Goal: Information Seeking & Learning: Learn about a topic

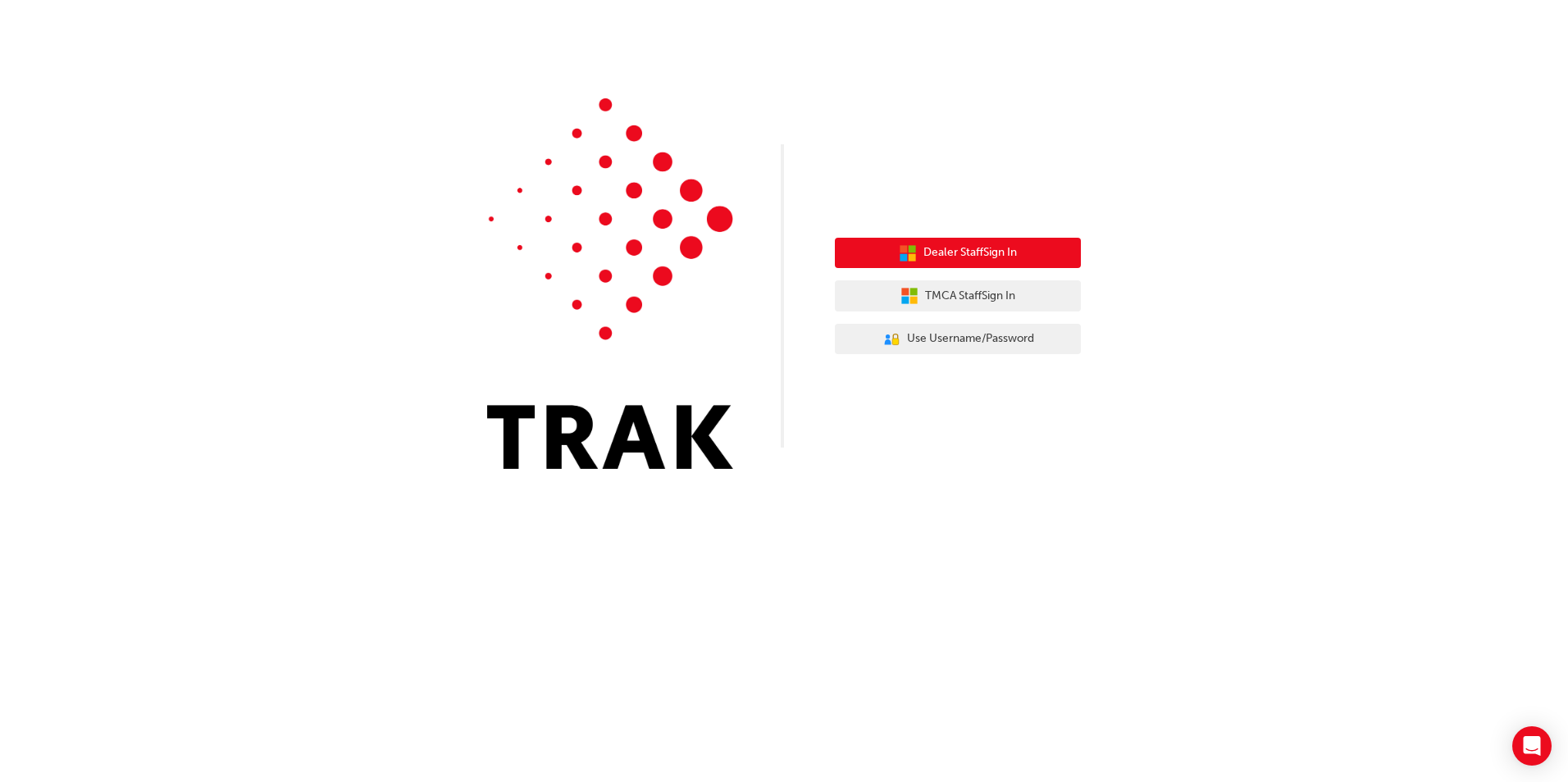
click at [945, 255] on span "Dealer Staff Sign In" at bounding box center [970, 253] width 93 height 19
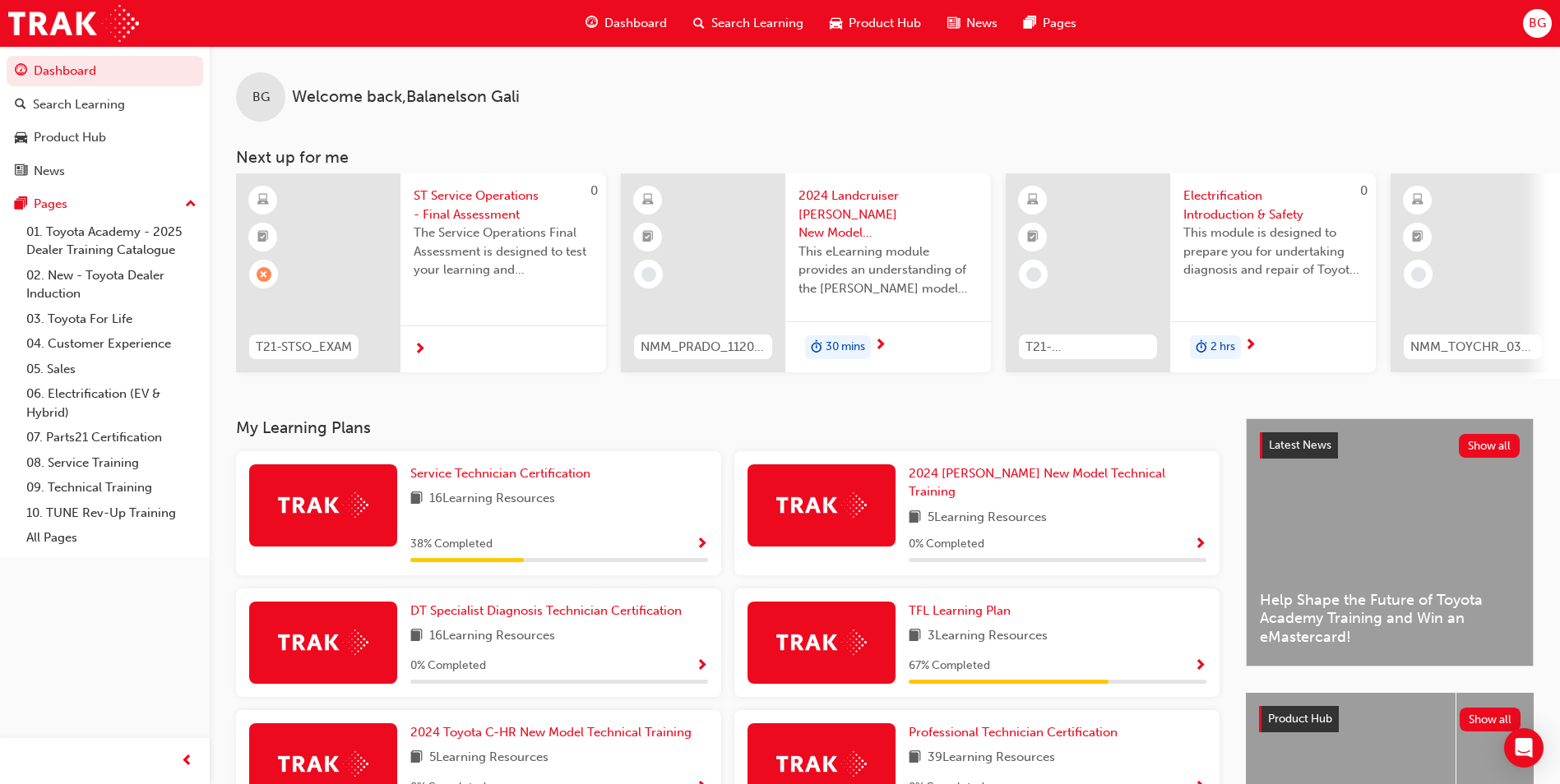
click at [402, 518] on div "Service Technician Certification 16 Learning Resources 38 % Completed" at bounding box center [479, 513] width 485 height 124
click at [496, 481] on span "Service Technician Certification" at bounding box center [500, 474] width 180 height 15
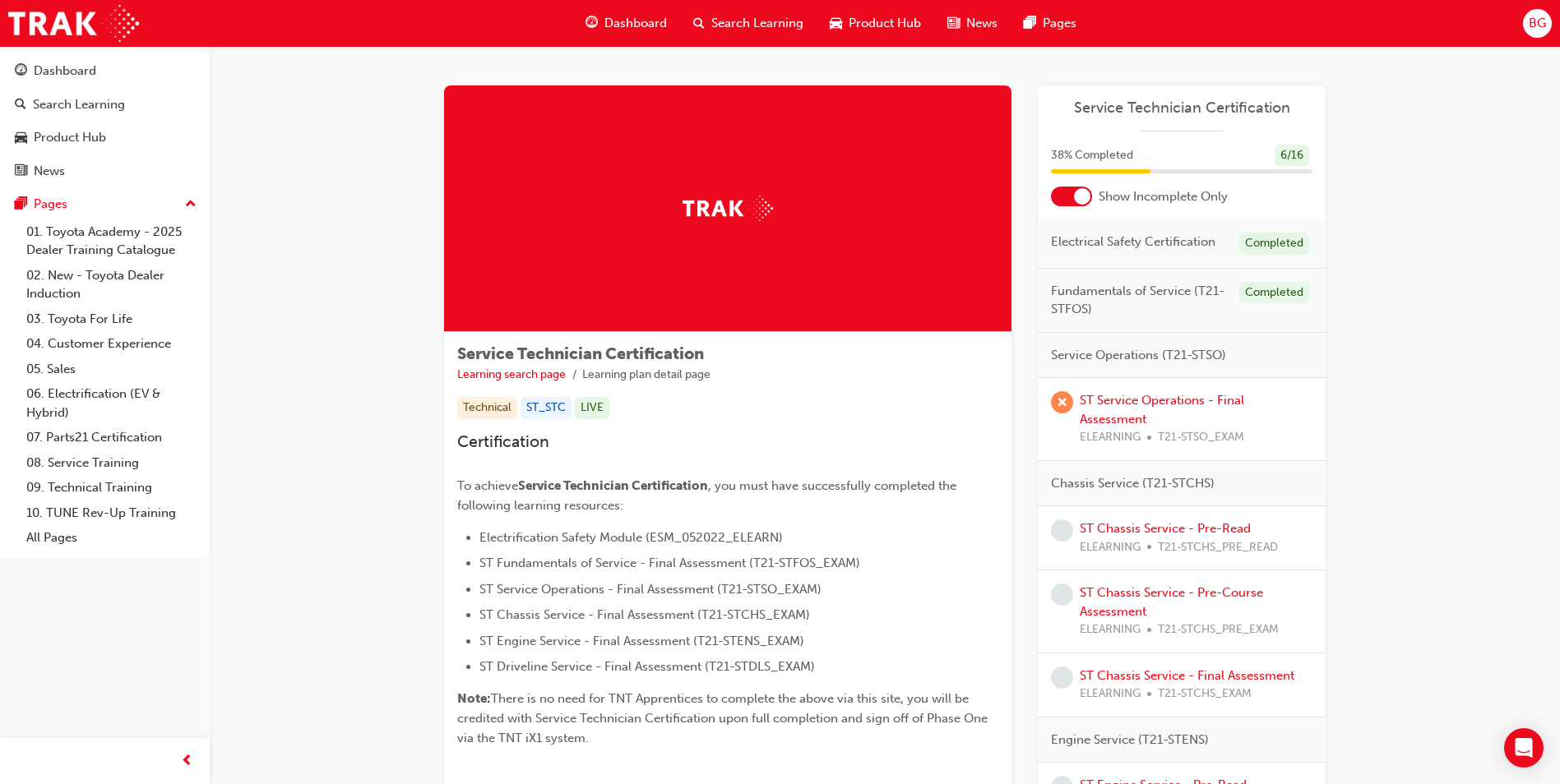
click at [1115, 409] on div "ST Service Operations - Final Assessment ELEARNING T21-STSO_EXAM" at bounding box center [1196, 419] width 233 height 56
click at [1116, 419] on link "ST Service Operations - Final Assessment" at bounding box center [1162, 410] width 165 height 33
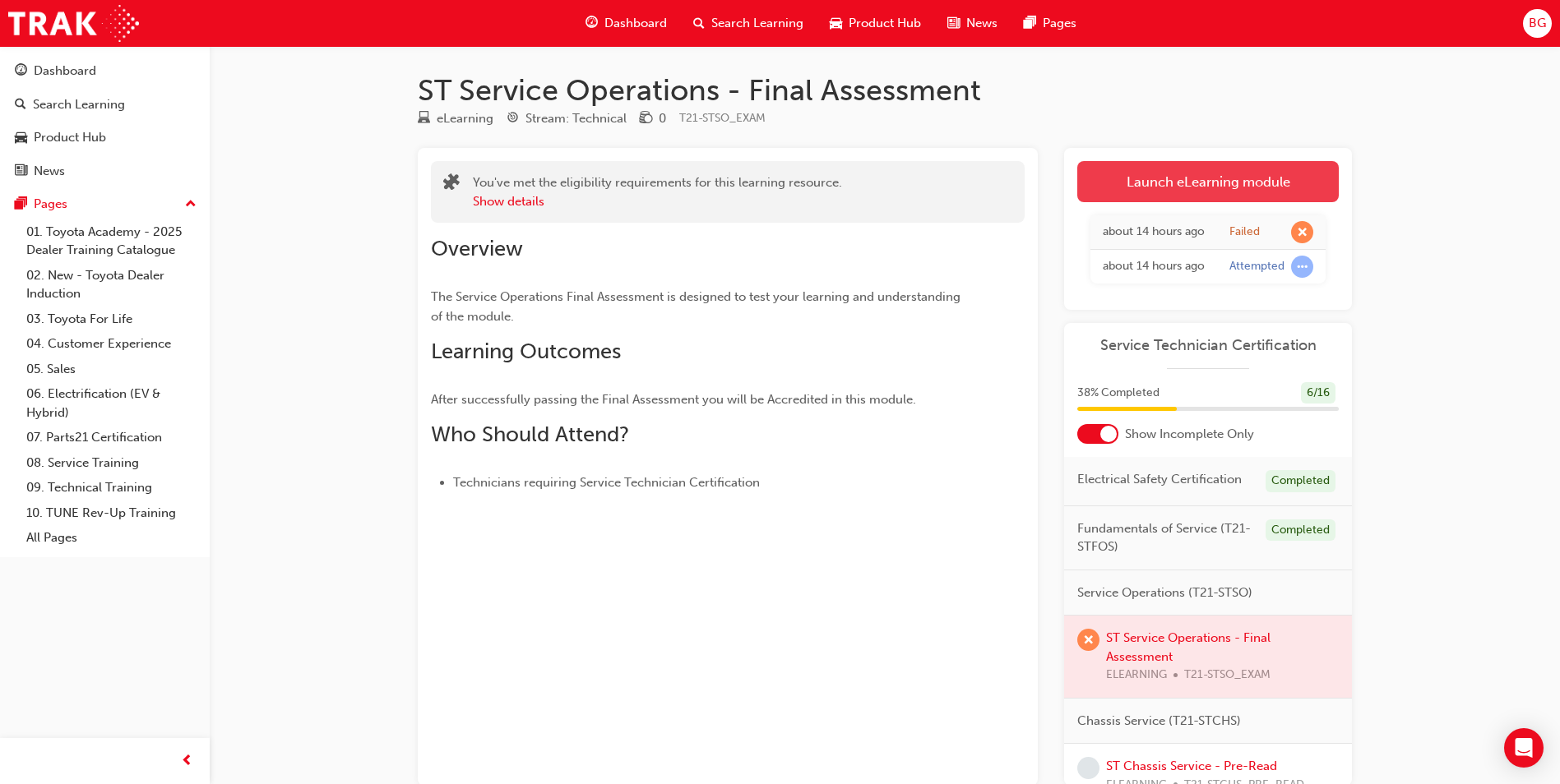
click at [1178, 175] on link "Launch eLearning module" at bounding box center [1208, 182] width 261 height 41
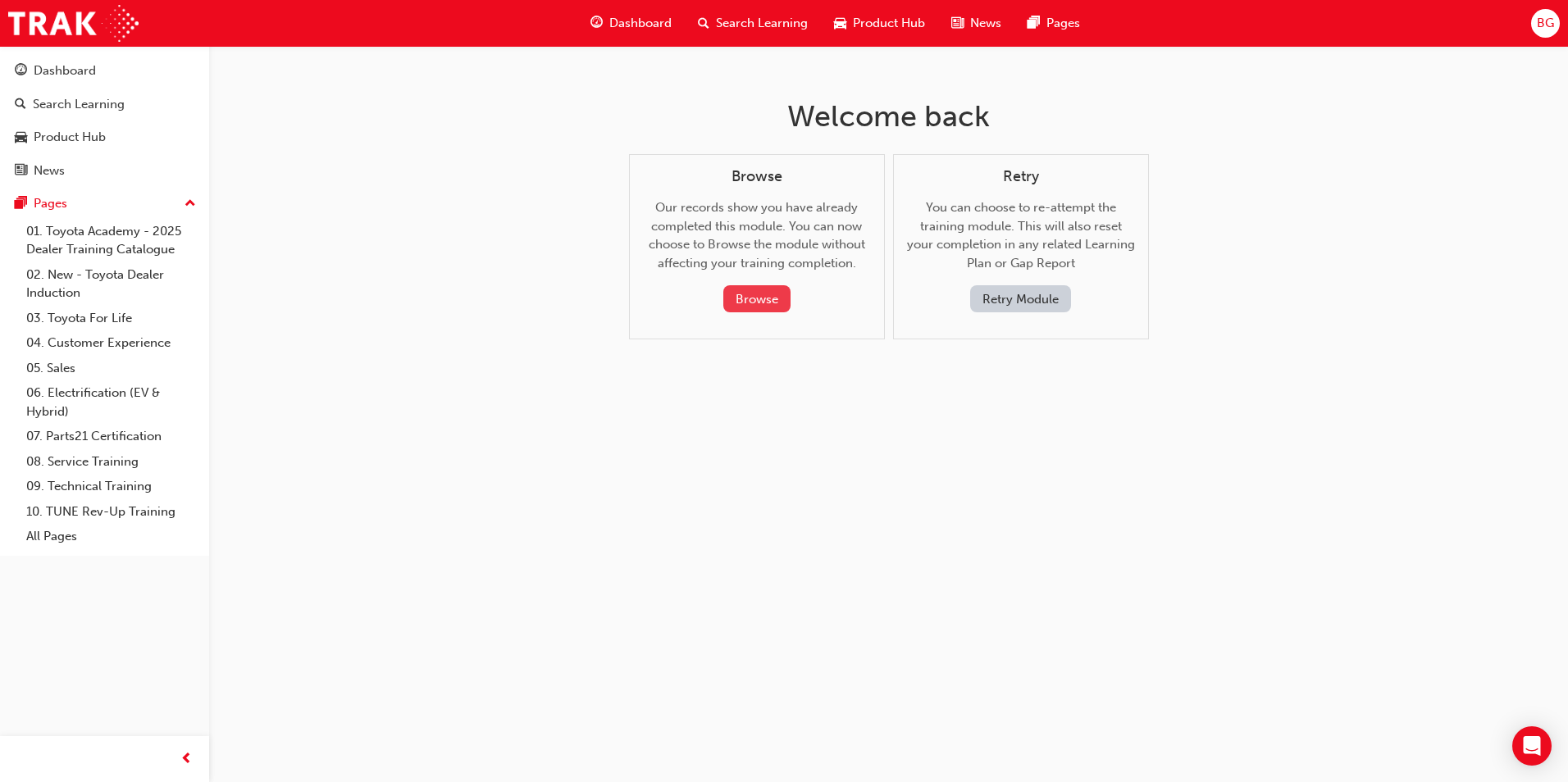
click at [763, 303] on button "Browse" at bounding box center [757, 299] width 68 height 27
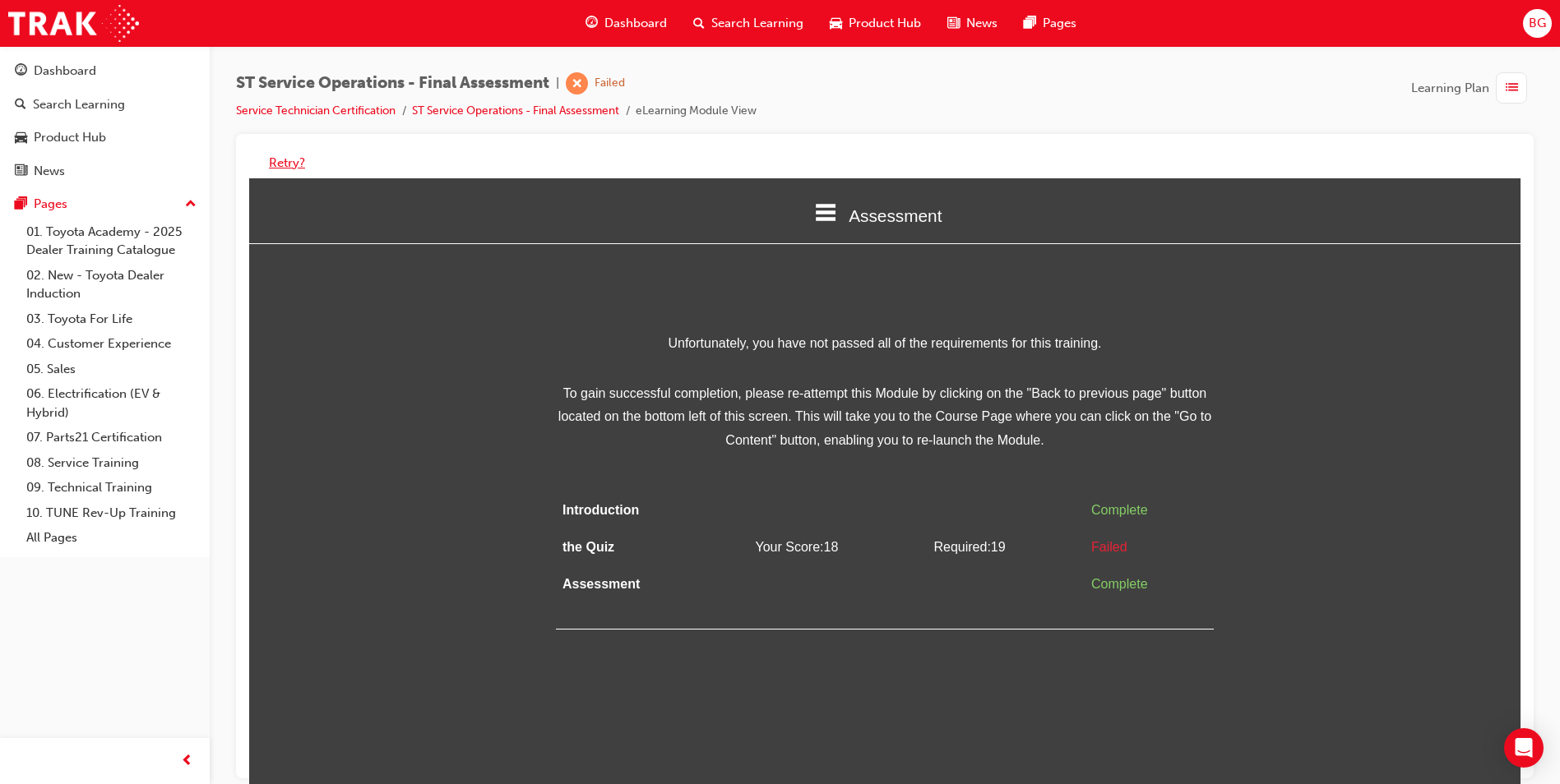
click at [289, 163] on button "Retry?" at bounding box center [286, 163] width 36 height 19
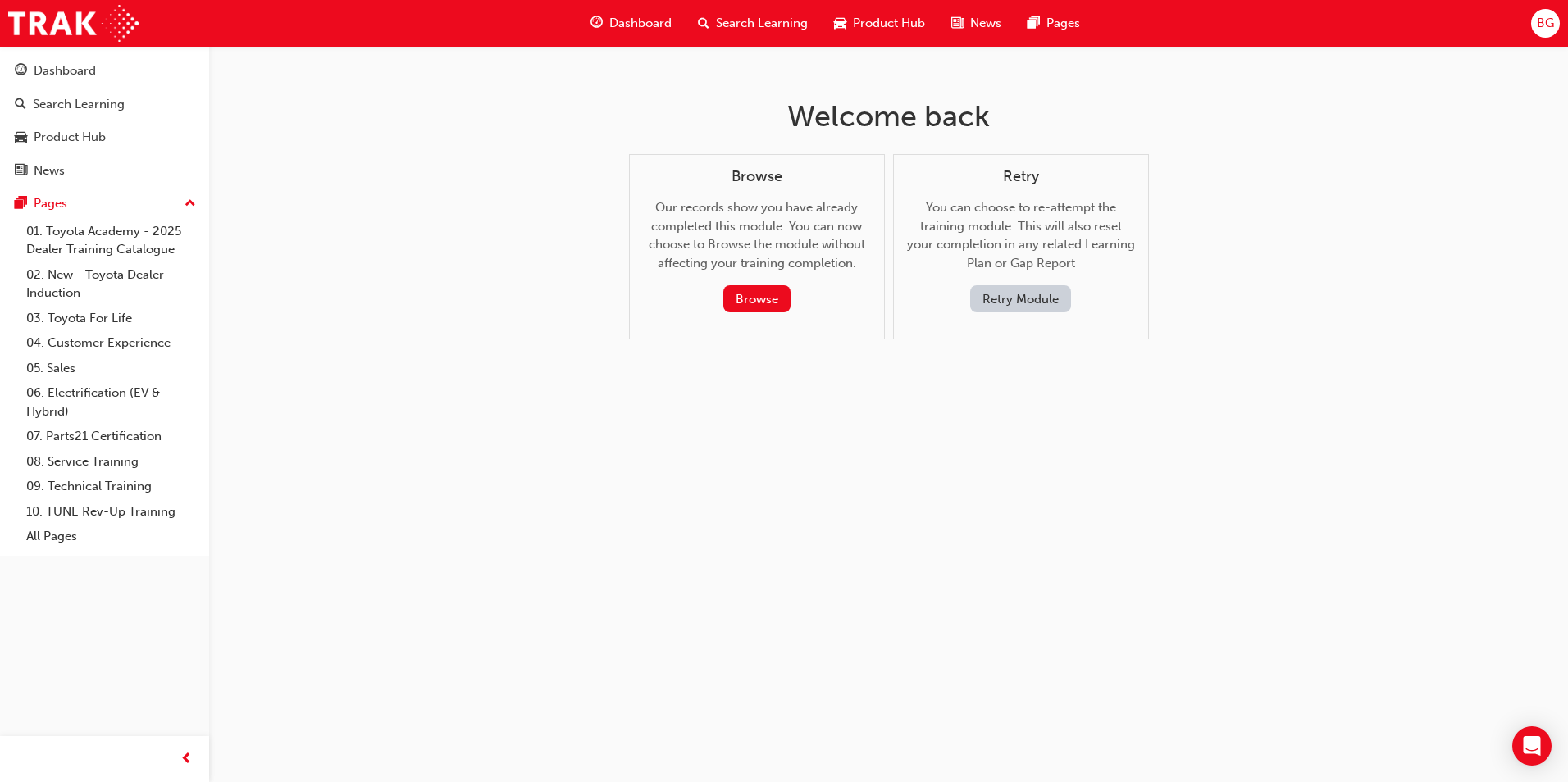
click at [1030, 294] on button "Retry Module" at bounding box center [1020, 299] width 101 height 27
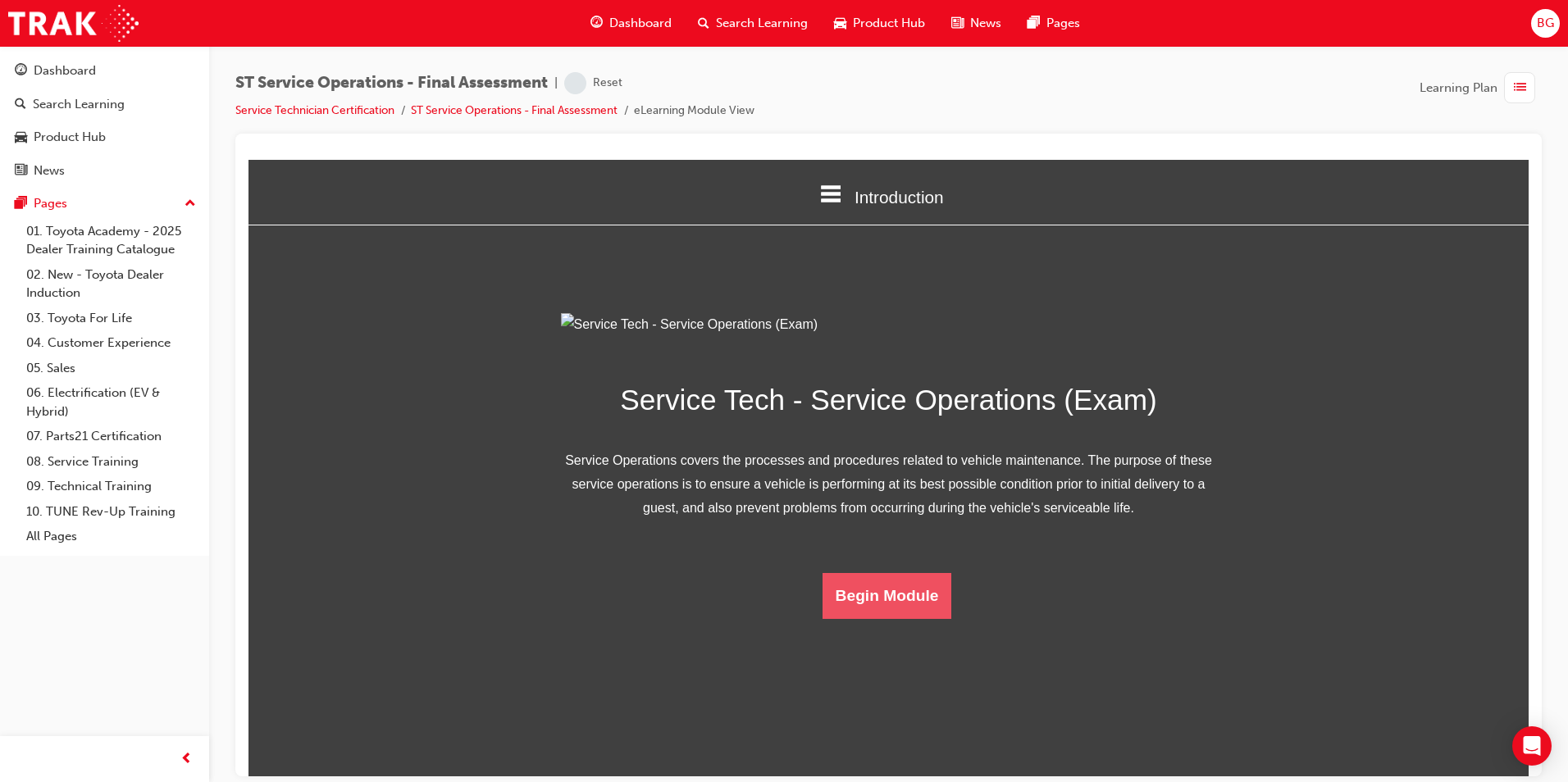
click at [891, 618] on button "Begin Module" at bounding box center [887, 595] width 129 height 46
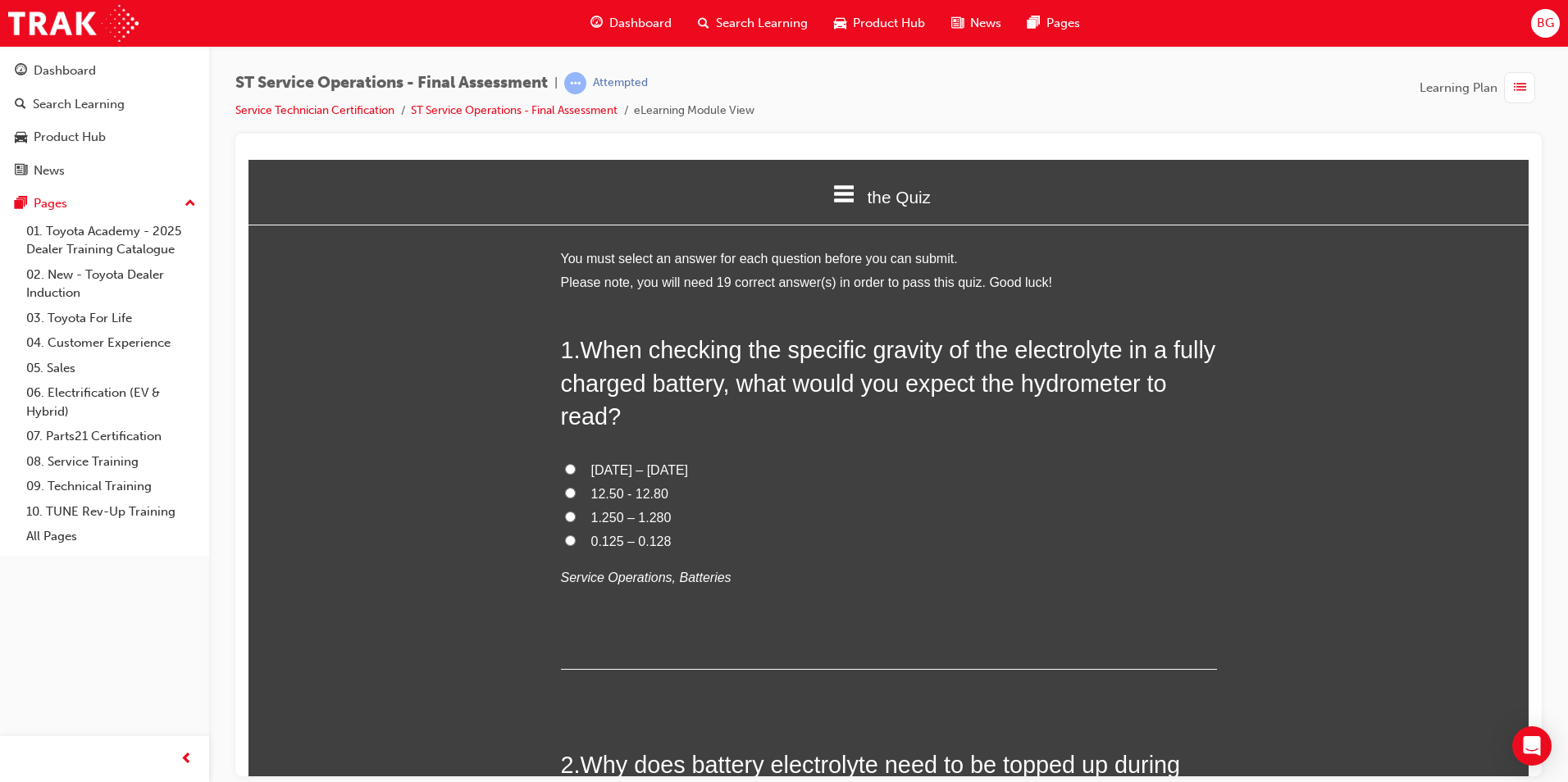
click at [565, 512] on input "1.250 – 1.280" at bounding box center [570, 516] width 11 height 11
radio input "true"
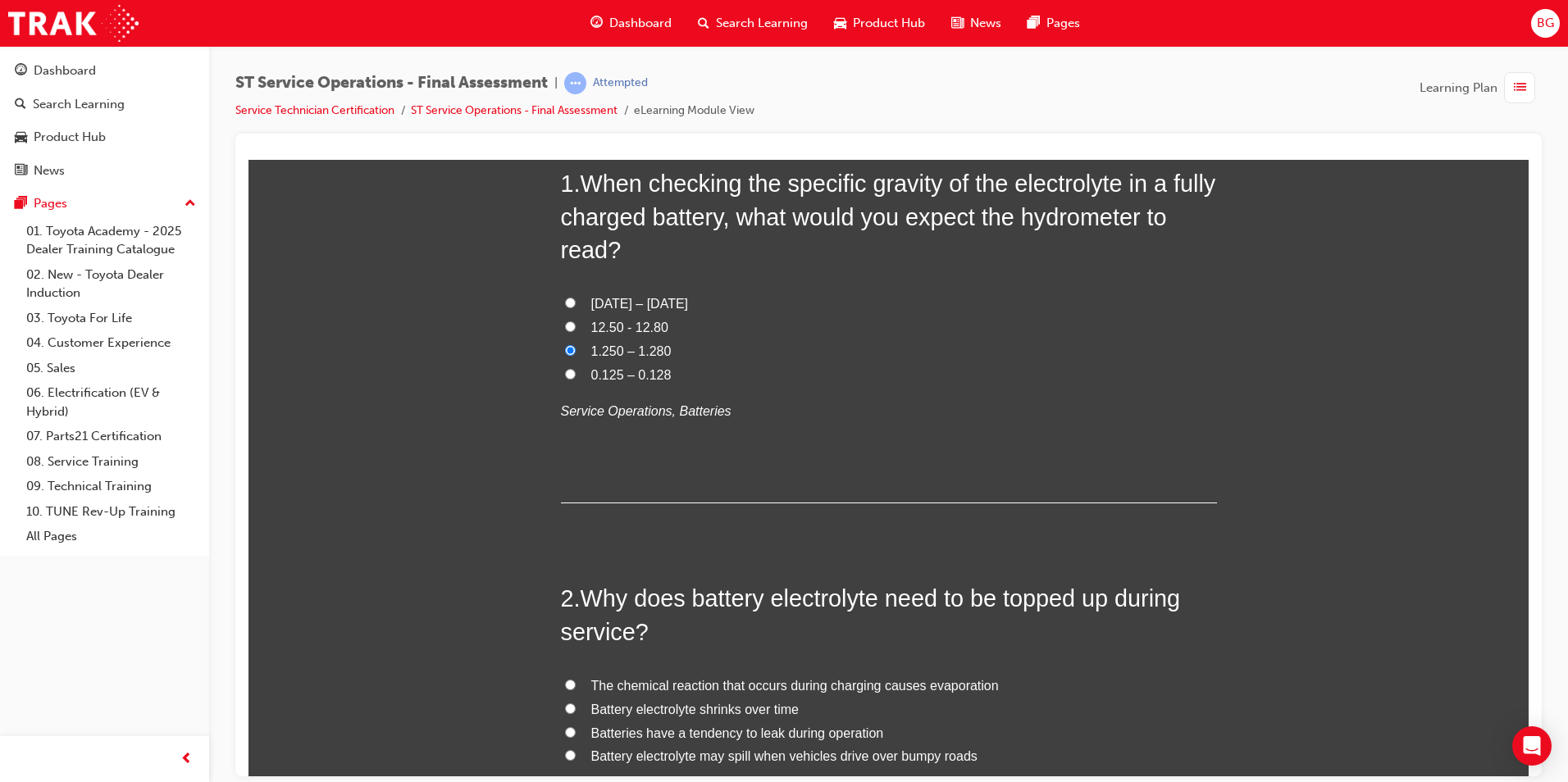
scroll to position [328, 0]
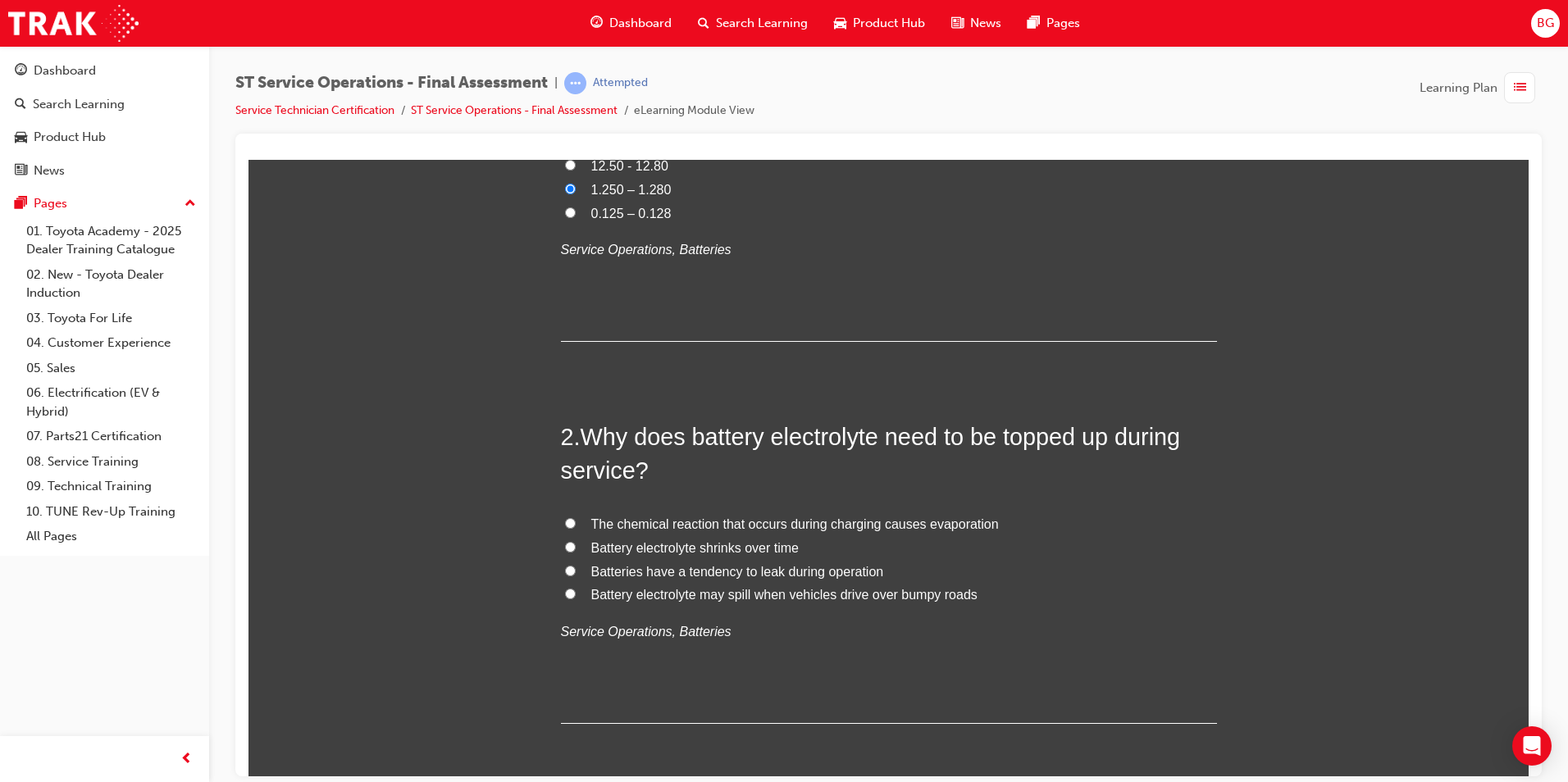
click at [565, 523] on input "The chemical reaction that occurs during charging causes evaporation" at bounding box center [570, 522] width 11 height 11
radio input "true"
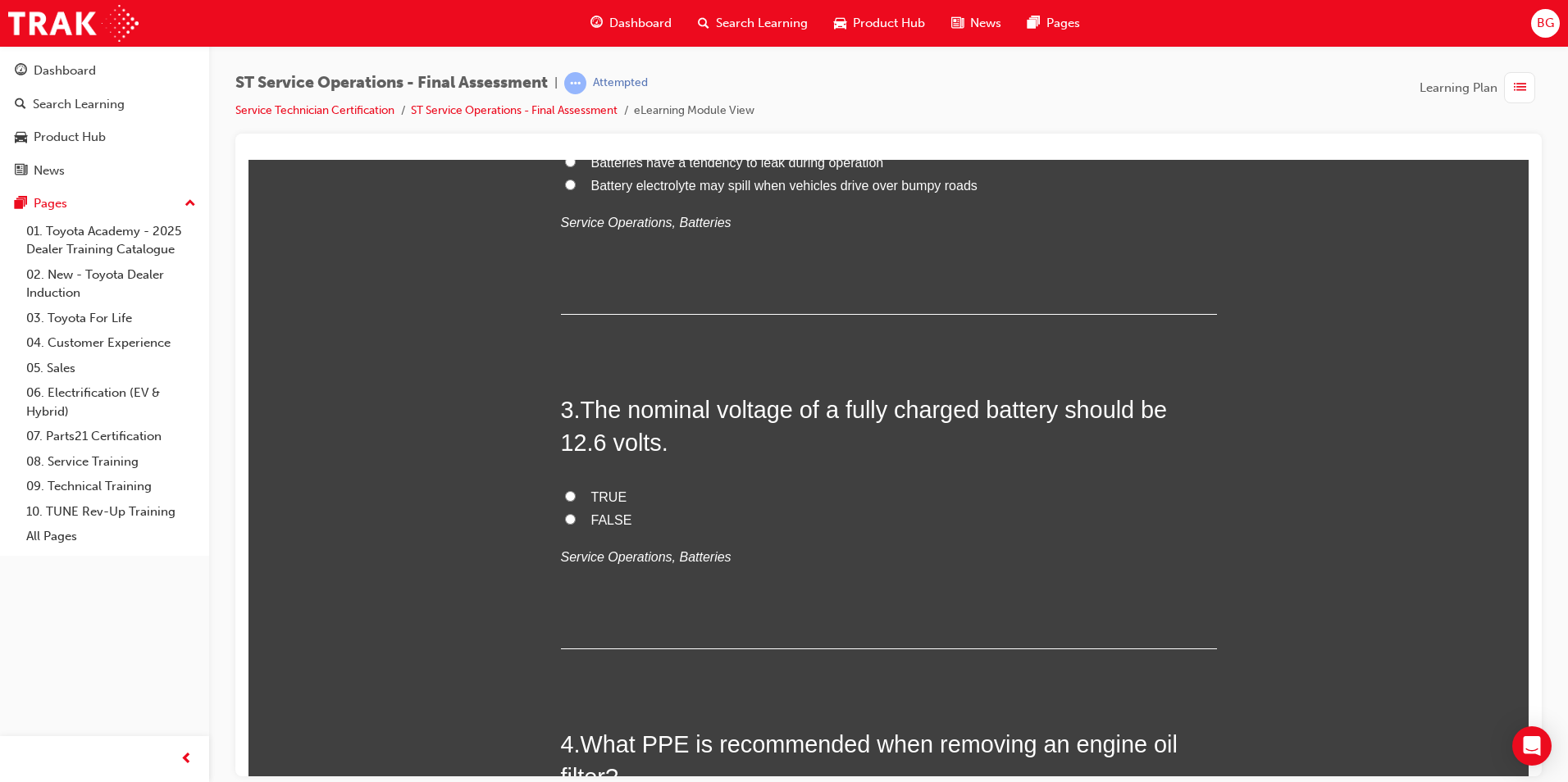
scroll to position [738, 0]
click at [567, 492] on input "TRUE" at bounding box center [570, 495] width 11 height 11
radio input "true"
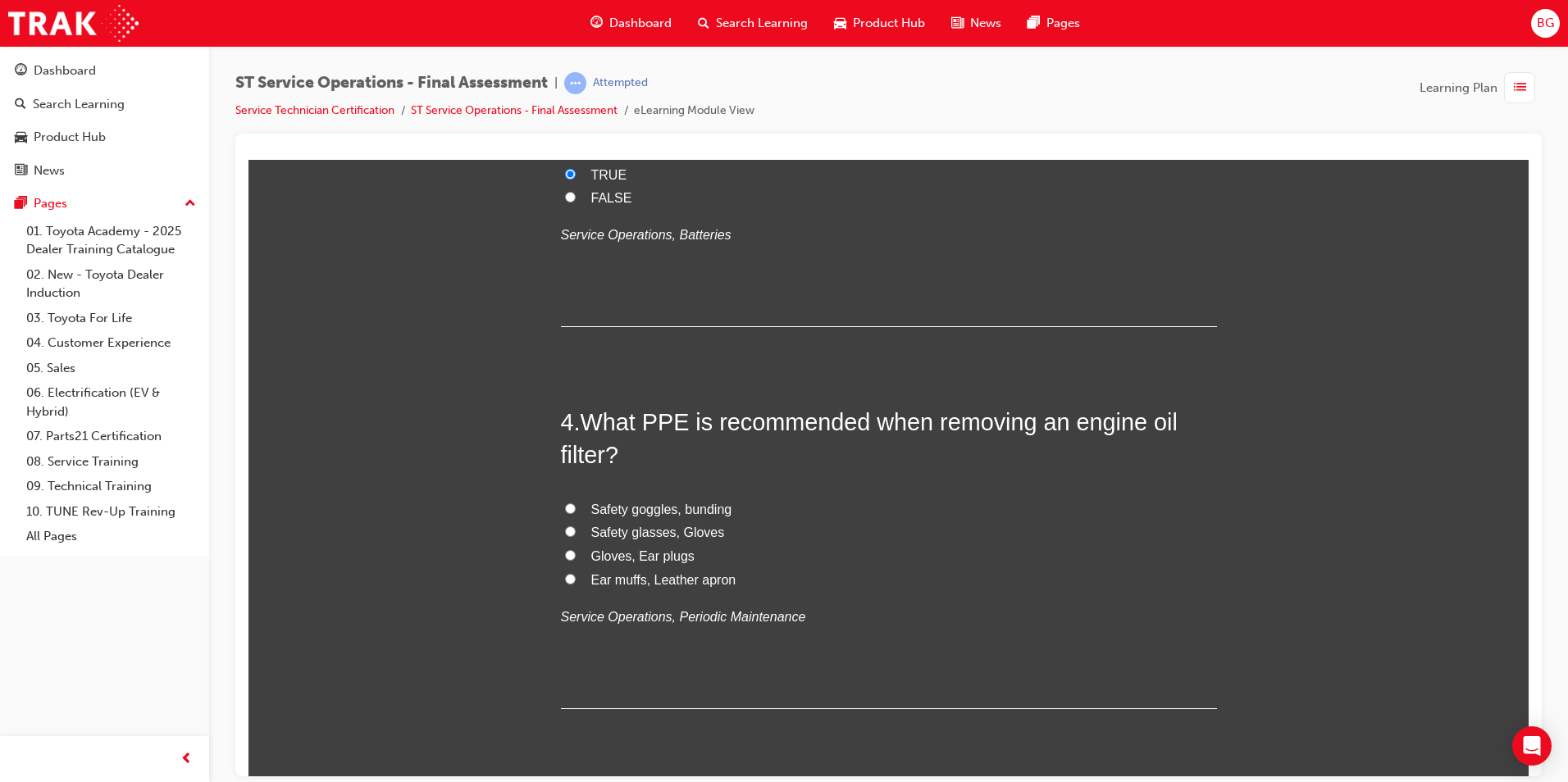
scroll to position [1066, 0]
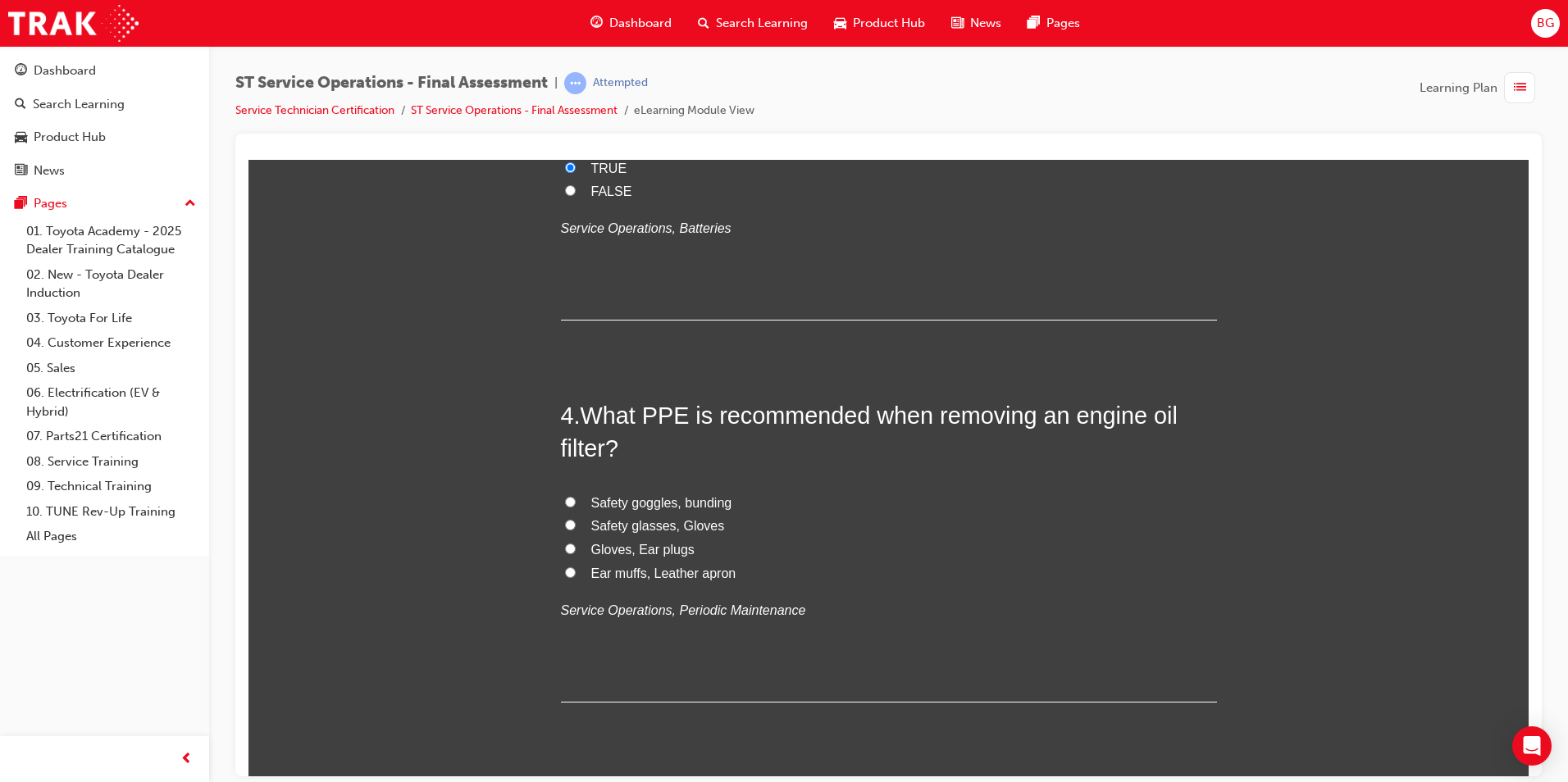
click at [565, 528] on input "Safety glasses, Gloves" at bounding box center [570, 524] width 11 height 11
radio input "true"
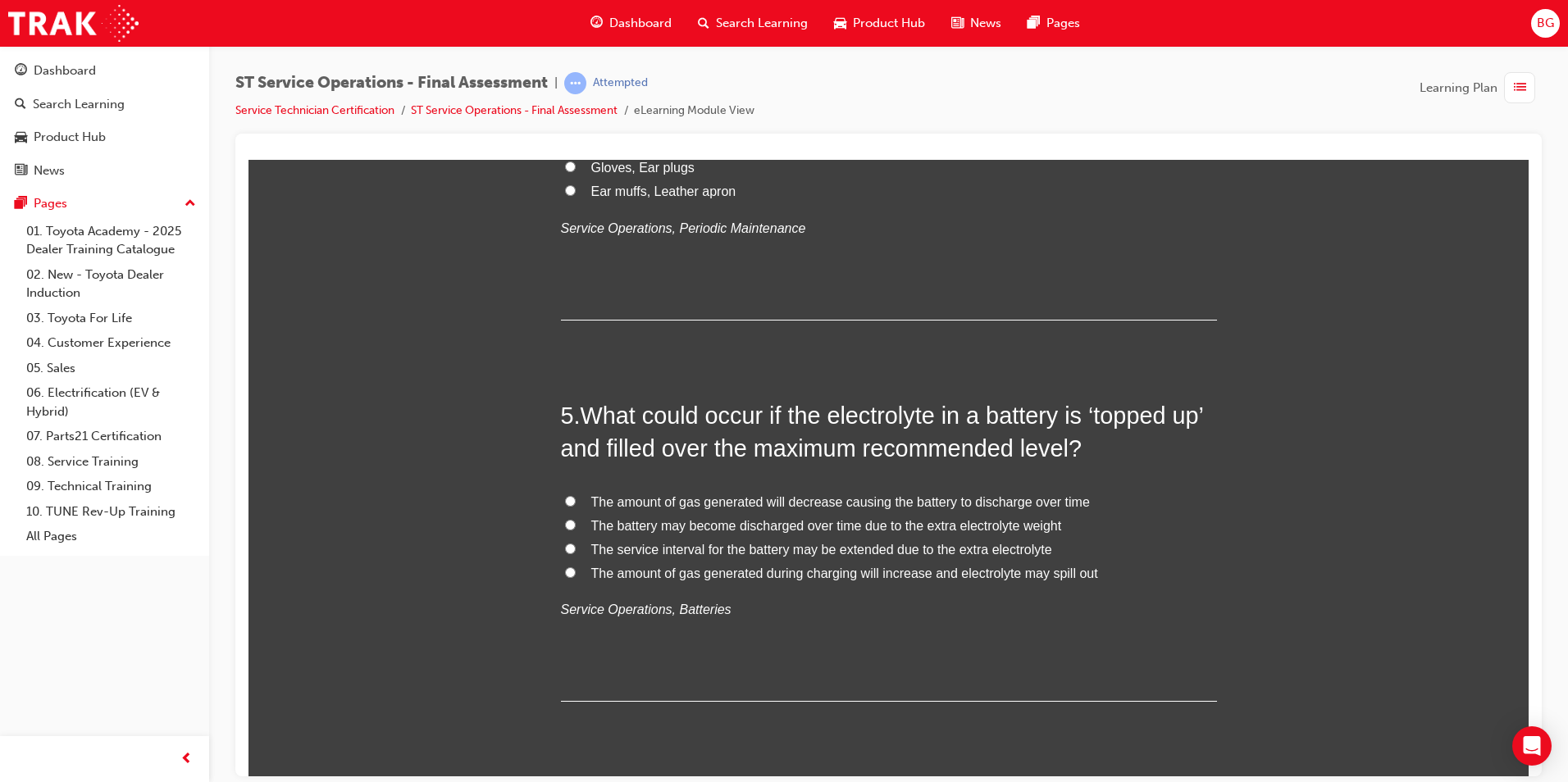
scroll to position [1476, 0]
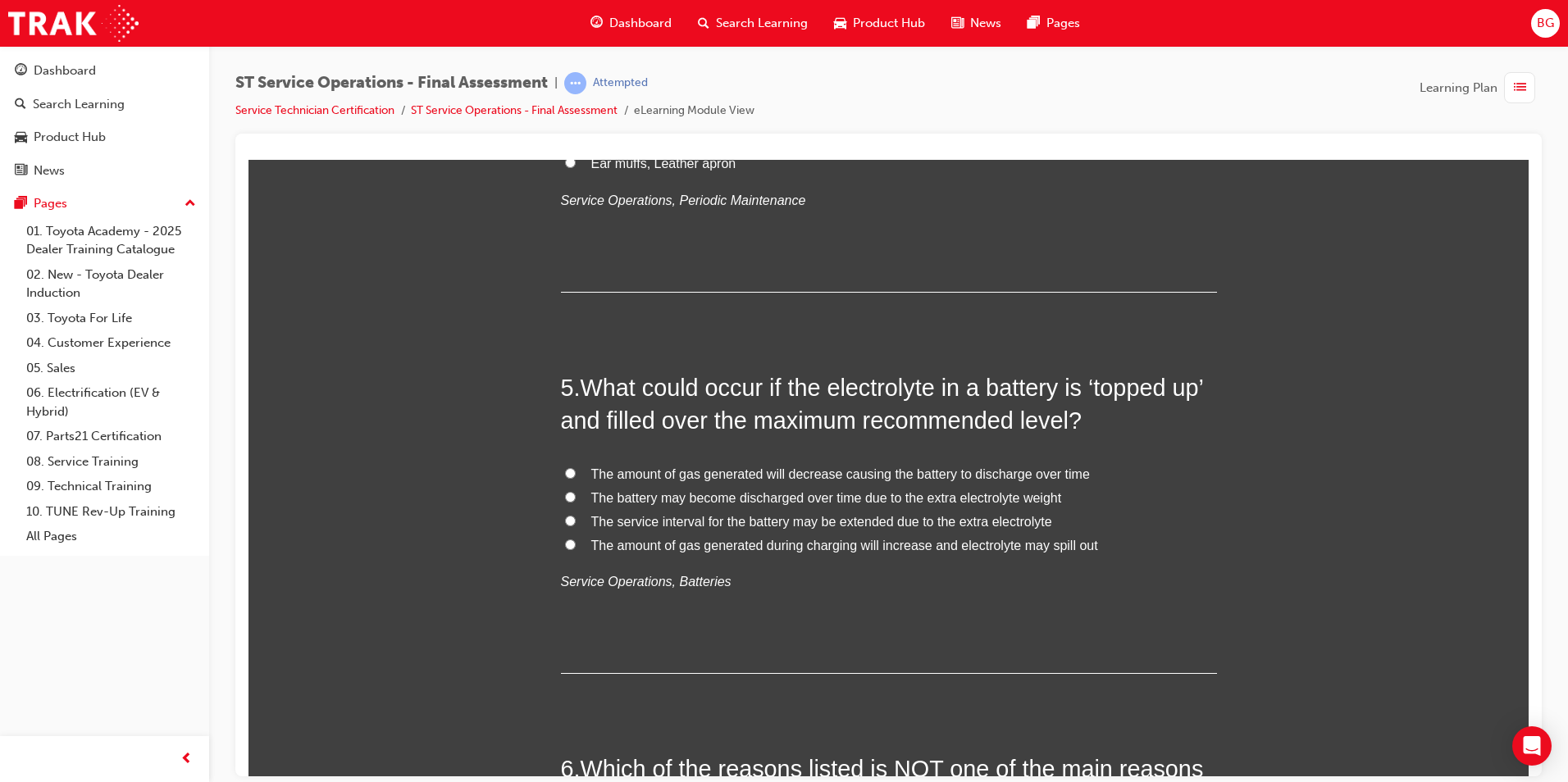
click at [565, 544] on input "The amount of gas generated during charging will increase and electrolyte may s…" at bounding box center [570, 544] width 11 height 11
radio input "true"
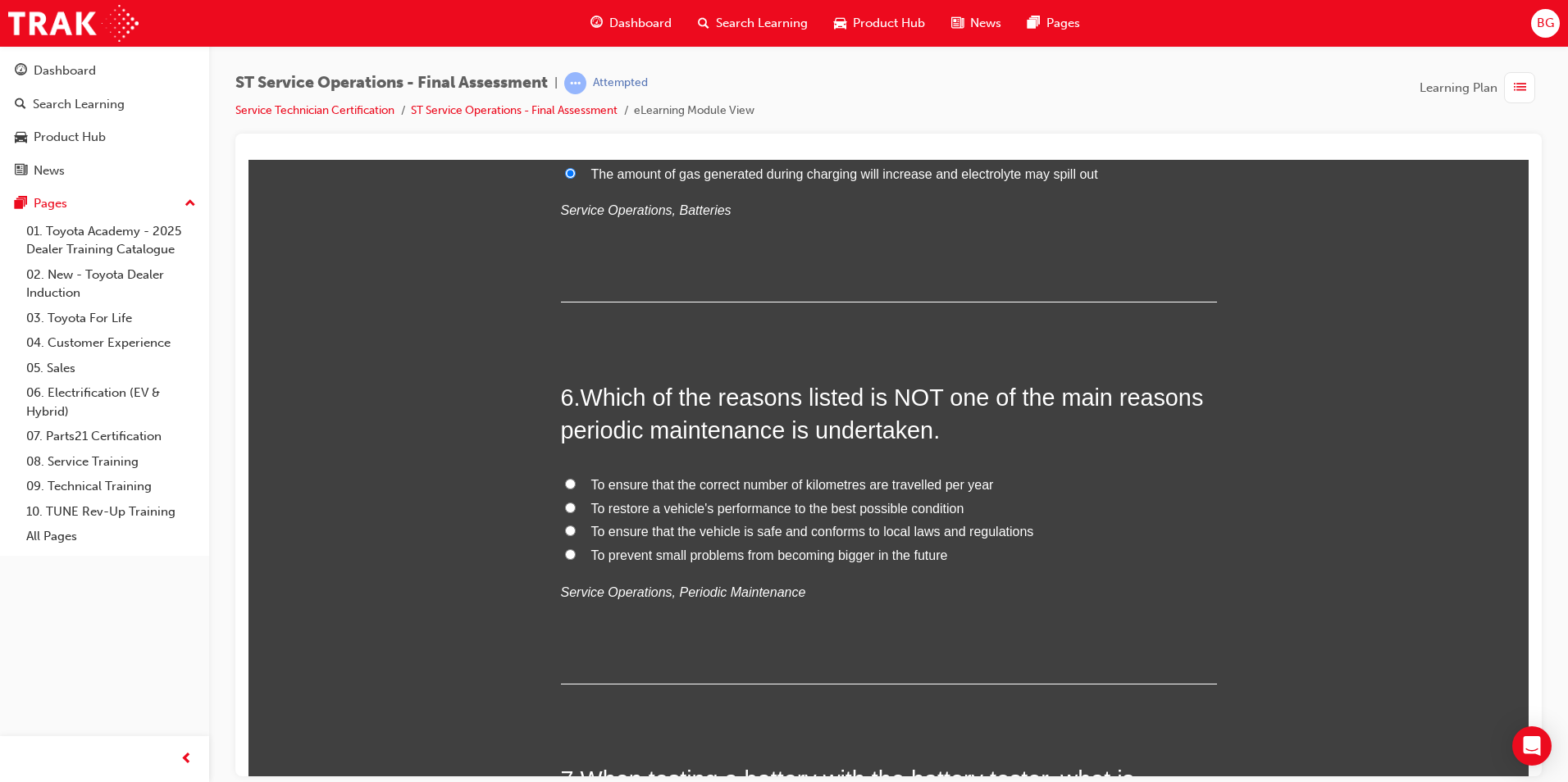
scroll to position [1886, 0]
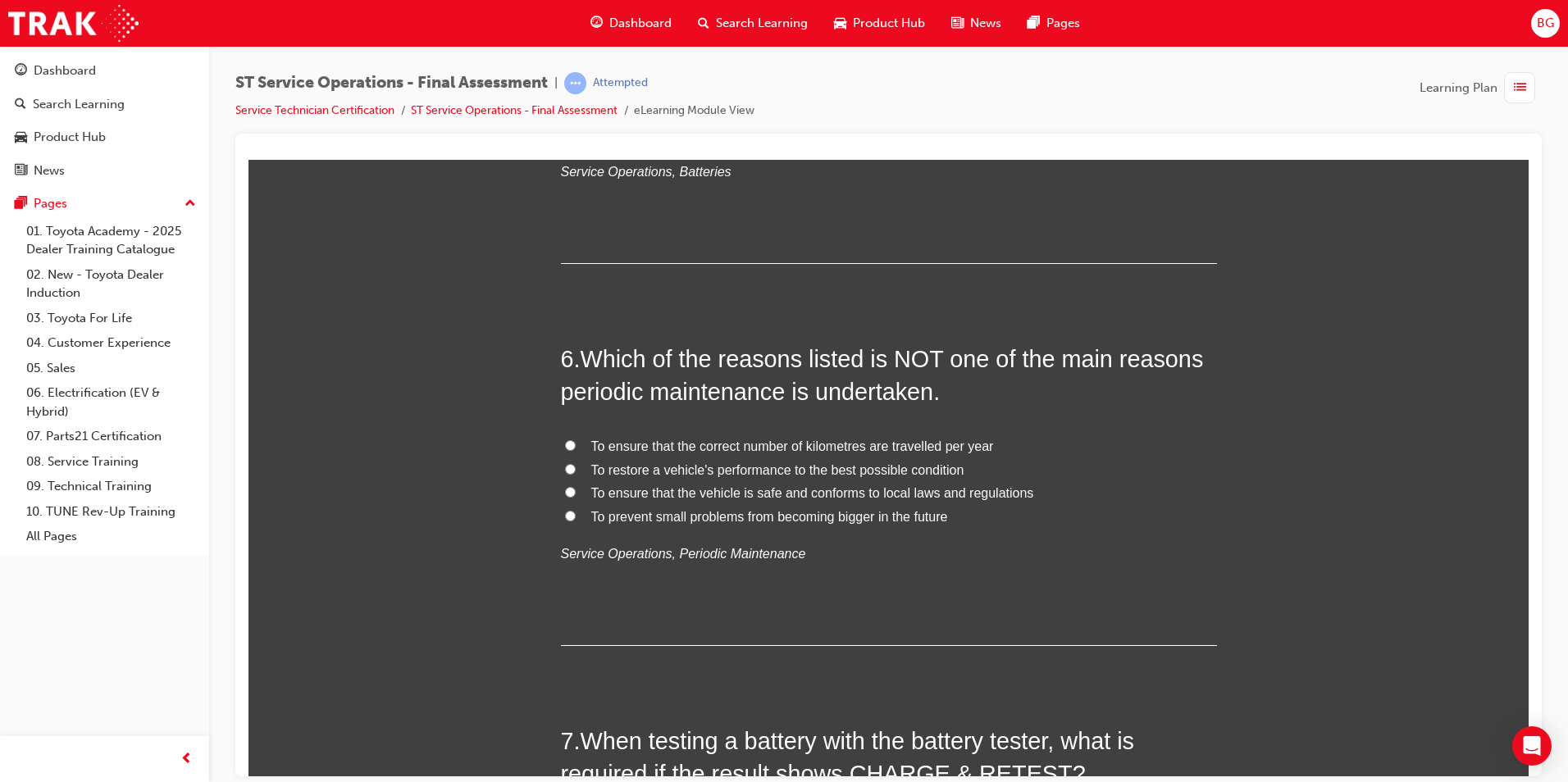
click at [565, 517] on input "To prevent small problems from becoming bigger in the future" at bounding box center [570, 515] width 11 height 11
radio input "true"
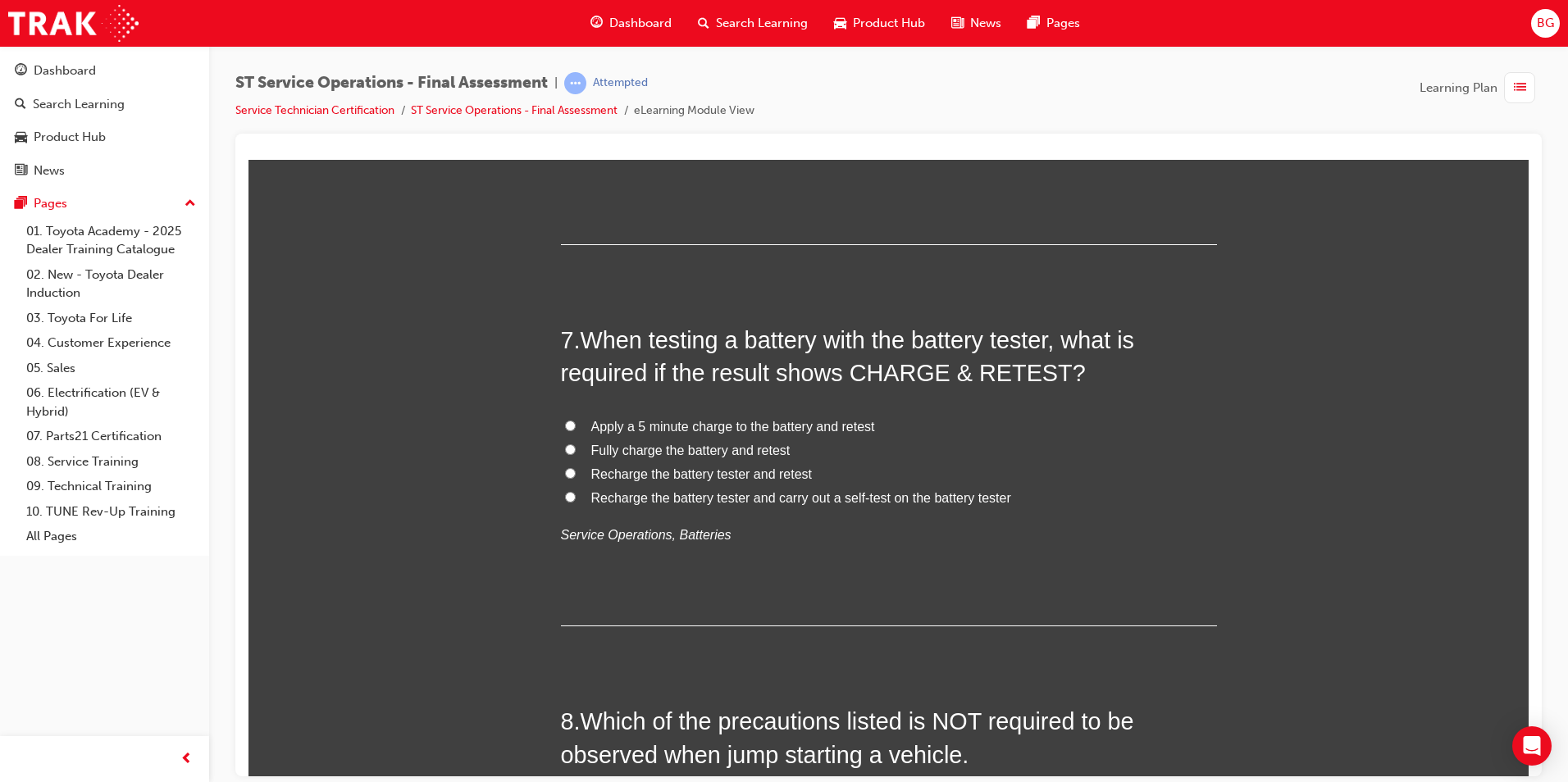
scroll to position [2296, 0]
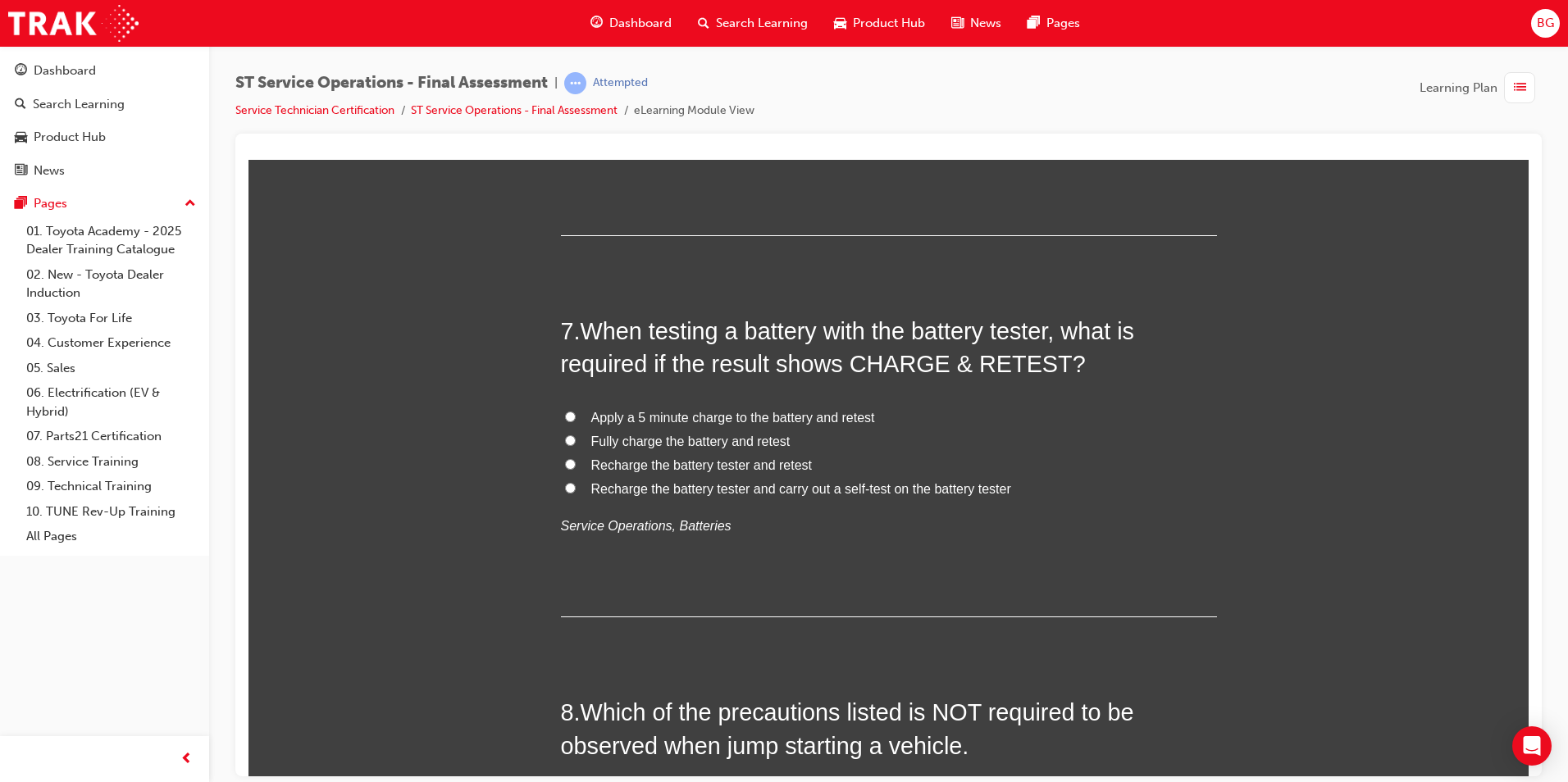
click at [565, 439] on input "Fully charge the battery and retest" at bounding box center [570, 440] width 11 height 11
radio input "true"
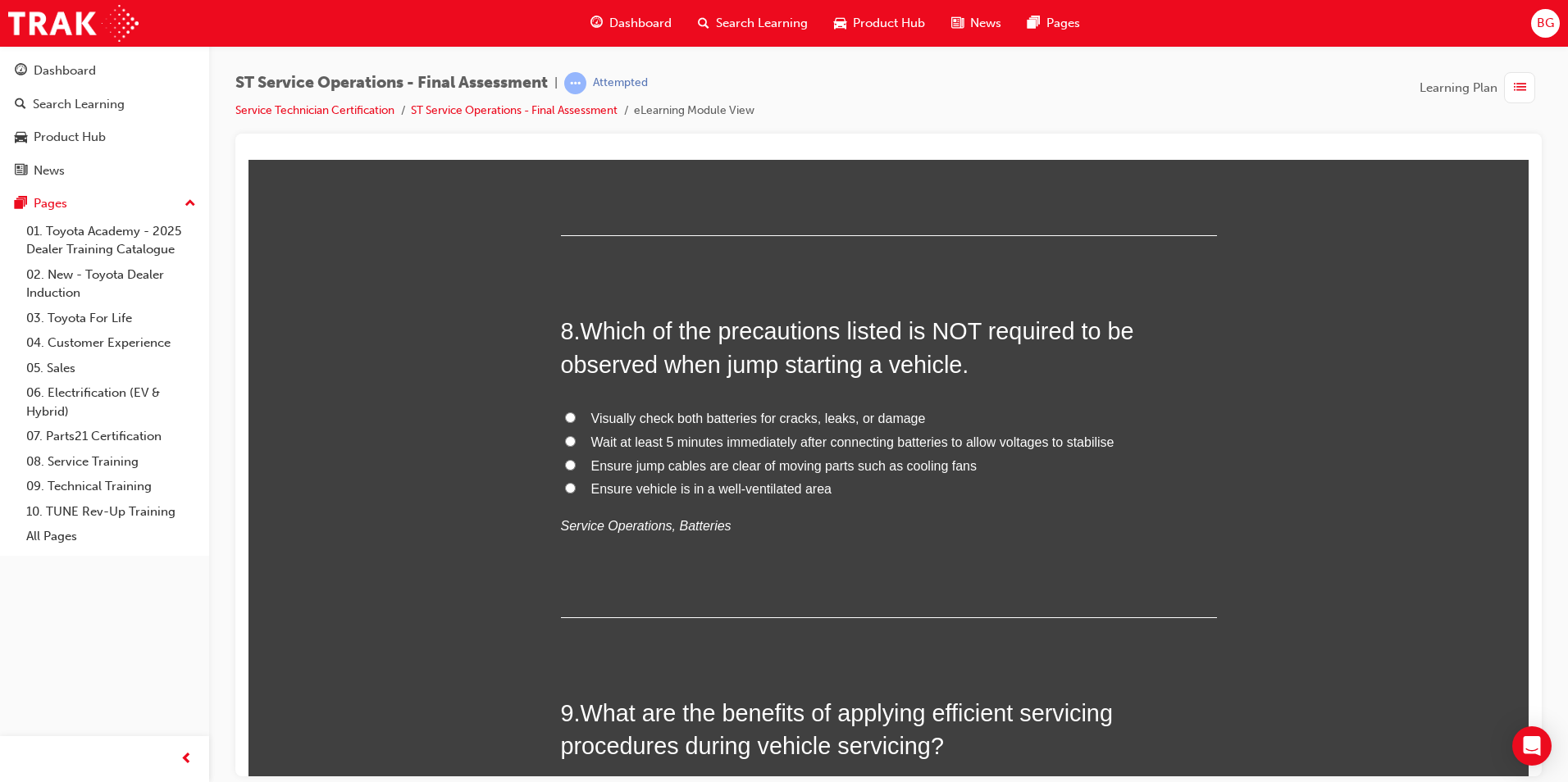
scroll to position [2707, 0]
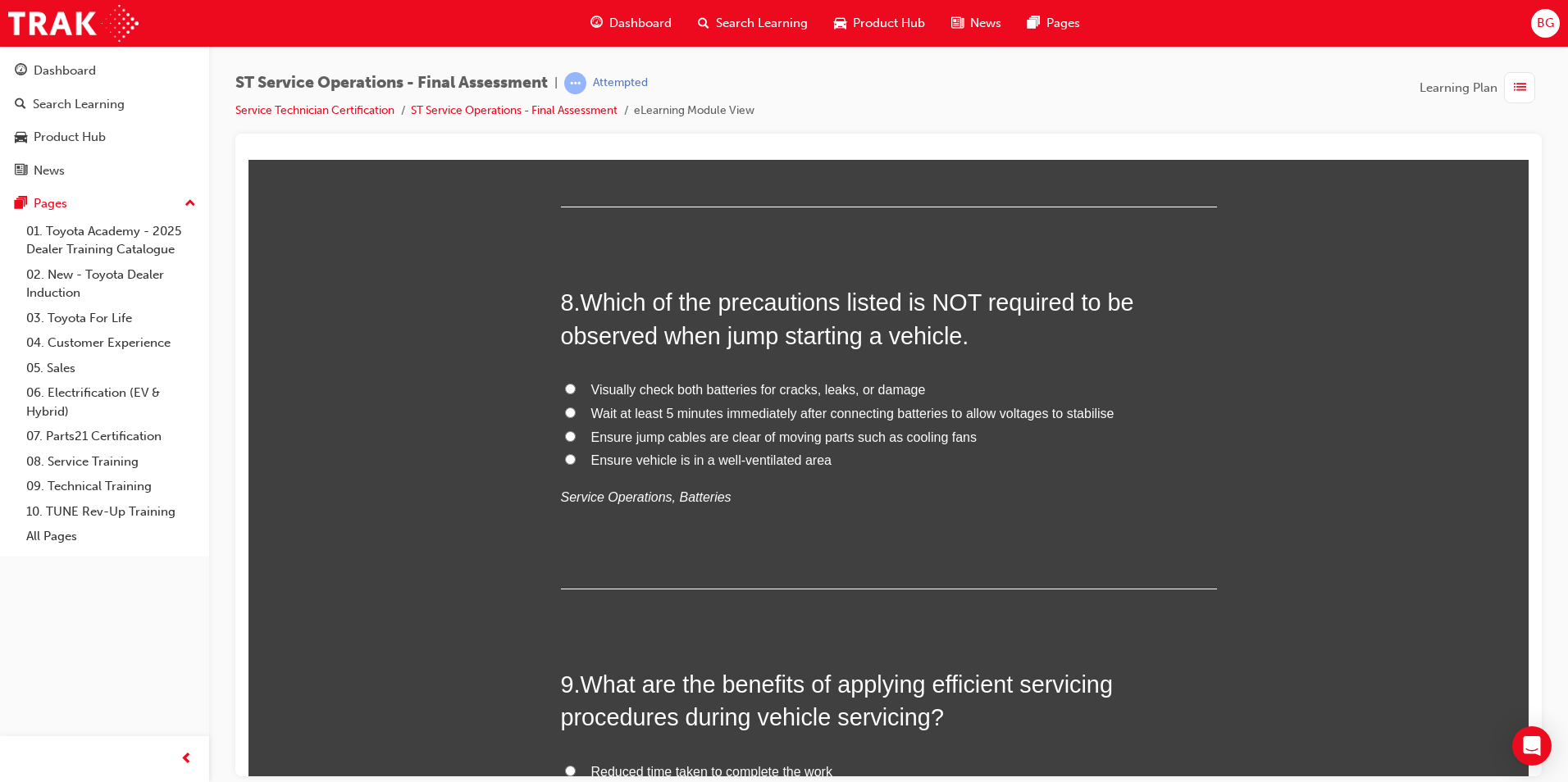
click at [565, 460] on input "Ensure vehicle is in a well-ventilated area" at bounding box center [570, 458] width 11 height 11
radio input "true"
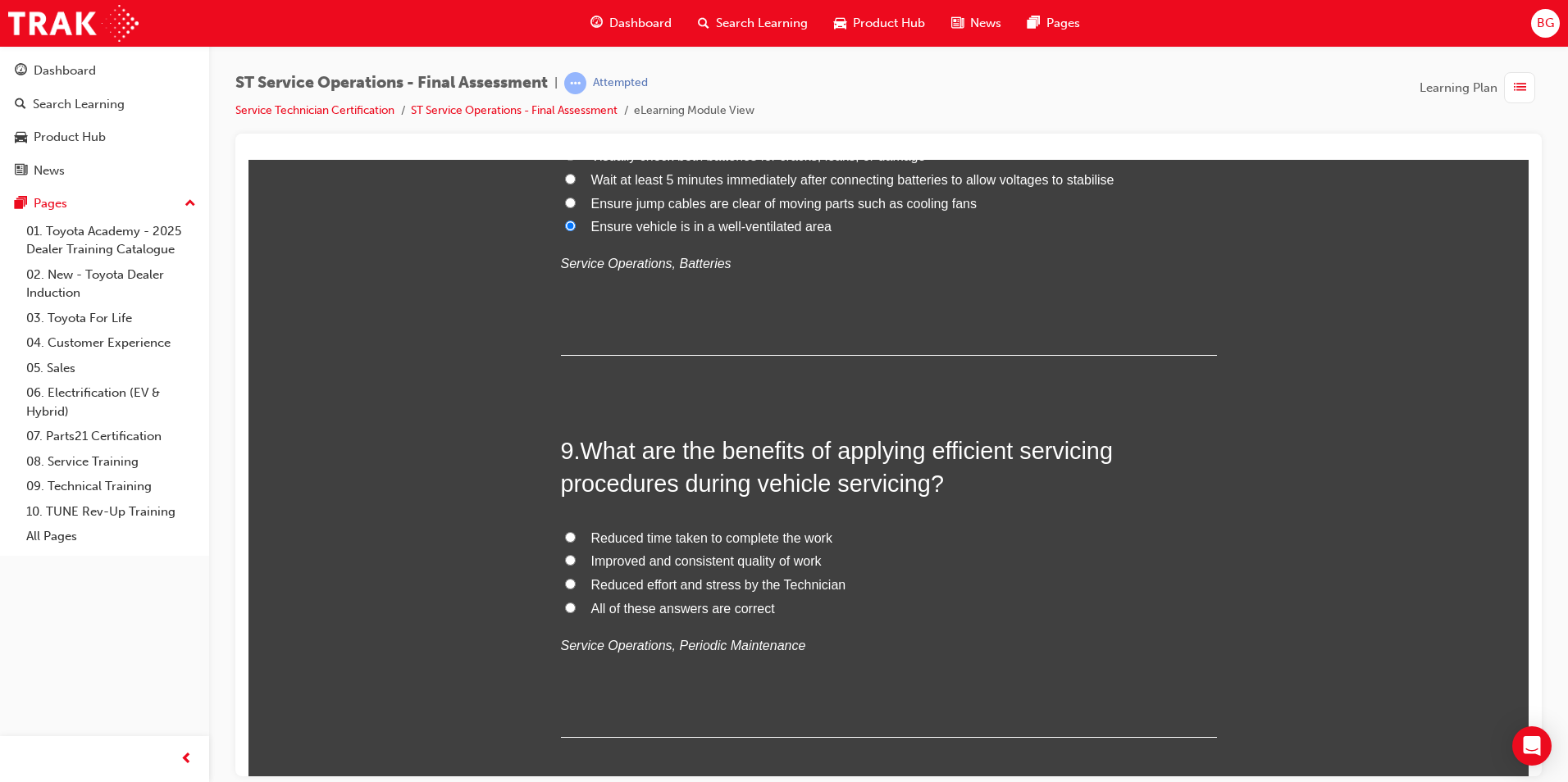
scroll to position [3035, 0]
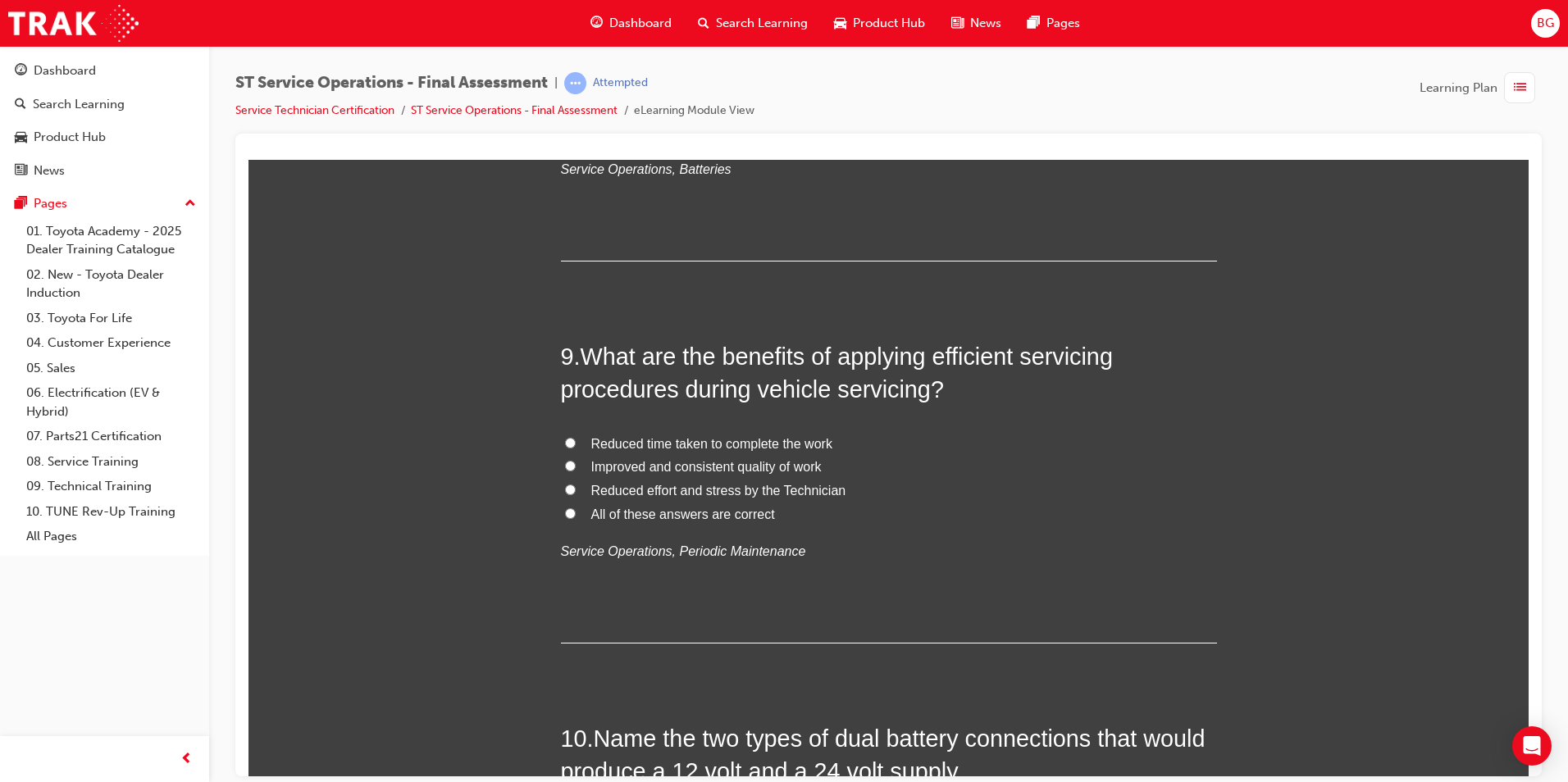
click at [568, 513] on input "All of these answers are correct" at bounding box center [570, 512] width 11 height 11
radio input "true"
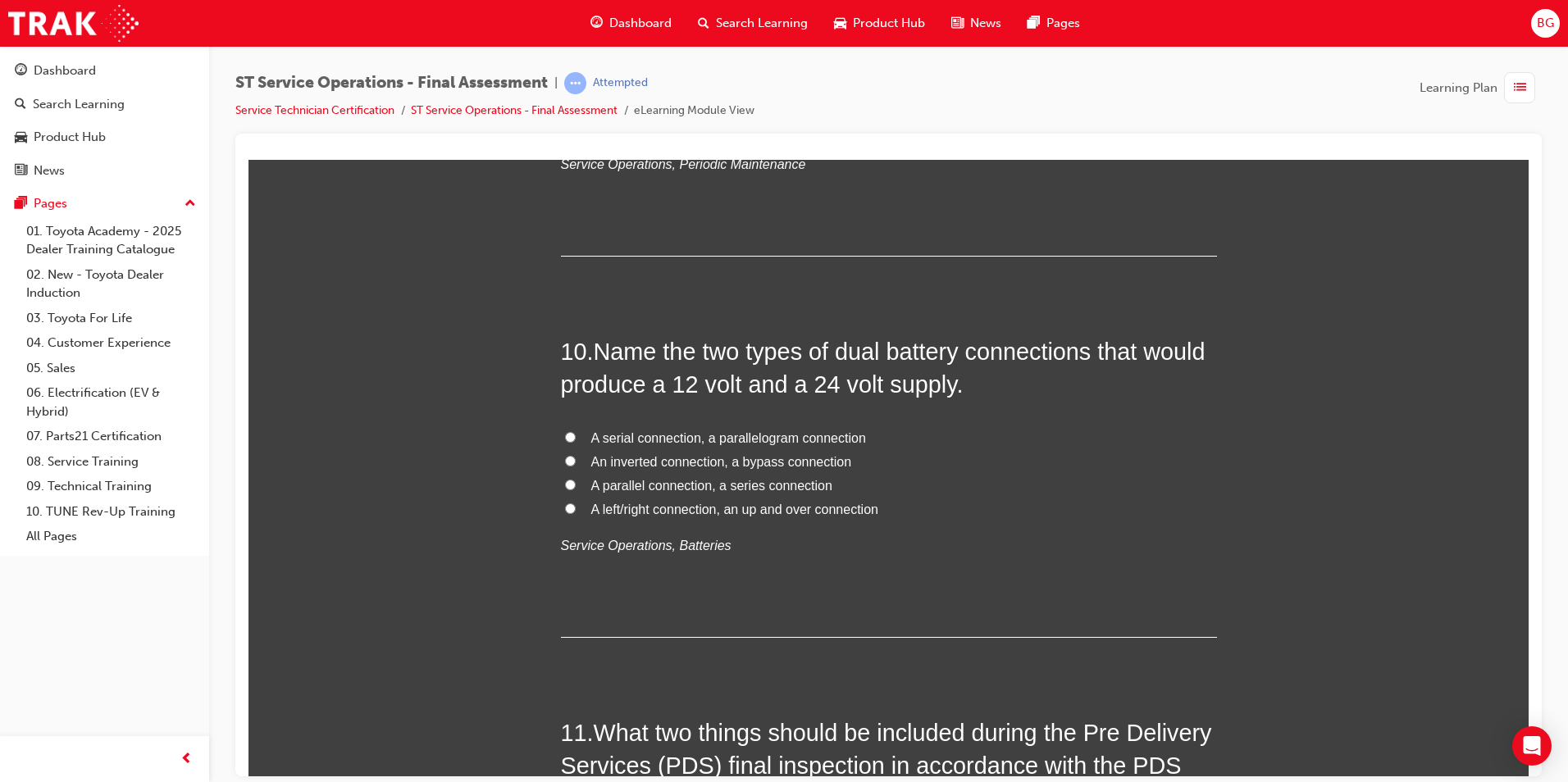
scroll to position [3444, 0]
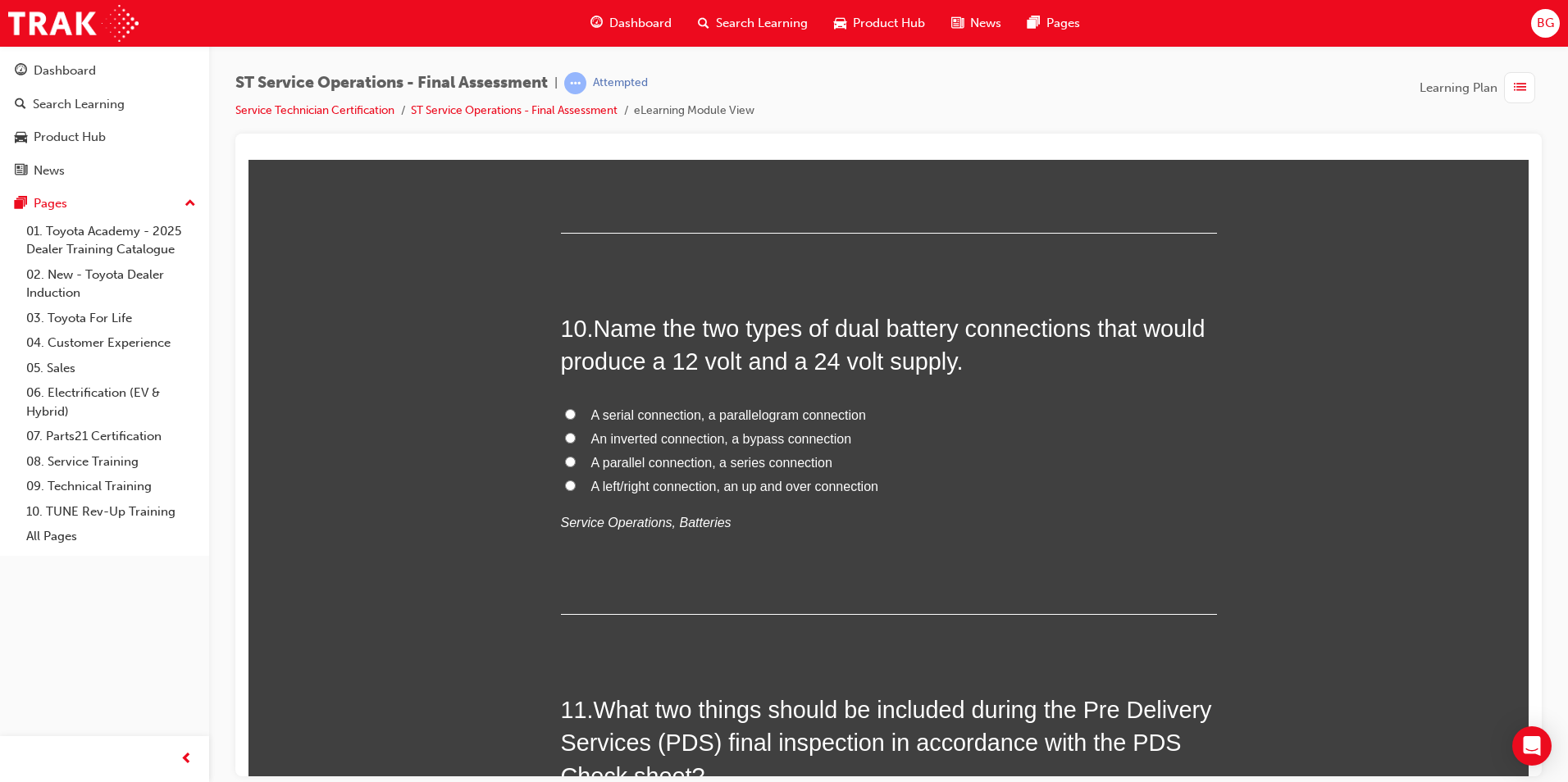
click at [567, 460] on input "A parallel connection, a series connection" at bounding box center [570, 461] width 11 height 11
radio input "true"
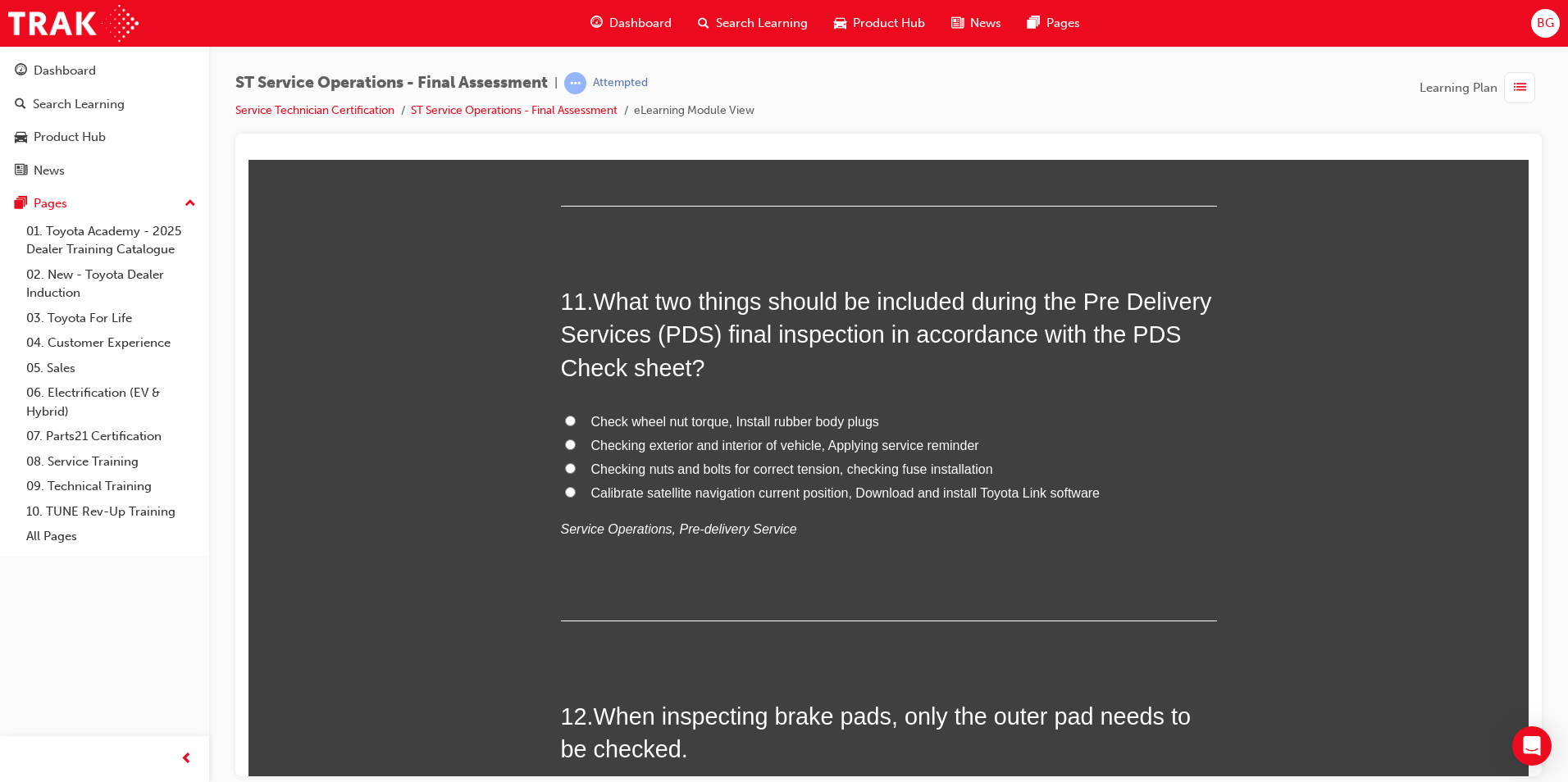
scroll to position [3854, 0]
click at [565, 467] on input "Checking nuts and bolts for correct tension, checking fuse installation" at bounding box center [570, 466] width 11 height 11
radio input "true"
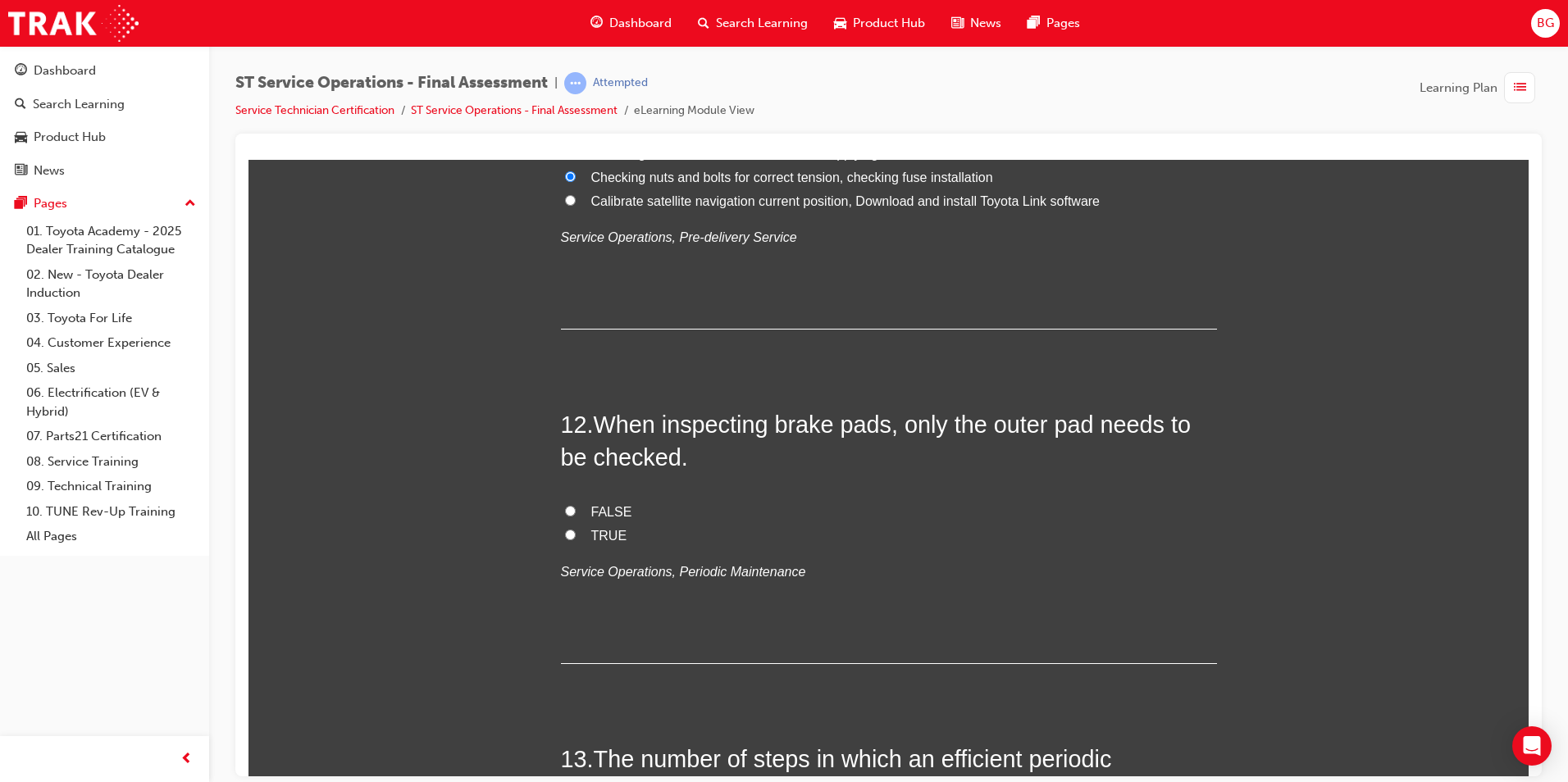
scroll to position [4182, 0]
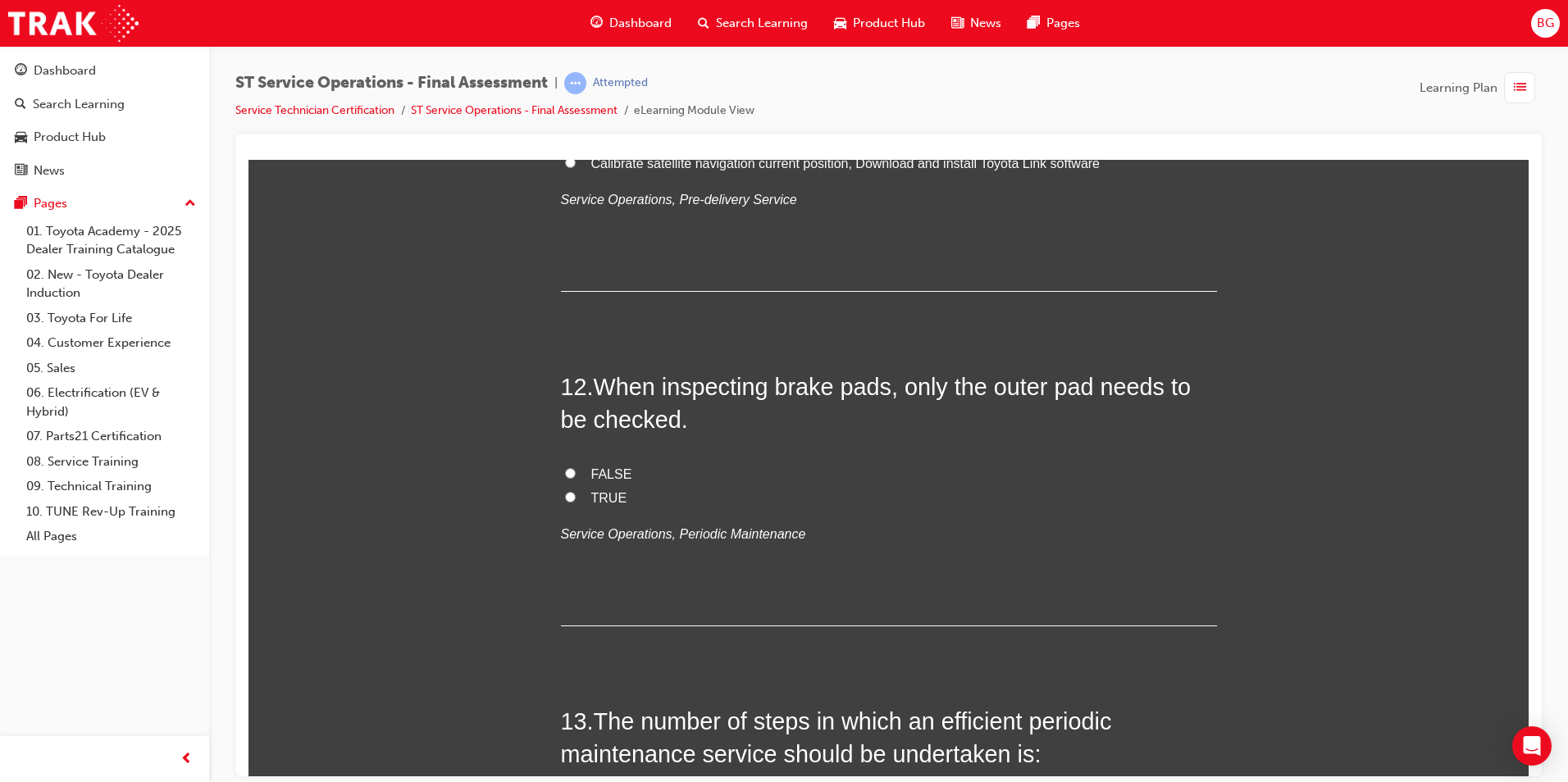
click at [565, 471] on input "FALSE" at bounding box center [570, 472] width 11 height 11
radio input "true"
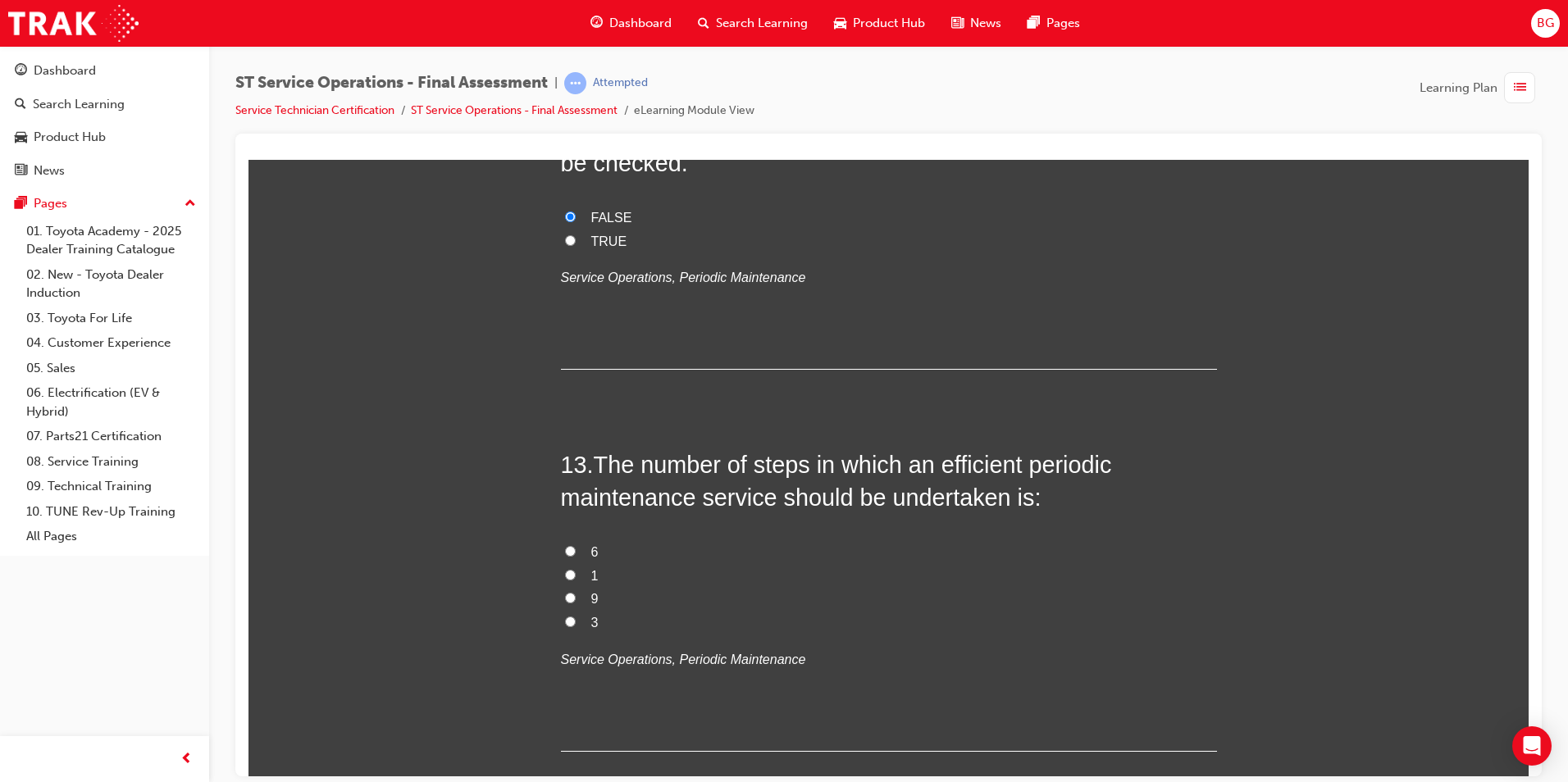
scroll to position [4510, 0]
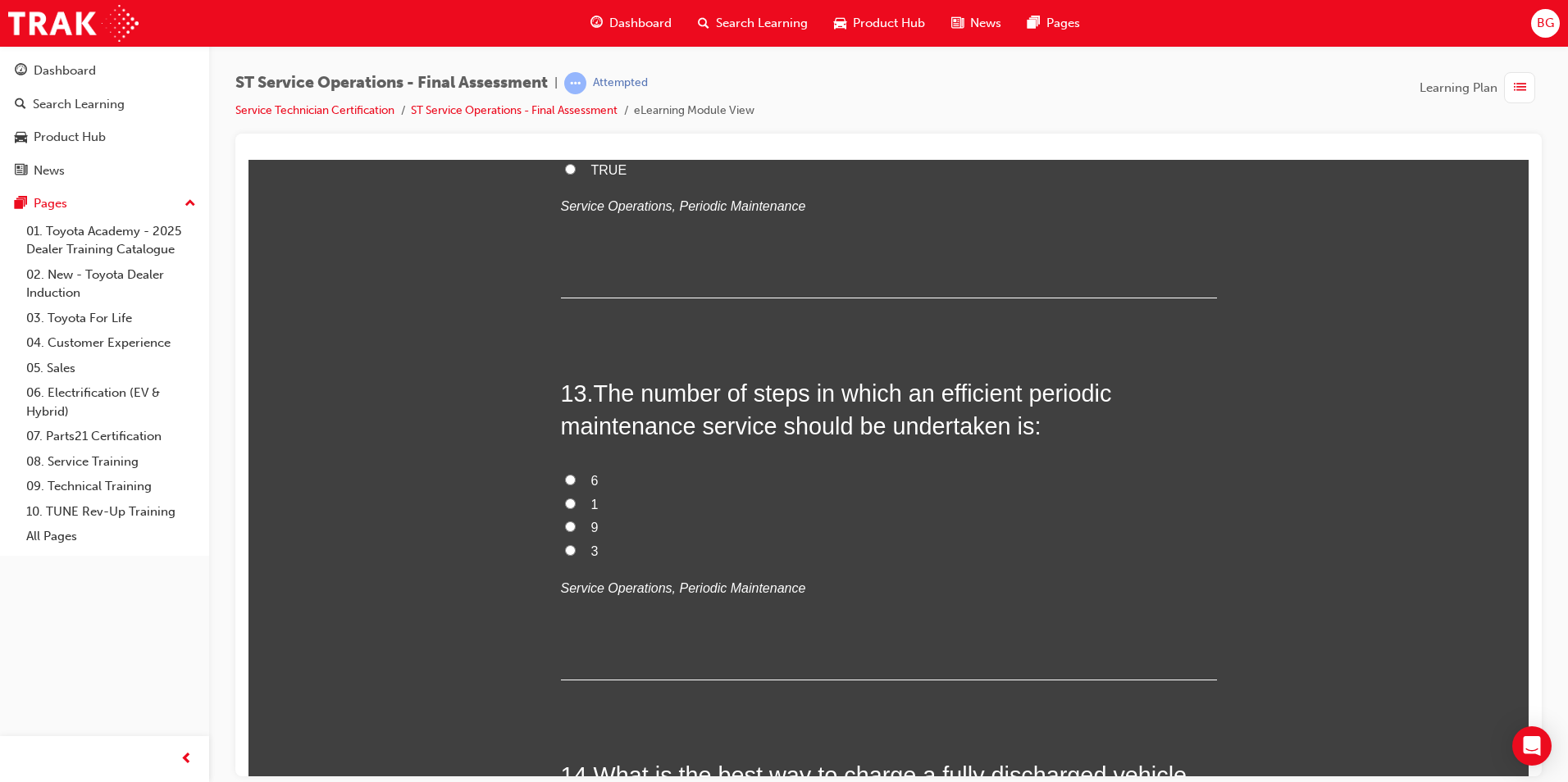
click at [565, 475] on input "6" at bounding box center [570, 479] width 11 height 11
radio input "true"
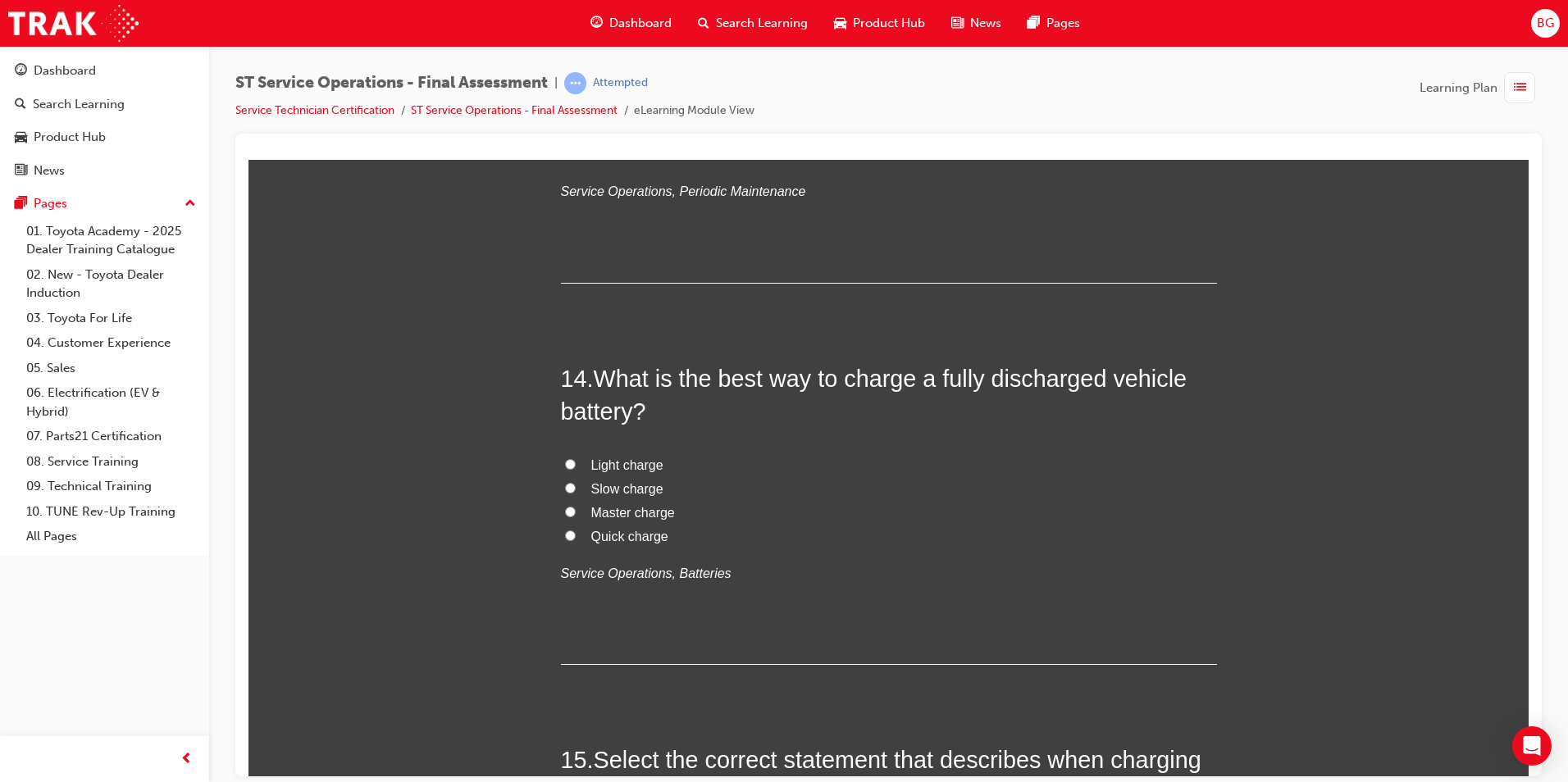
scroll to position [4921, 0]
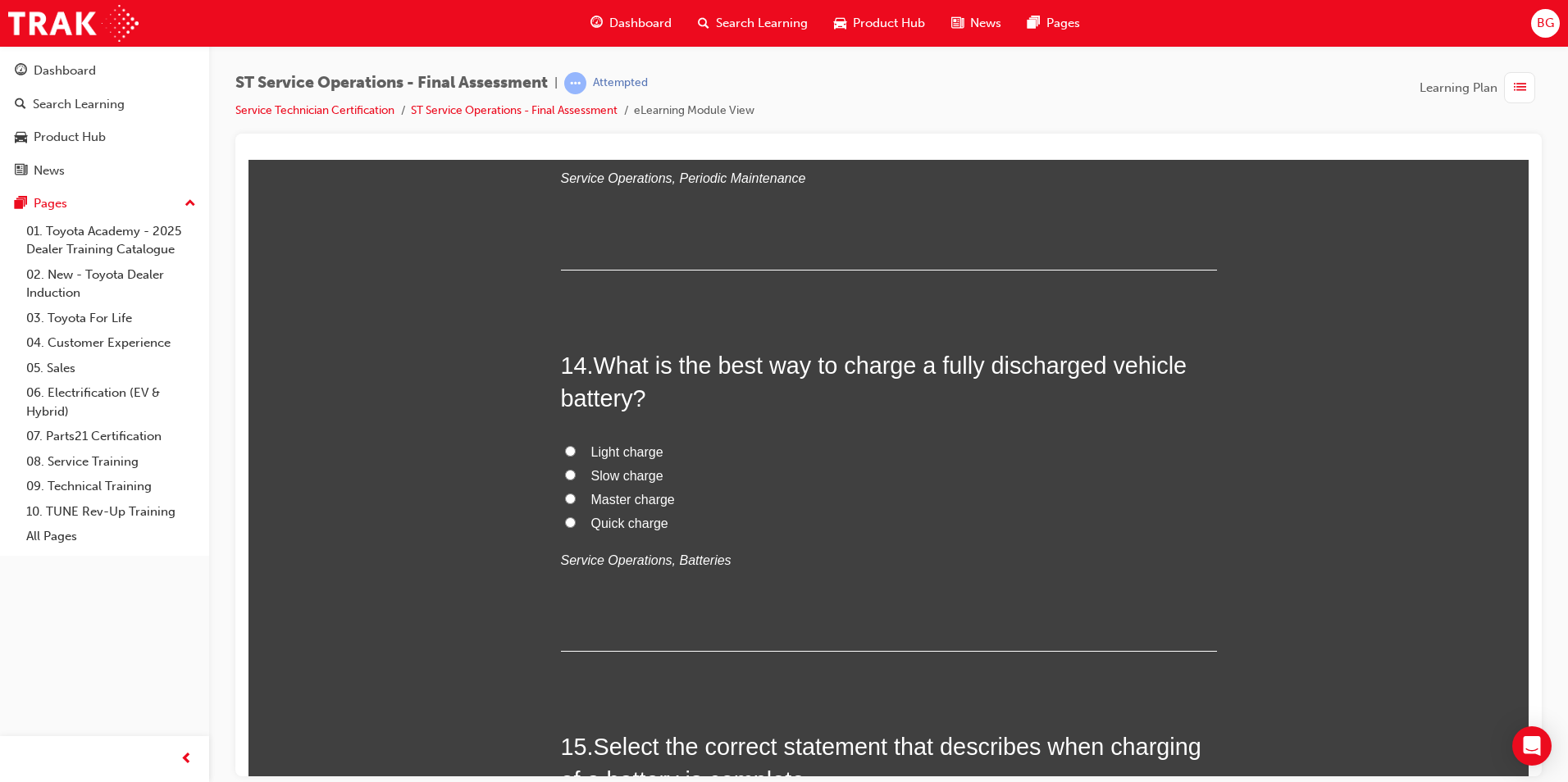
click at [566, 472] on input "Slow charge" at bounding box center [570, 474] width 11 height 11
radio input "true"
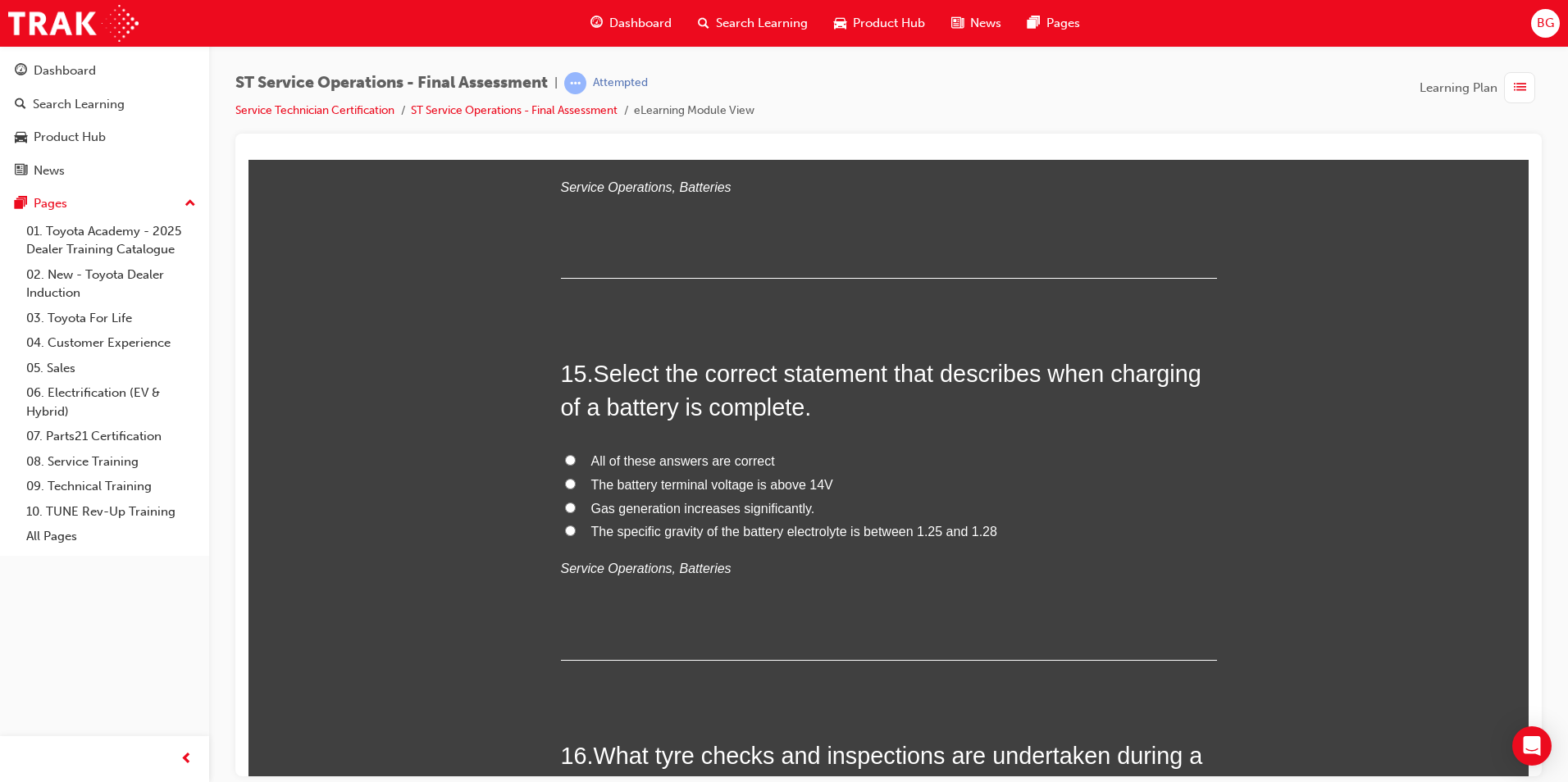
scroll to position [5330, 0]
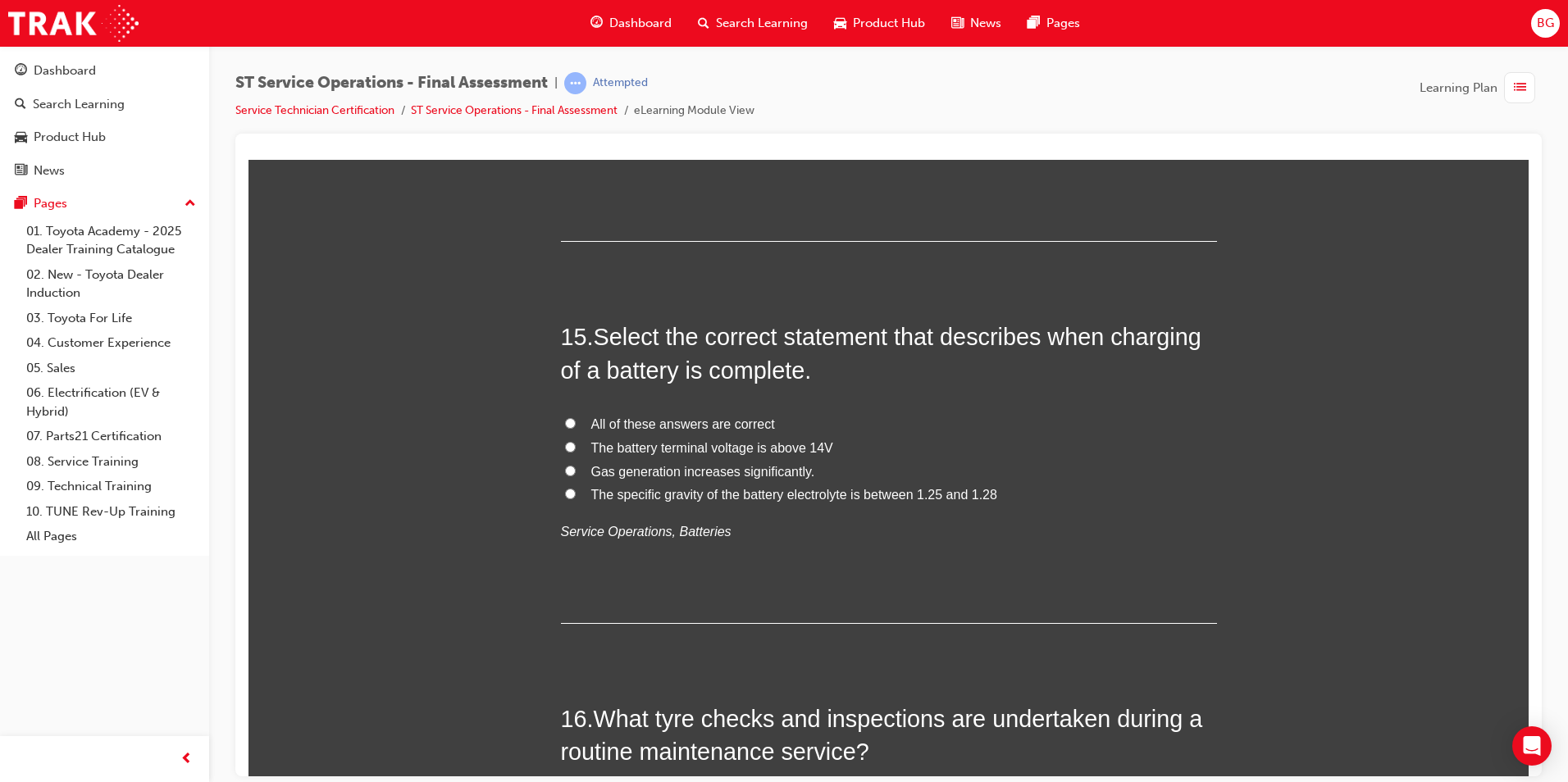
click at [565, 493] on input "The specific gravity of the battery electrolyte is between 1.25 and 1.28" at bounding box center [570, 493] width 11 height 11
radio input "true"
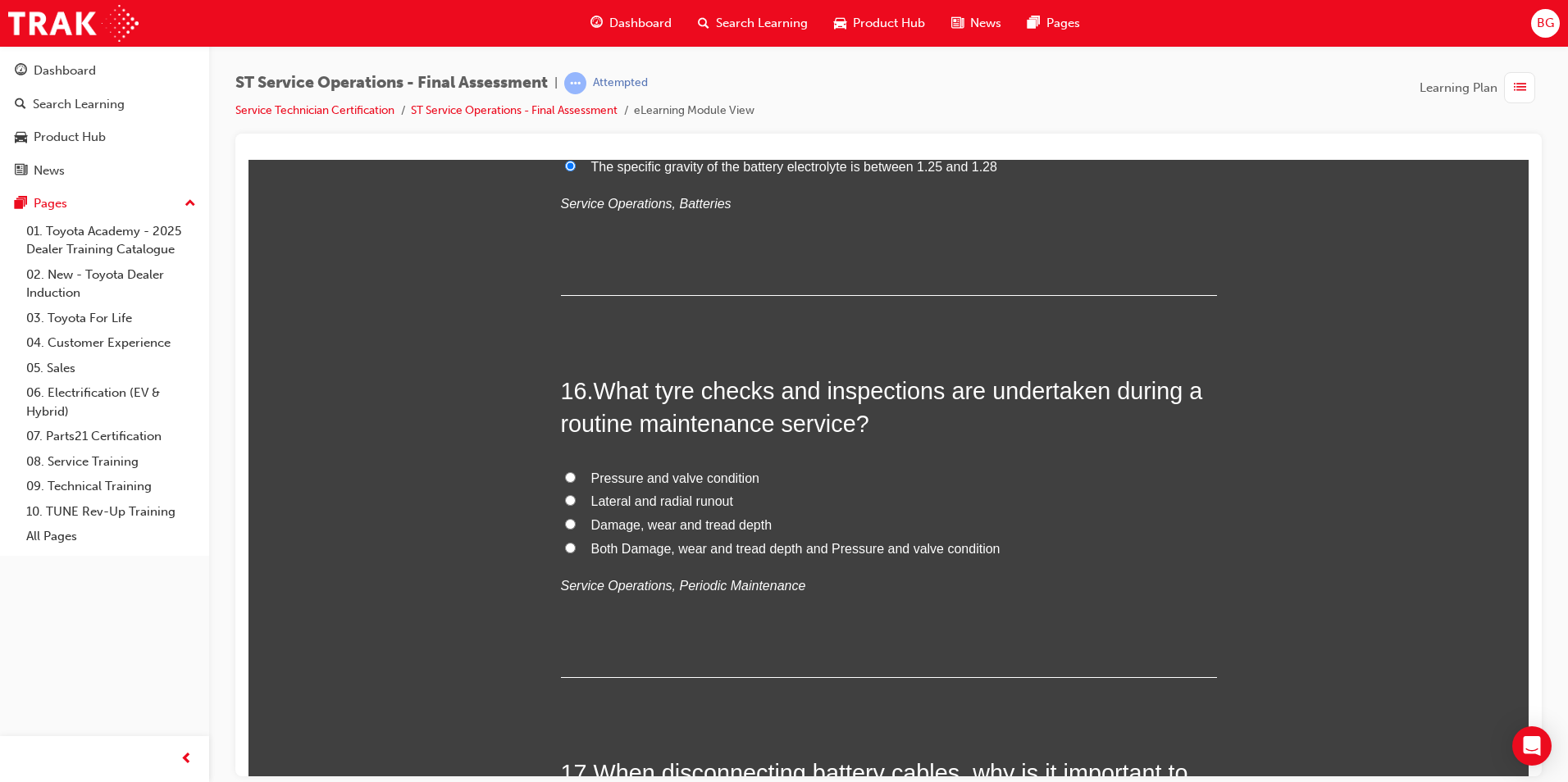
scroll to position [5740, 0]
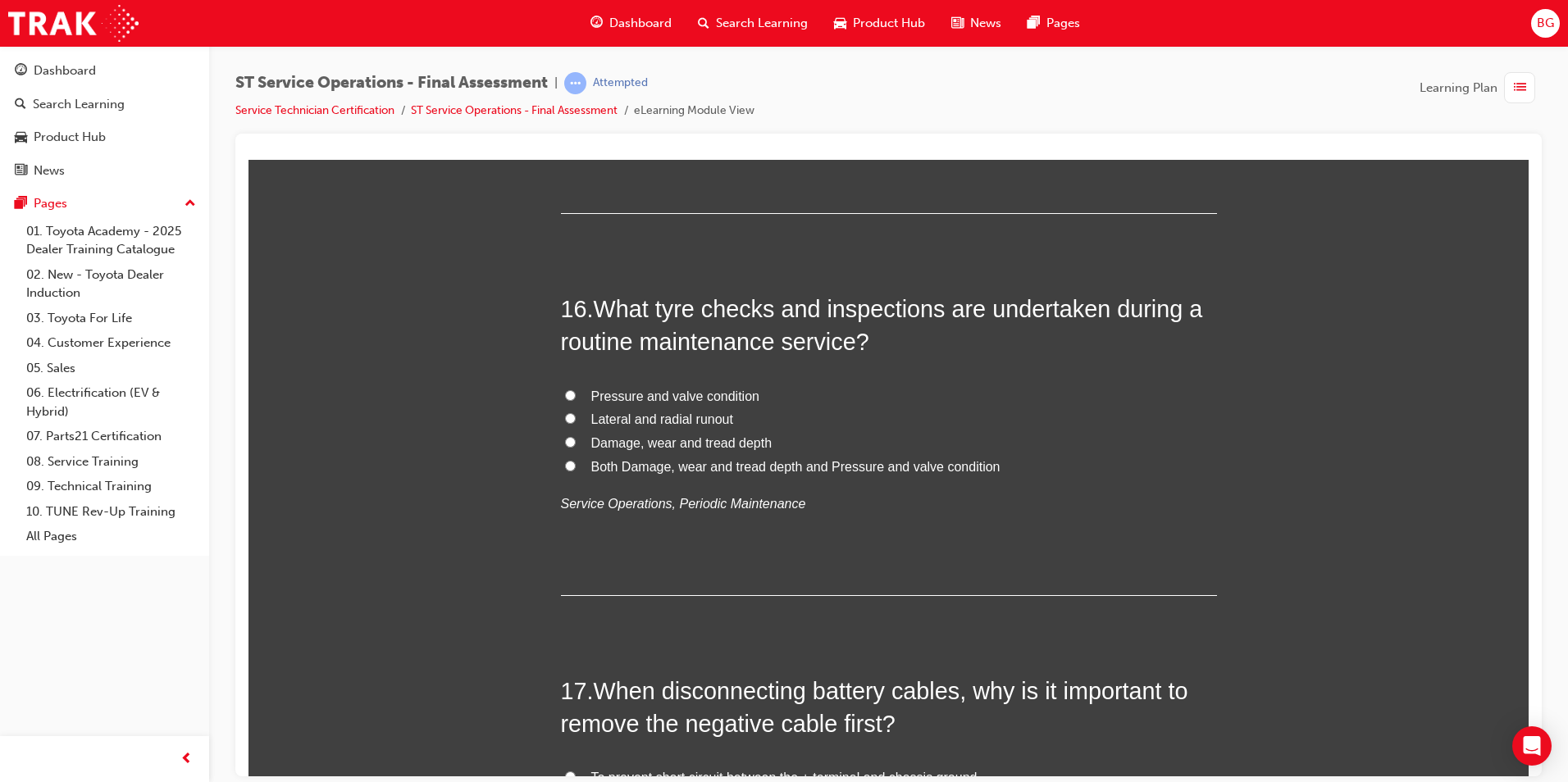
click at [565, 465] on input "Both Damage, wear and tread depth and Pressure and valve condition" at bounding box center [570, 465] width 11 height 11
radio input "true"
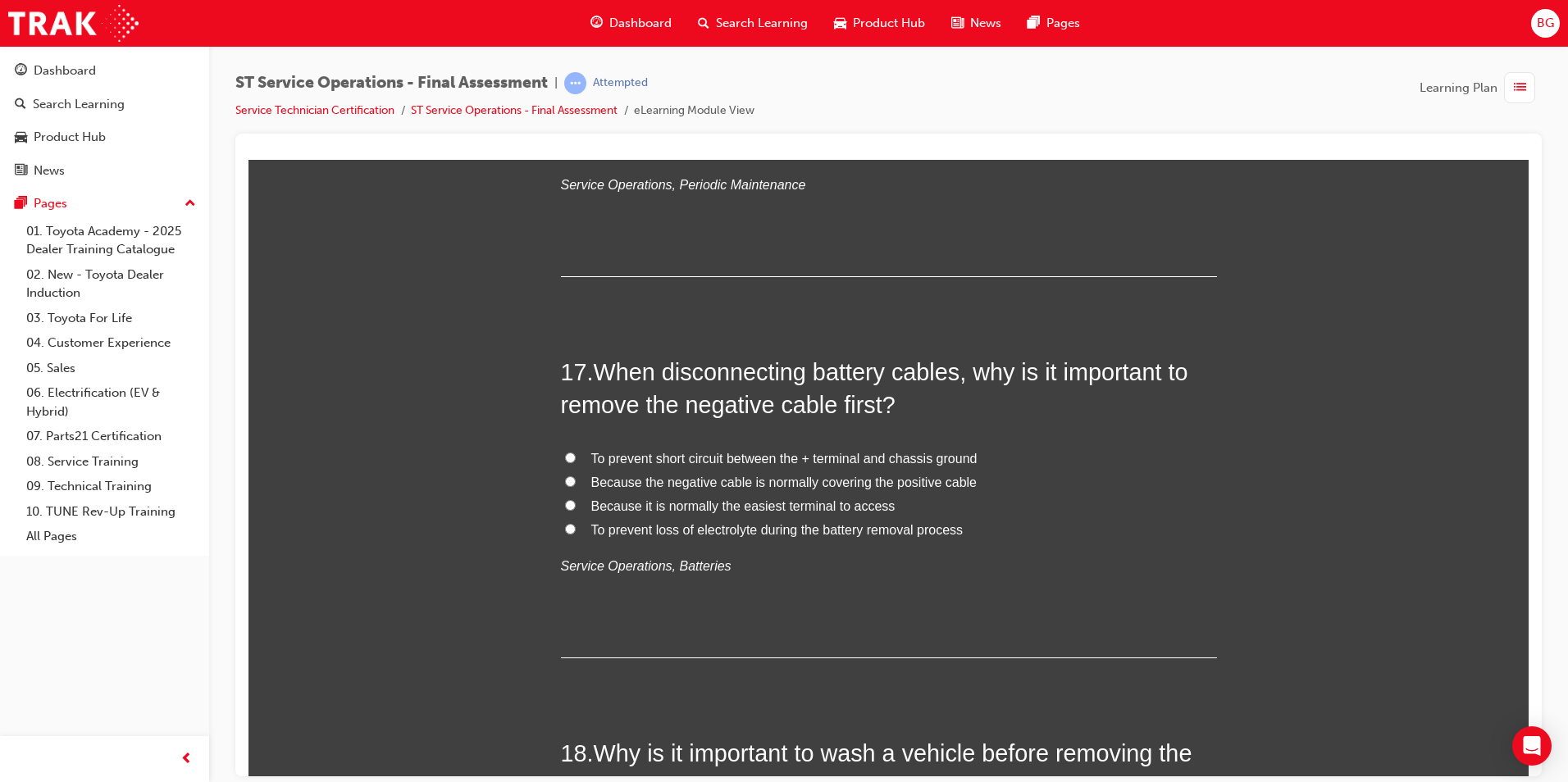
scroll to position [6150, 0]
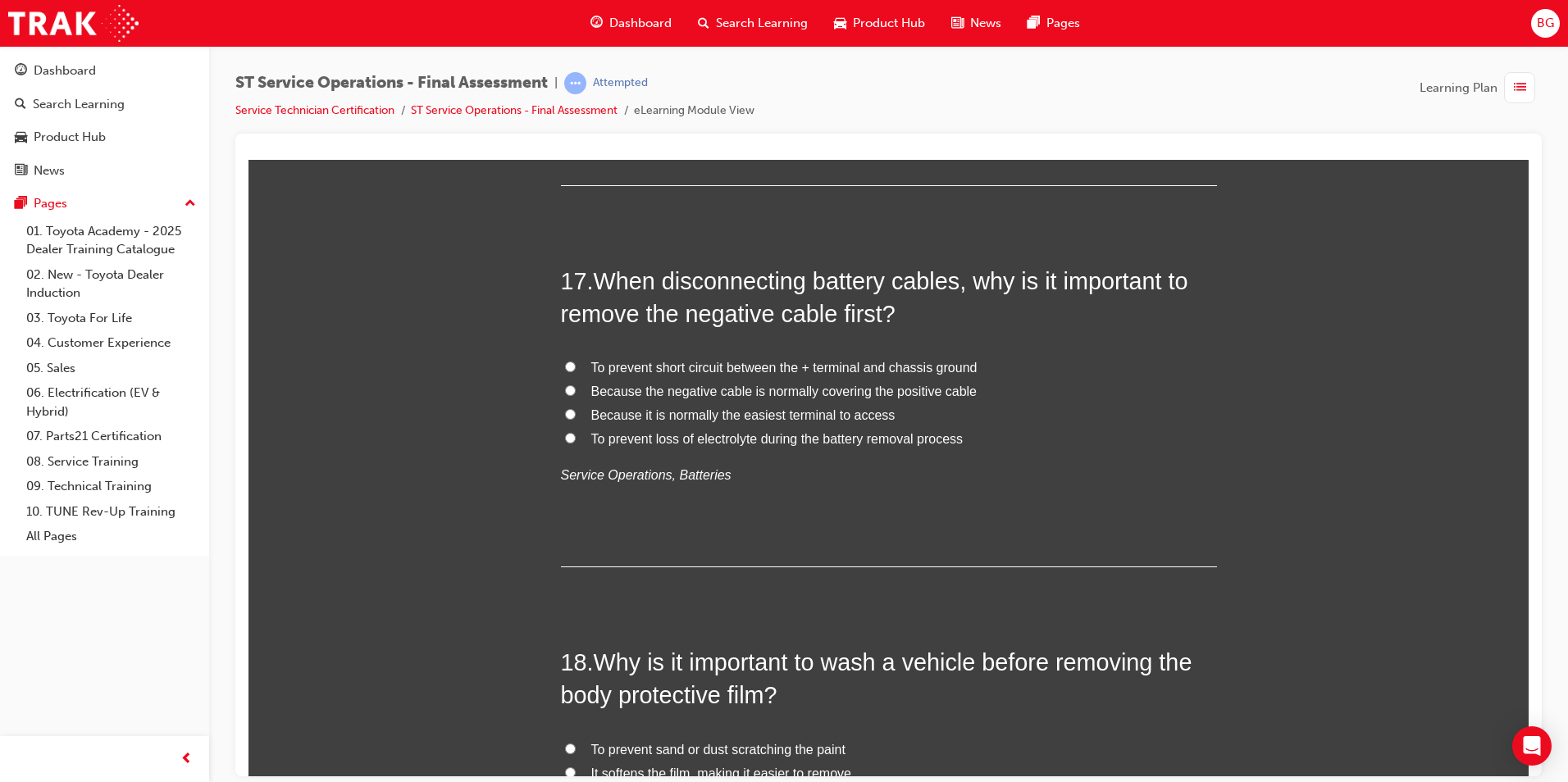
click at [565, 365] on input "To prevent short circuit between the + terminal and chassis ground" at bounding box center [570, 366] width 11 height 11
radio input "true"
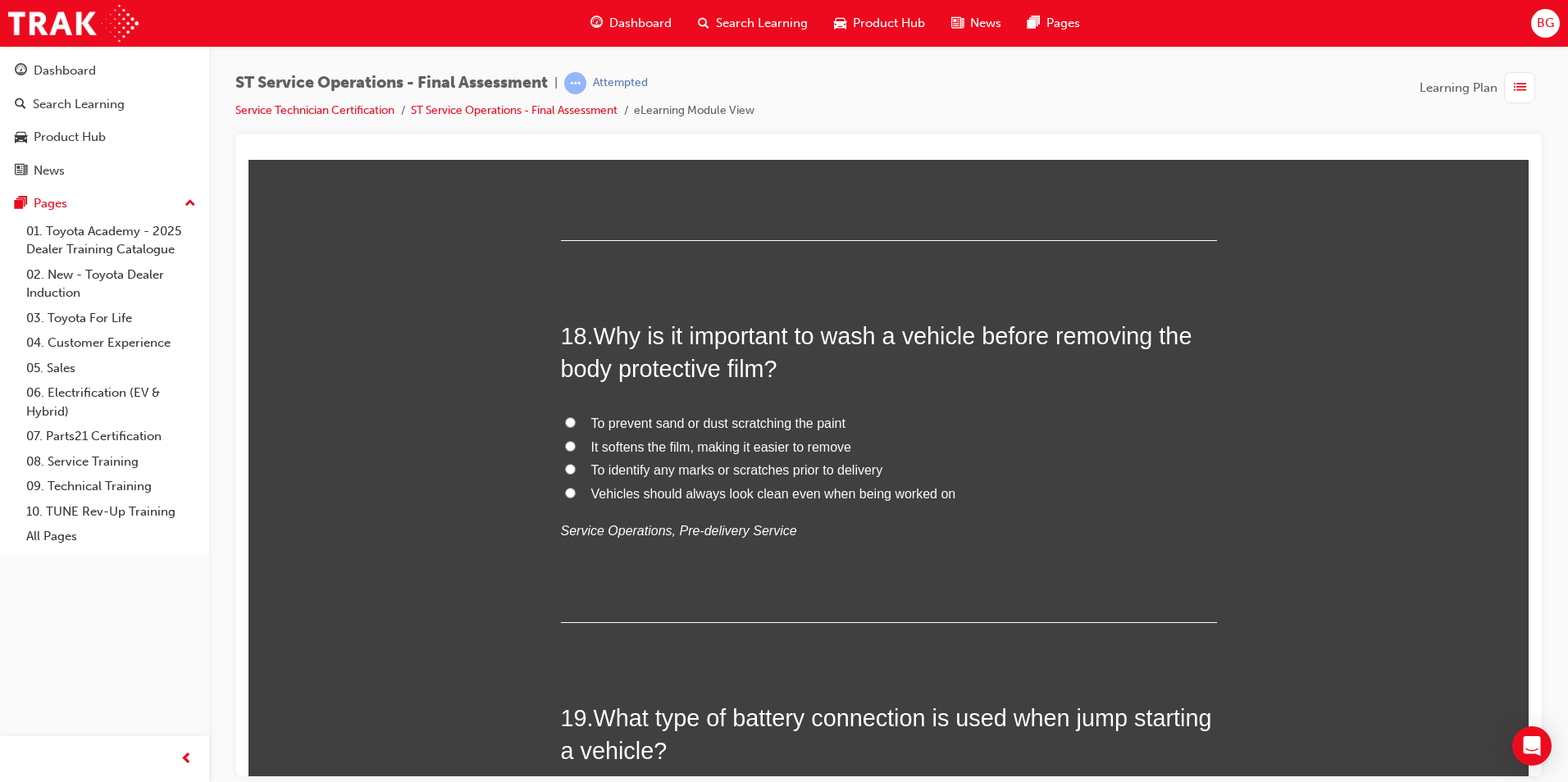
scroll to position [6478, 0]
click at [567, 420] on input "To prevent sand or dust scratching the paint" at bounding box center [570, 420] width 11 height 11
radio input "true"
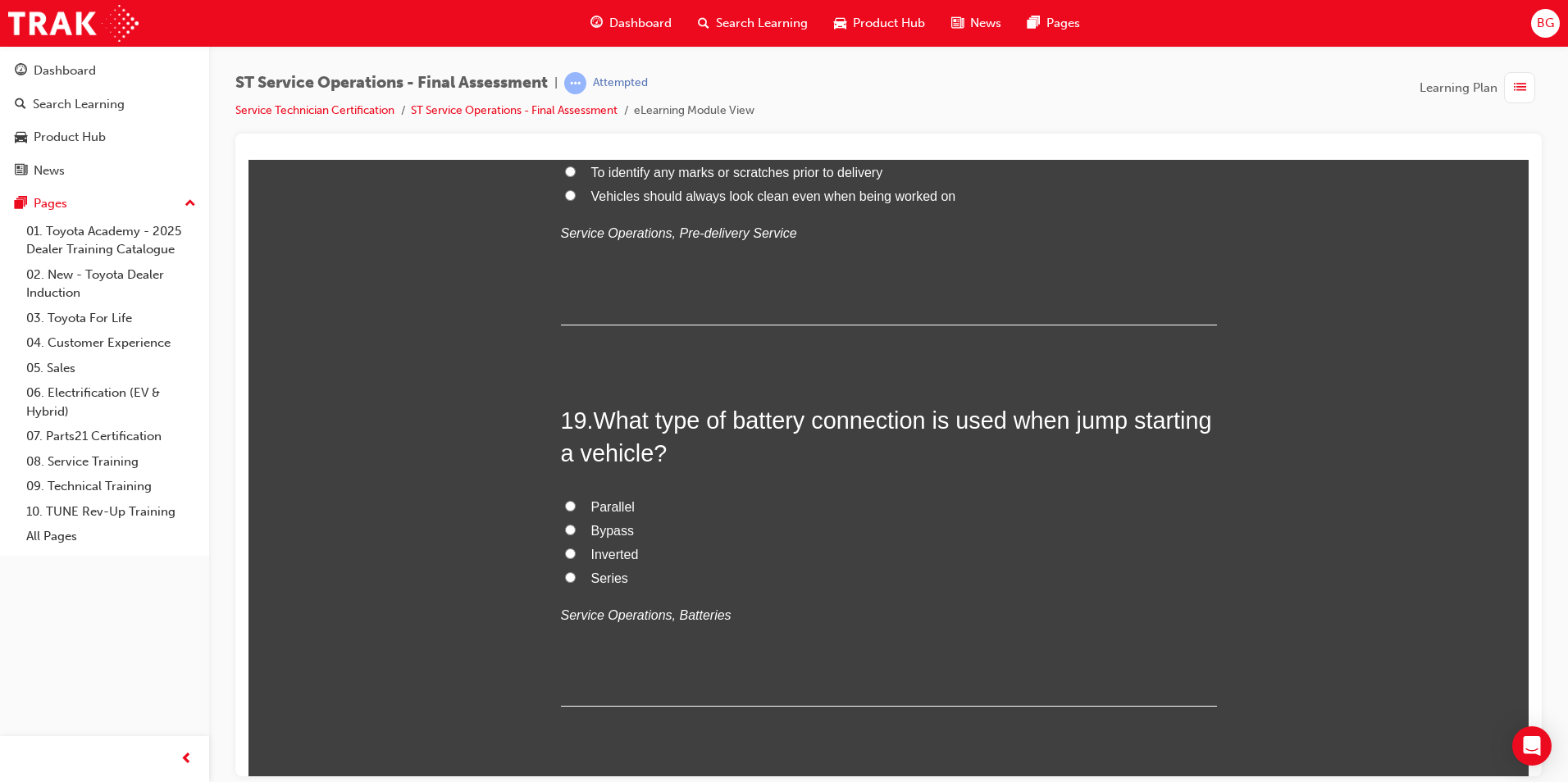
scroll to position [6806, 0]
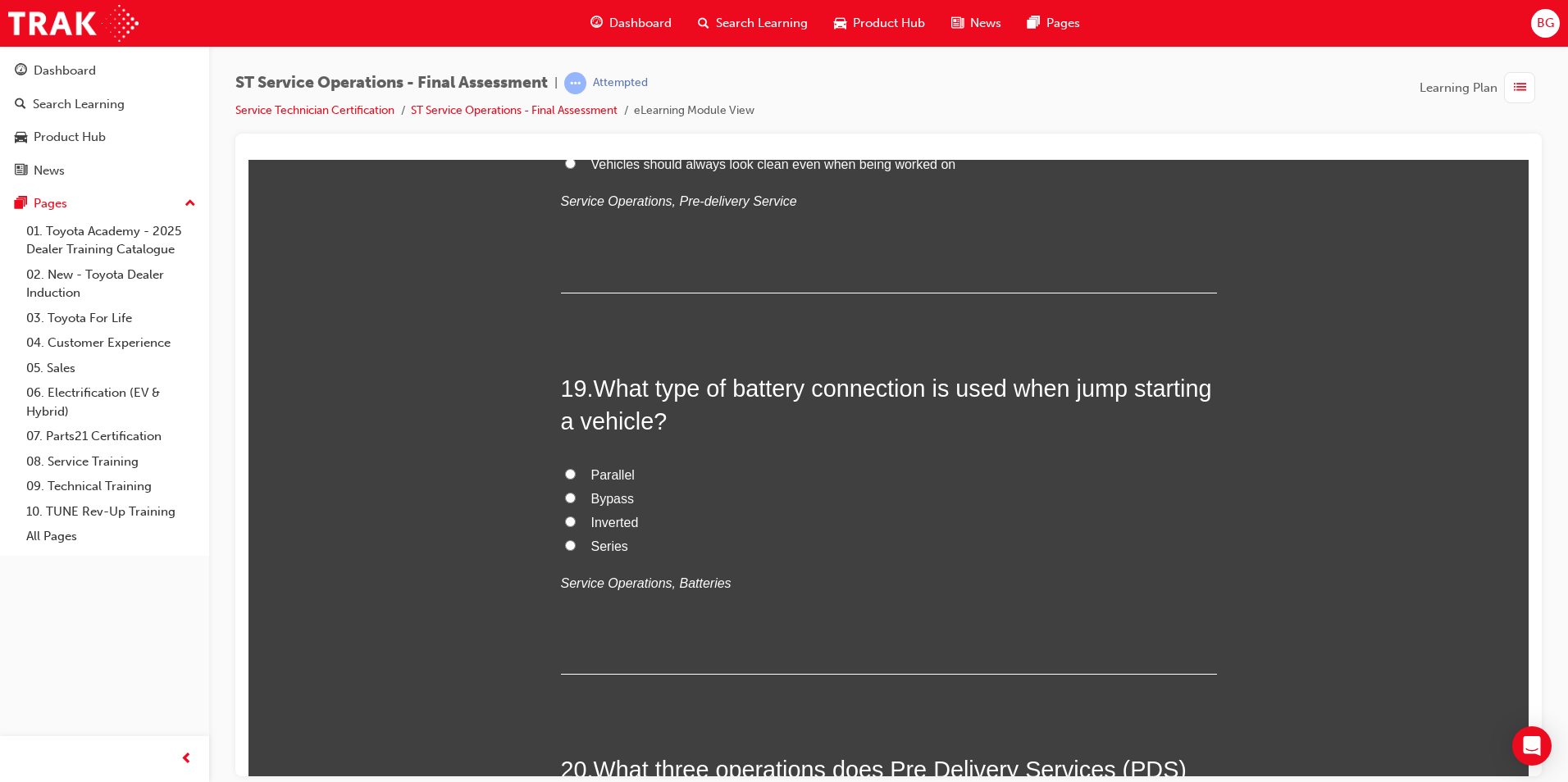
click at [564, 537] on label "Series" at bounding box center [889, 547] width 656 height 23
click at [565, 540] on input "Series" at bounding box center [570, 545] width 11 height 11
radio input "true"
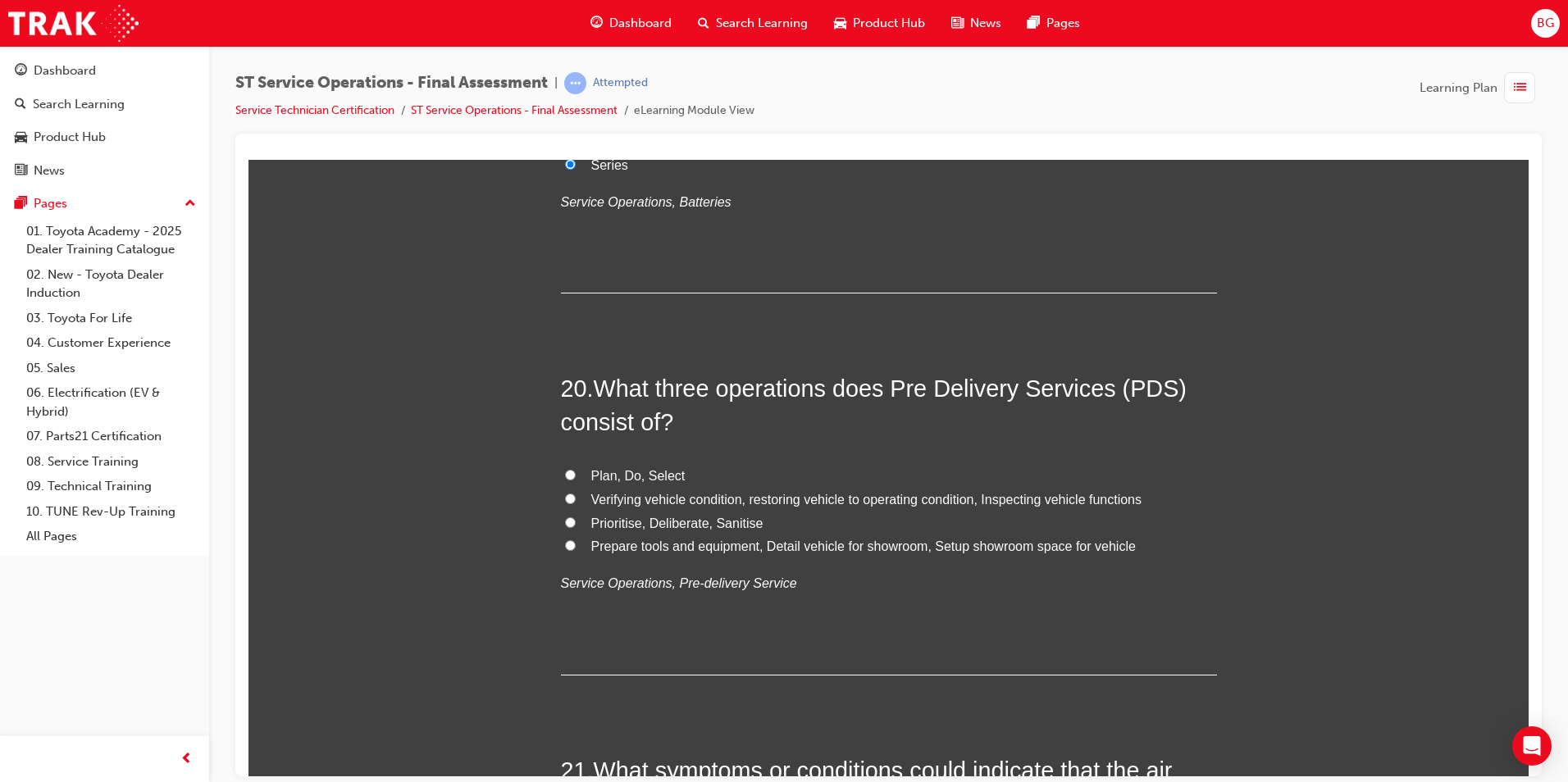
scroll to position [7217, 0]
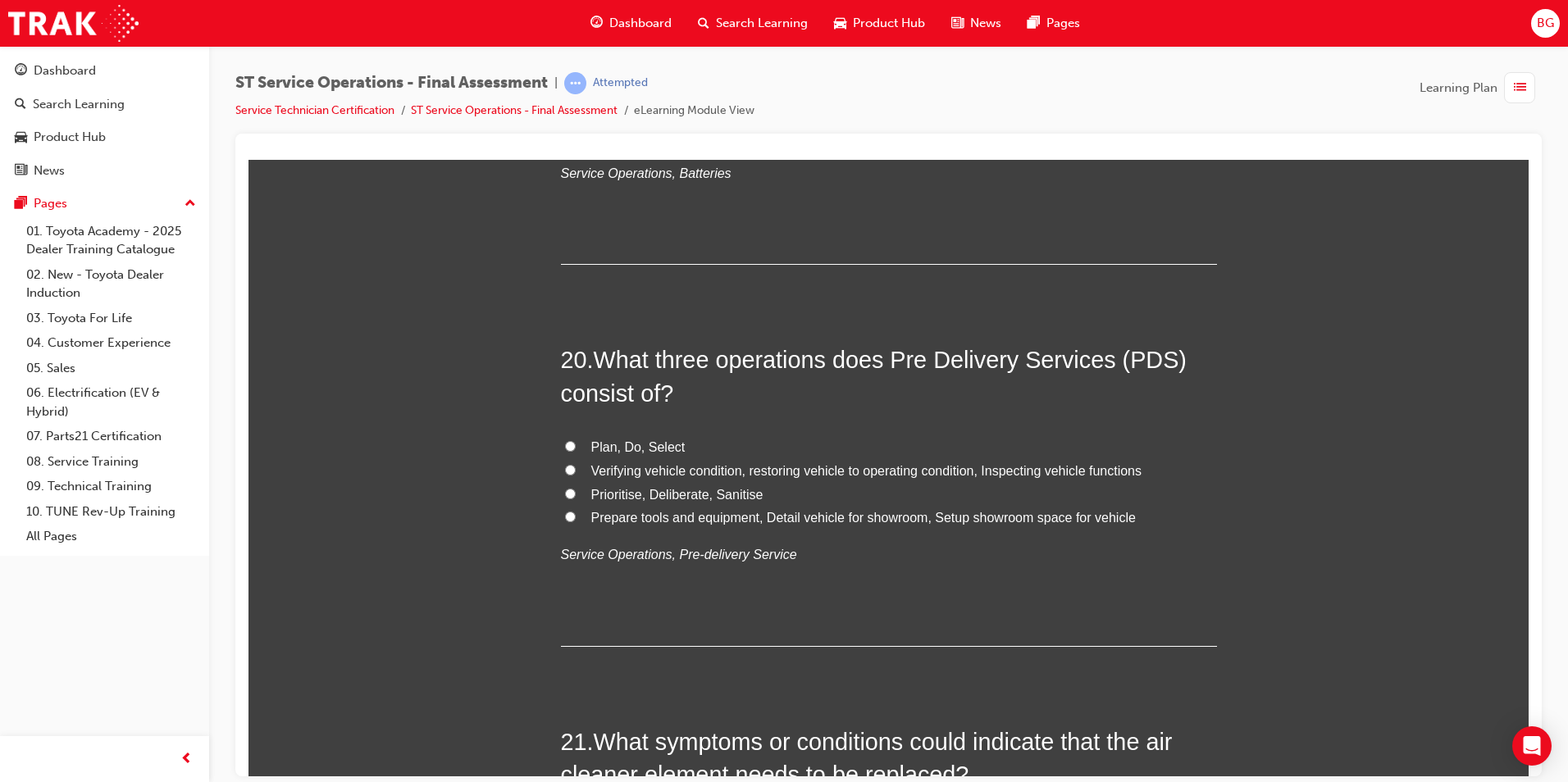
click at [569, 471] on label "Verifying vehicle condition, restoring vehicle to operating condition, Inspecti…" at bounding box center [889, 471] width 656 height 23
click at [569, 471] on input "Verifying vehicle condition, restoring vehicle to operating condition, Inspecti…" at bounding box center [570, 469] width 11 height 11
radio input "true"
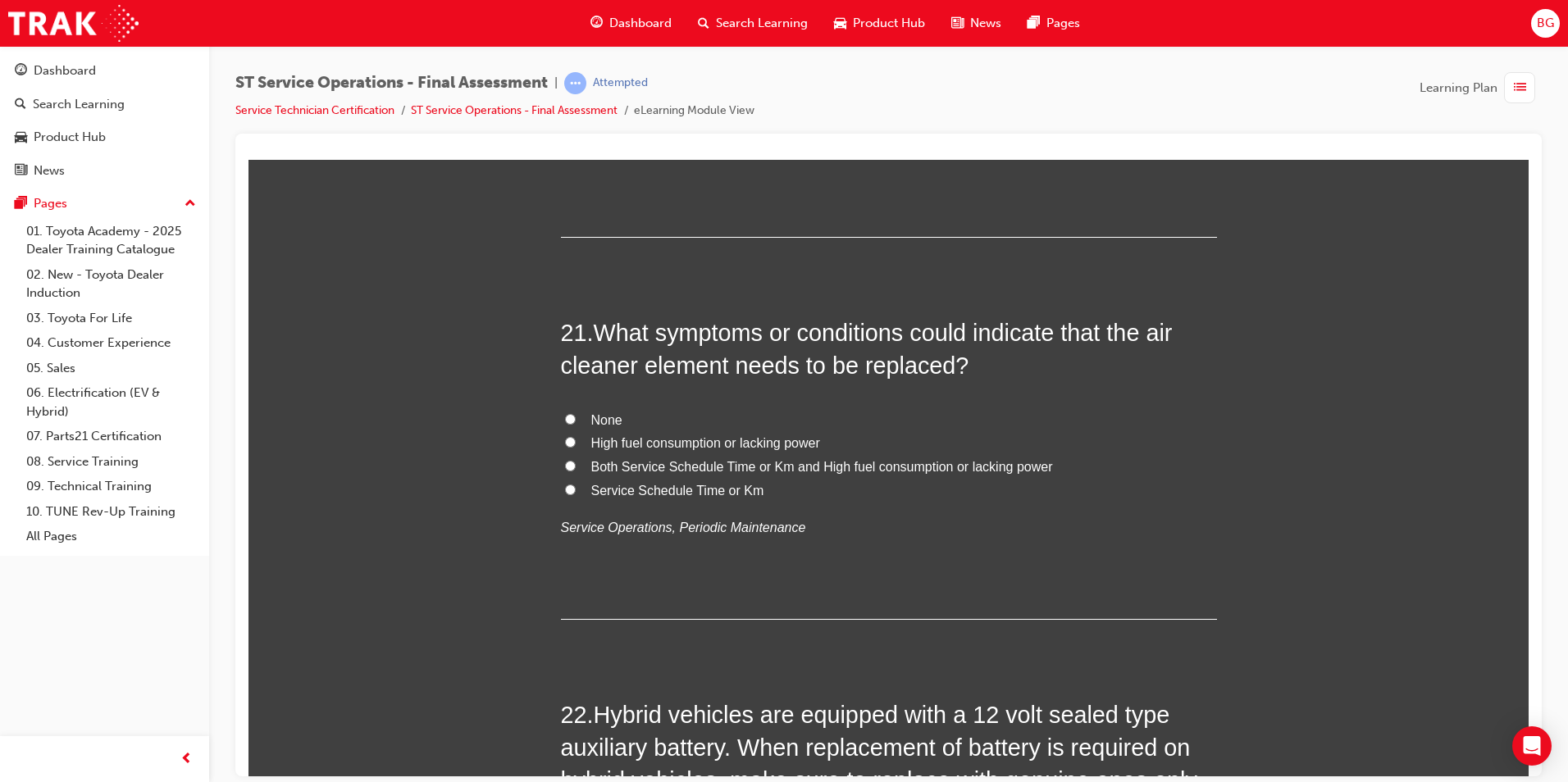
scroll to position [7626, 0]
click at [566, 466] on input "Both Service Schedule Time or Km and High fuel consumption or lacking power" at bounding box center [570, 464] width 11 height 11
radio input "true"
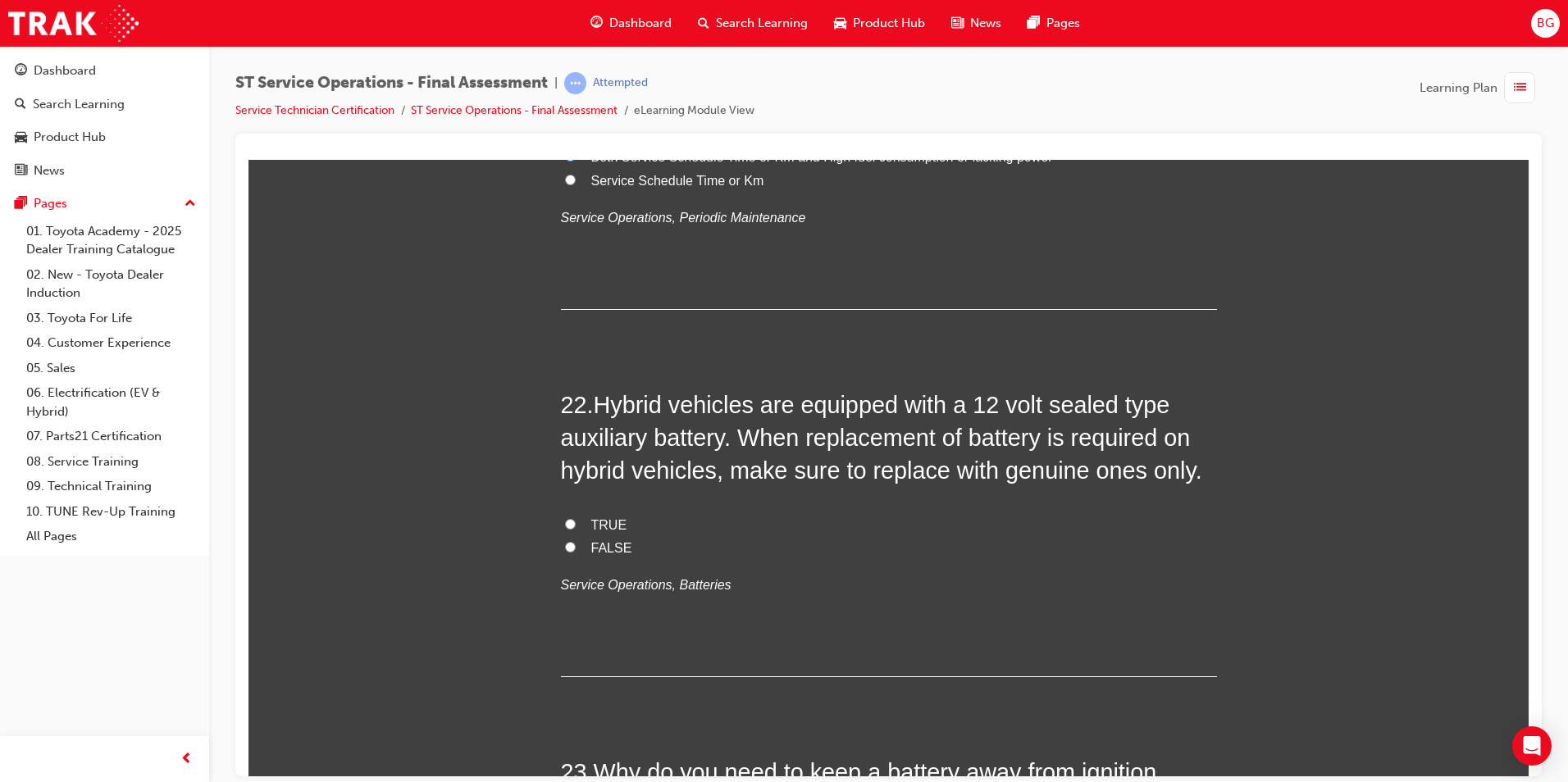
scroll to position [7954, 0]
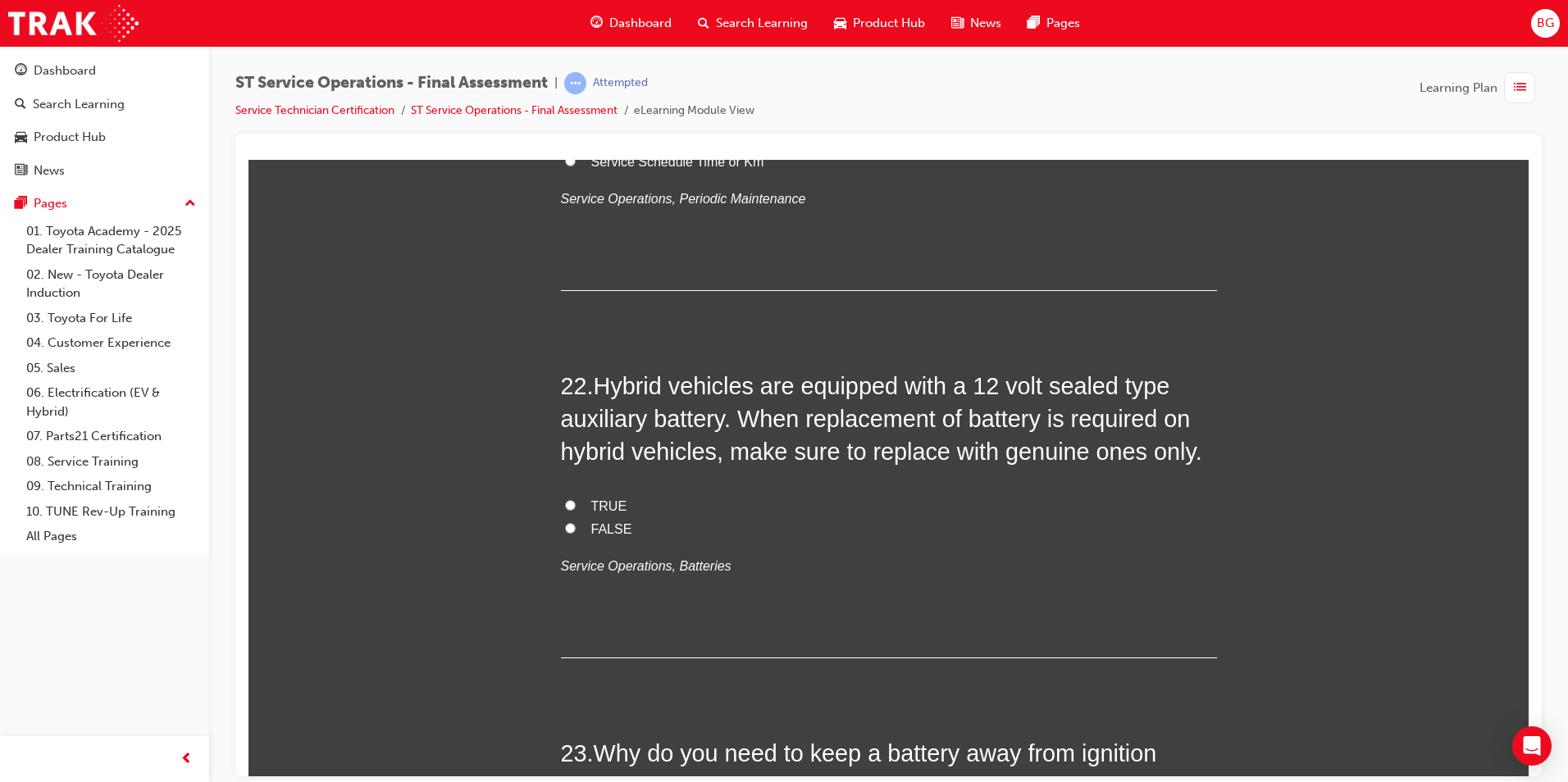
click at [569, 503] on label "TRUE" at bounding box center [889, 507] width 656 height 23
click at [569, 503] on input "TRUE" at bounding box center [570, 504] width 11 height 11
radio input "true"
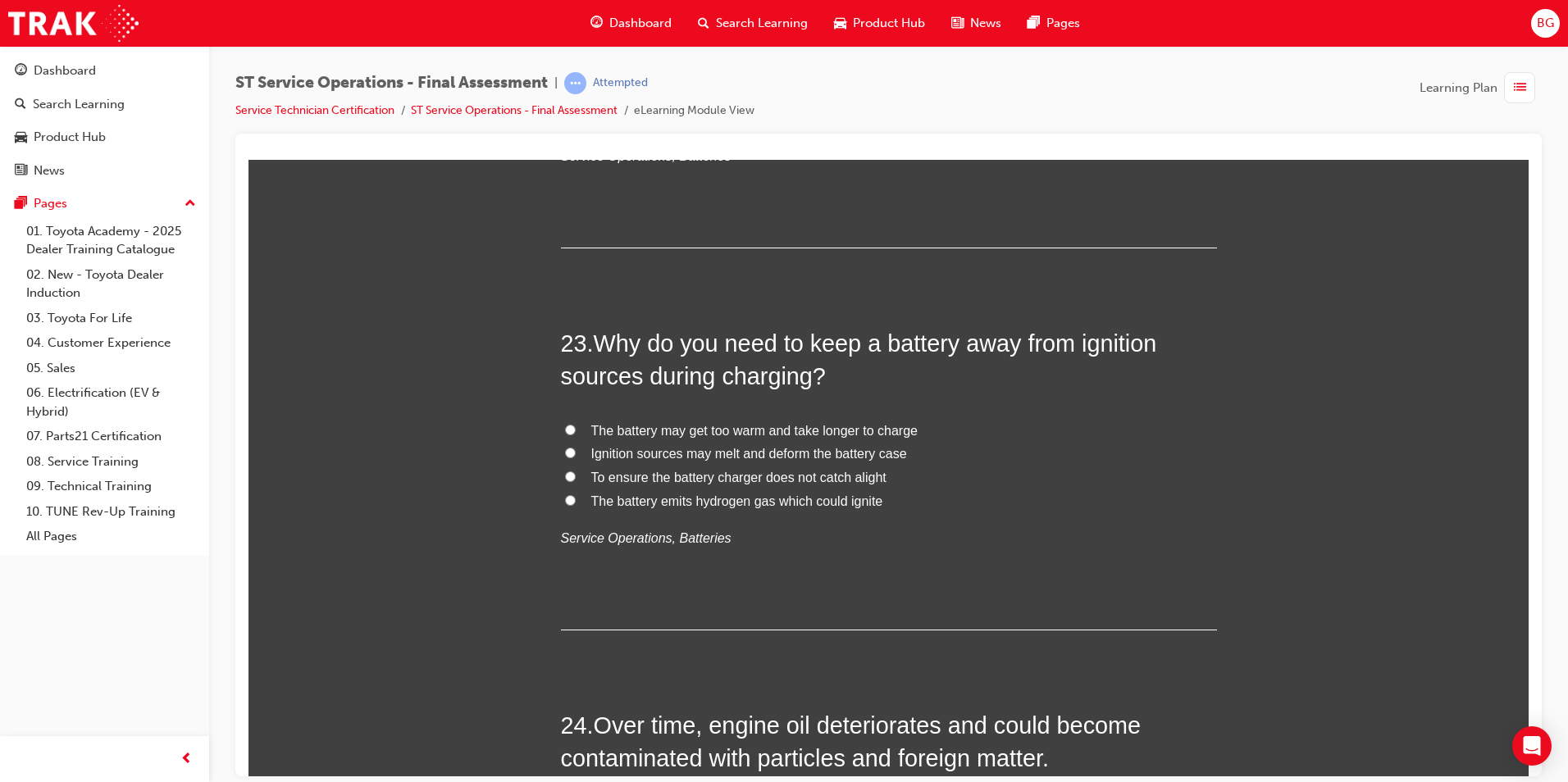
scroll to position [8447, 0]
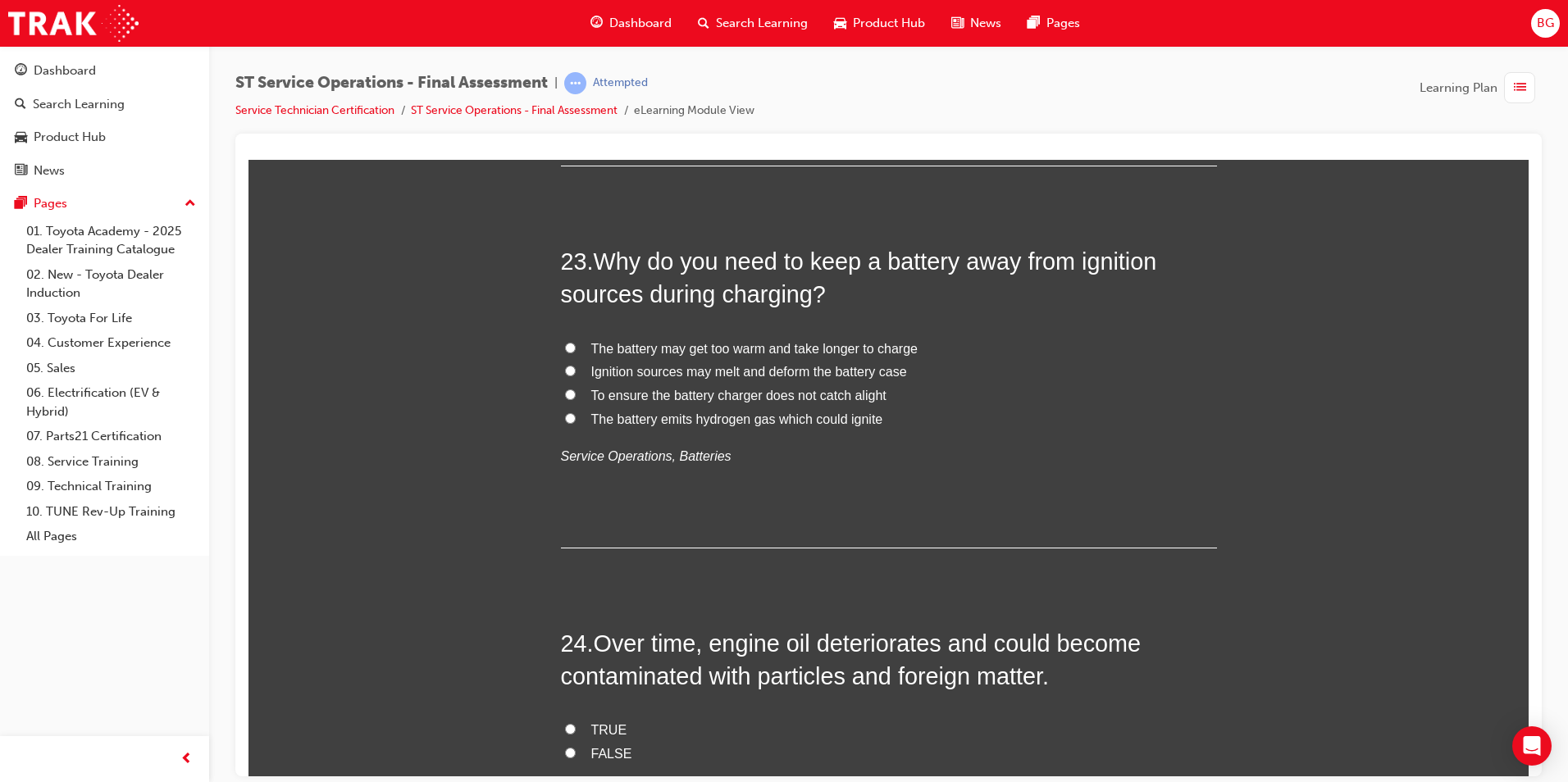
click at [565, 418] on input "The battery emits hydrogen gas which could ignite" at bounding box center [570, 417] width 11 height 11
radio input "true"
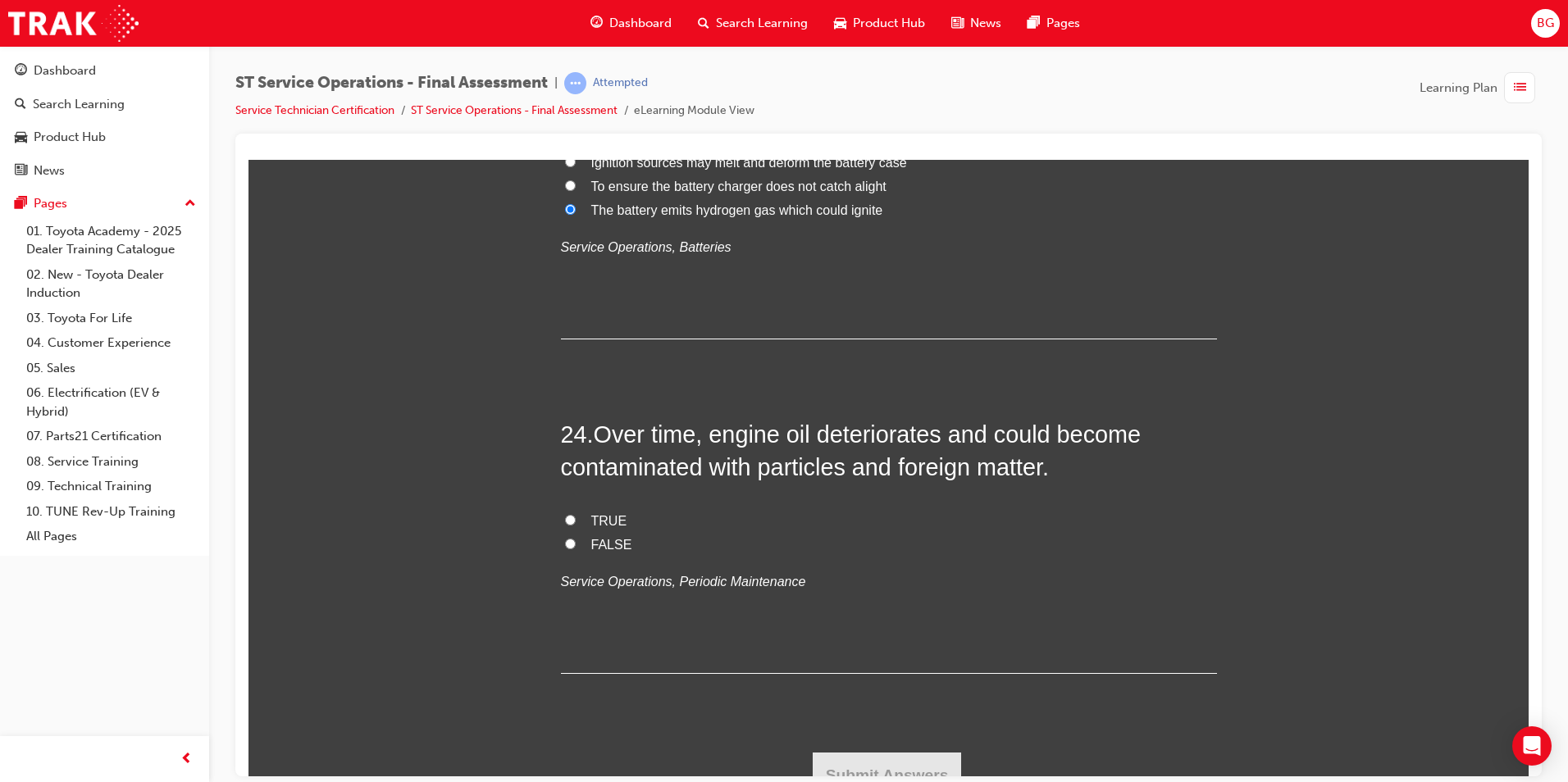
scroll to position [8677, 0]
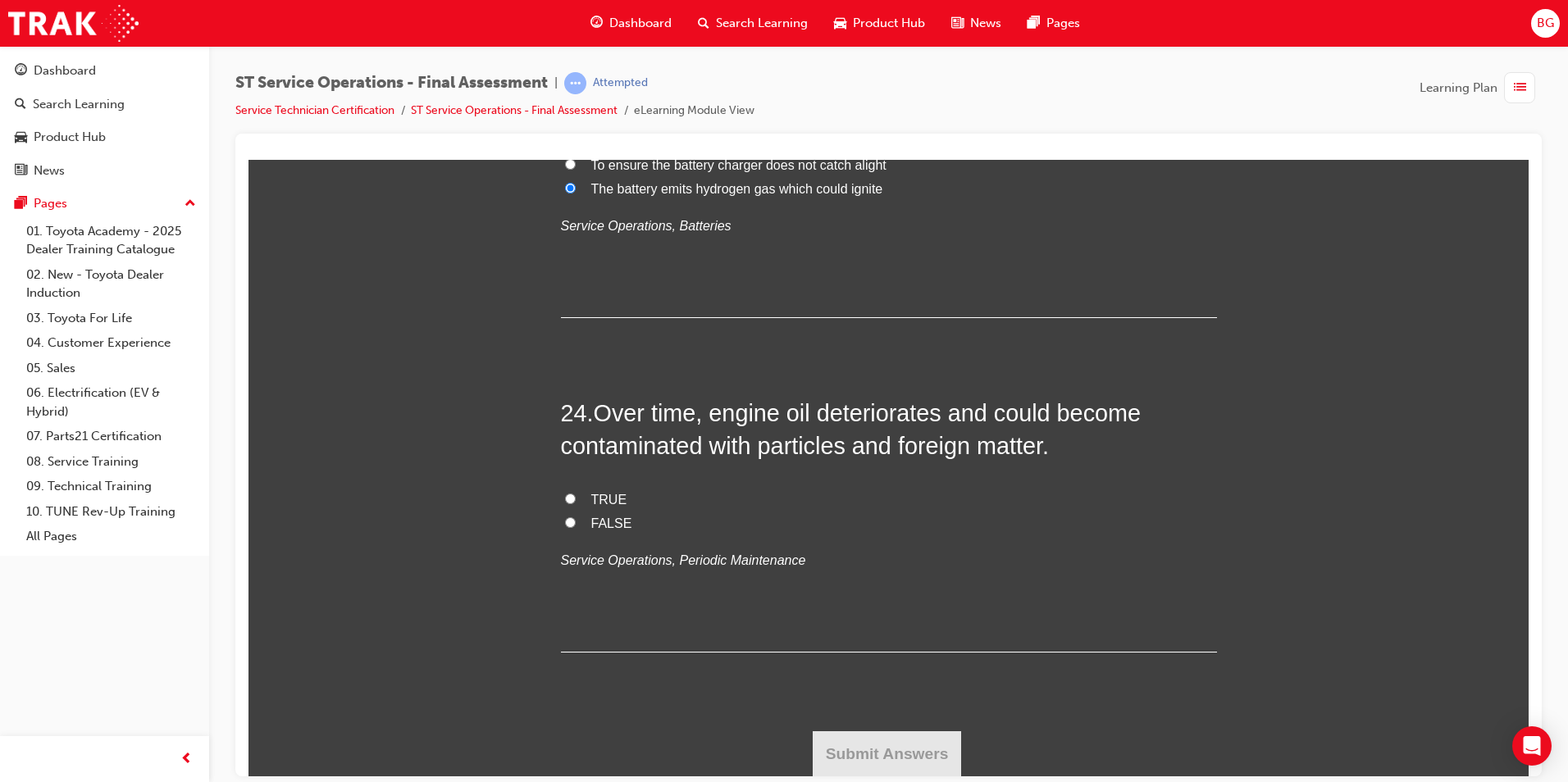
click at [565, 497] on input "TRUE" at bounding box center [570, 498] width 11 height 11
radio input "true"
click at [914, 736] on button "Submit Answers" at bounding box center [887, 753] width 149 height 46
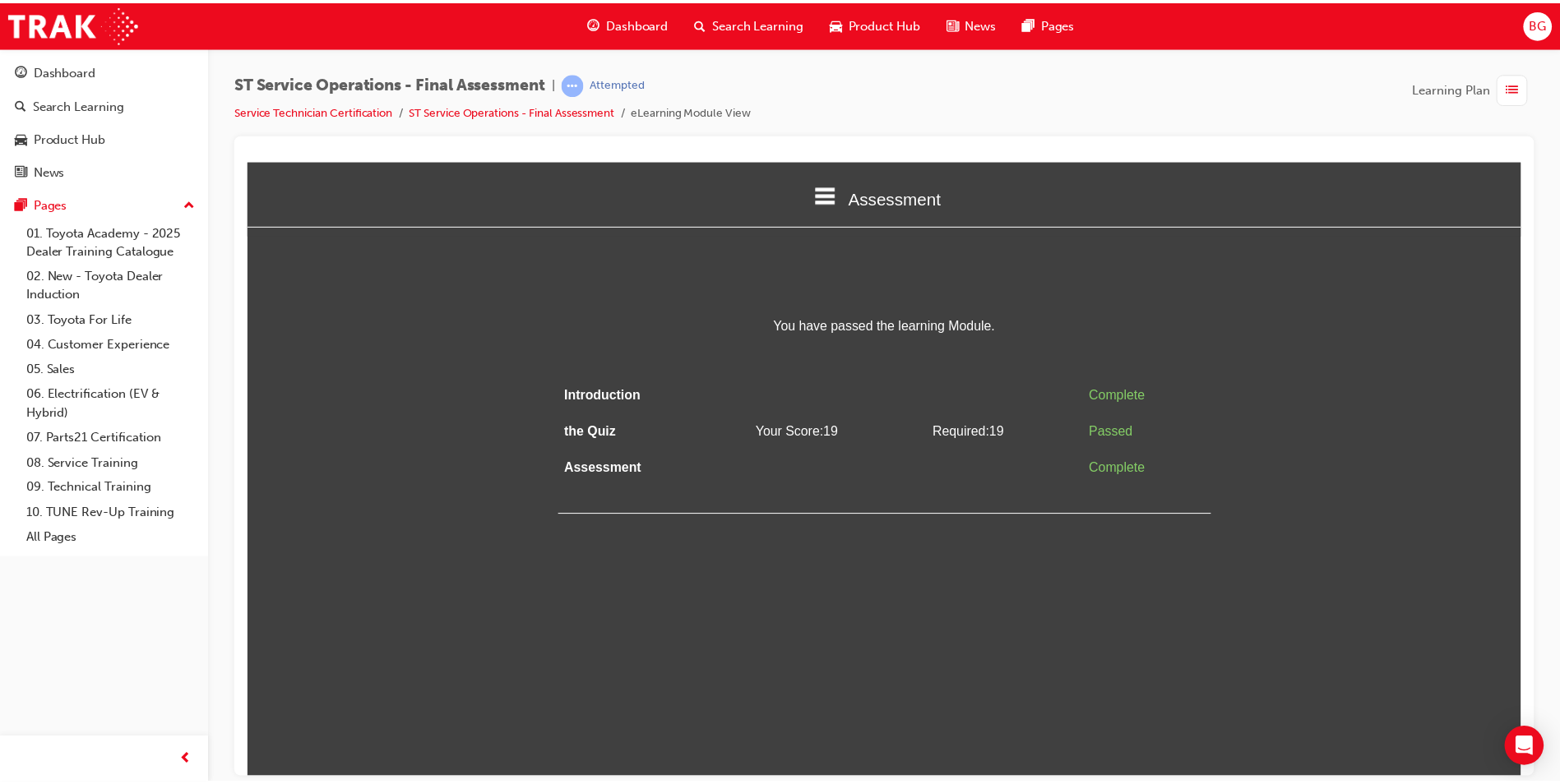
scroll to position [0, 0]
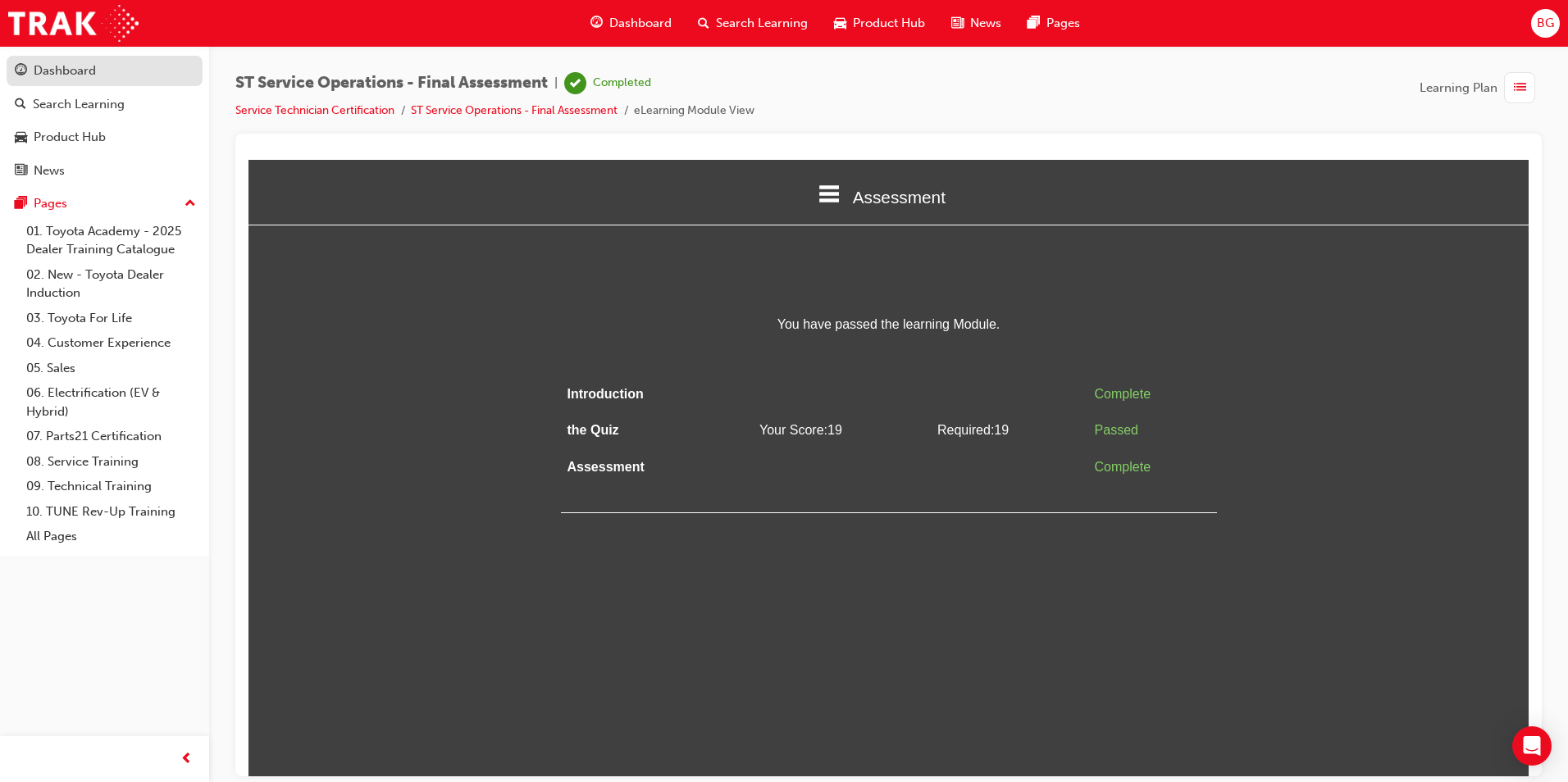
click at [81, 64] on div "Dashboard" at bounding box center [64, 71] width 63 height 19
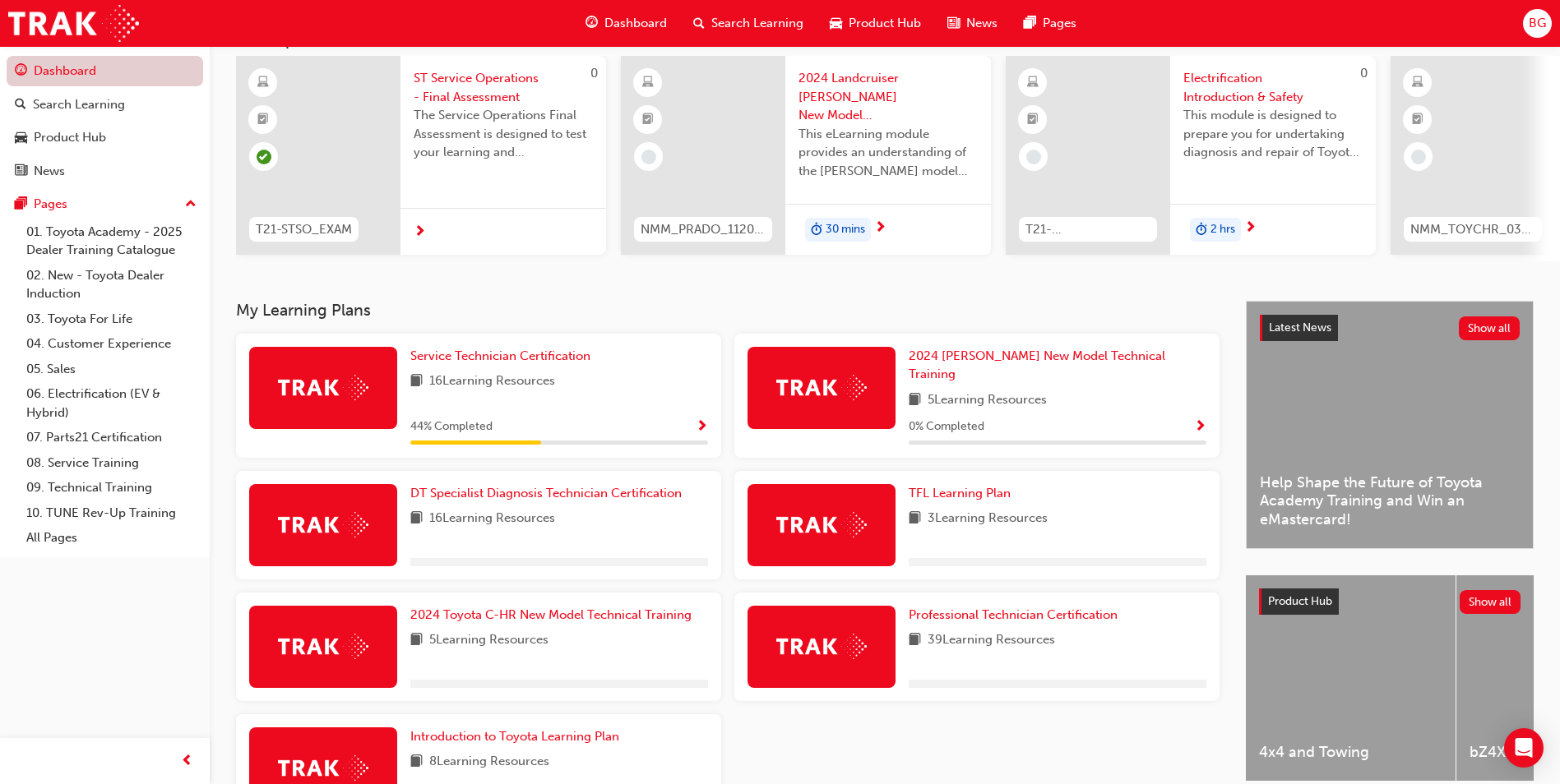
scroll to position [165, 0]
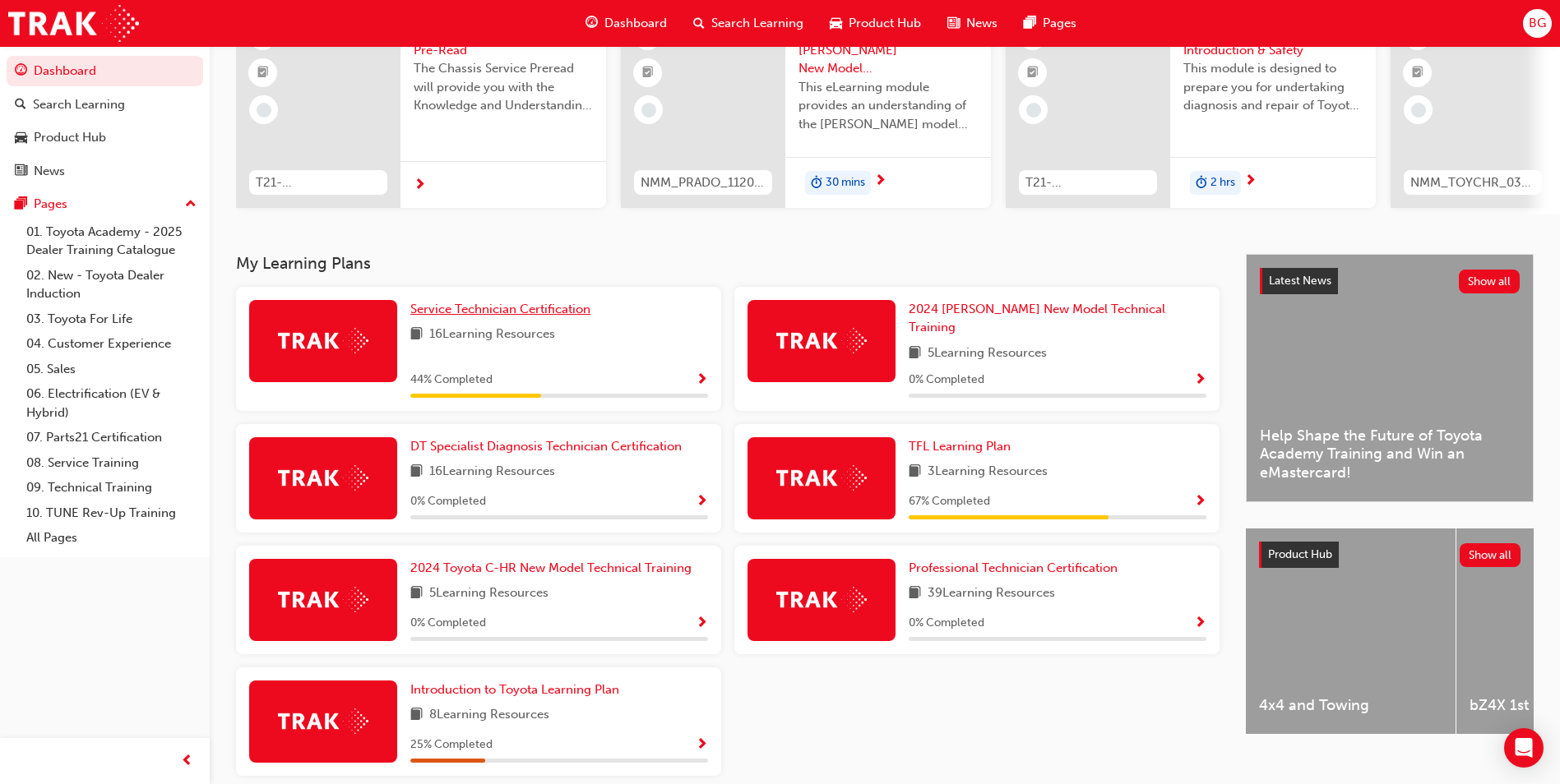
click at [427, 319] on link "Service Technician Certification" at bounding box center [503, 310] width 187 height 19
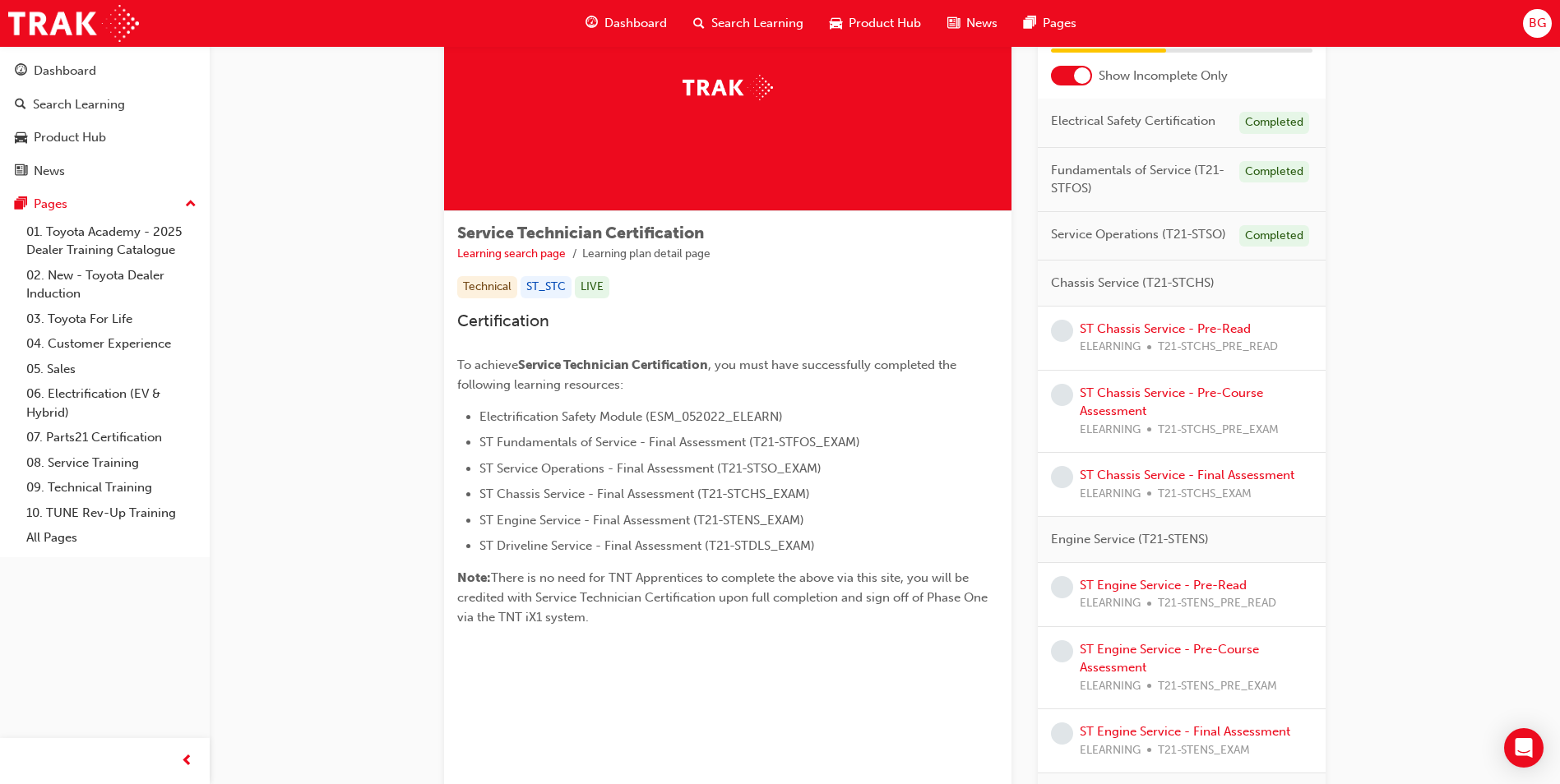
scroll to position [165, 0]
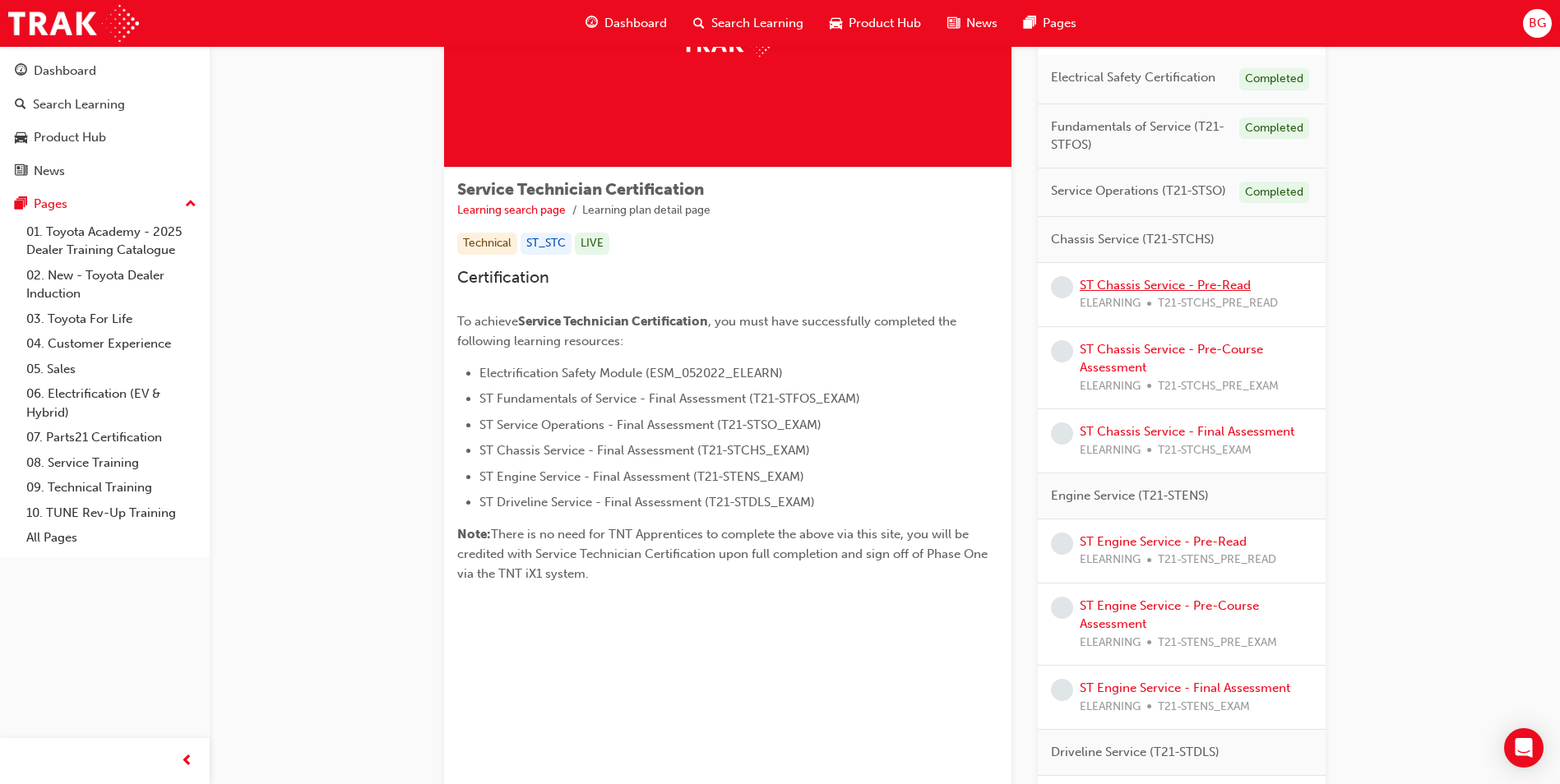
click at [1183, 281] on link "ST Chassis Service - Pre-Read" at bounding box center [1165, 285] width 171 height 15
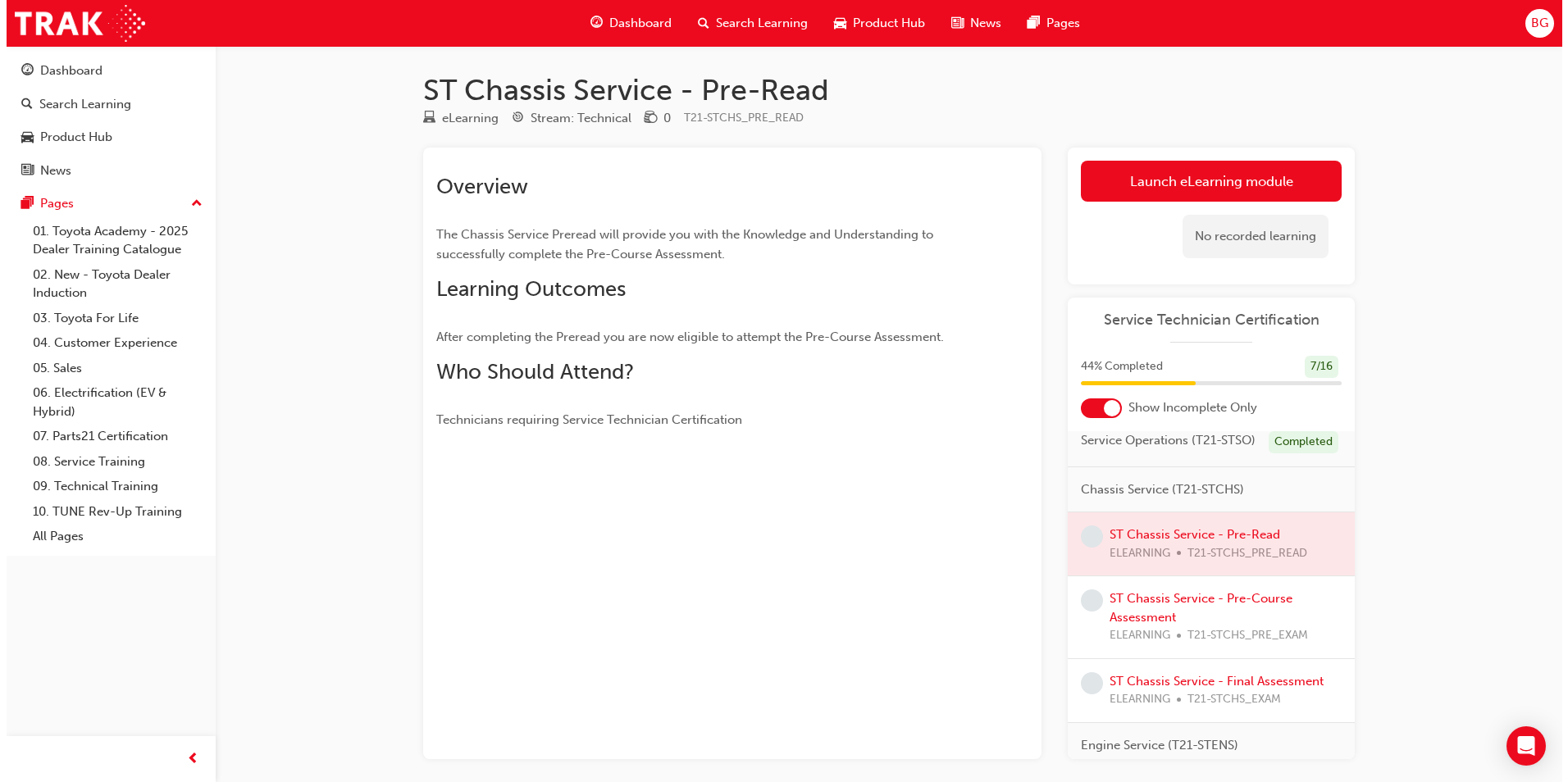
scroll to position [164, 0]
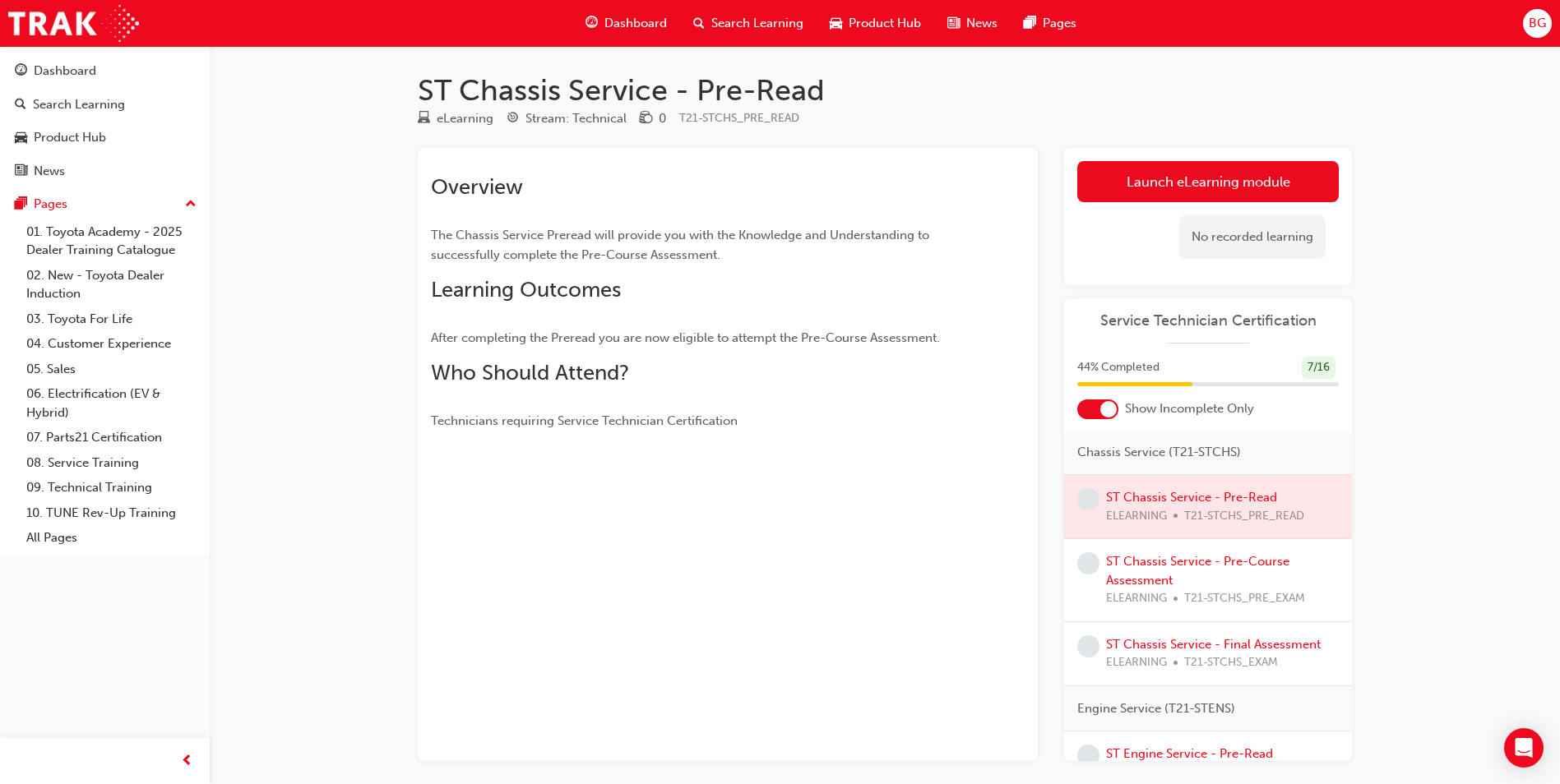
click at [1206, 524] on div at bounding box center [1208, 507] width 288 height 64
click at [1190, 525] on div at bounding box center [1208, 507] width 288 height 64
click at [1203, 526] on div at bounding box center [1208, 507] width 288 height 64
drag, startPoint x: 1203, startPoint y: 526, endPoint x: 1170, endPoint y: 541, distance: 36.2
click at [1170, 539] on div at bounding box center [1208, 507] width 288 height 64
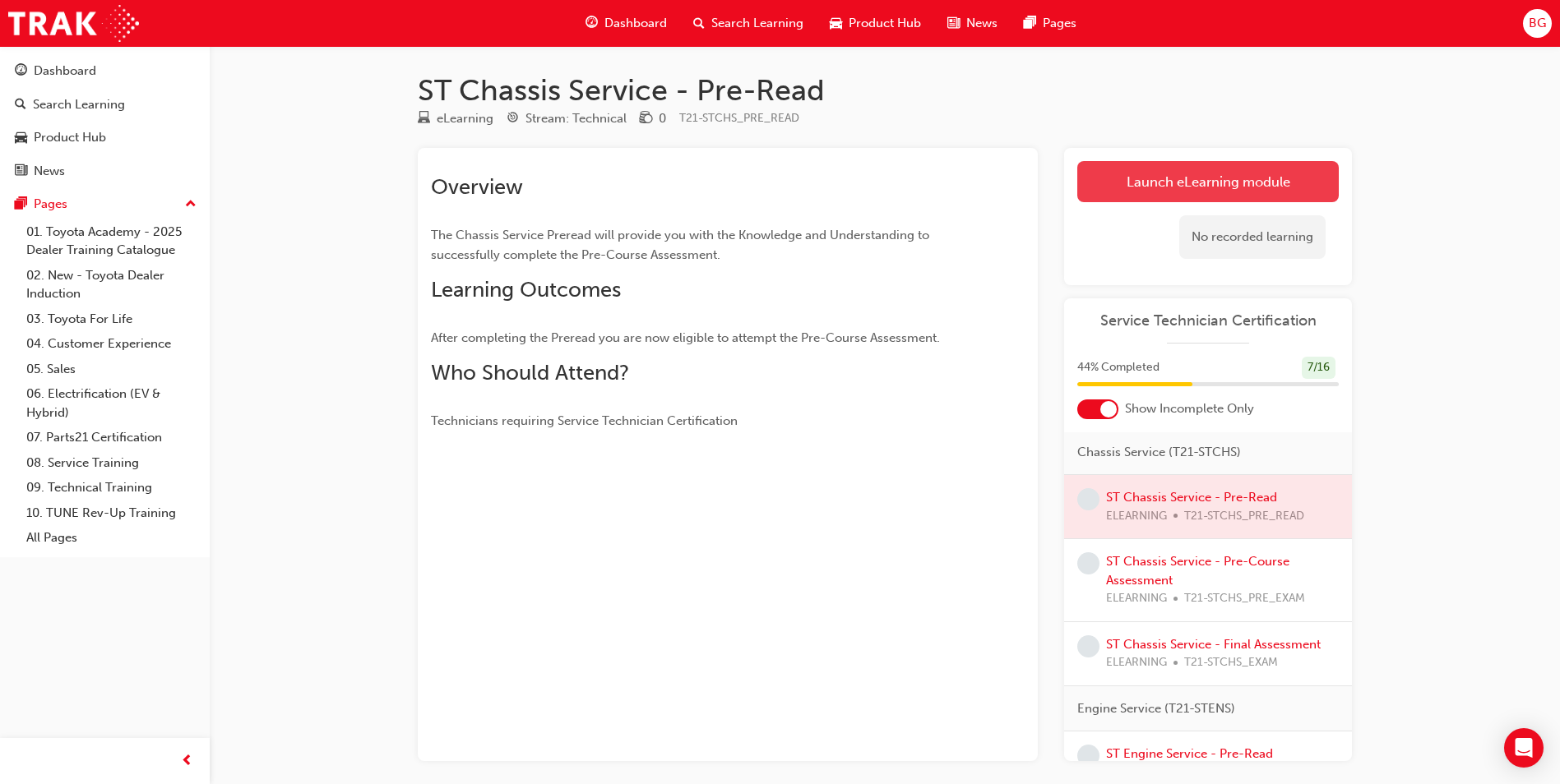
click at [1161, 197] on link "Launch eLearning module" at bounding box center [1208, 182] width 261 height 41
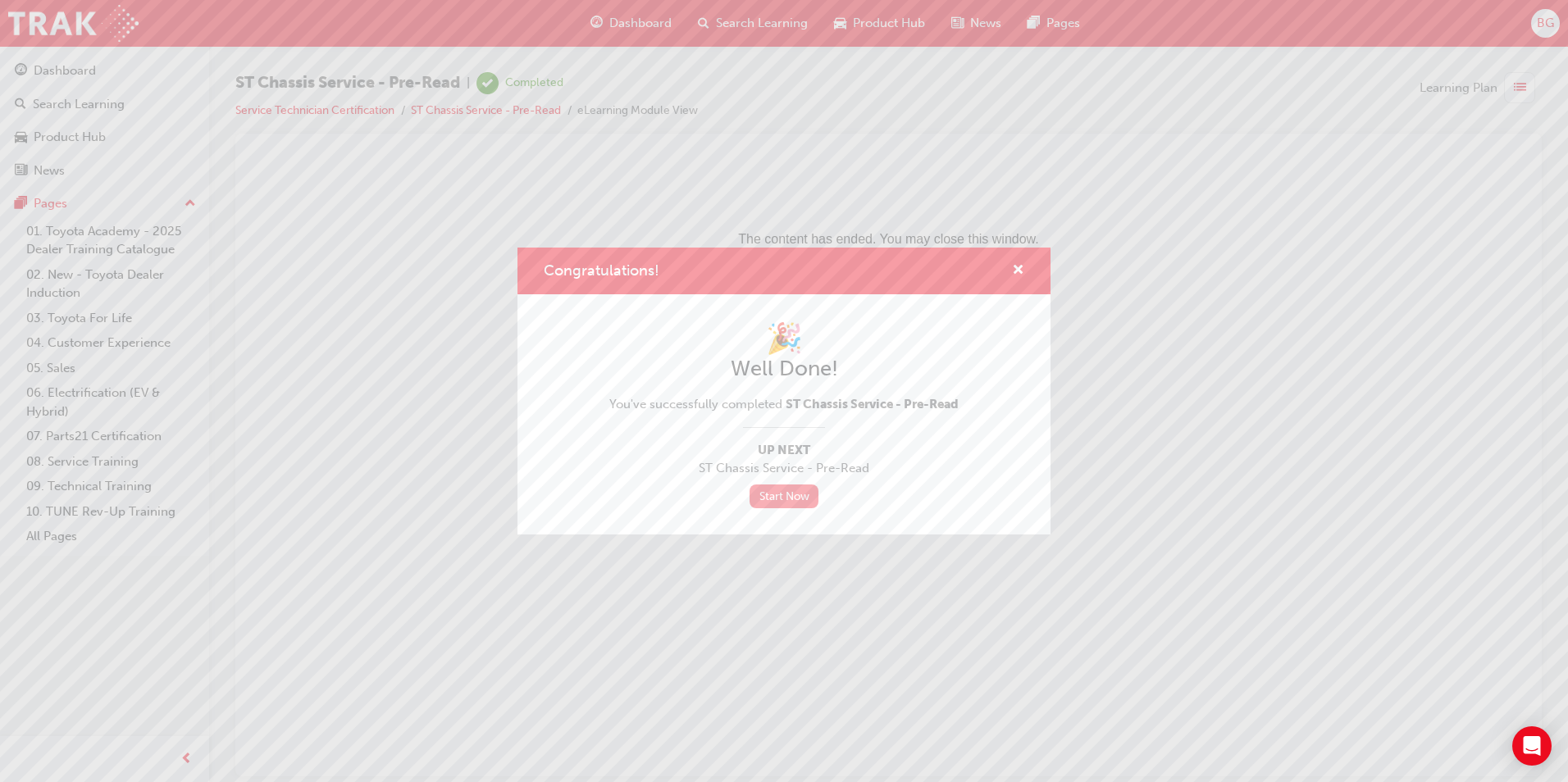
click at [789, 489] on link "Start Now" at bounding box center [784, 497] width 69 height 23
click at [1019, 264] on span "cross-icon" at bounding box center [1018, 271] width 13 height 15
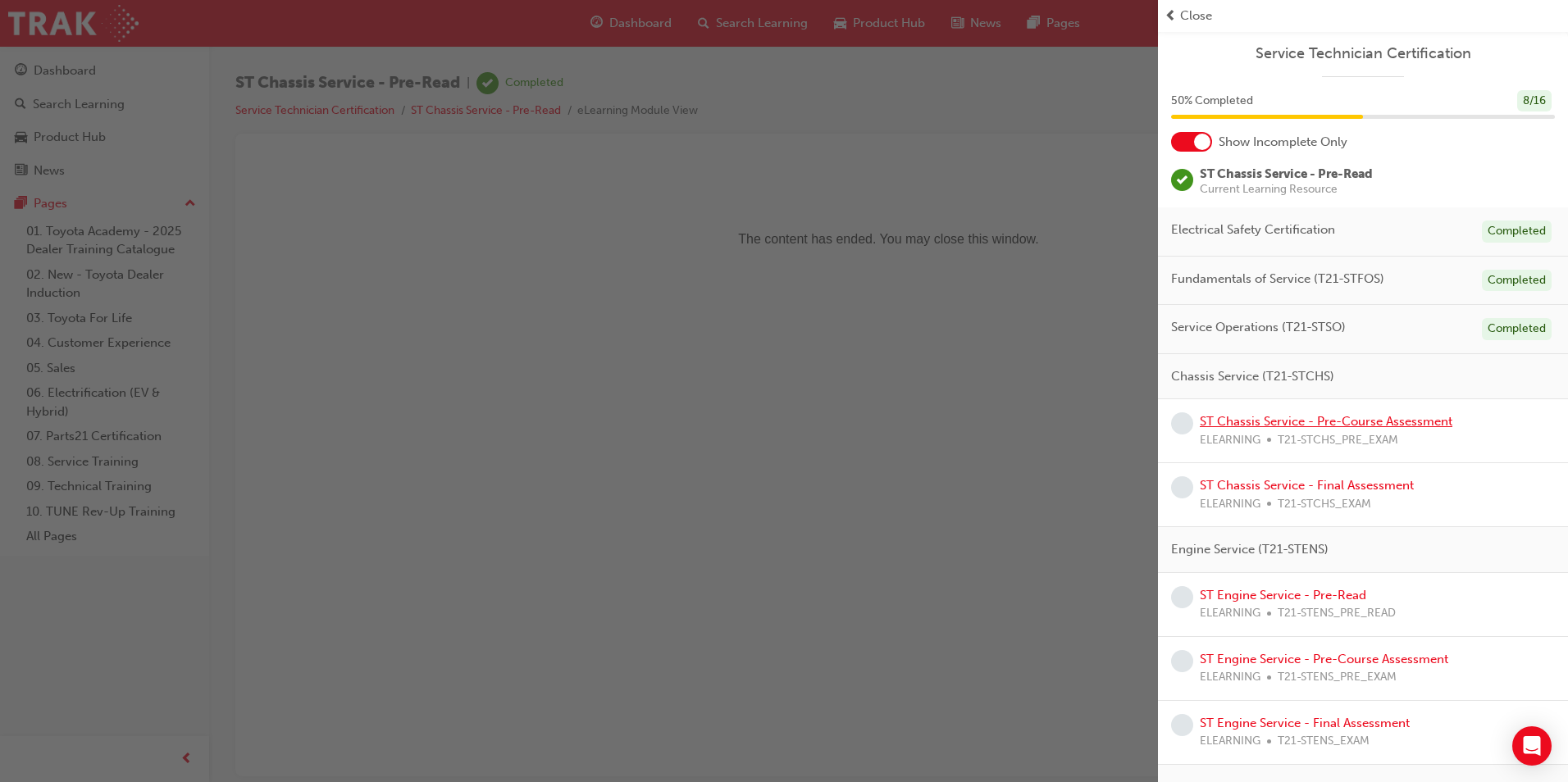
click at [1335, 421] on link "ST Chassis Service - Pre-Course Assessment" at bounding box center [1326, 421] width 253 height 15
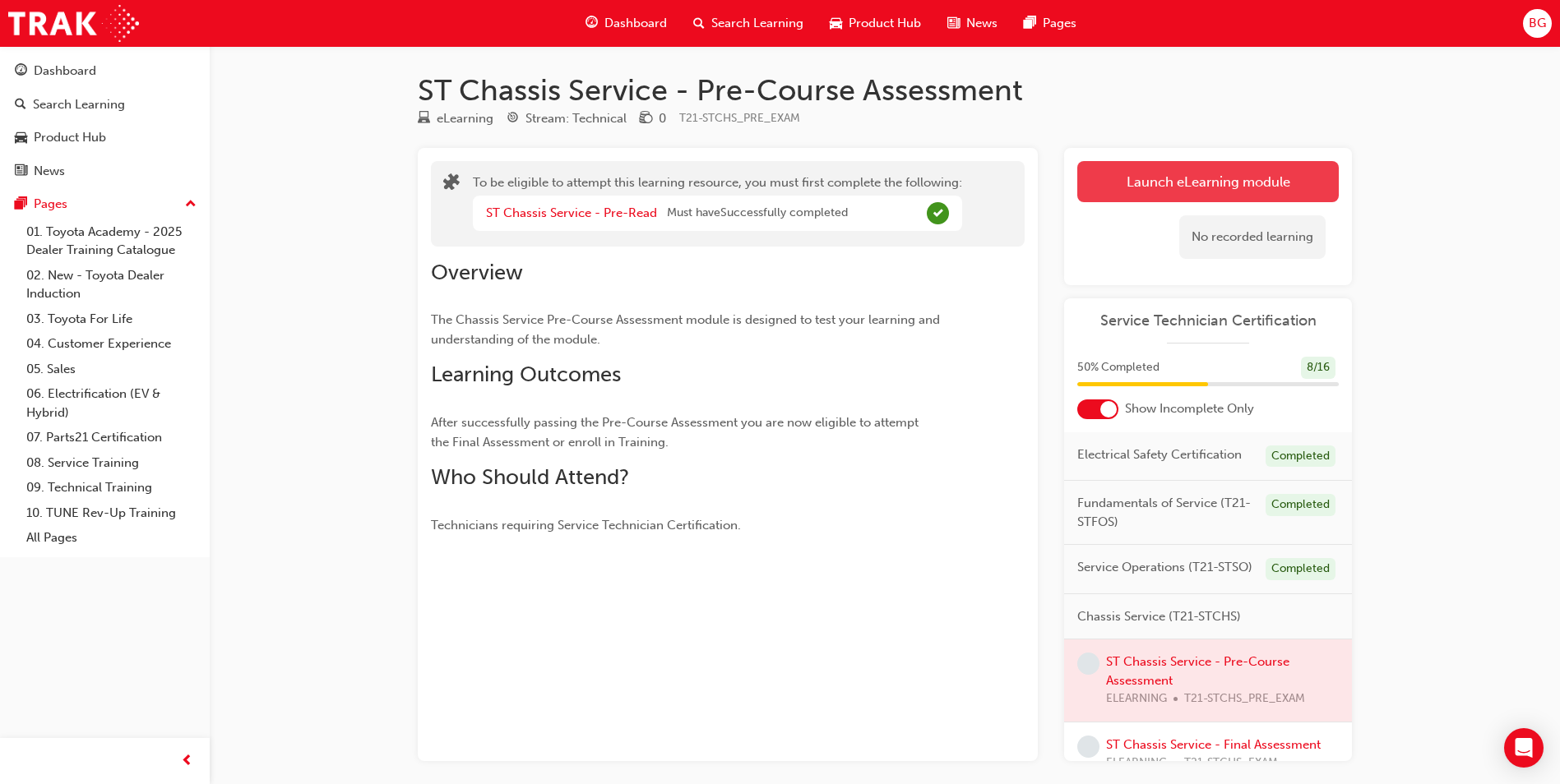
click at [1179, 177] on button "Launch eLearning module" at bounding box center [1208, 182] width 261 height 41
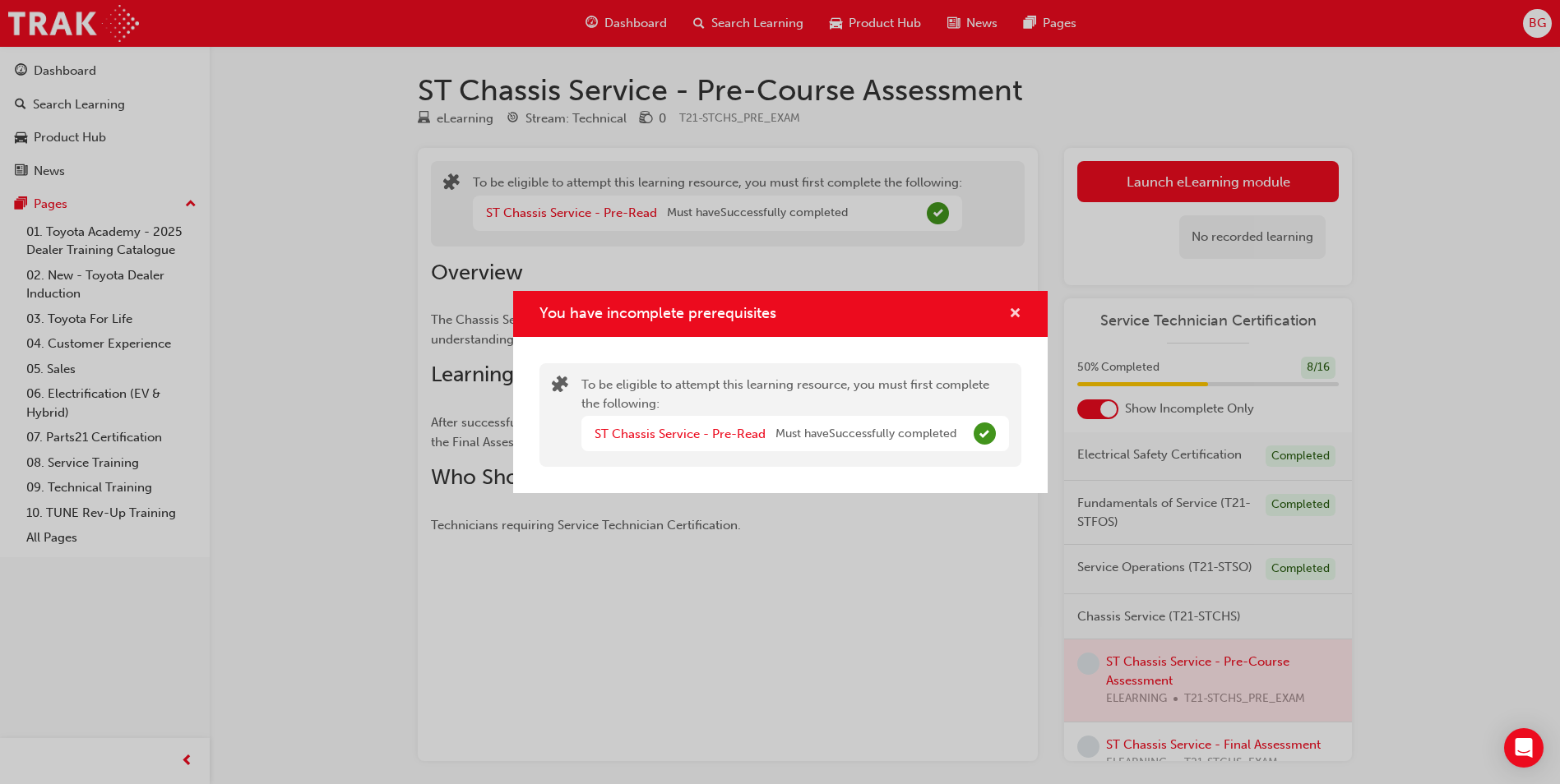
click at [1014, 317] on span "cross-icon" at bounding box center [1015, 315] width 13 height 15
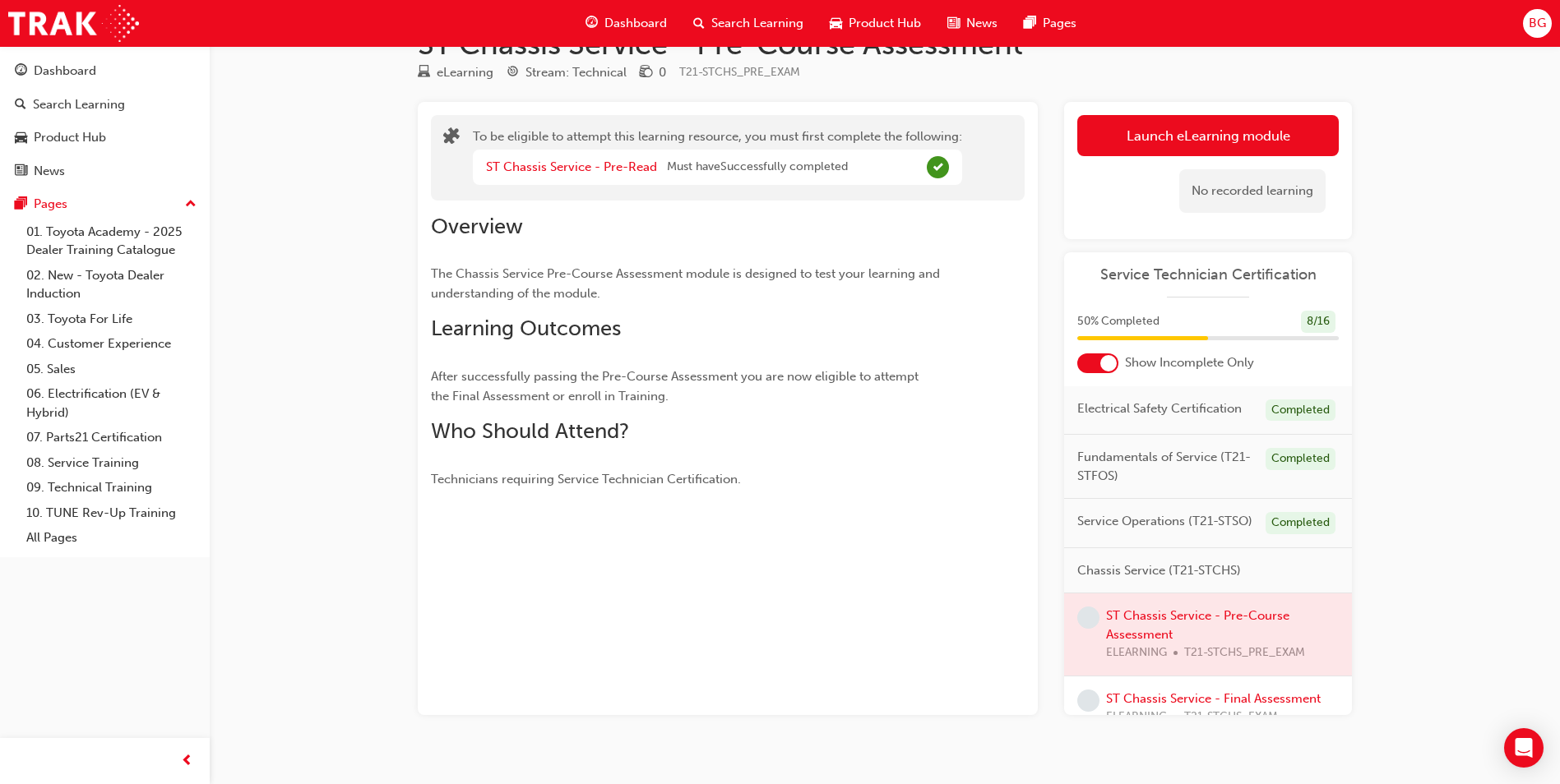
scroll to position [71, 0]
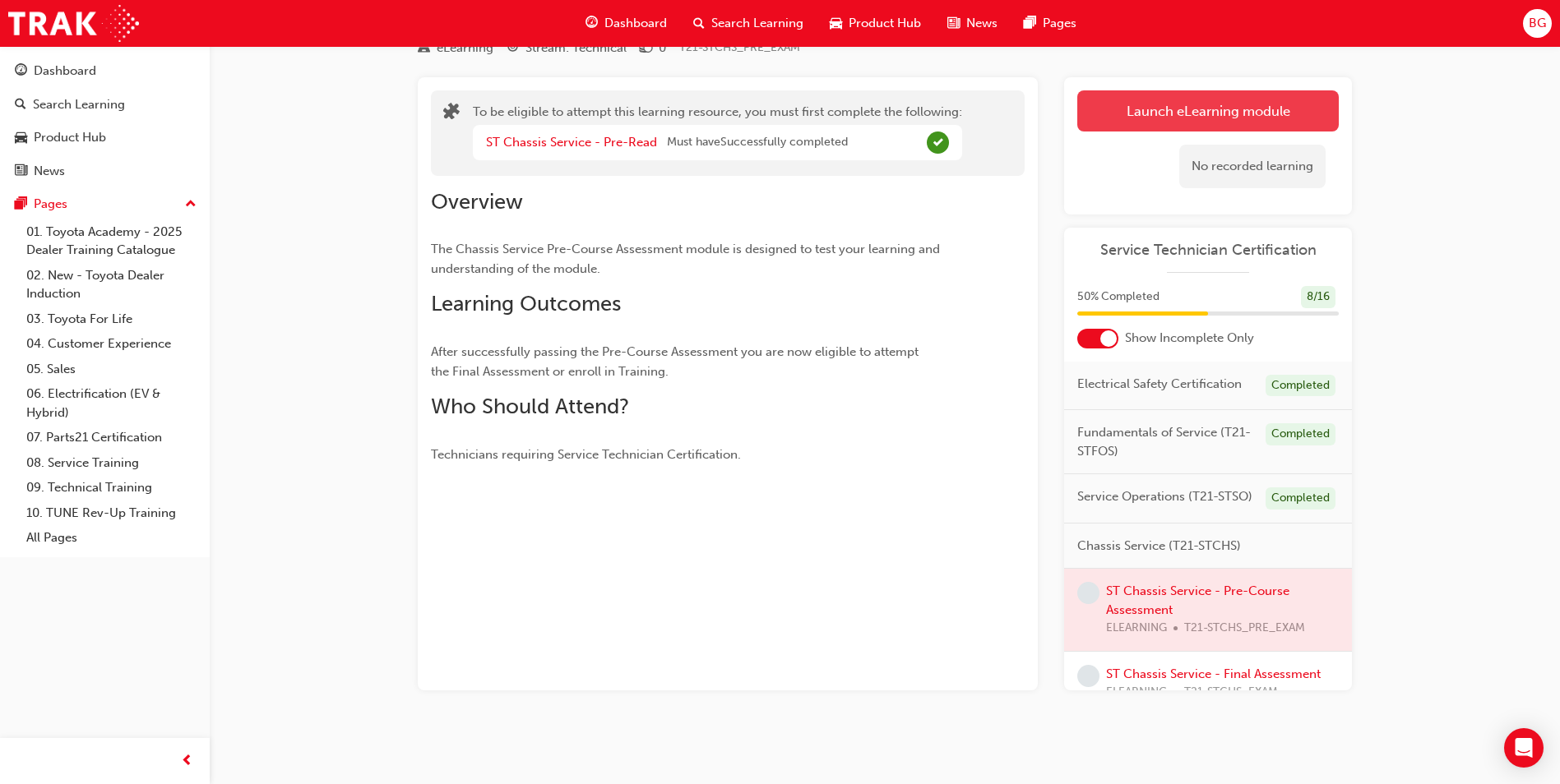
click at [1190, 116] on button "Launch eLearning module" at bounding box center [1208, 110] width 261 height 41
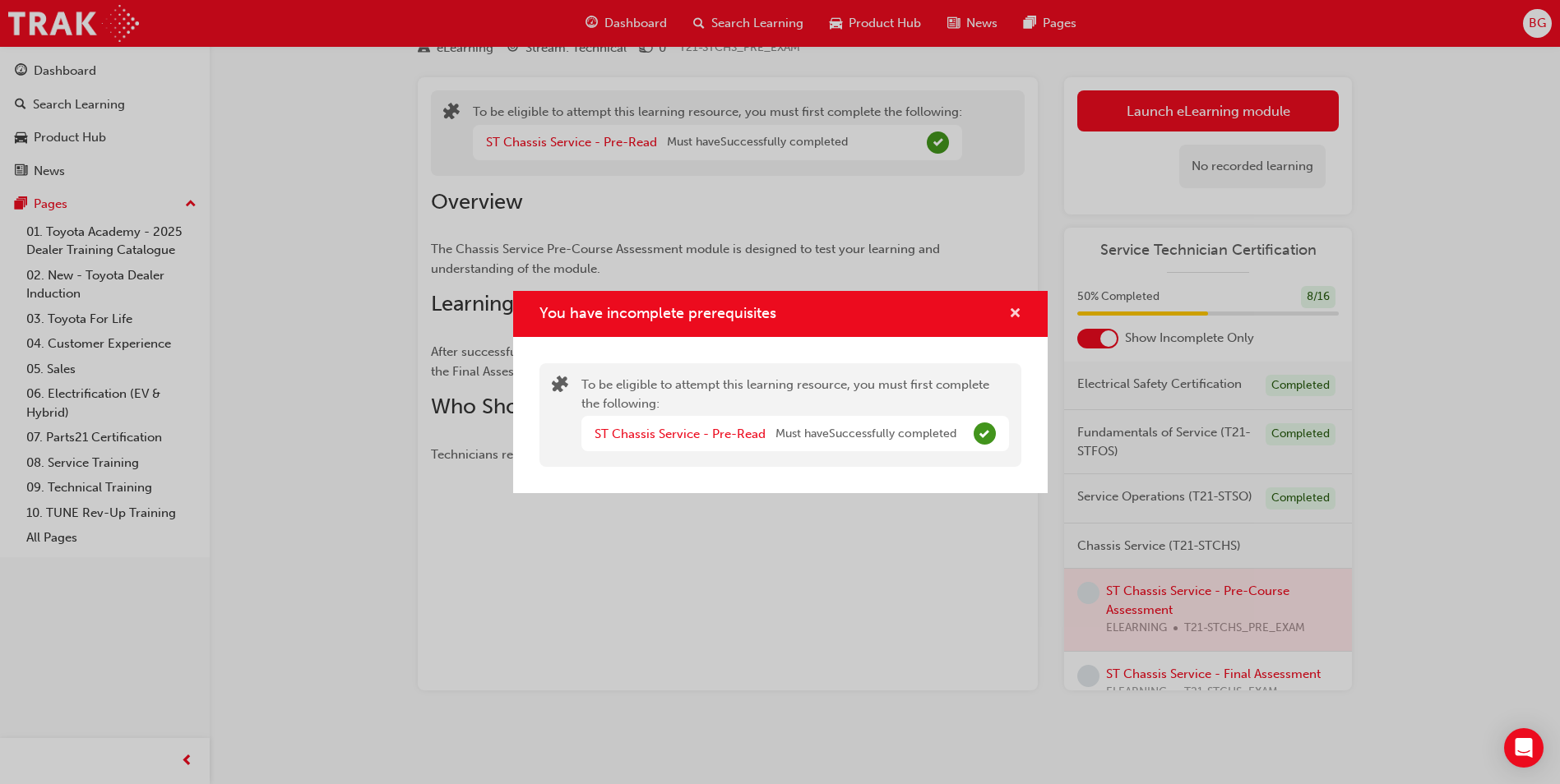
click at [1015, 310] on span "cross-icon" at bounding box center [1015, 315] width 13 height 15
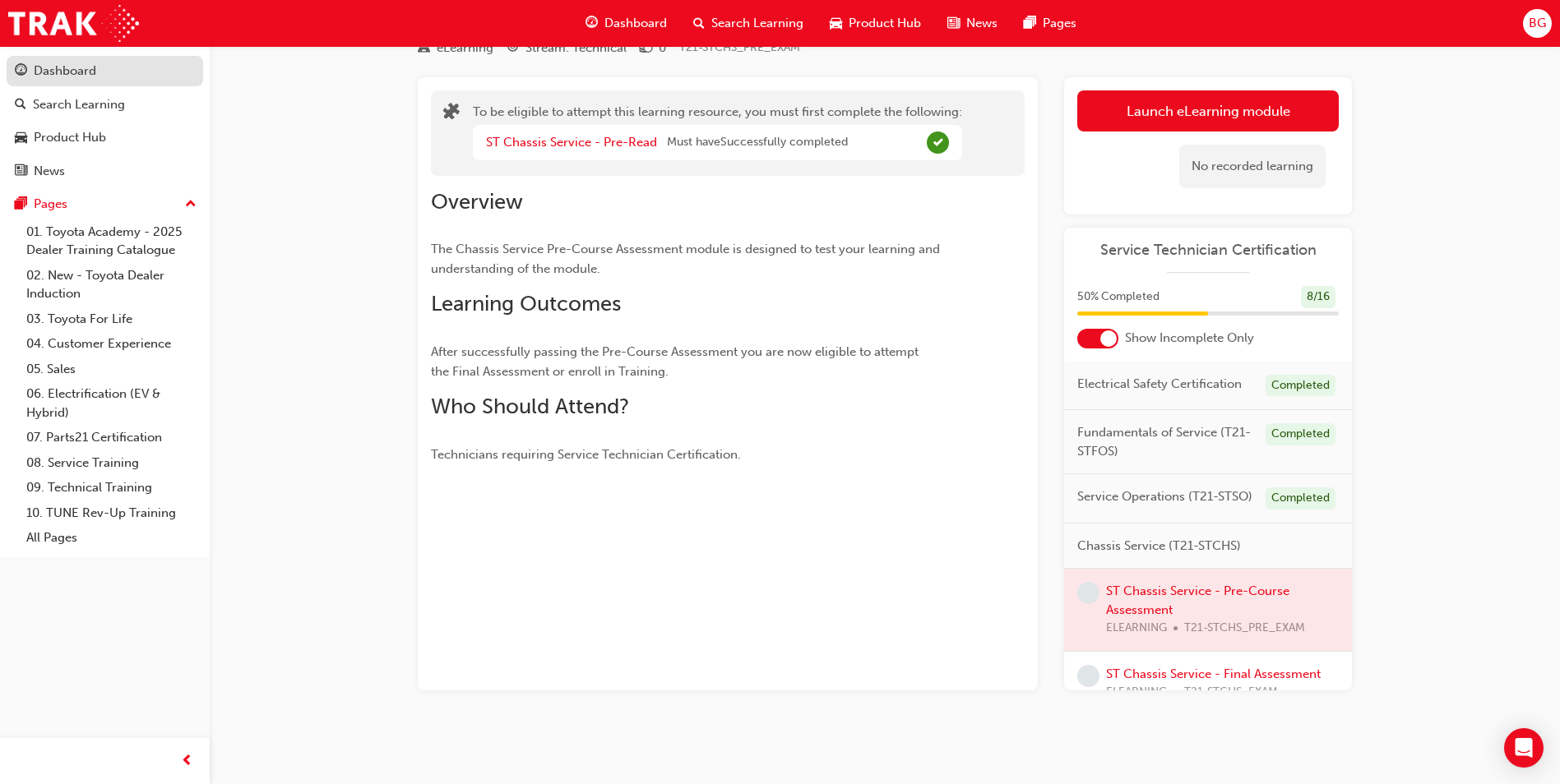
click at [115, 78] on div "Dashboard" at bounding box center [105, 71] width 180 height 21
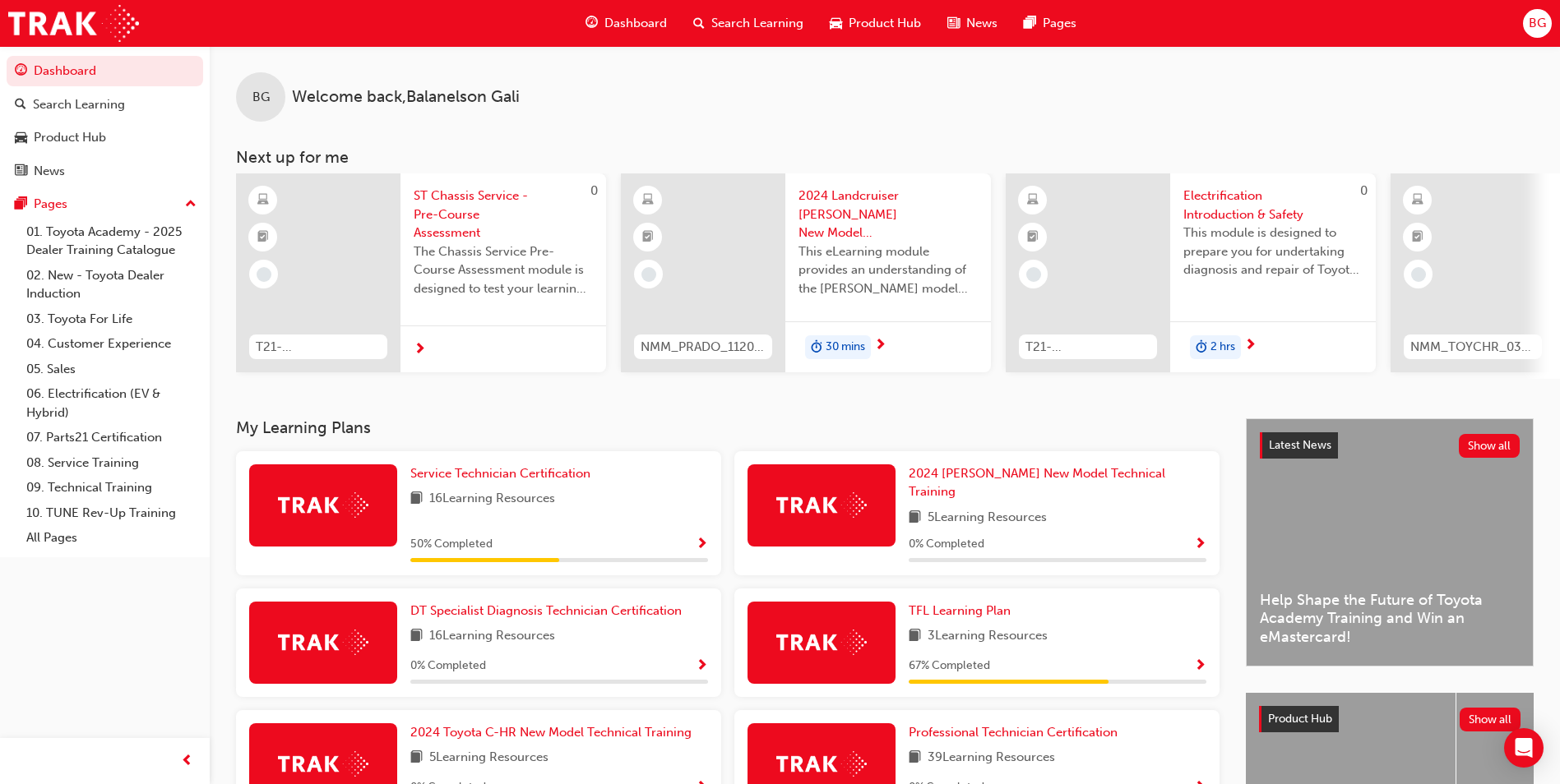
click at [700, 539] on span "Show Progress" at bounding box center [701, 546] width 13 height 15
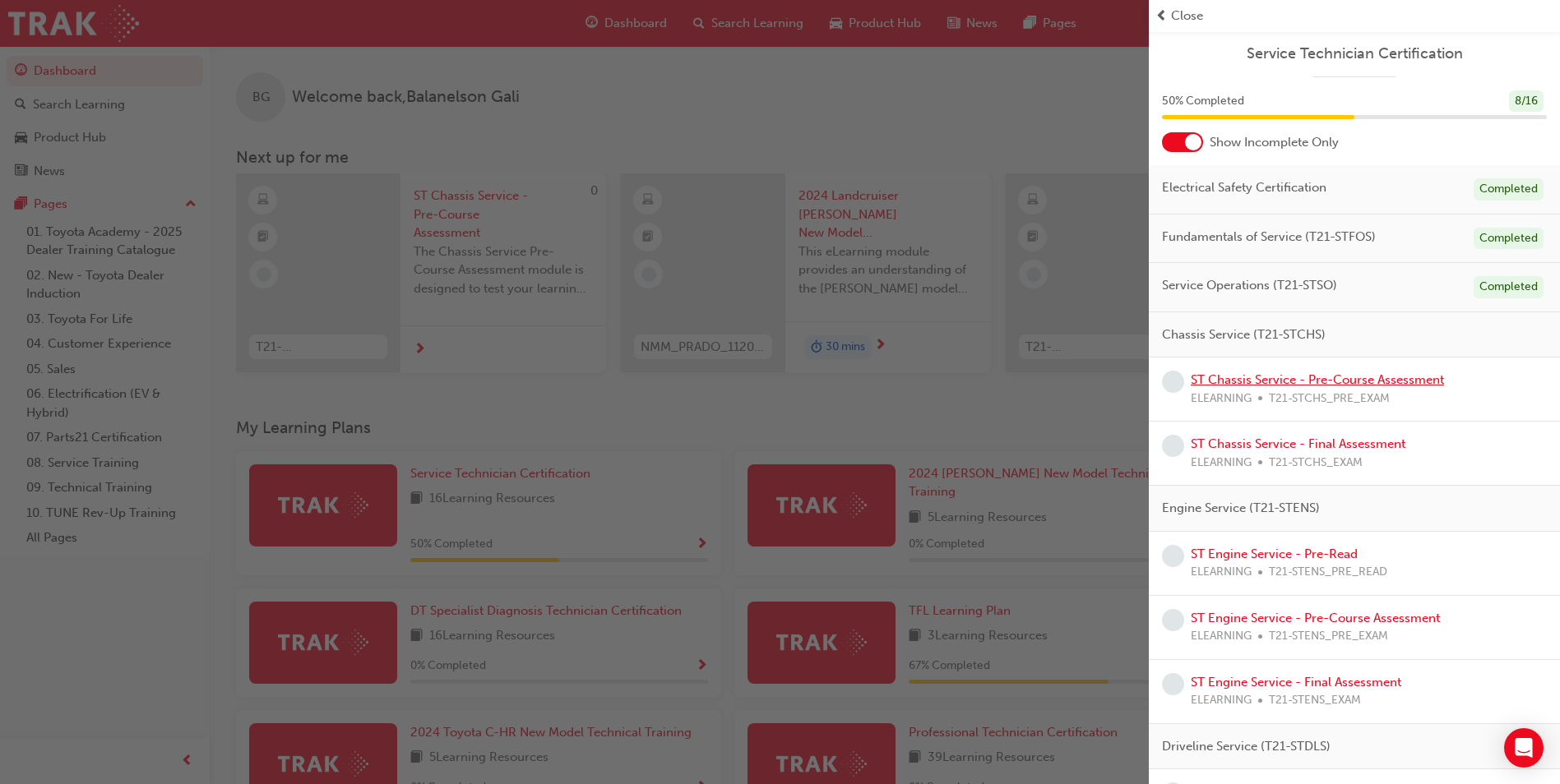
click at [1244, 376] on link "ST Chassis Service - Pre-Course Assessment" at bounding box center [1317, 380] width 254 height 15
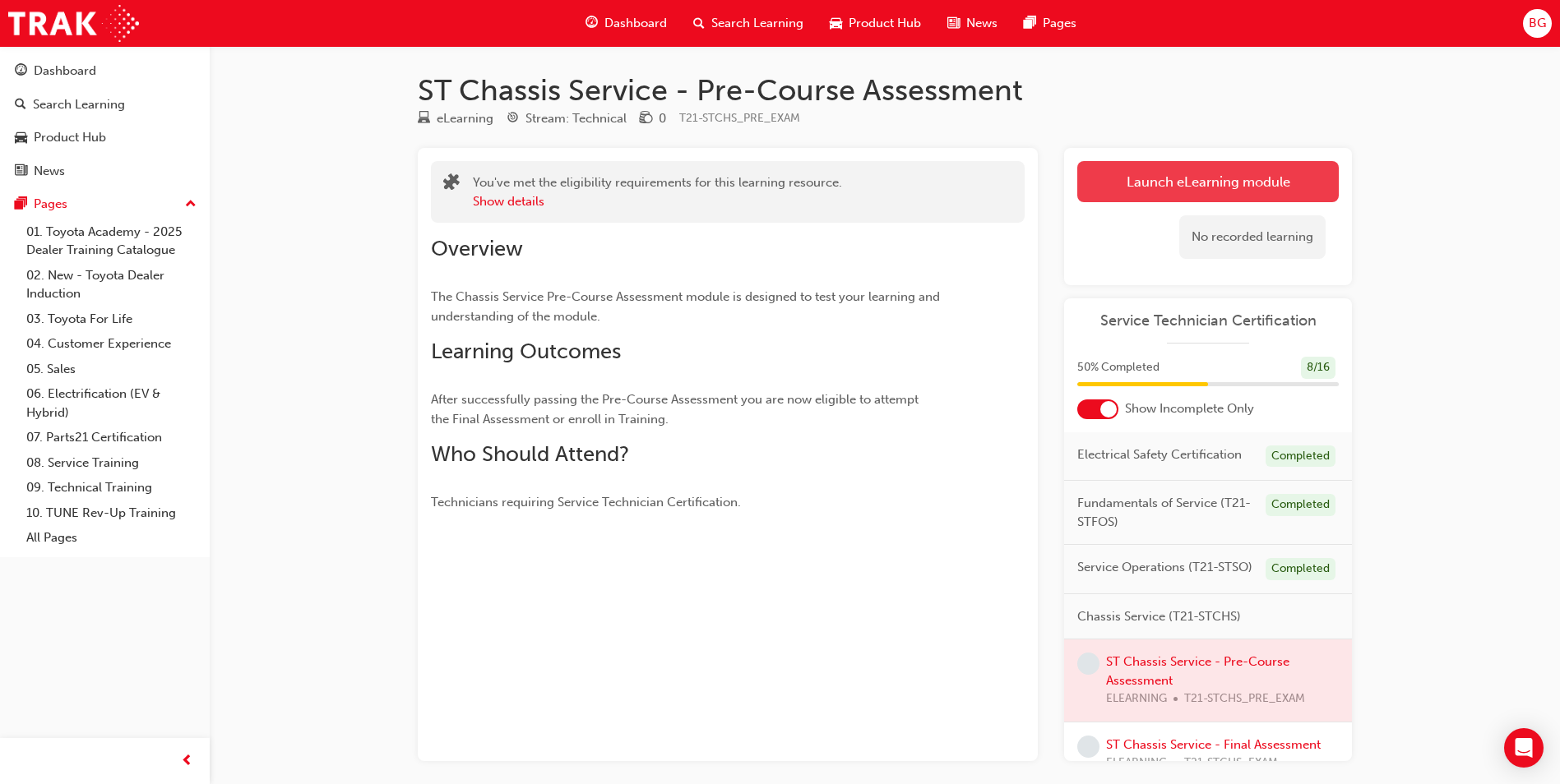
click at [1159, 186] on button "Launch eLearning module" at bounding box center [1208, 182] width 261 height 41
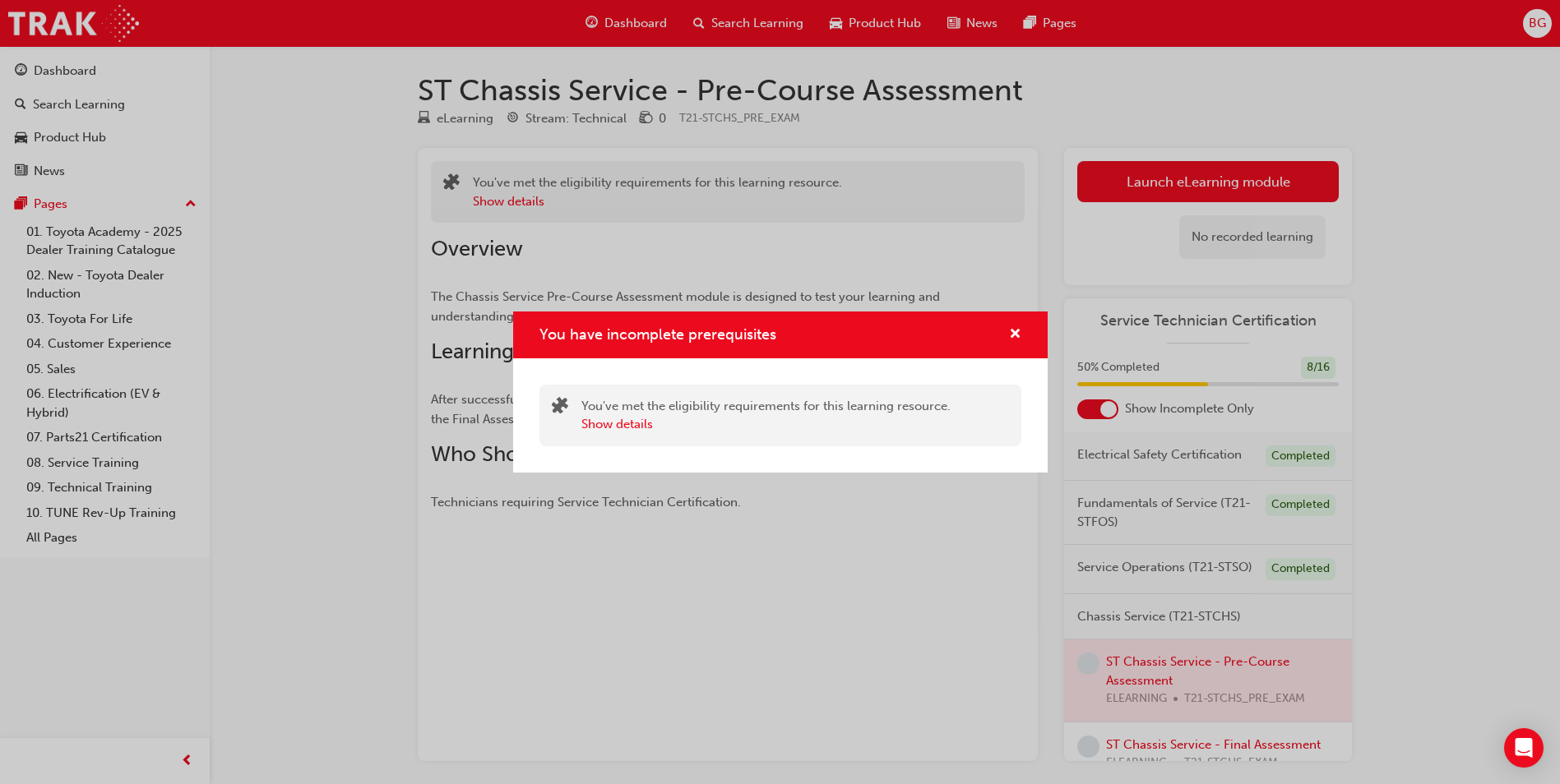
click at [644, 409] on div "You've met the eligibility requirements for this learning resource. Show details" at bounding box center [766, 416] width 369 height 37
click at [645, 420] on button "Show details" at bounding box center [617, 424] width 71 height 19
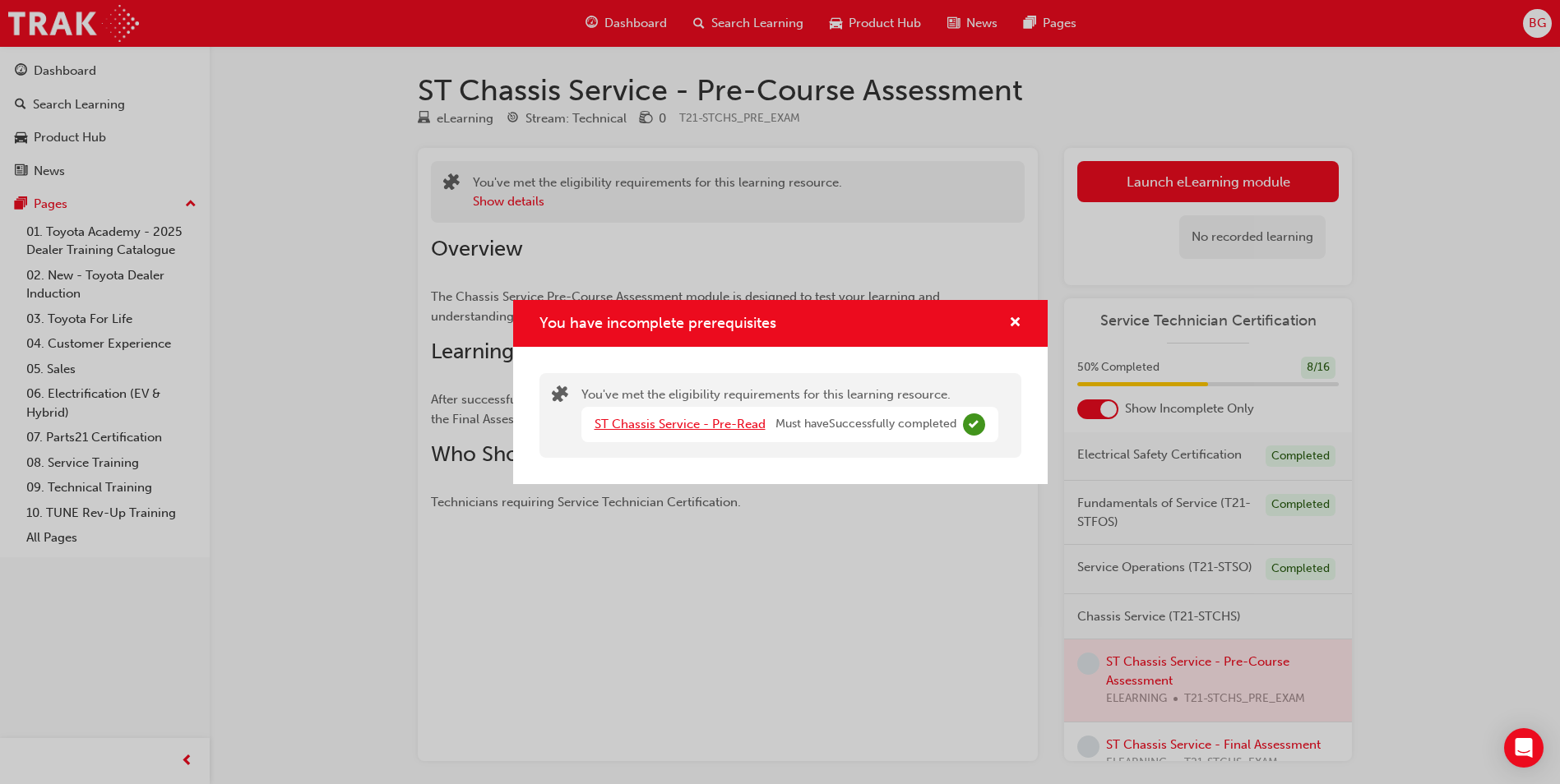
click at [721, 425] on link "ST Chassis Service - Pre-Read" at bounding box center [680, 424] width 171 height 15
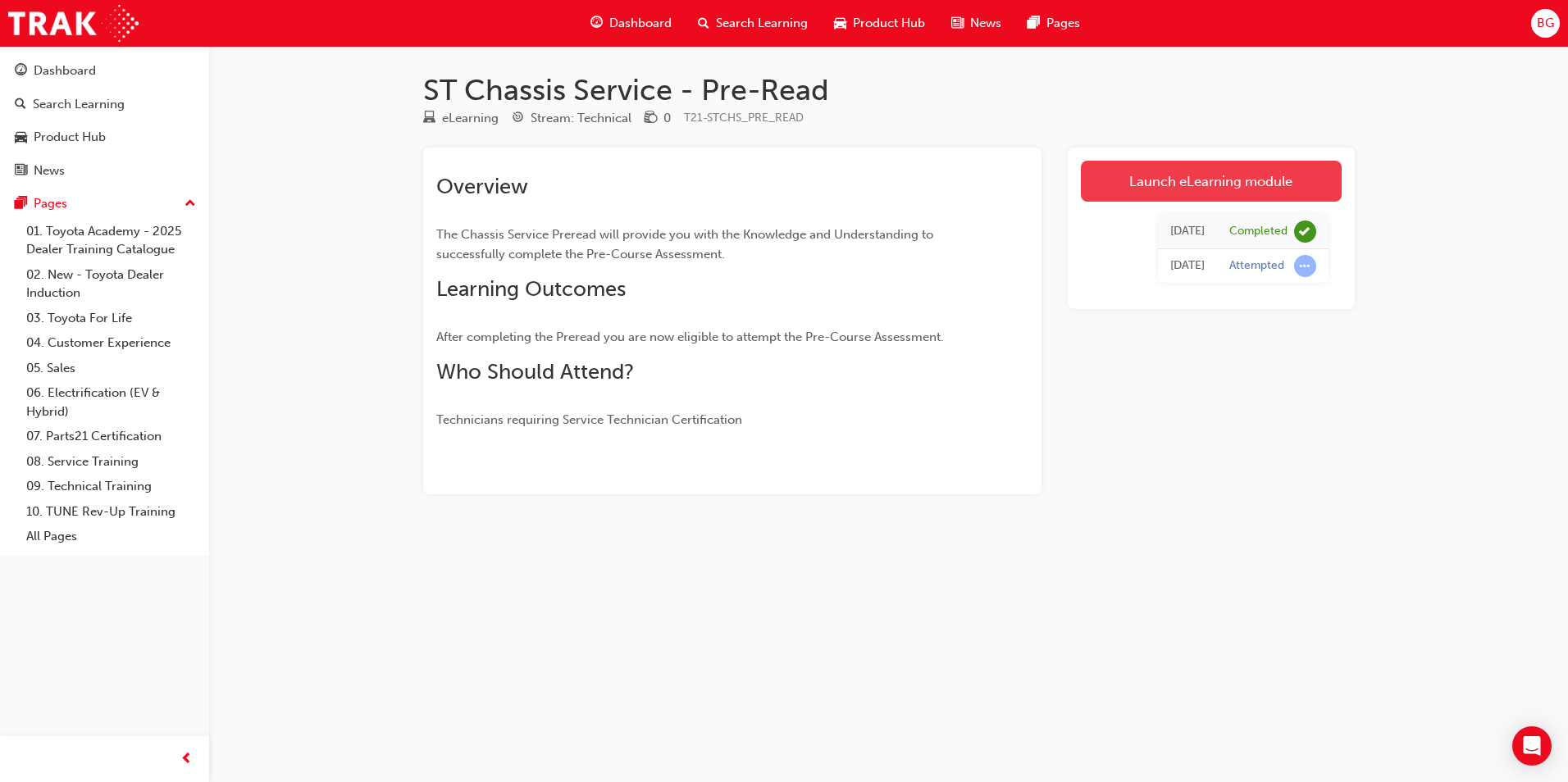
click at [1232, 172] on link "Launch eLearning module" at bounding box center [1211, 181] width 260 height 41
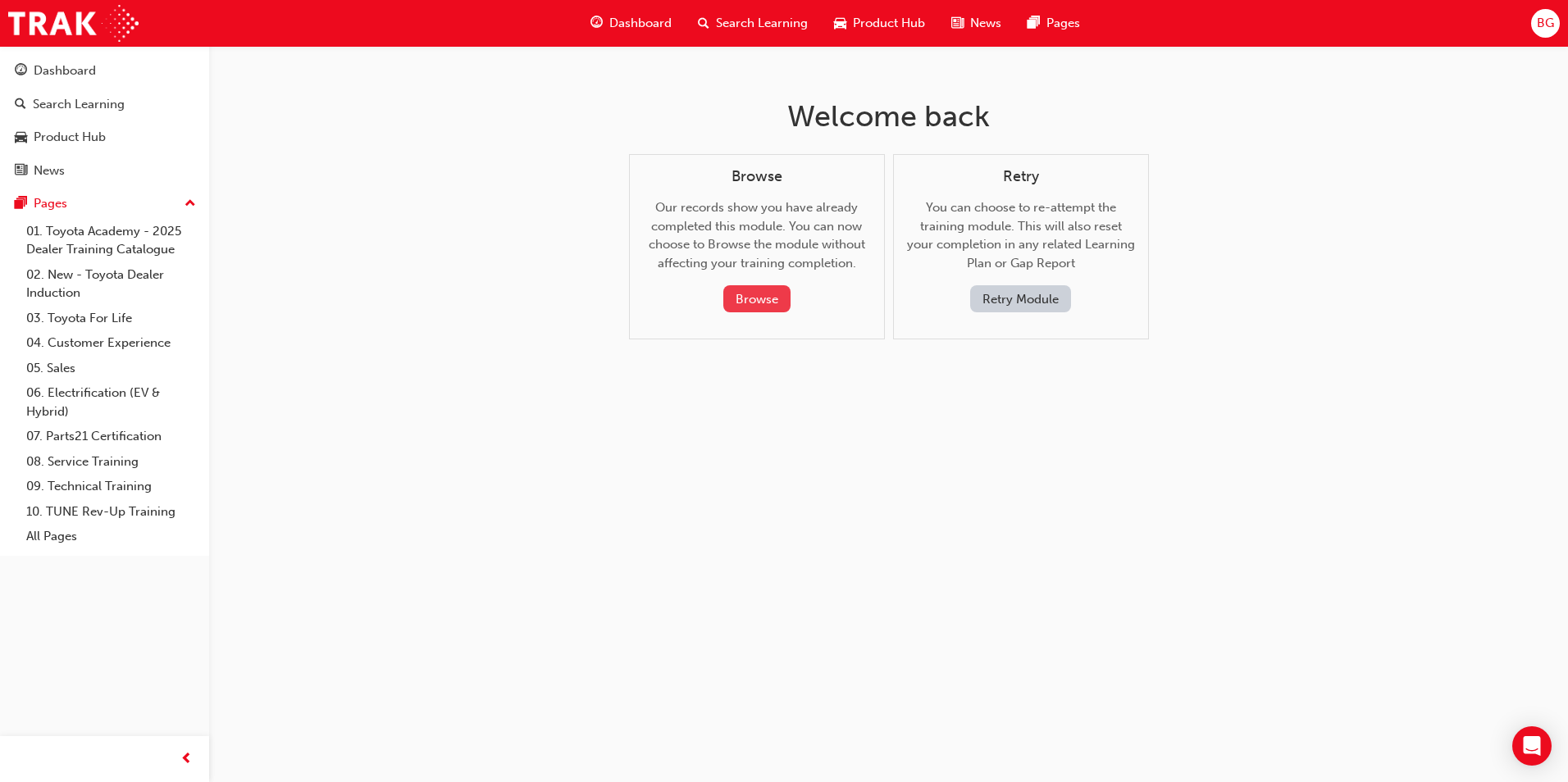
click at [755, 297] on button "Browse" at bounding box center [757, 299] width 68 height 27
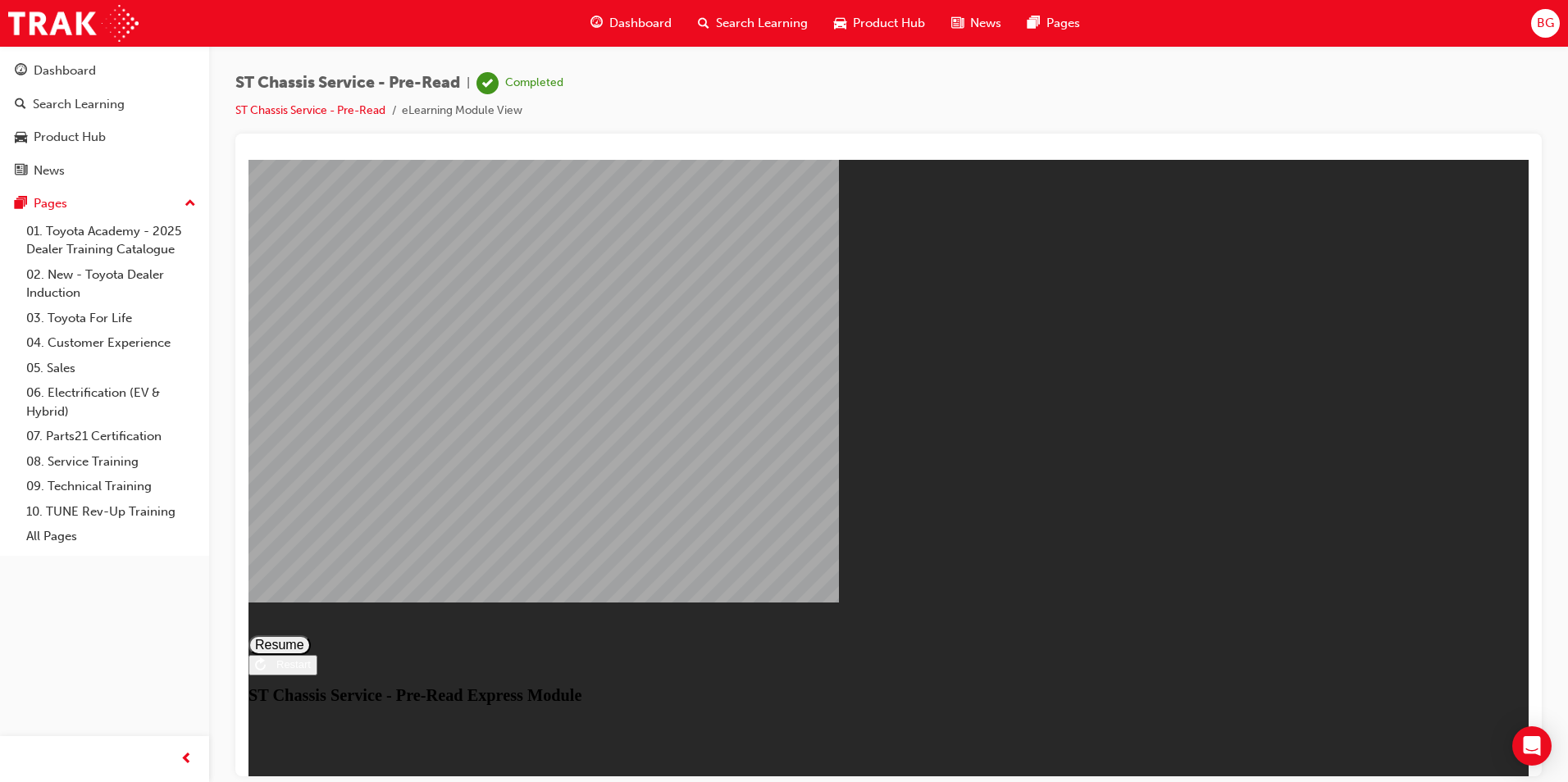
click at [310, 635] on button "Resume" at bounding box center [280, 645] width 63 height 20
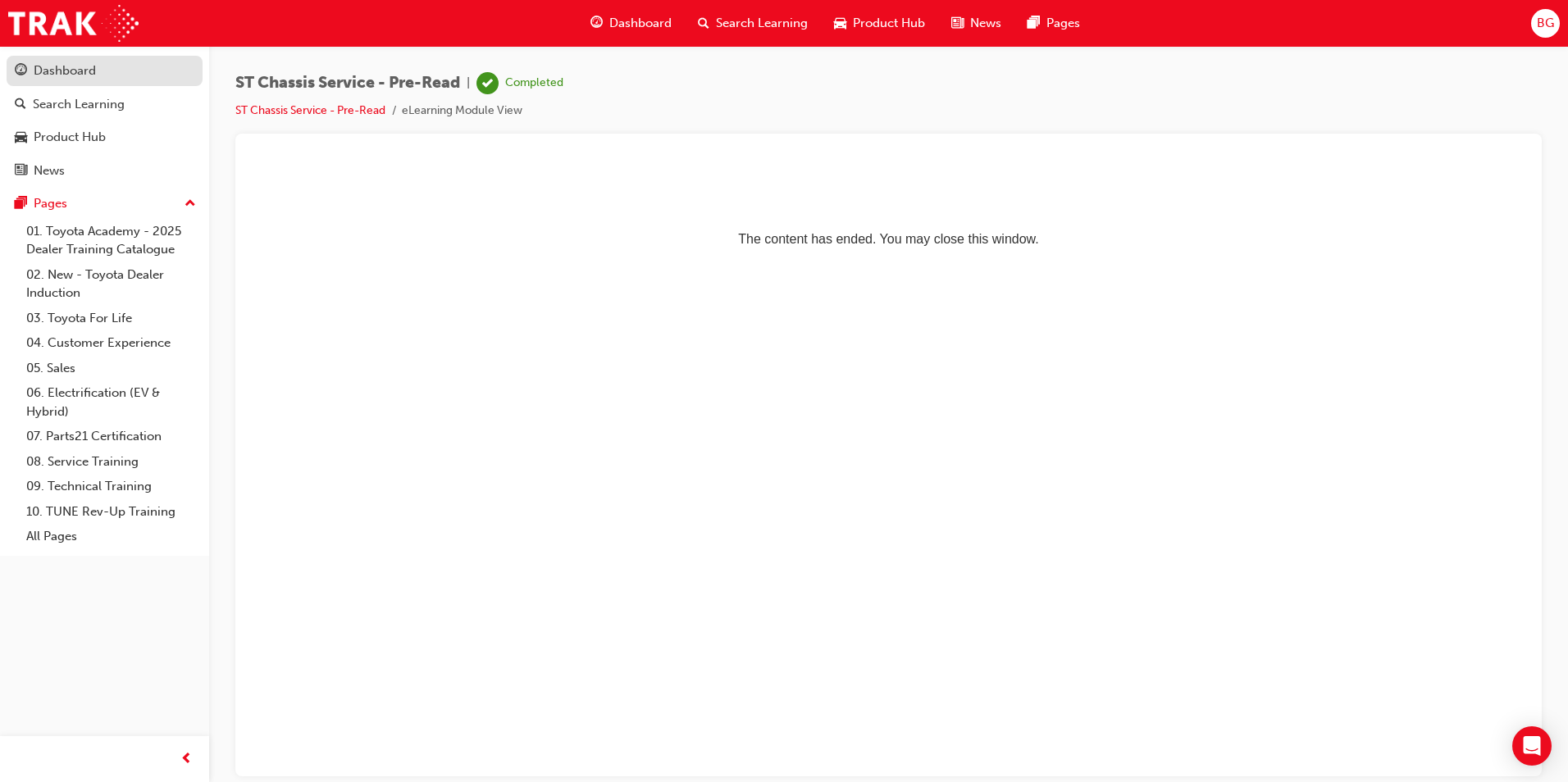
click at [58, 71] on div "Dashboard" at bounding box center [64, 71] width 63 height 19
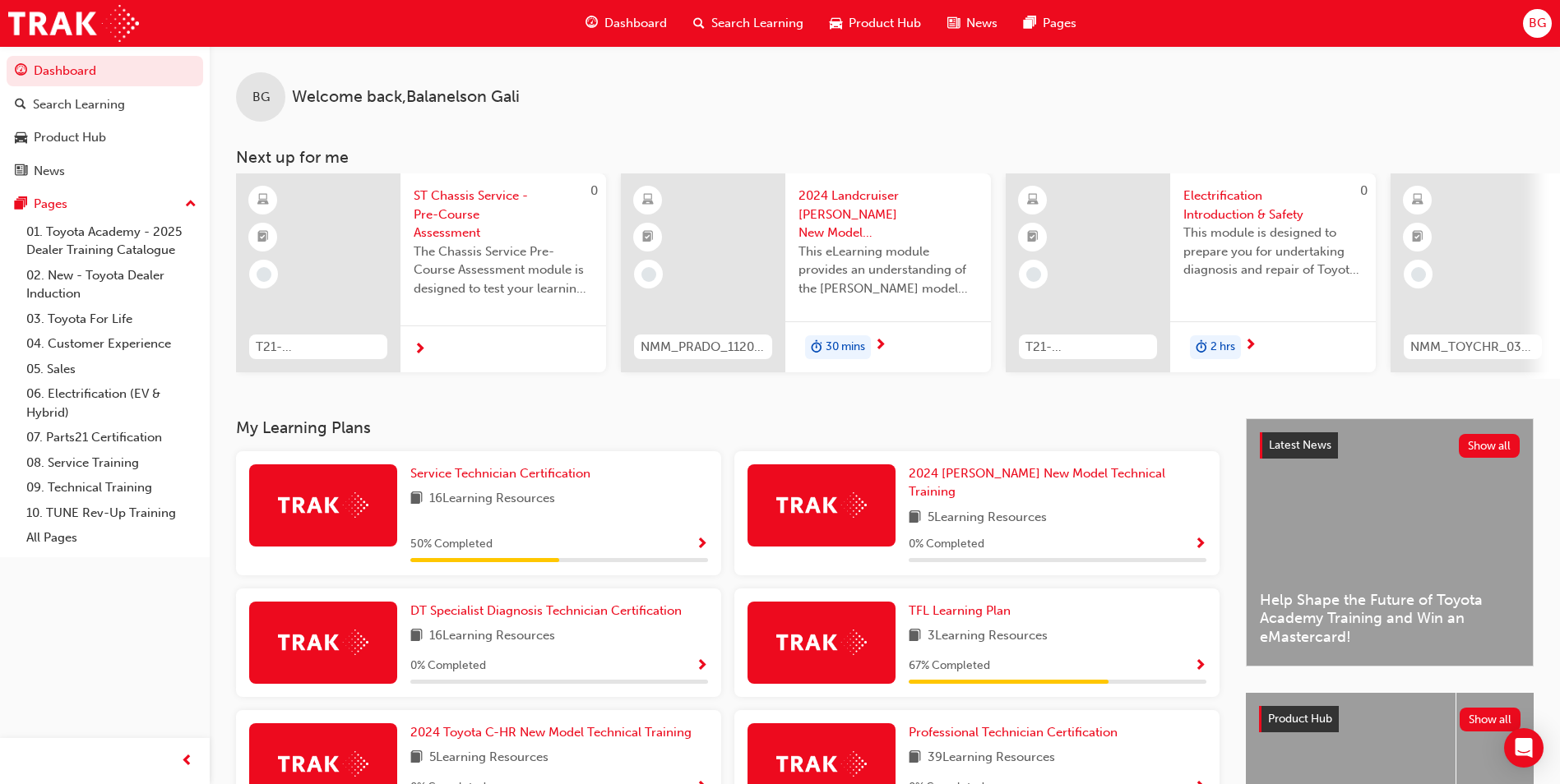
click at [591, 498] on div "16 Learning Resources" at bounding box center [559, 500] width 298 height 21
click at [571, 480] on span "Service Technician Certification" at bounding box center [500, 474] width 180 height 15
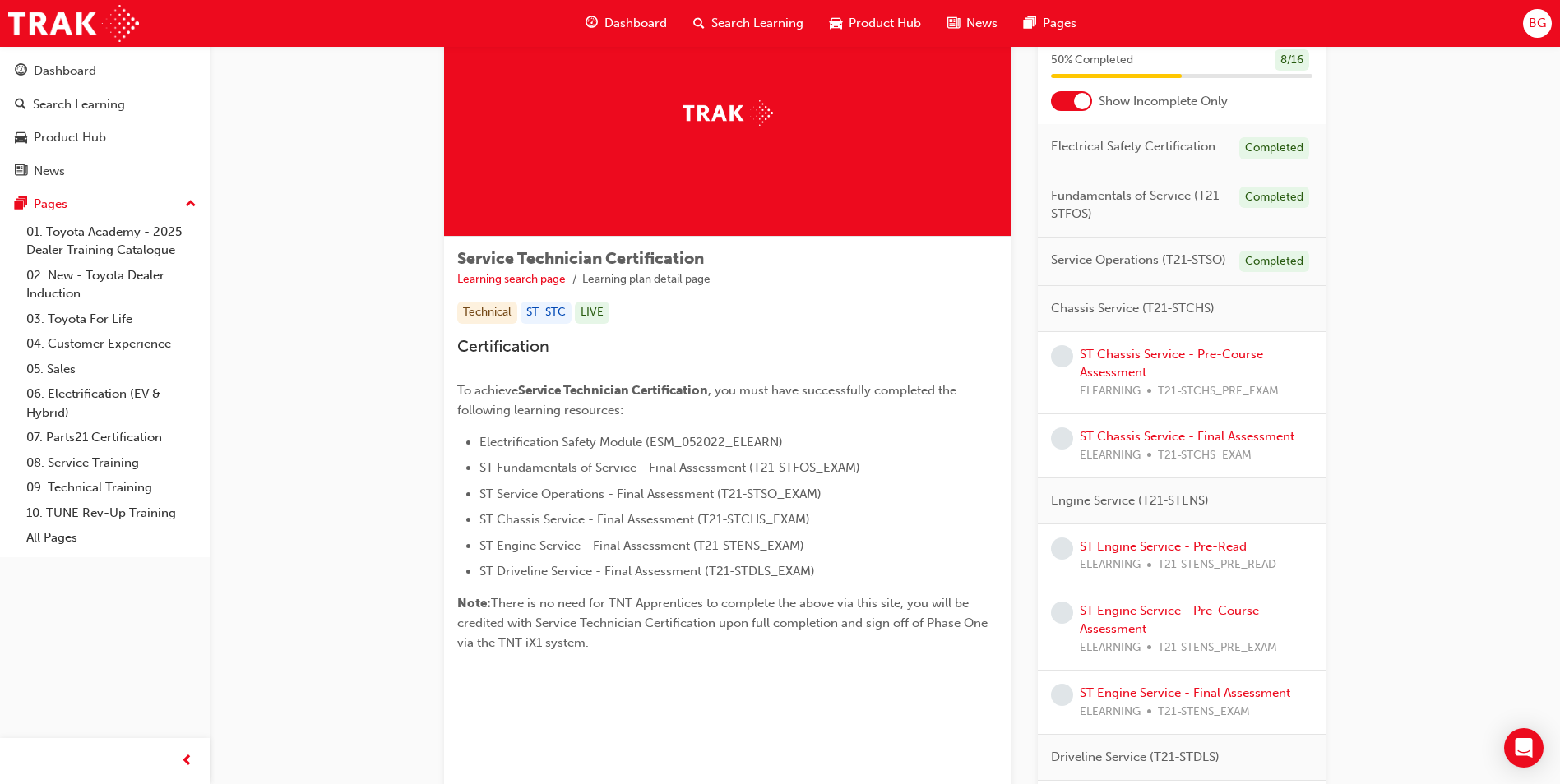
scroll to position [82, 0]
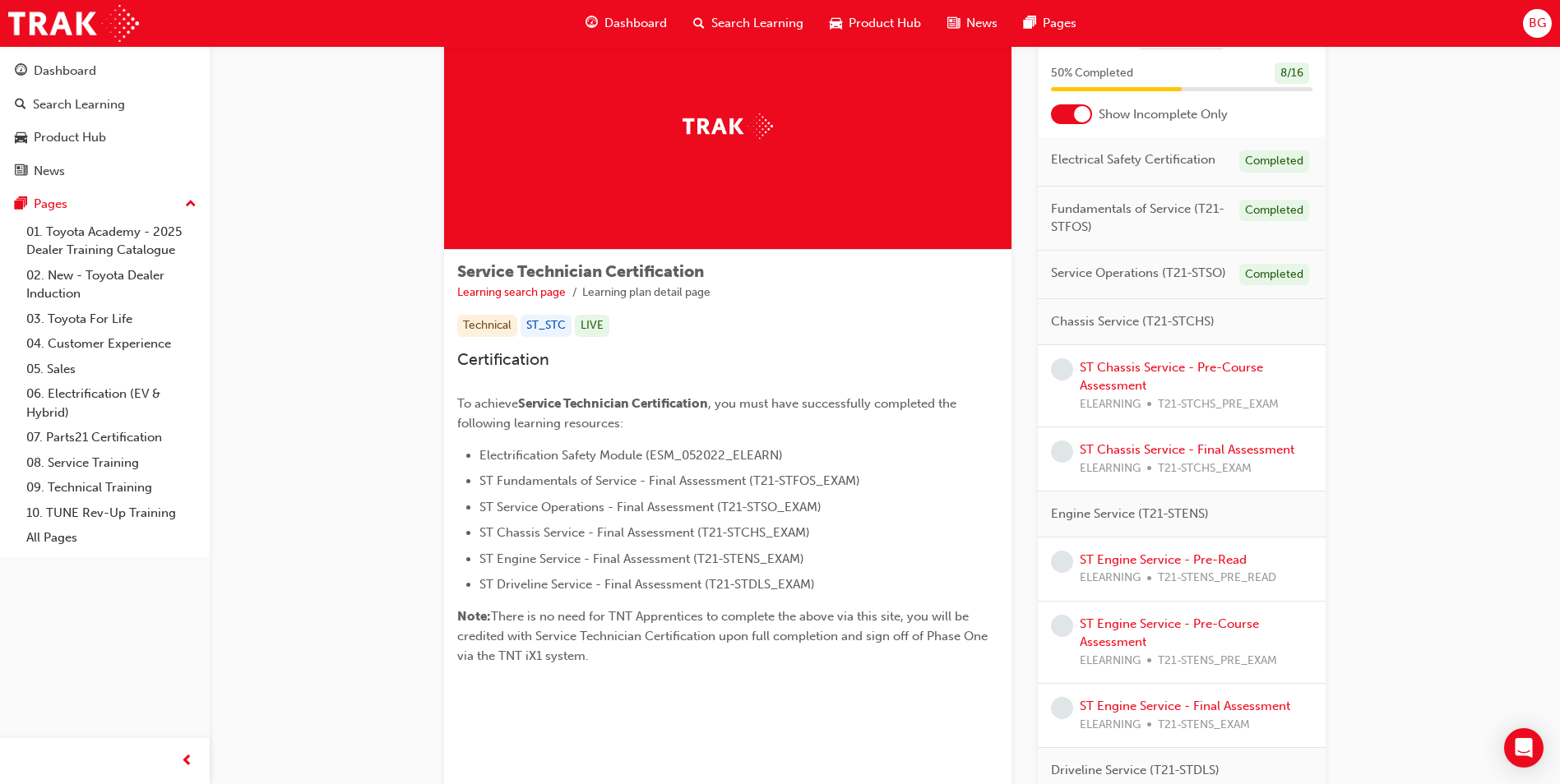
click at [1070, 369] on span "learningRecordVerb_NONE-icon" at bounding box center [1062, 369] width 23 height 23
click at [1111, 370] on link "ST Chassis Service - Pre-Course Assessment" at bounding box center [1171, 377] width 183 height 33
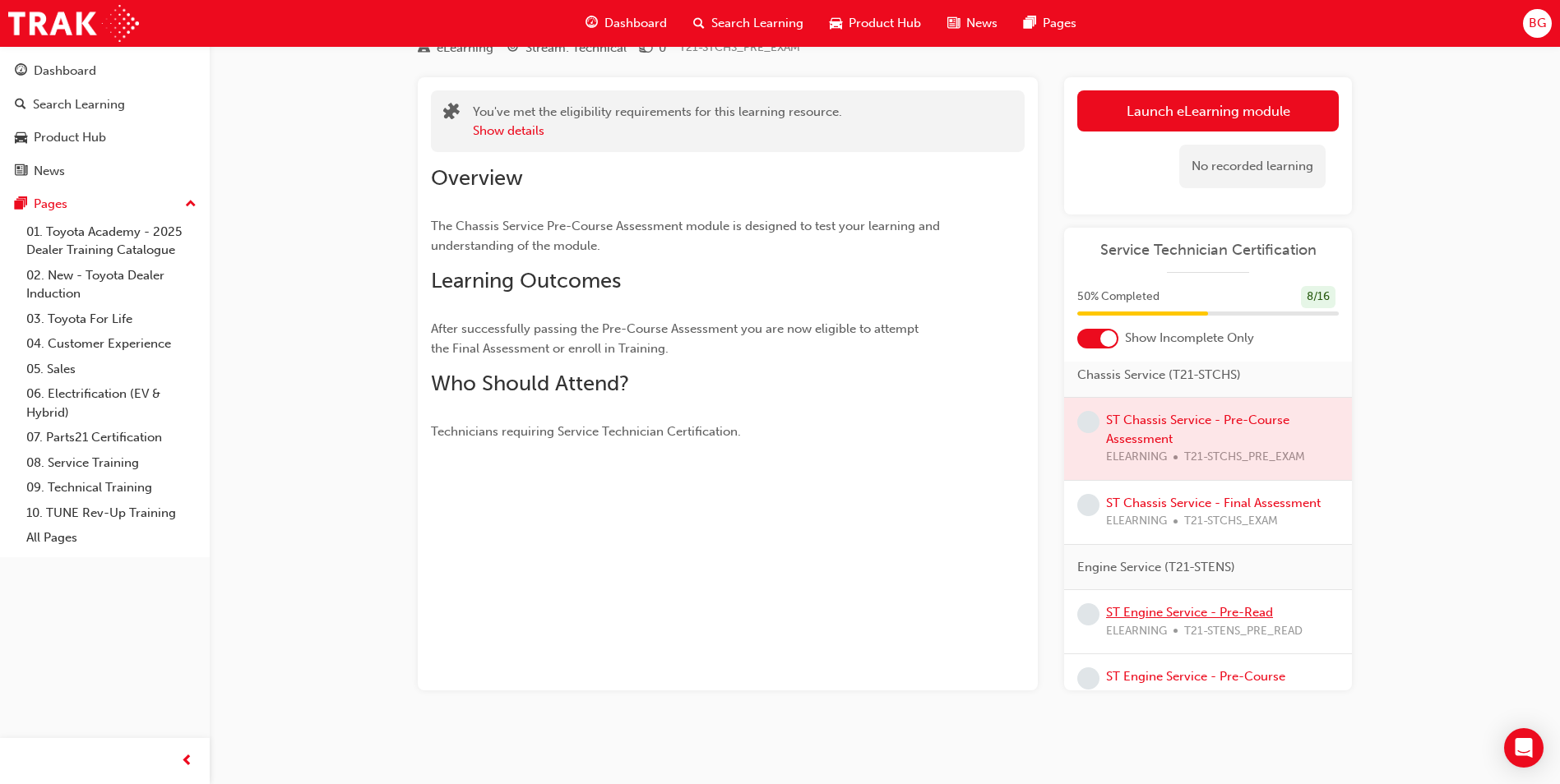
scroll to position [165, 0]
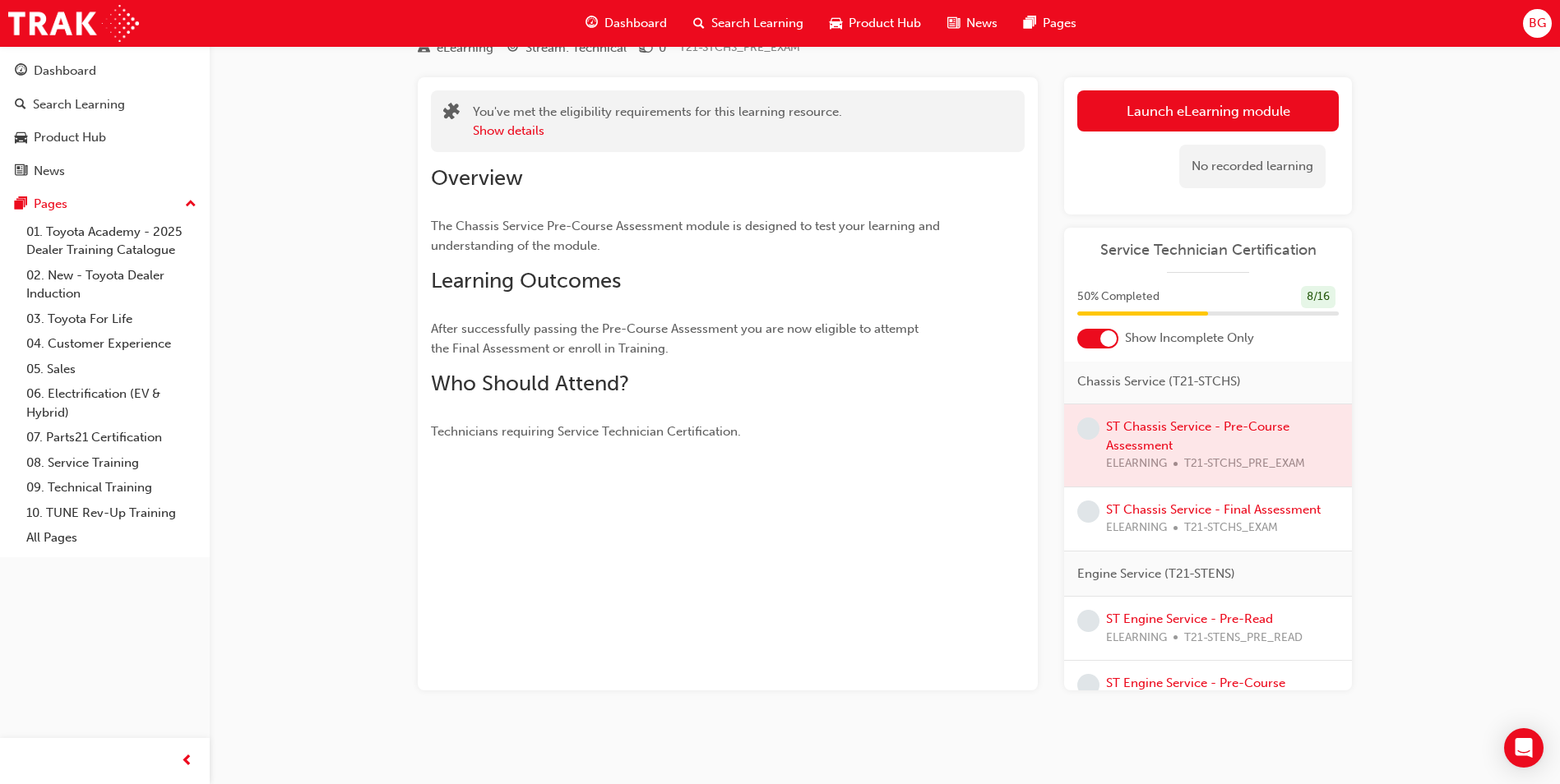
click at [1152, 453] on div at bounding box center [1208, 445] width 288 height 82
click at [1237, 116] on link "Launch eLearning module" at bounding box center [1208, 110] width 261 height 41
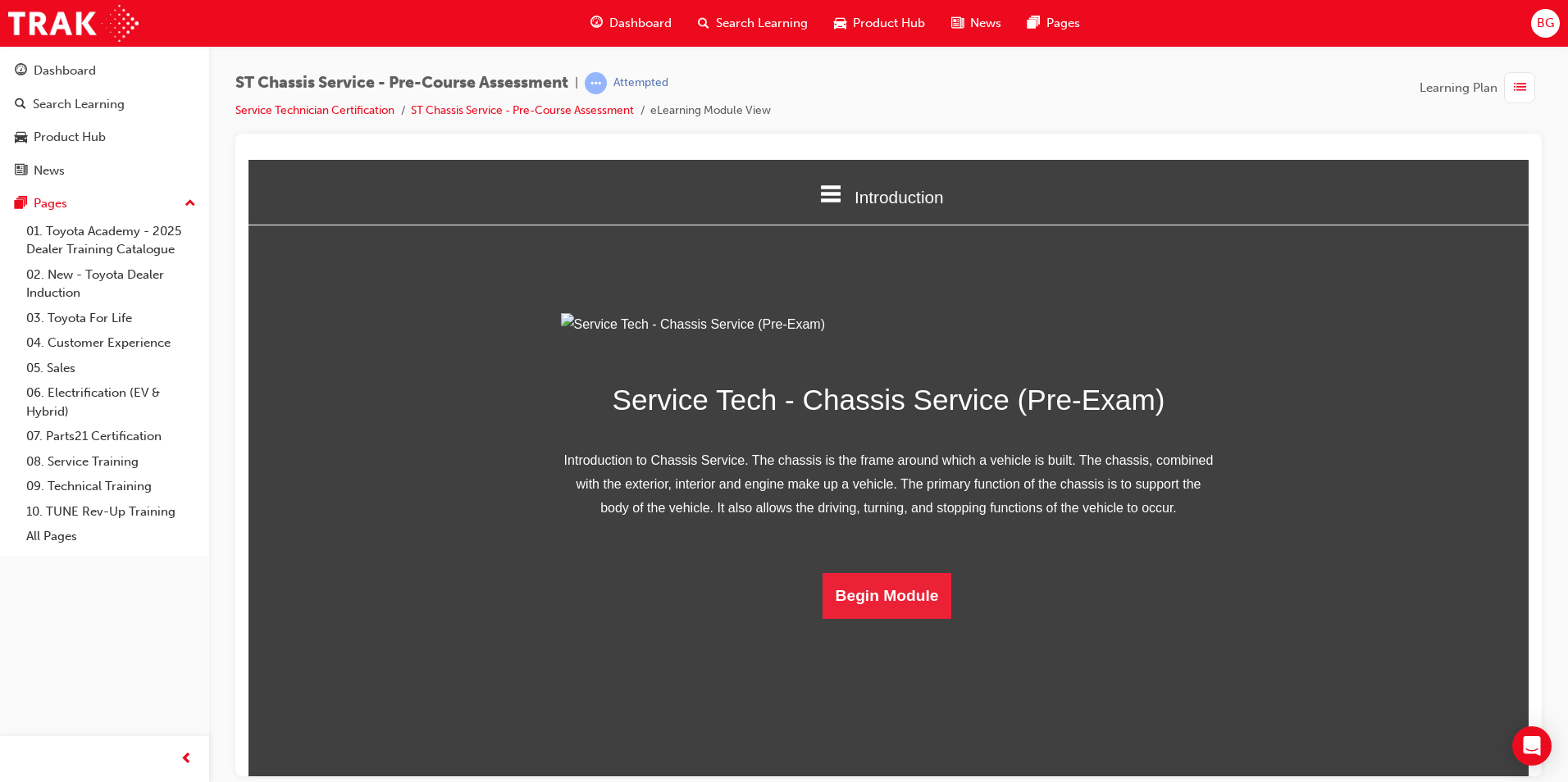
scroll to position [23, 0]
click at [898, 618] on button "Begin Module" at bounding box center [887, 595] width 129 height 46
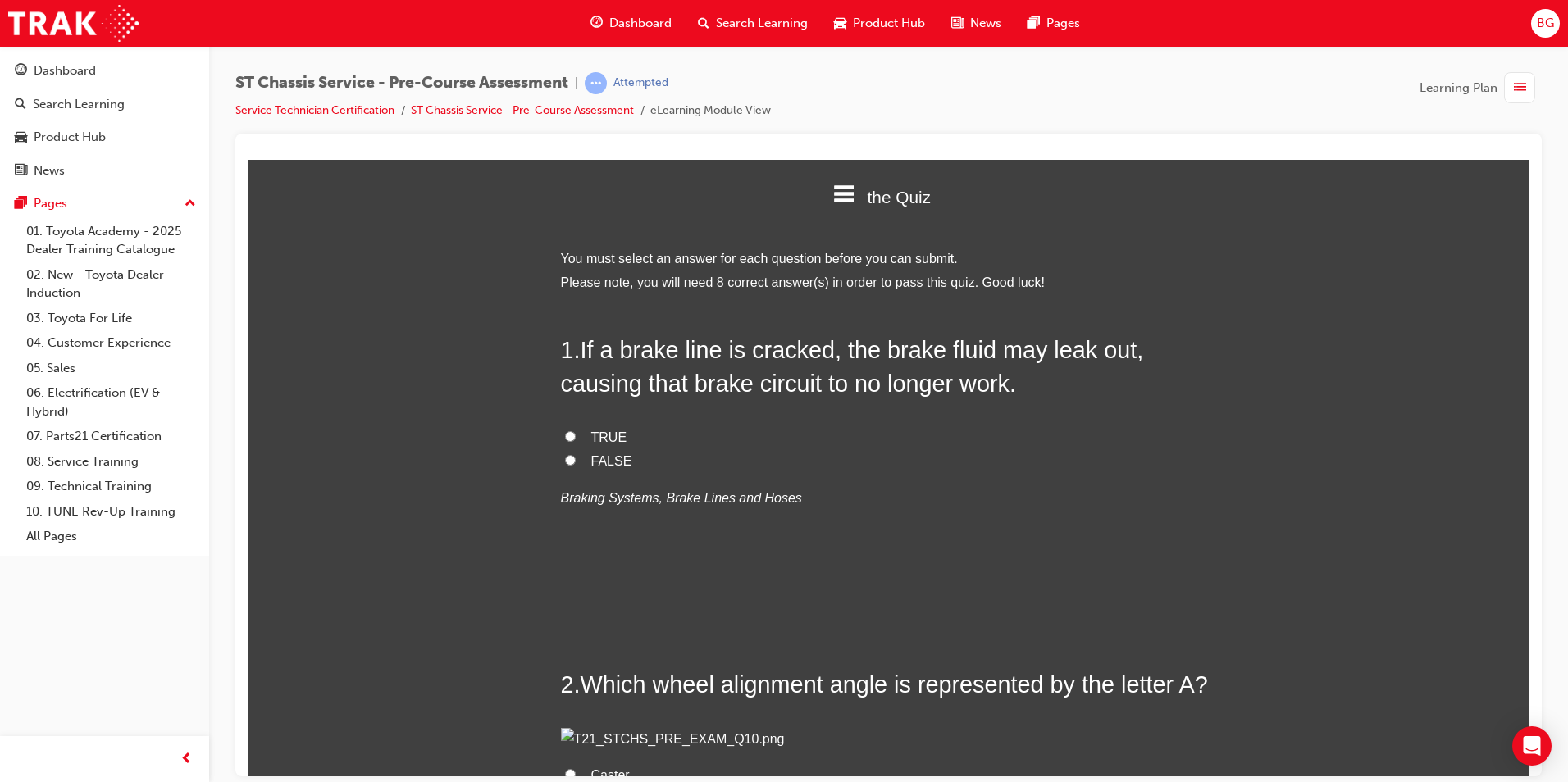
click at [565, 438] on input "TRUE" at bounding box center [570, 436] width 11 height 11
radio input "true"
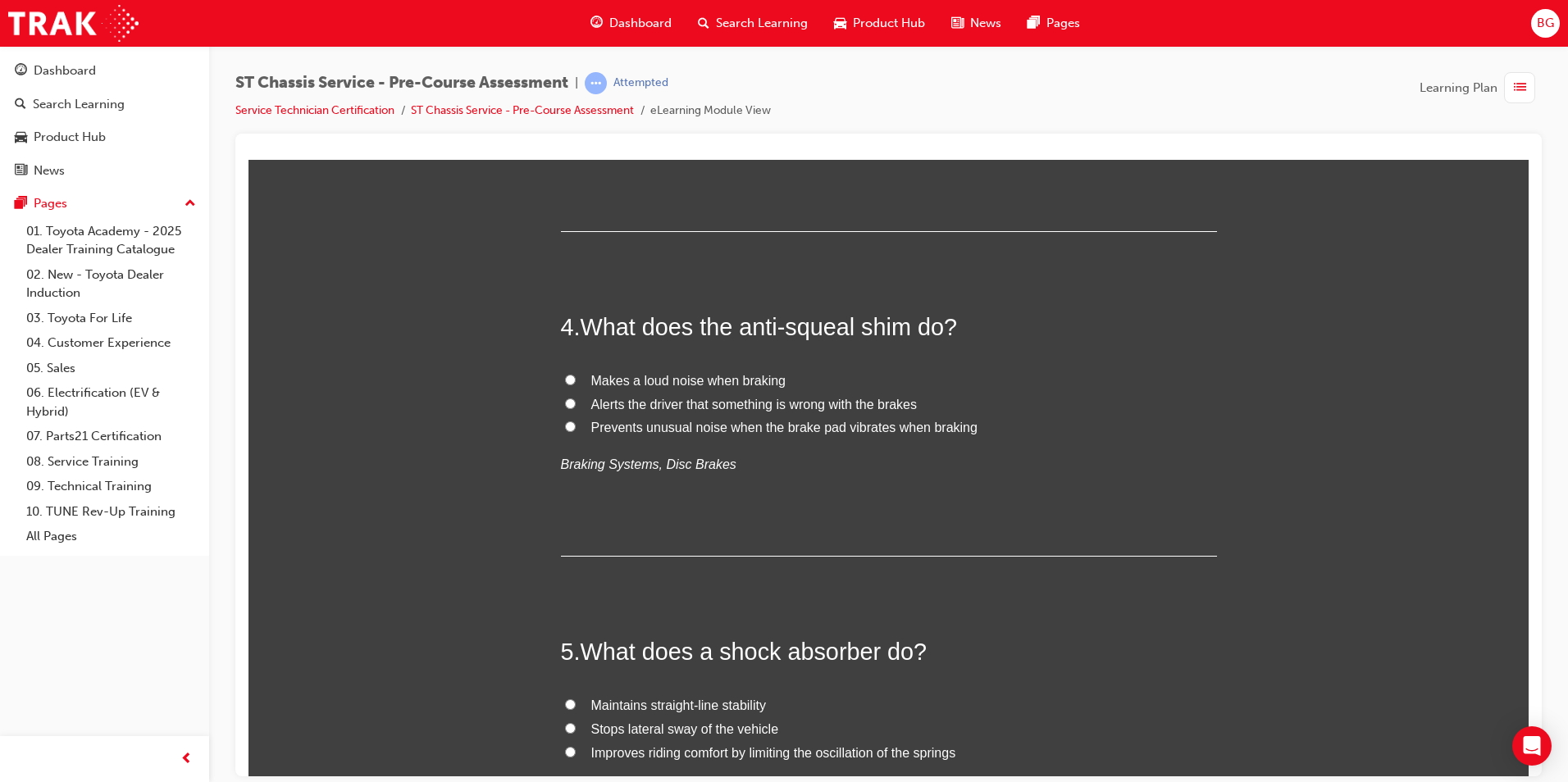
scroll to position [1148, 0]
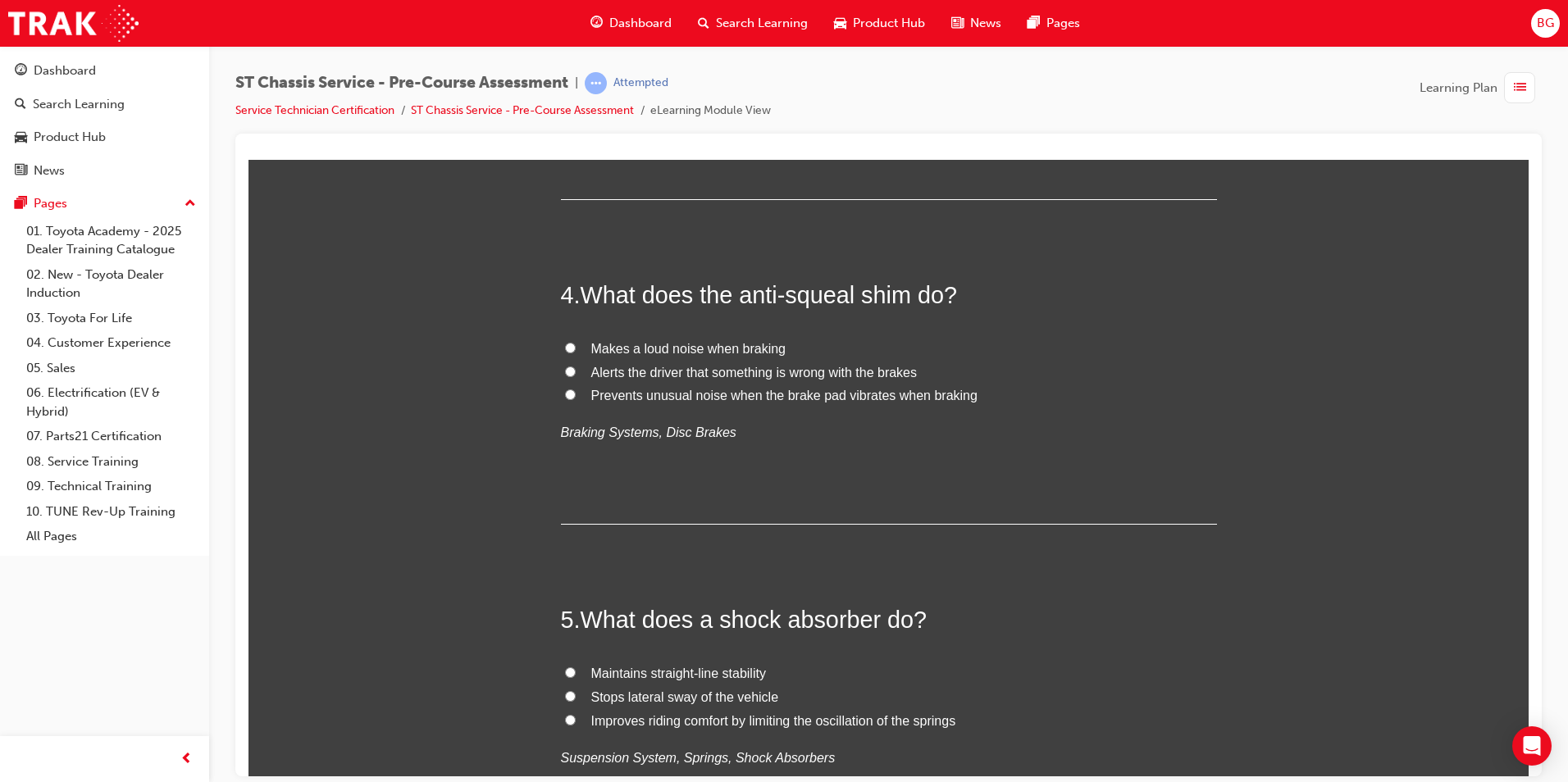
click at [570, 83] on label "Improves riding comfort by limiting the oscillation of the springs" at bounding box center [889, 71] width 656 height 23
click at [570, 74] on input "Improves riding comfort by limiting the oscillation of the springs" at bounding box center [570, 69] width 11 height 11
radio input "true"
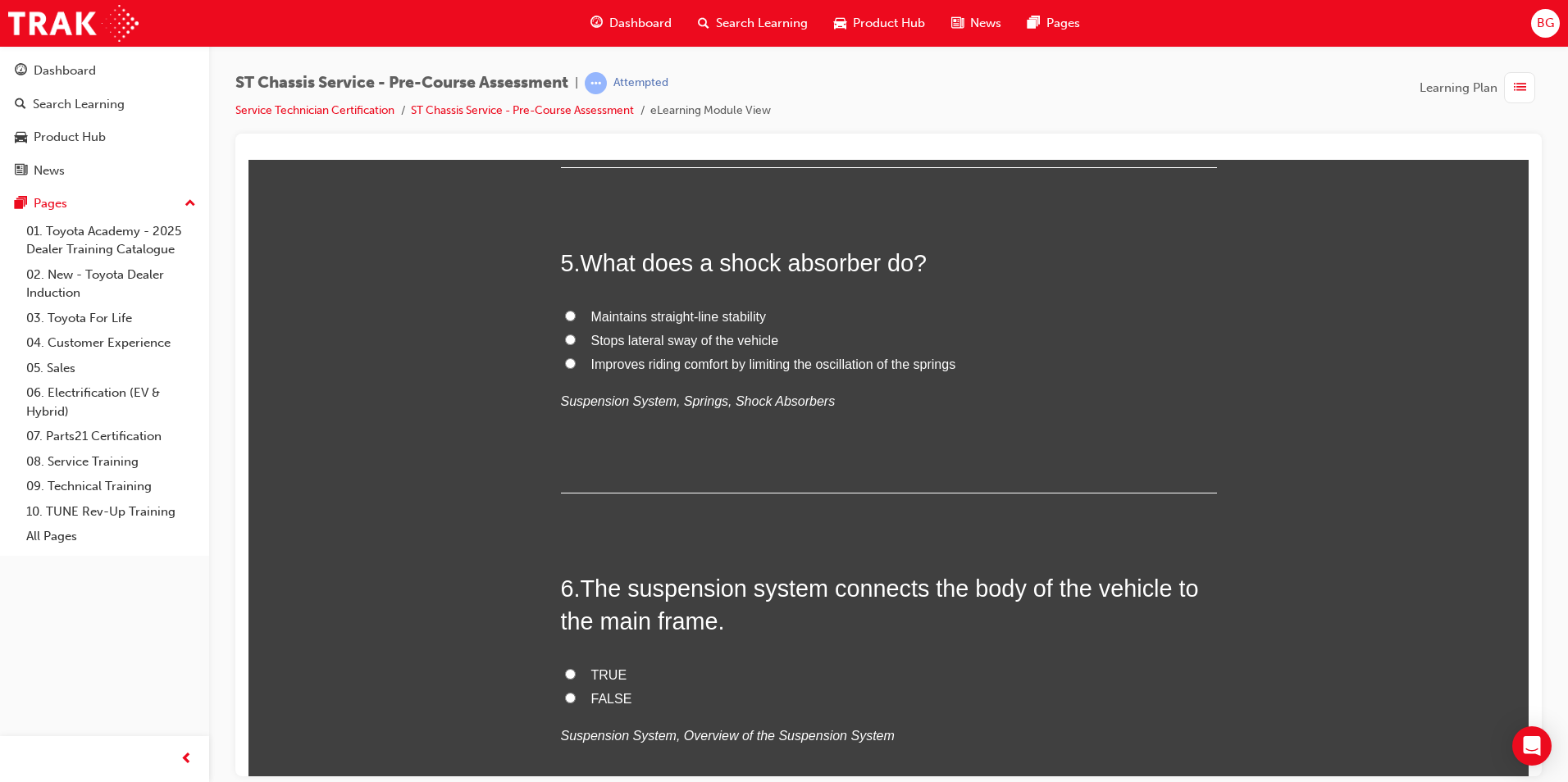
scroll to position [1476, 0]
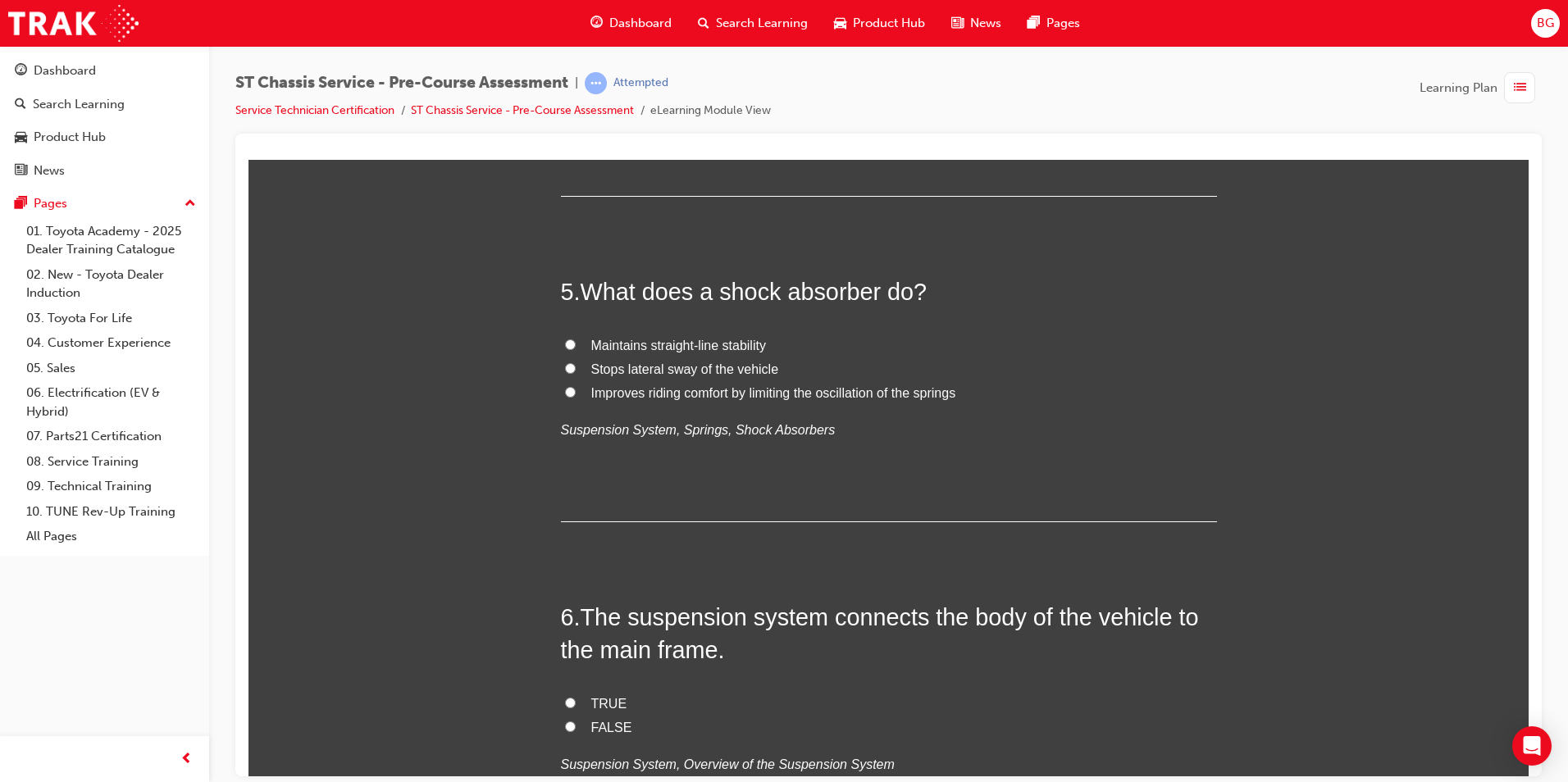
click at [565, 71] on input "Prevents unusual noise when the brake pad vibrates when braking" at bounding box center [570, 66] width 11 height 11
radio input "true"
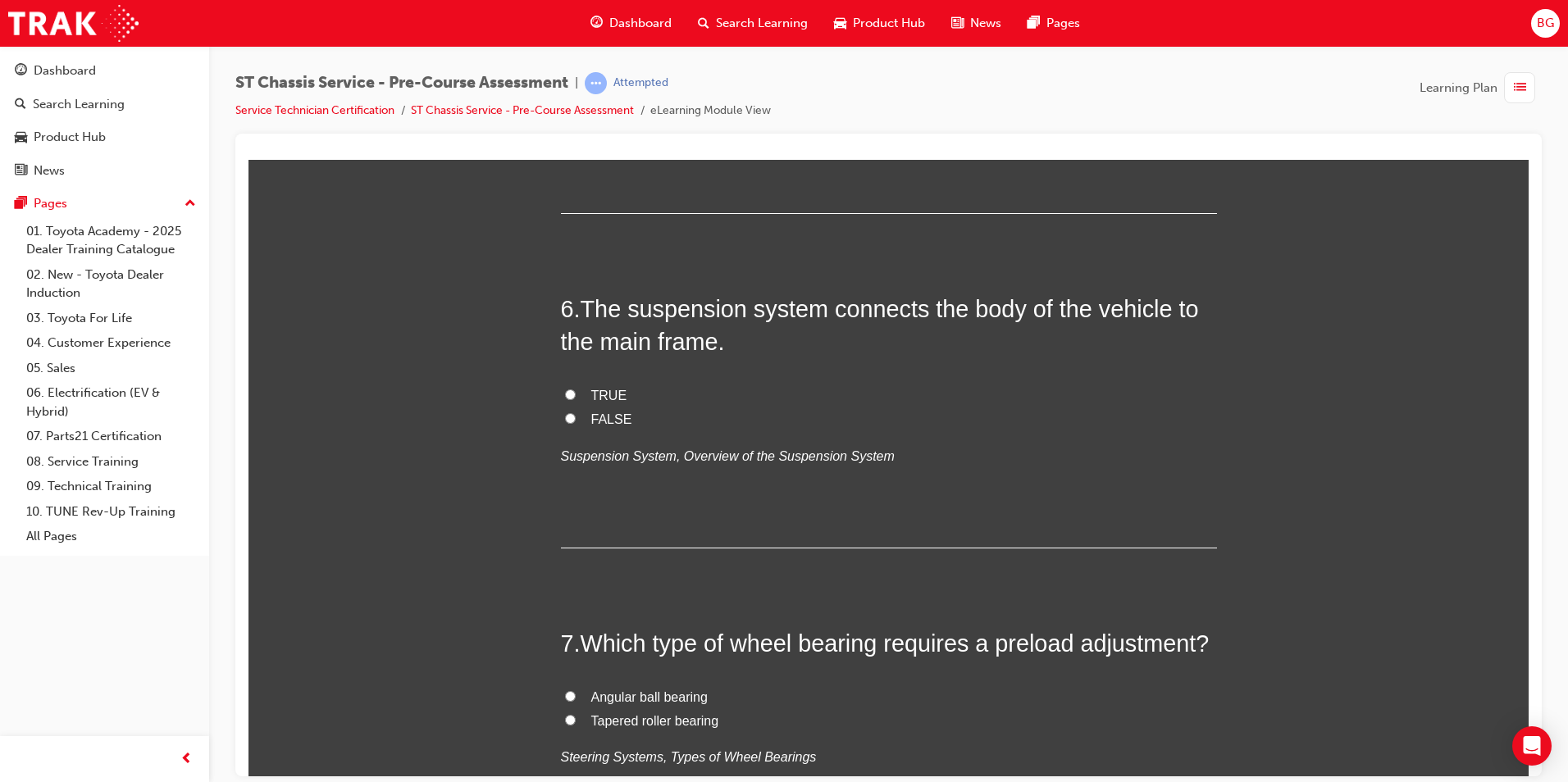
scroll to position [1804, 0]
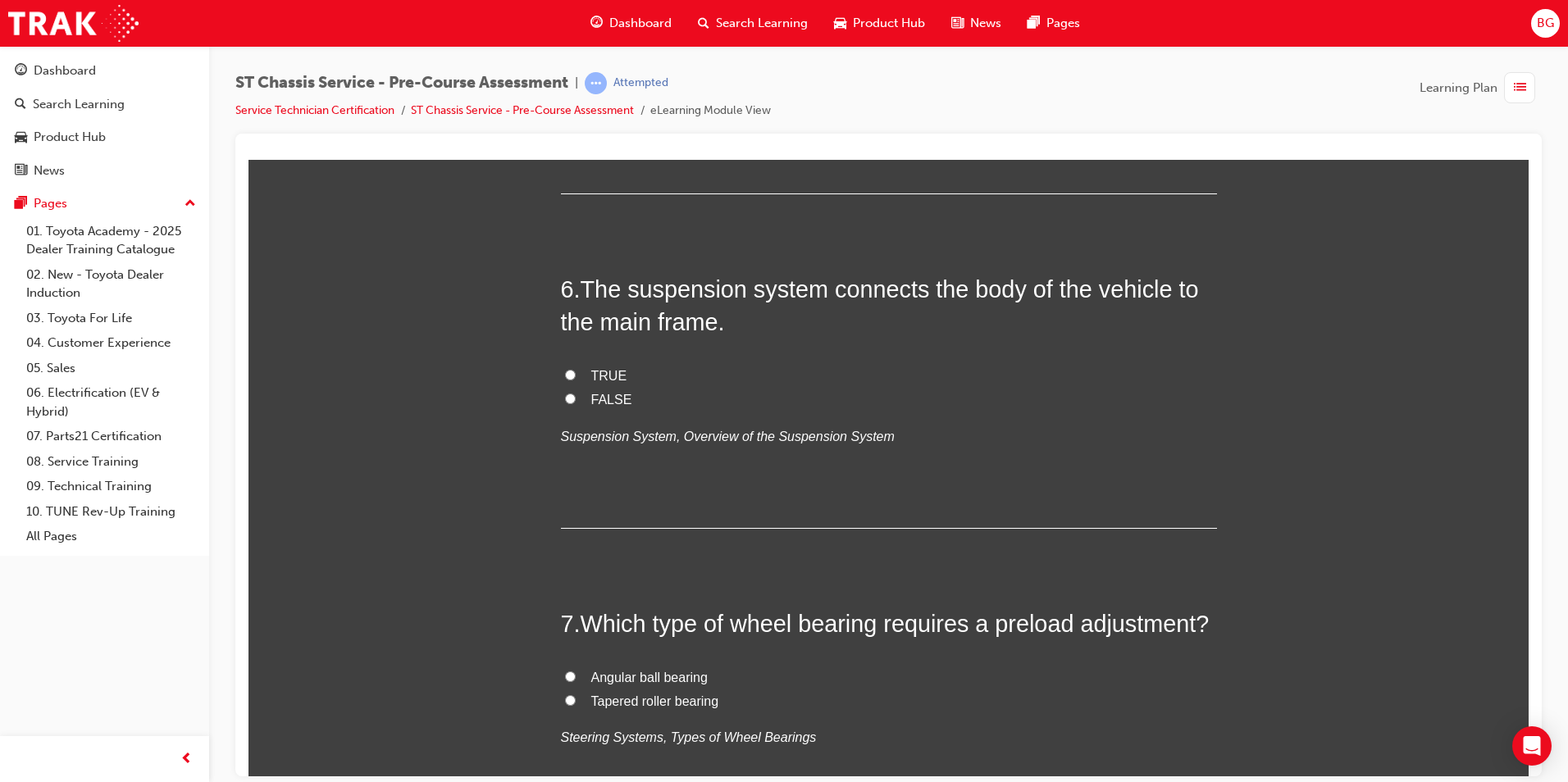
click at [566, 69] on input "Improves riding comfort by limiting the oscillation of the springs" at bounding box center [570, 63] width 11 height 11
radio input "true"
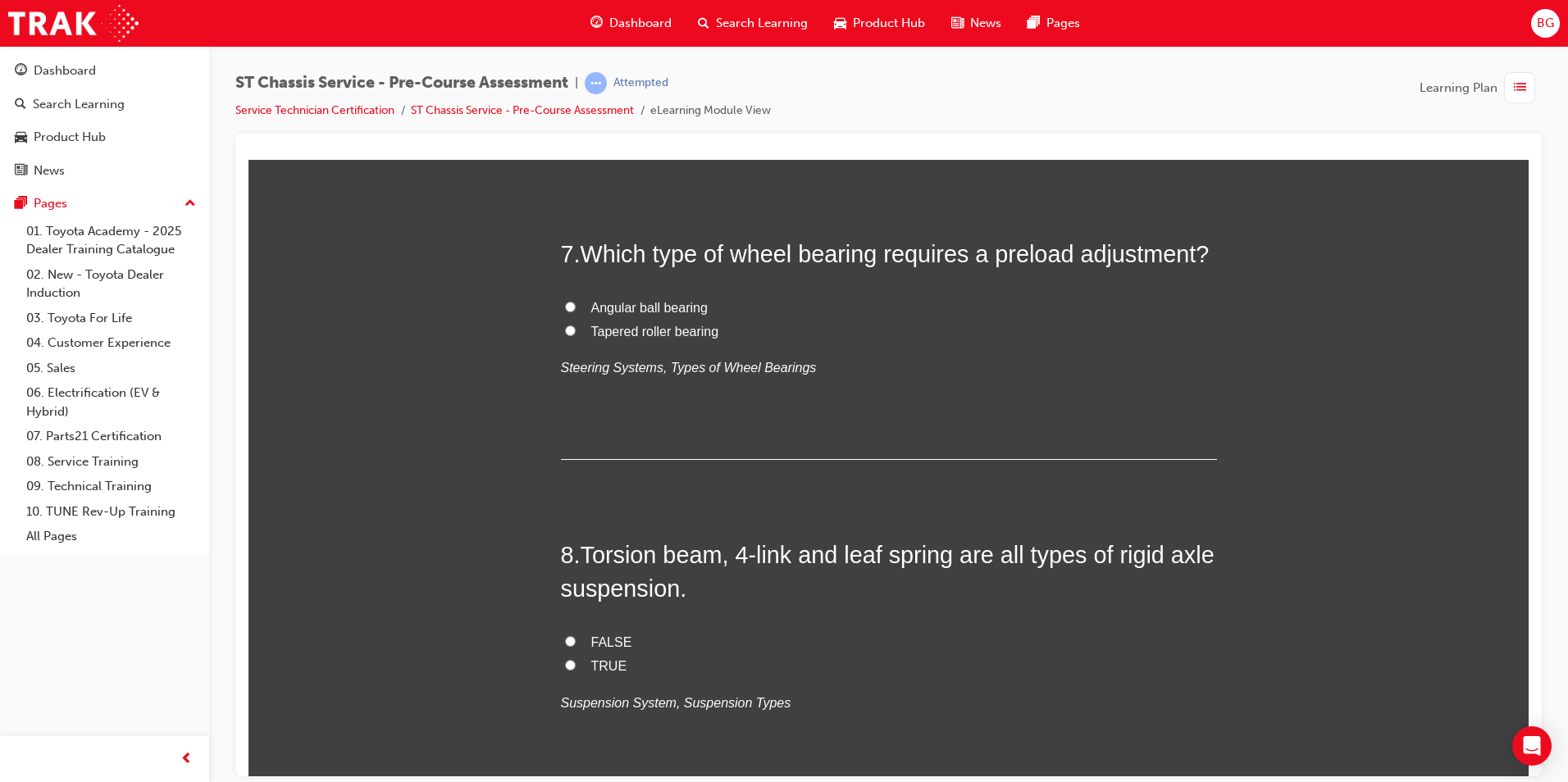
scroll to position [2214, 0]
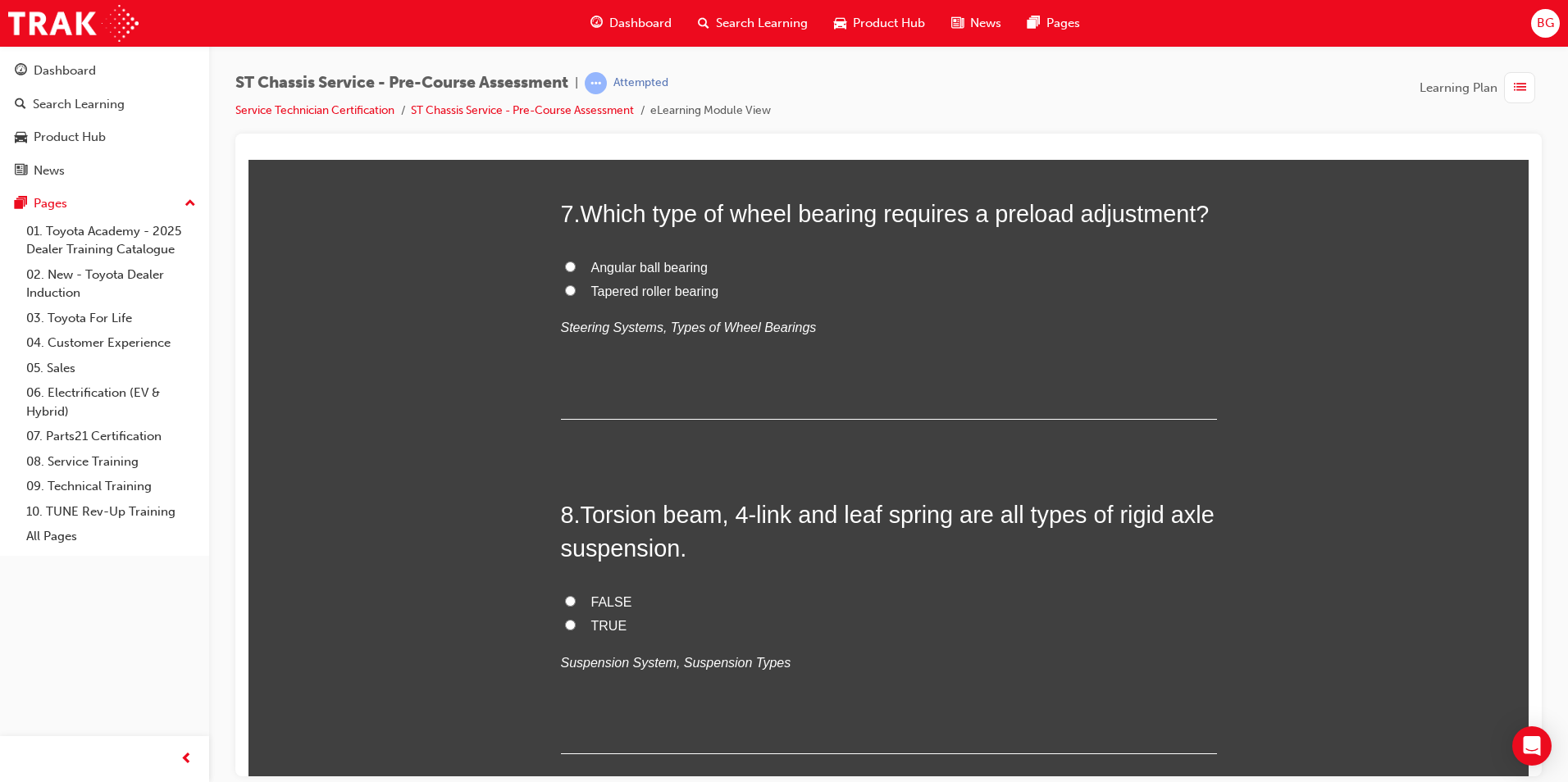
radio input "true"
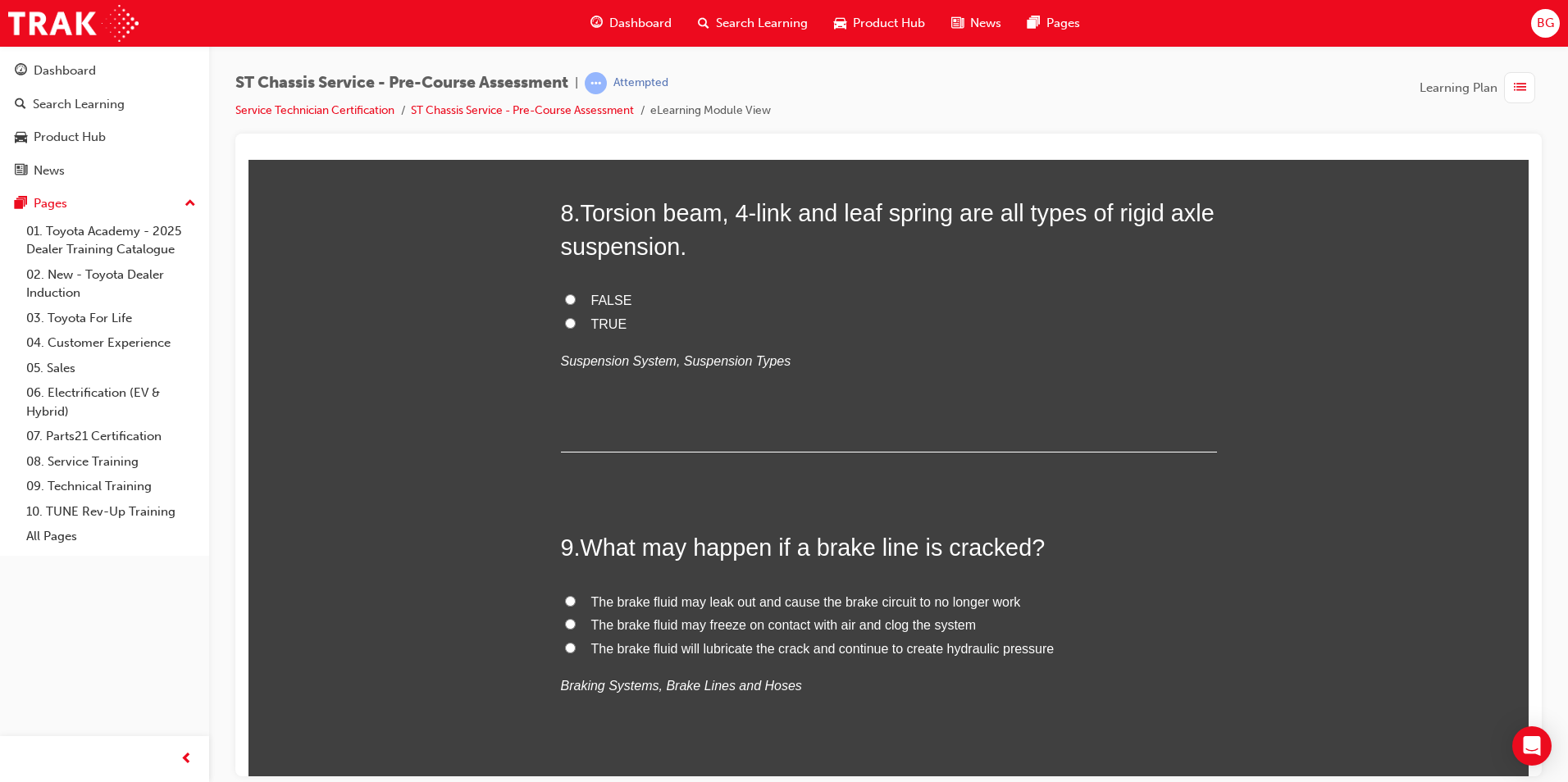
scroll to position [2460, 0]
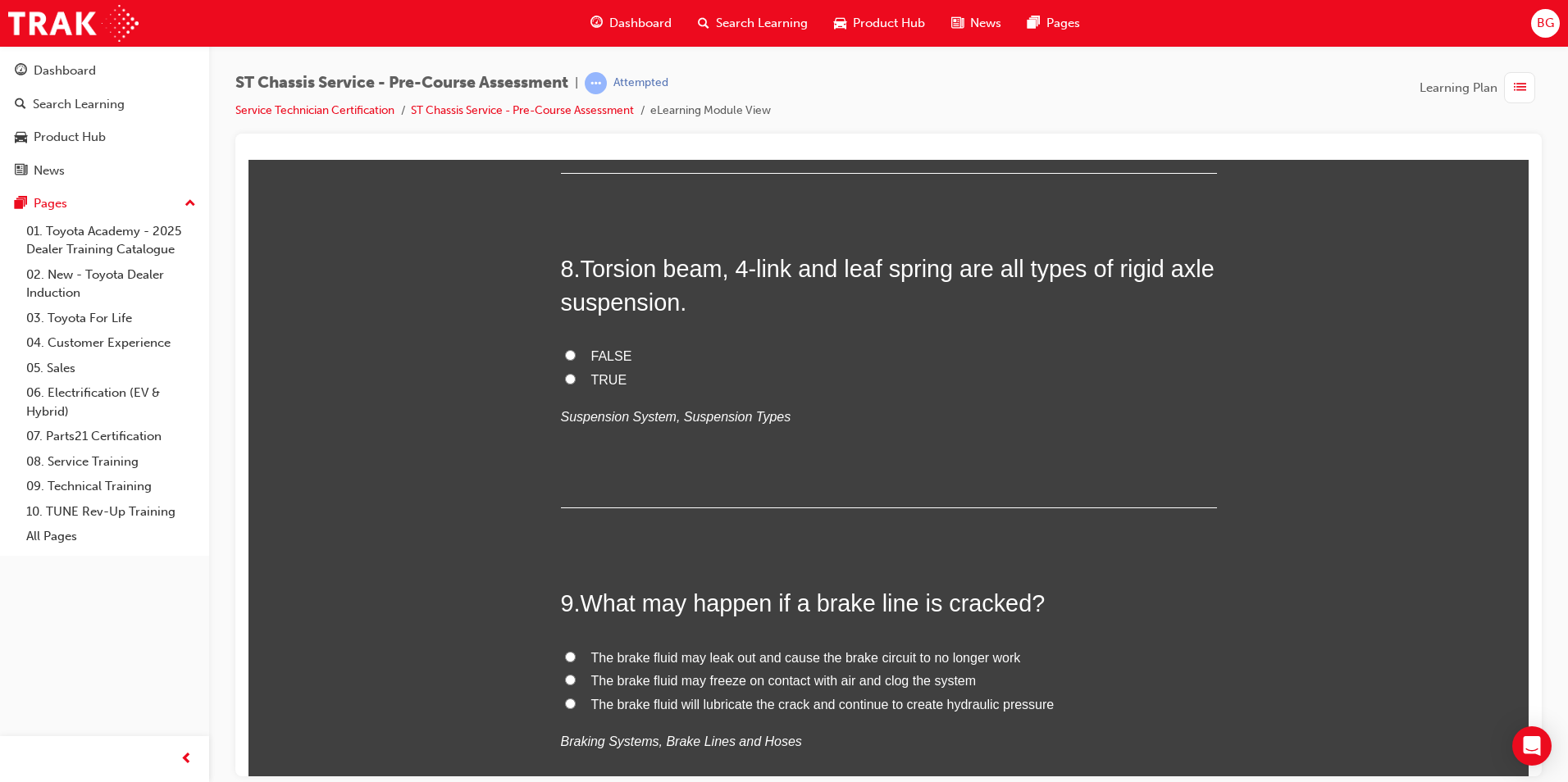
click at [565, 49] on input "Tapered roller bearing" at bounding box center [570, 43] width 11 height 11
radio input "true"
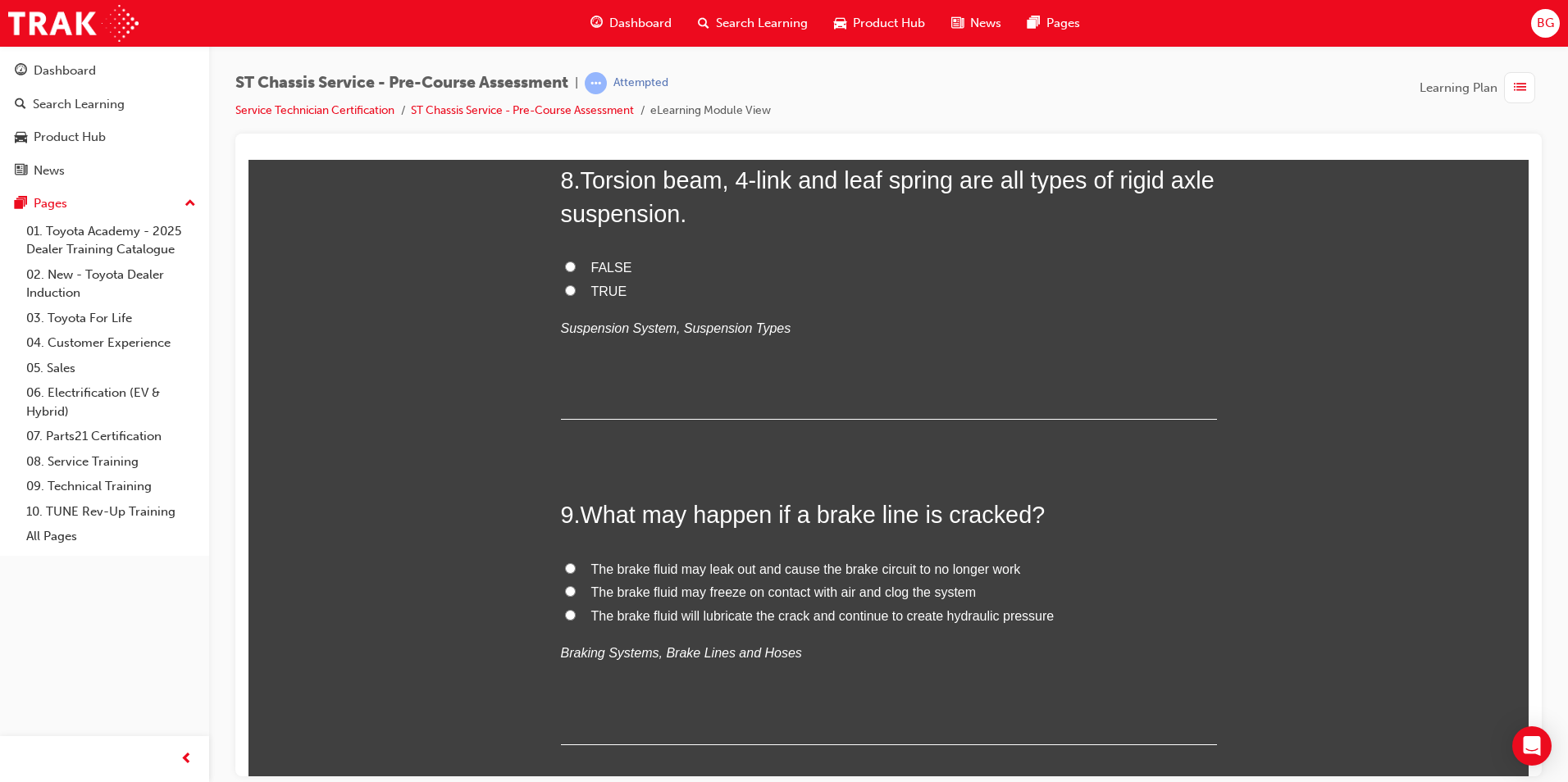
scroll to position [2707, 0]
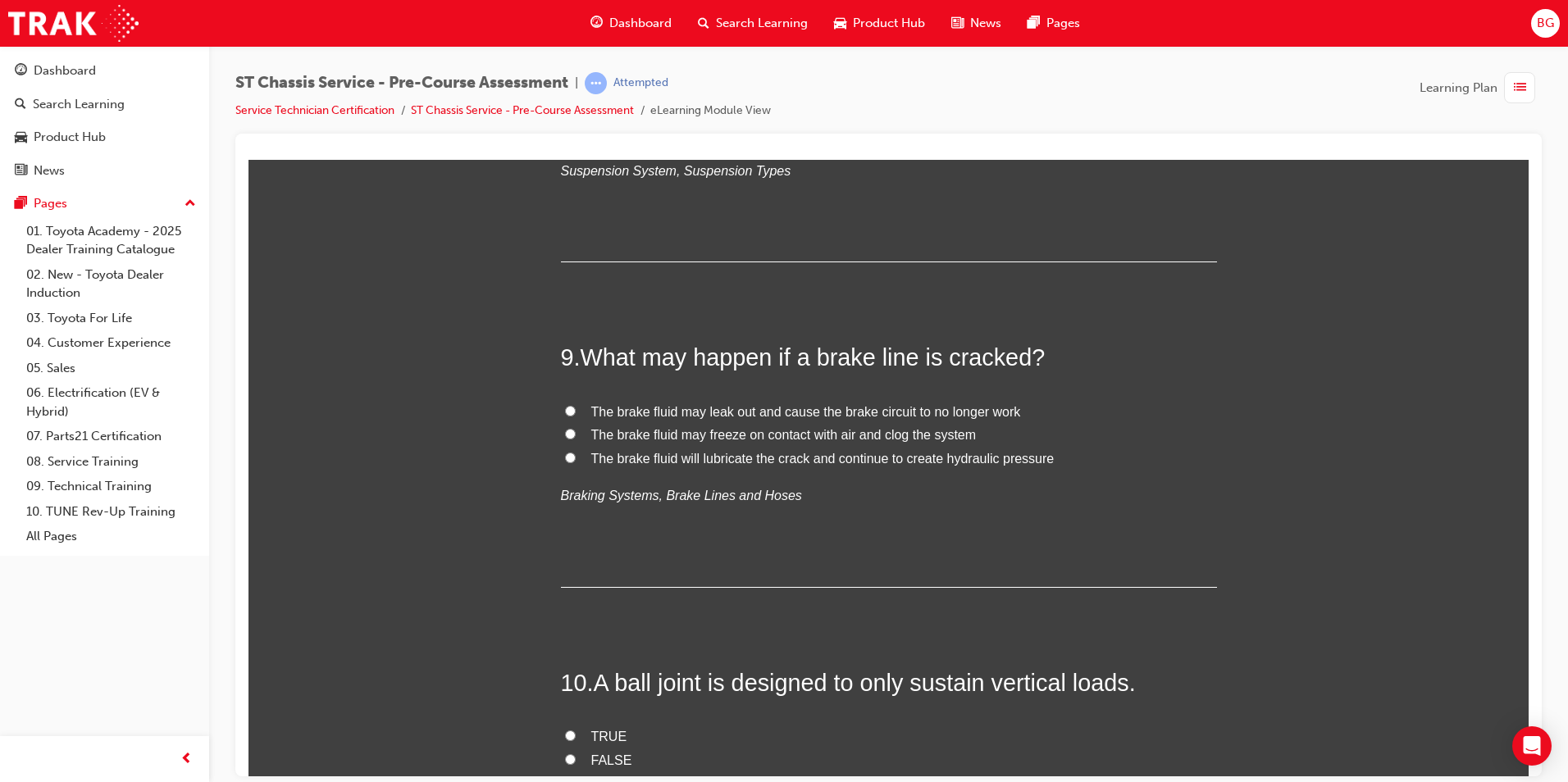
click at [567, 114] on input "FALSE" at bounding box center [570, 108] width 11 height 11
radio input "true"
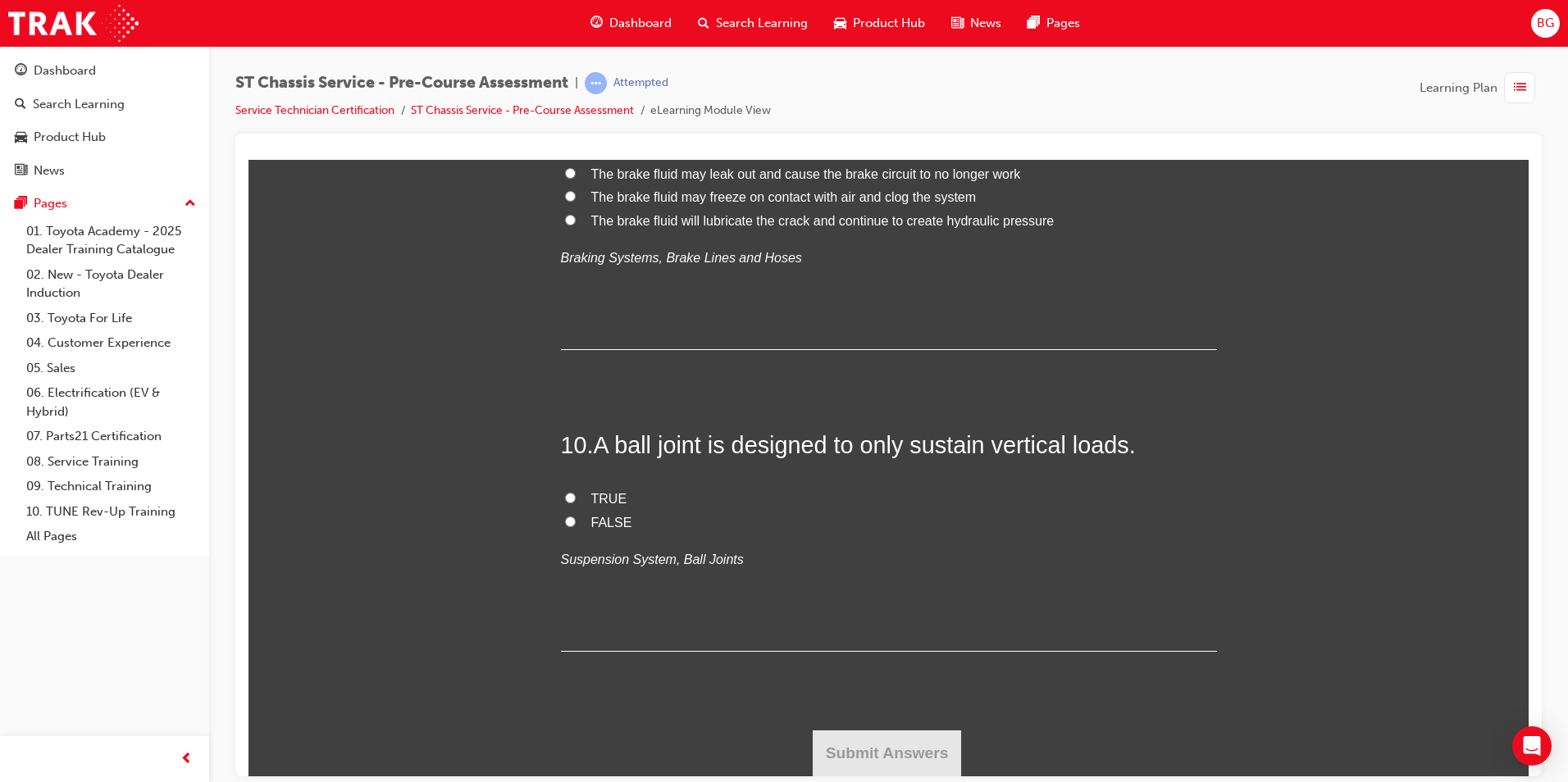
scroll to position [3116, 0]
click at [563, 186] on label "The brake fluid may leak out and cause the brake circuit to no longer work" at bounding box center [889, 174] width 656 height 23
click at [565, 178] on input "The brake fluid may leak out and cause the brake circuit to no longer work" at bounding box center [570, 172] width 11 height 11
radio input "true"
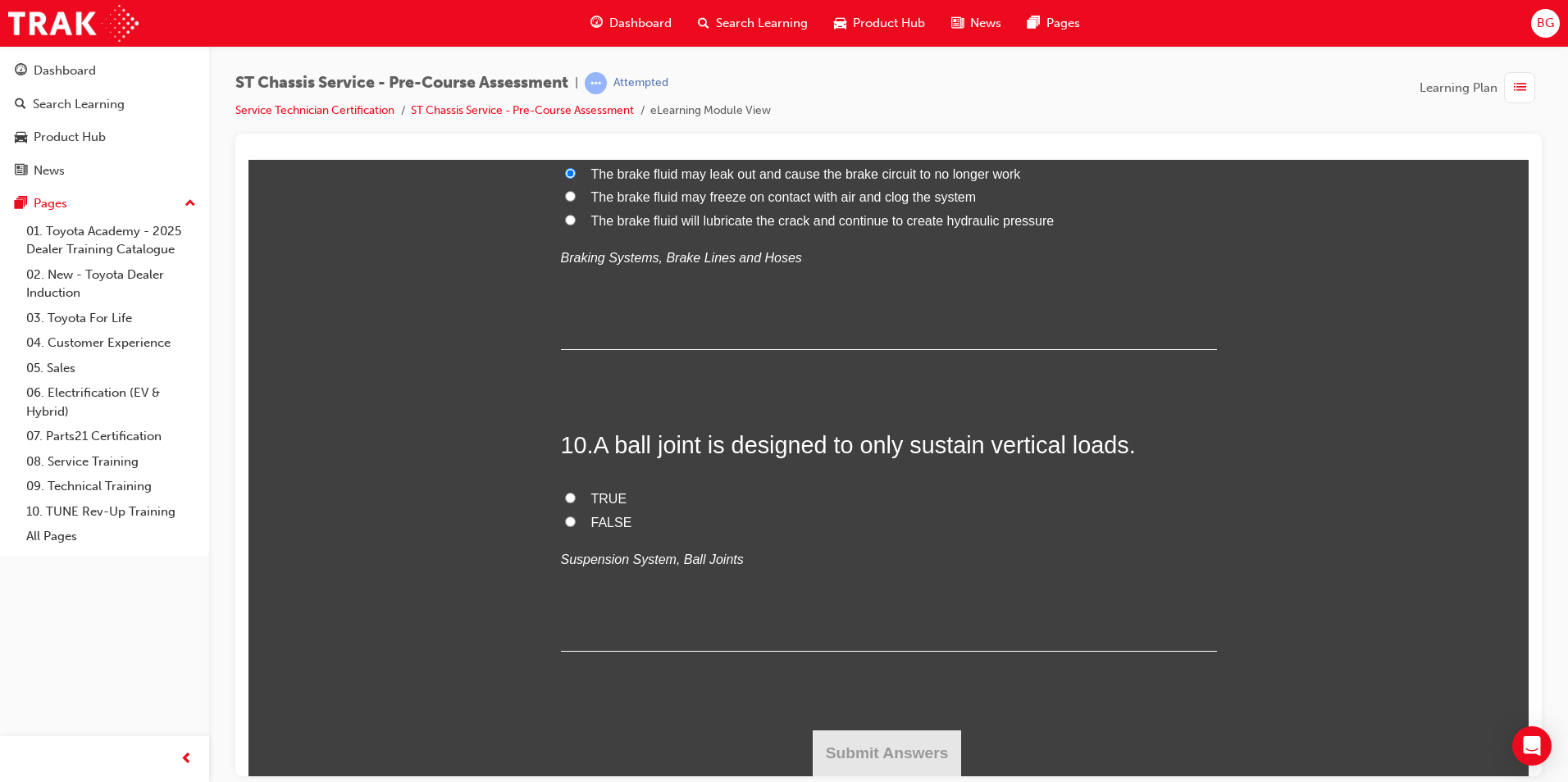
click at [565, 520] on input "FALSE" at bounding box center [570, 521] width 11 height 11
radio input "true"
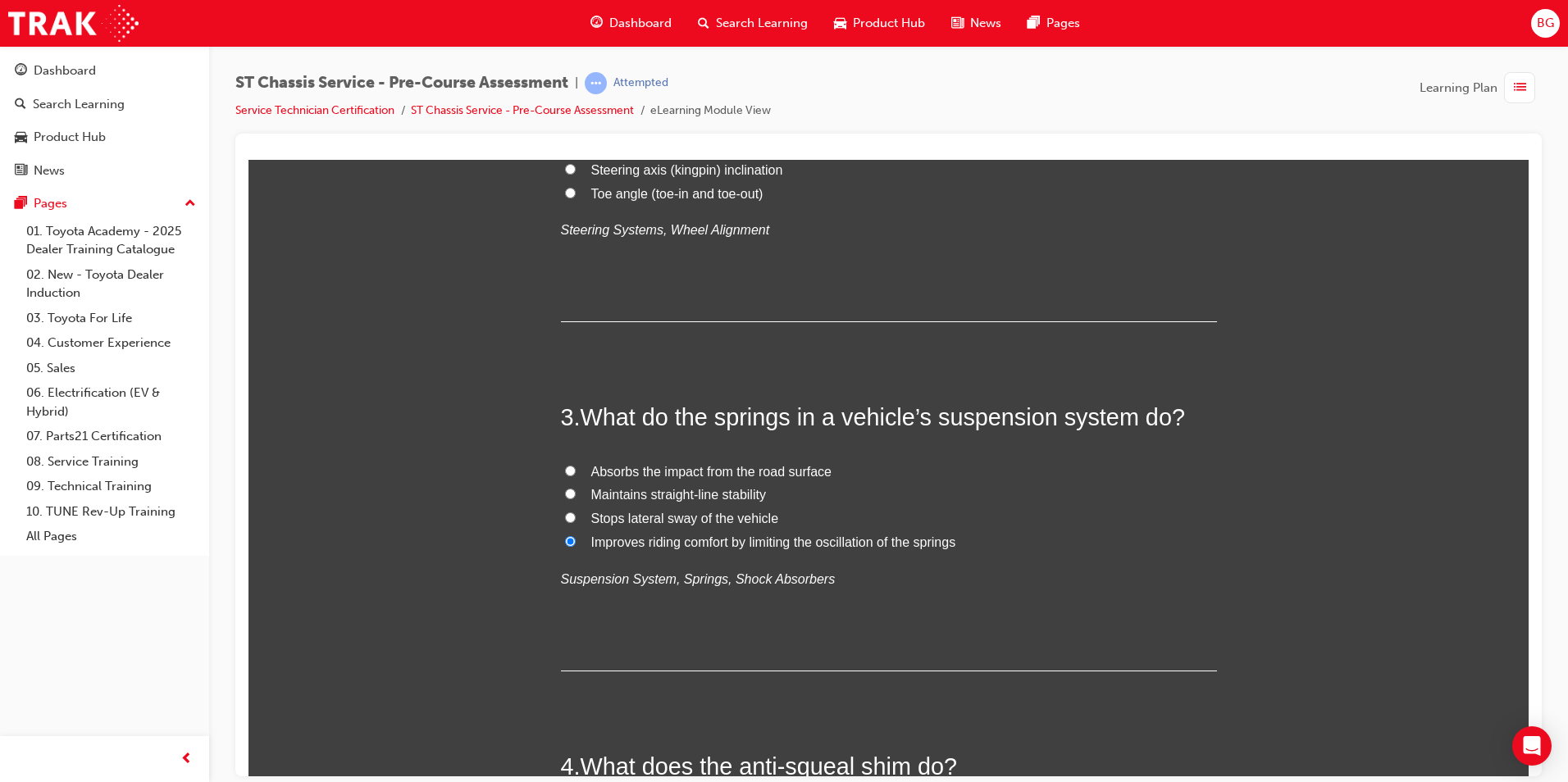
scroll to position [648, 0]
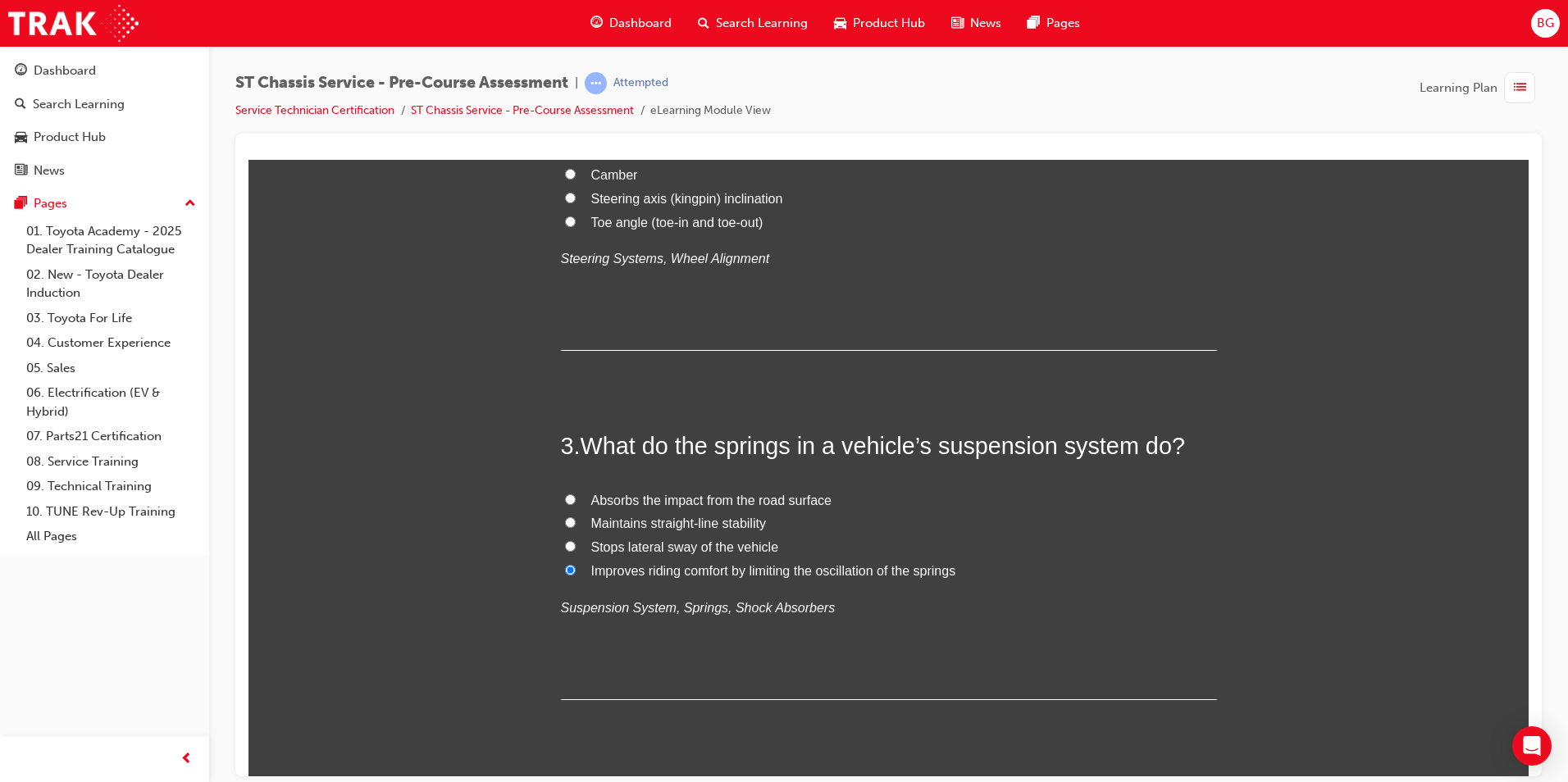
click at [566, 203] on input "Steering axis (kingpin) inclination" at bounding box center [570, 197] width 11 height 11
radio input "true"
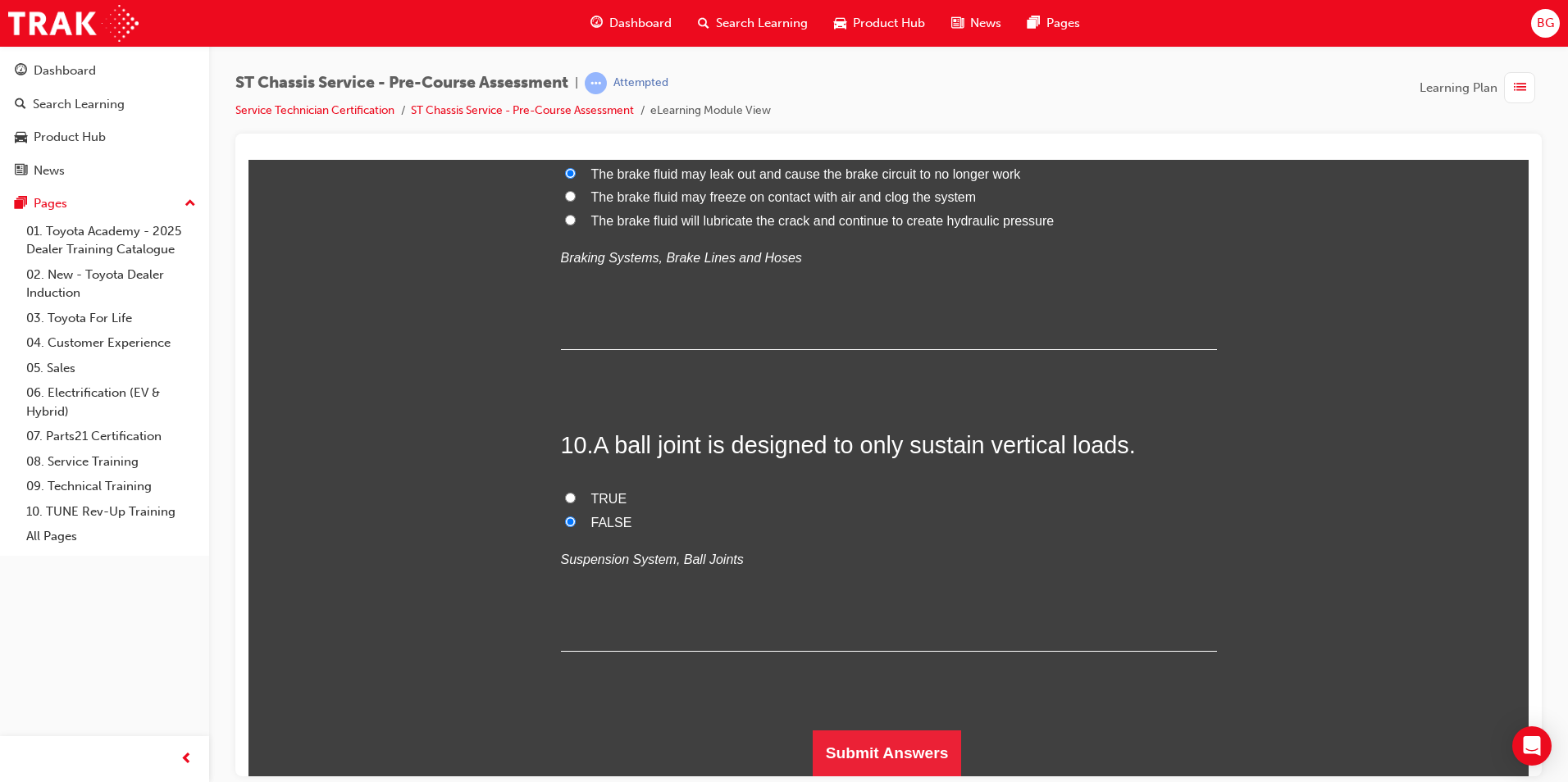
scroll to position [3354, 0]
click at [895, 751] on button "Submit Answers" at bounding box center [887, 753] width 149 height 46
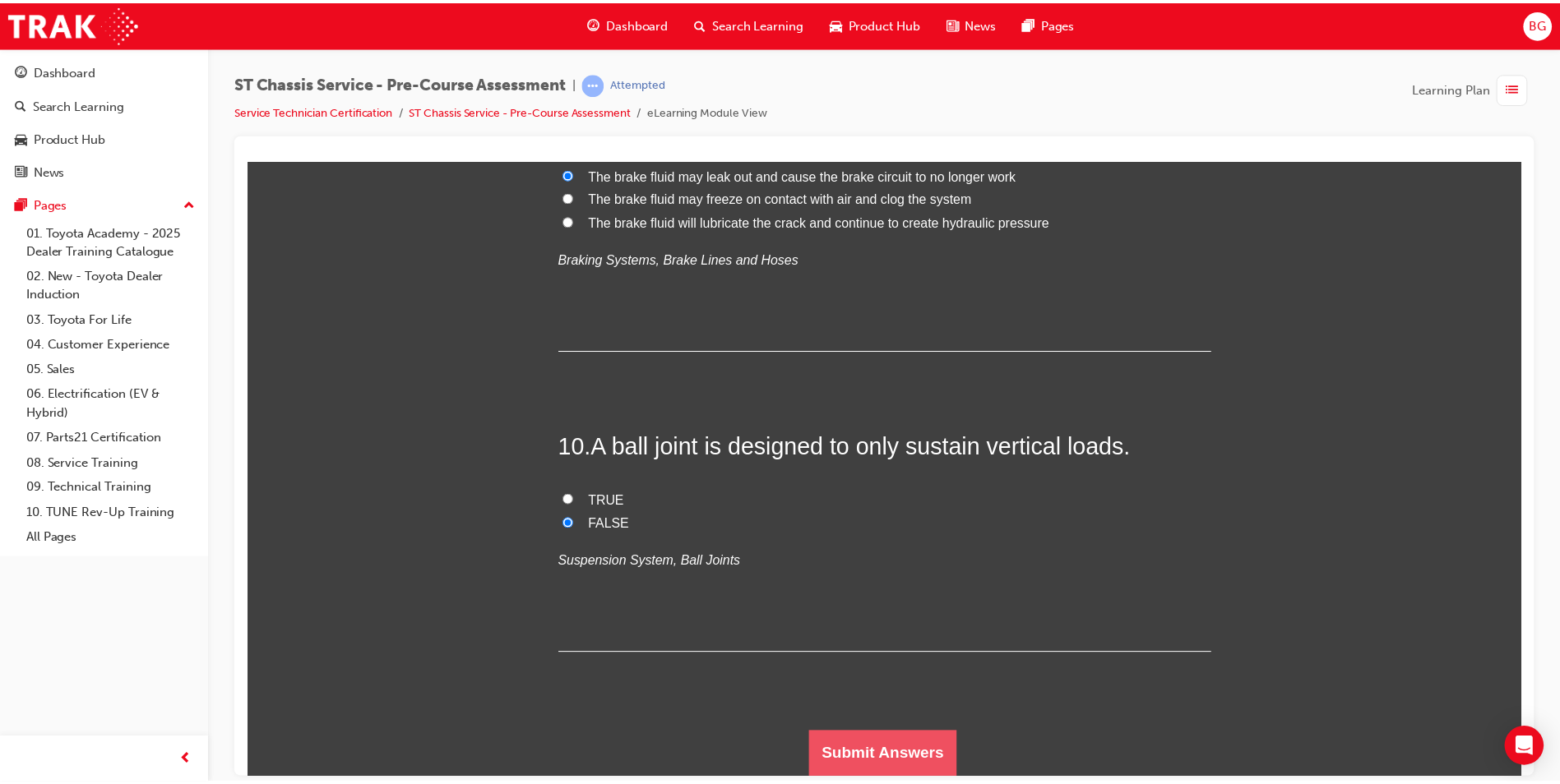
scroll to position [0, 0]
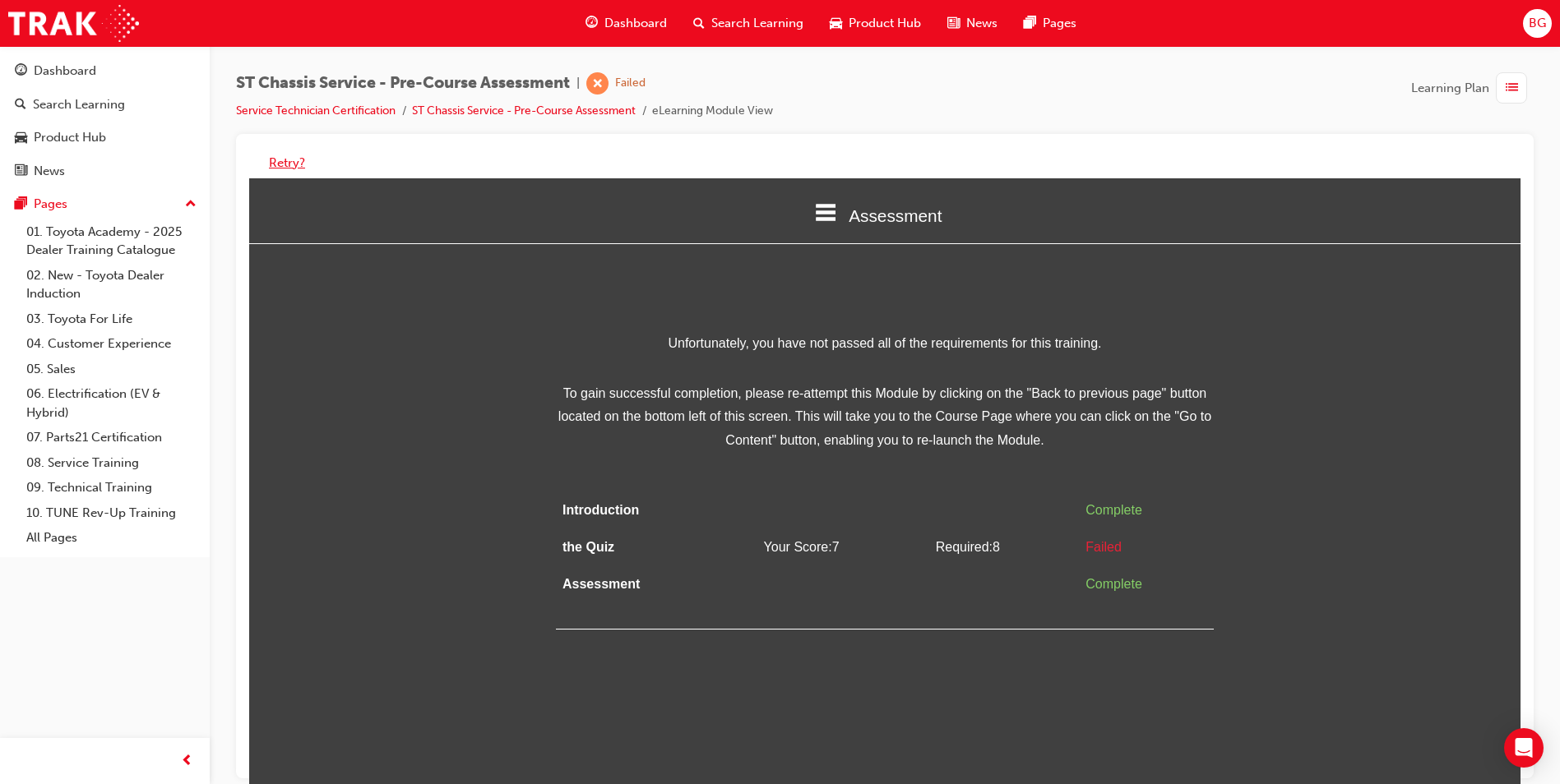
click at [295, 162] on button "Retry?" at bounding box center [286, 163] width 36 height 19
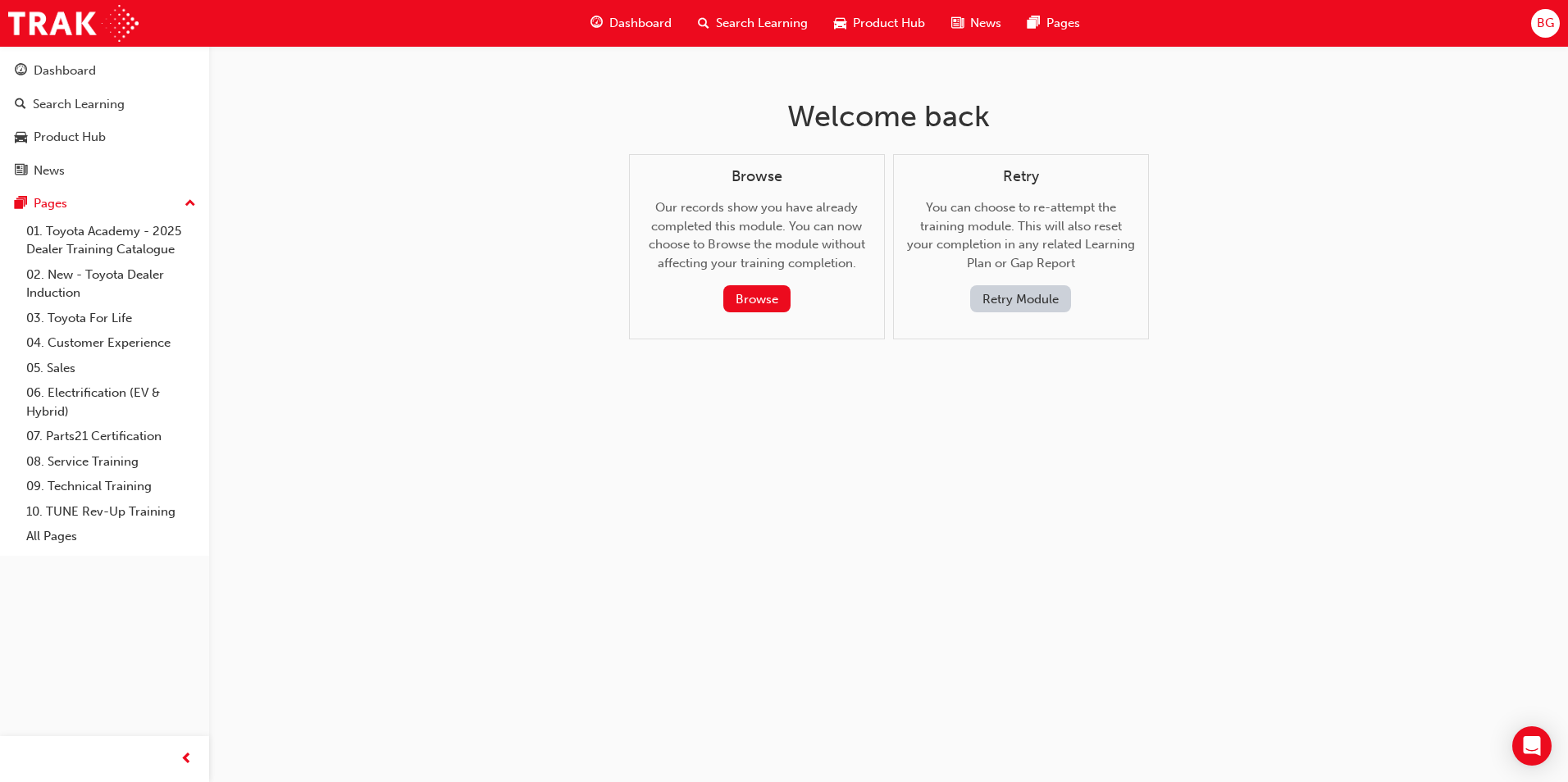
click at [1011, 285] on button "Retry Module" at bounding box center [1020, 299] width 101 height 27
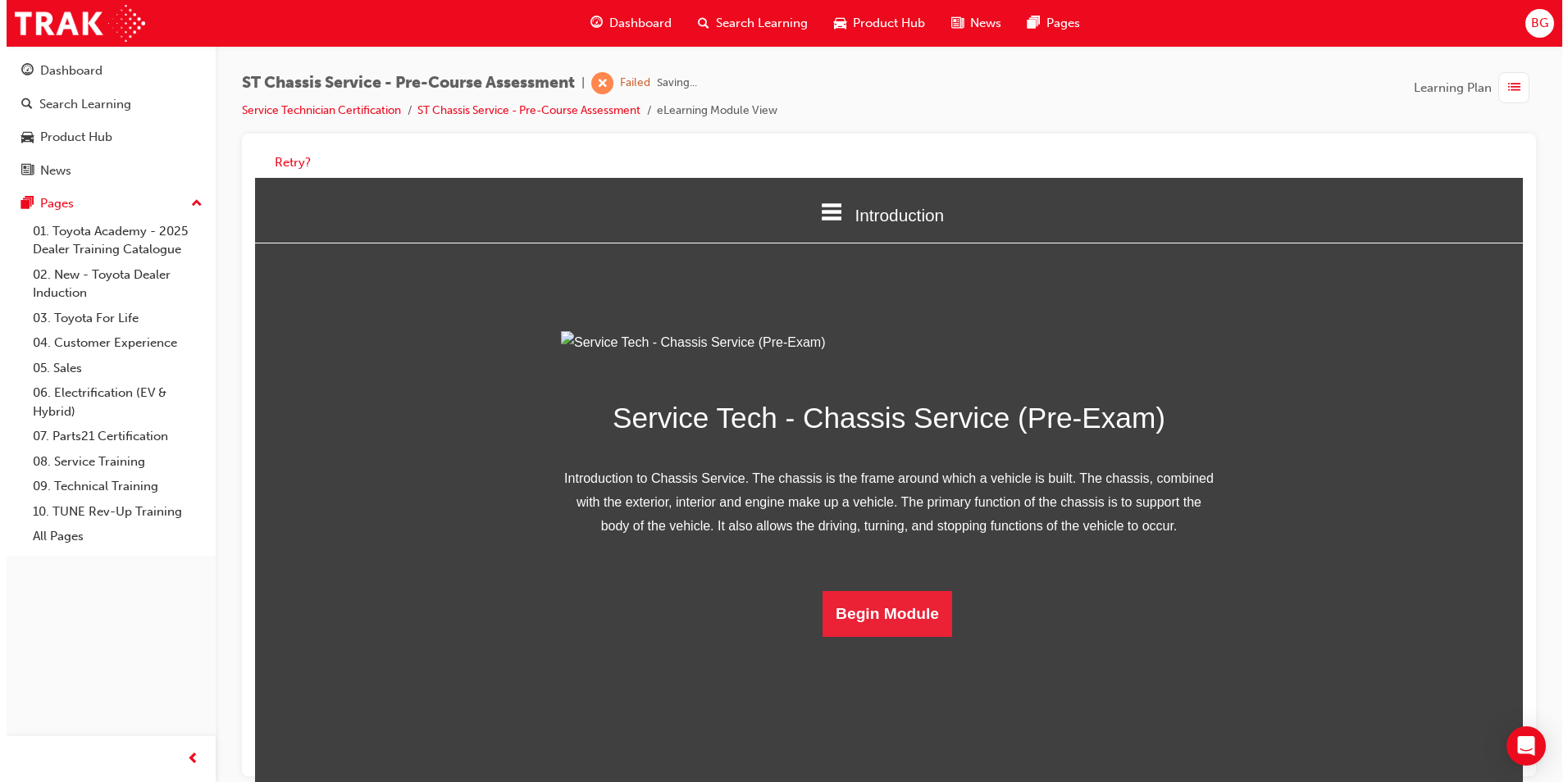
scroll to position [23, 0]
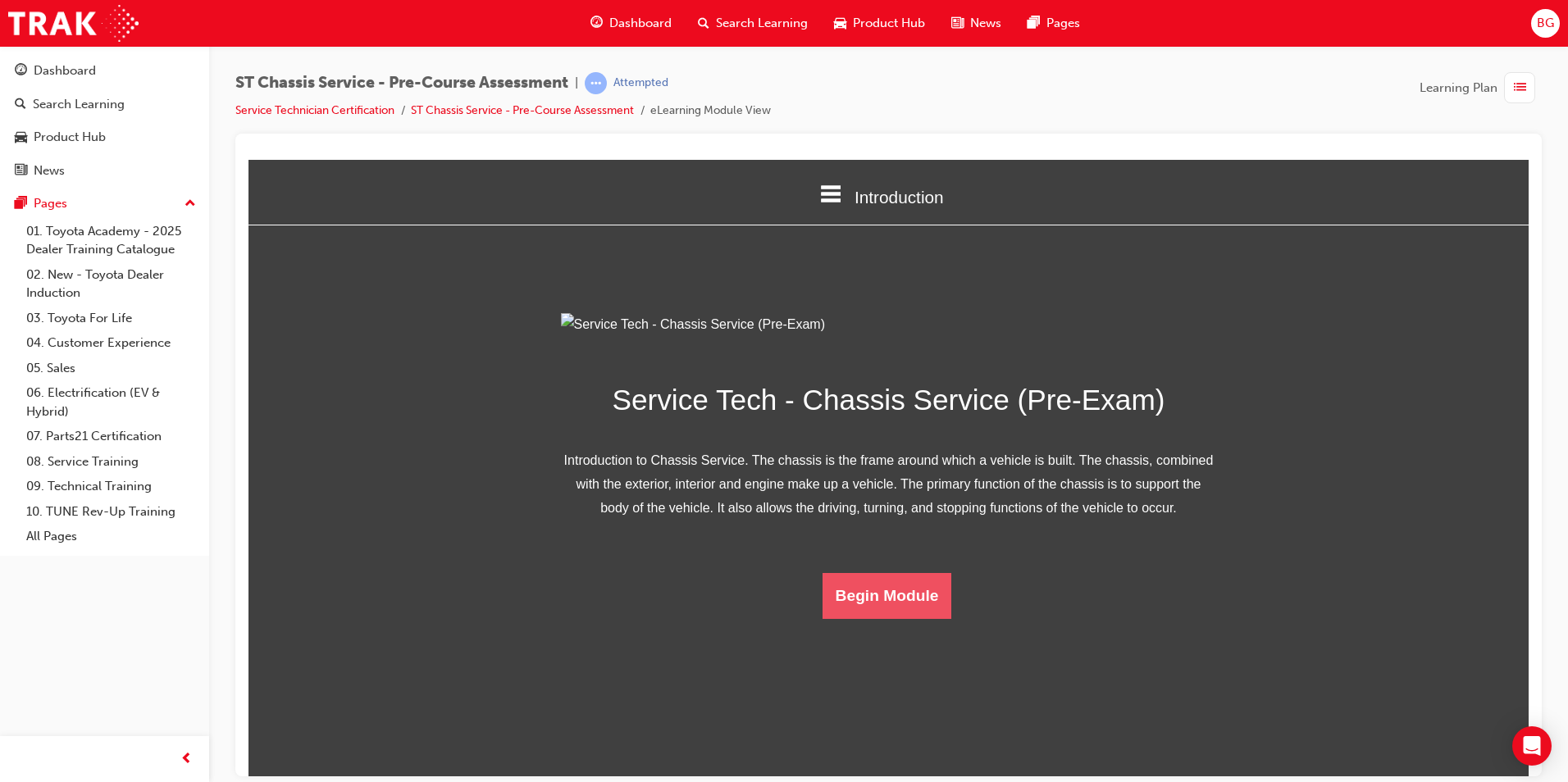
click at [874, 618] on button "Begin Module" at bounding box center [887, 595] width 129 height 46
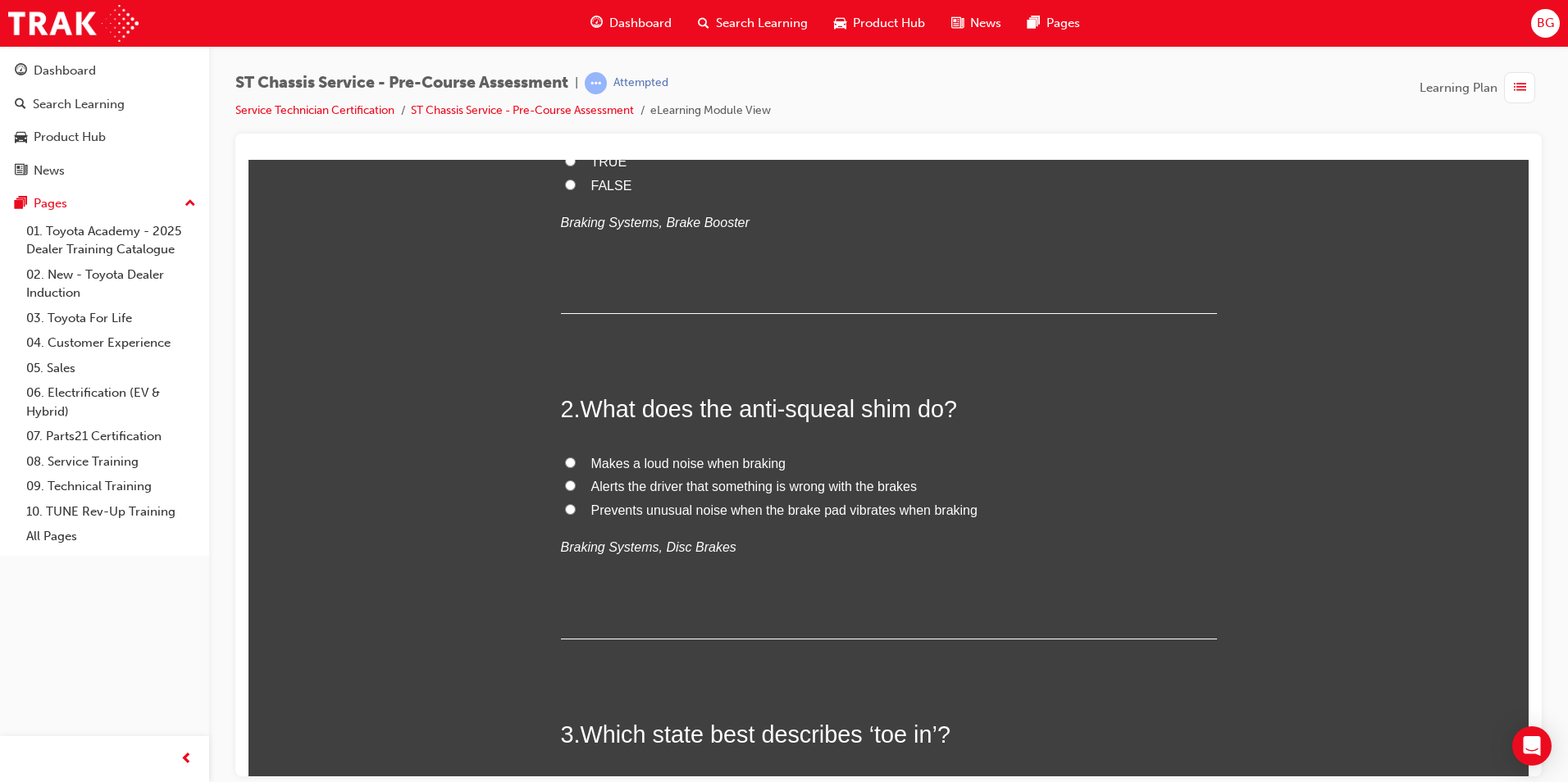
scroll to position [246, 0]
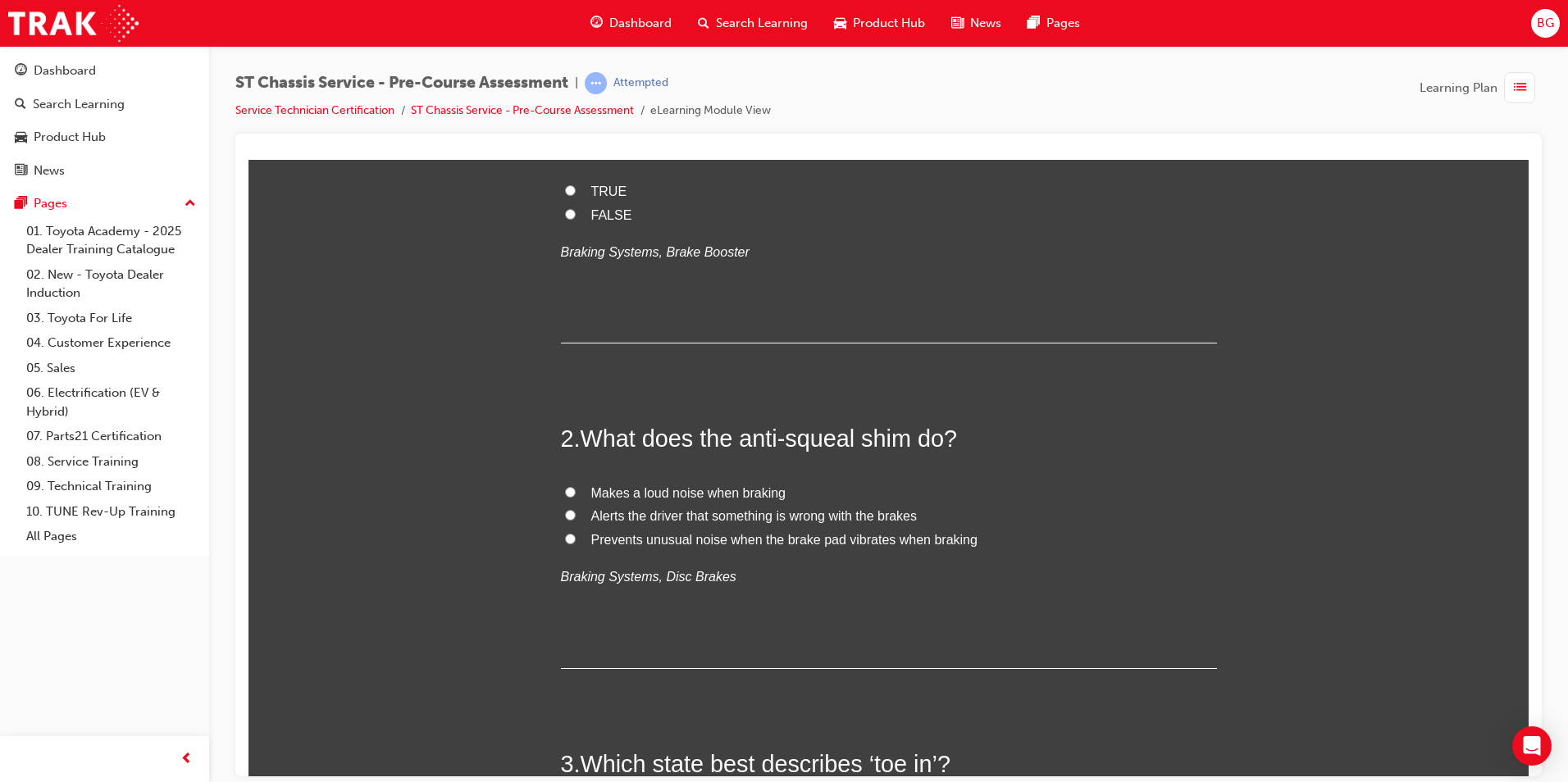
click at [565, 535] on input "Prevents unusual noise when the brake pad vibrates when braking" at bounding box center [570, 538] width 11 height 11
radio input "true"
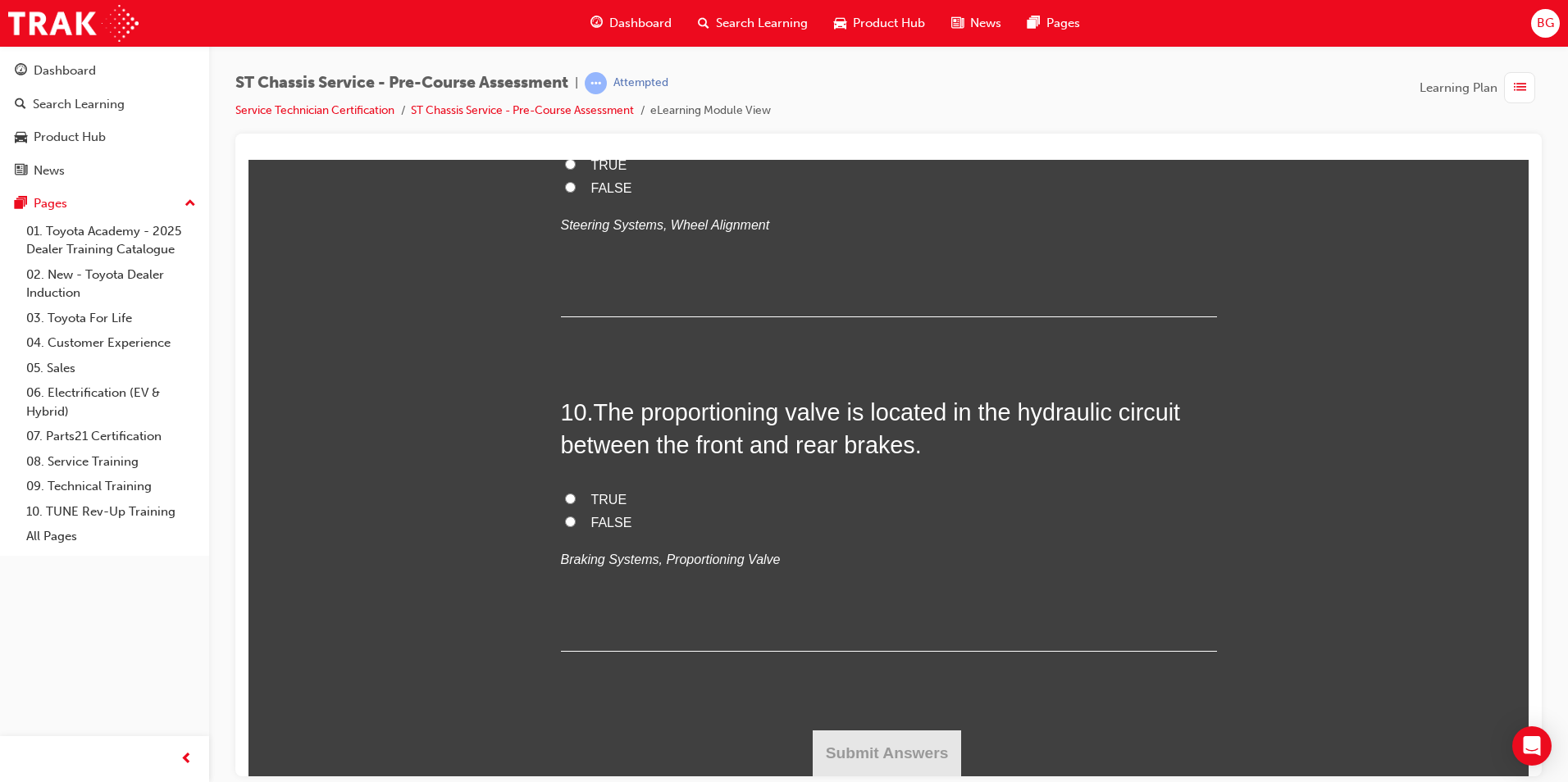
scroll to position [4346, 0]
click at [565, 503] on input "TRUE" at bounding box center [570, 498] width 11 height 11
radio input "true"
click at [565, 192] on input "FALSE" at bounding box center [570, 186] width 11 height 11
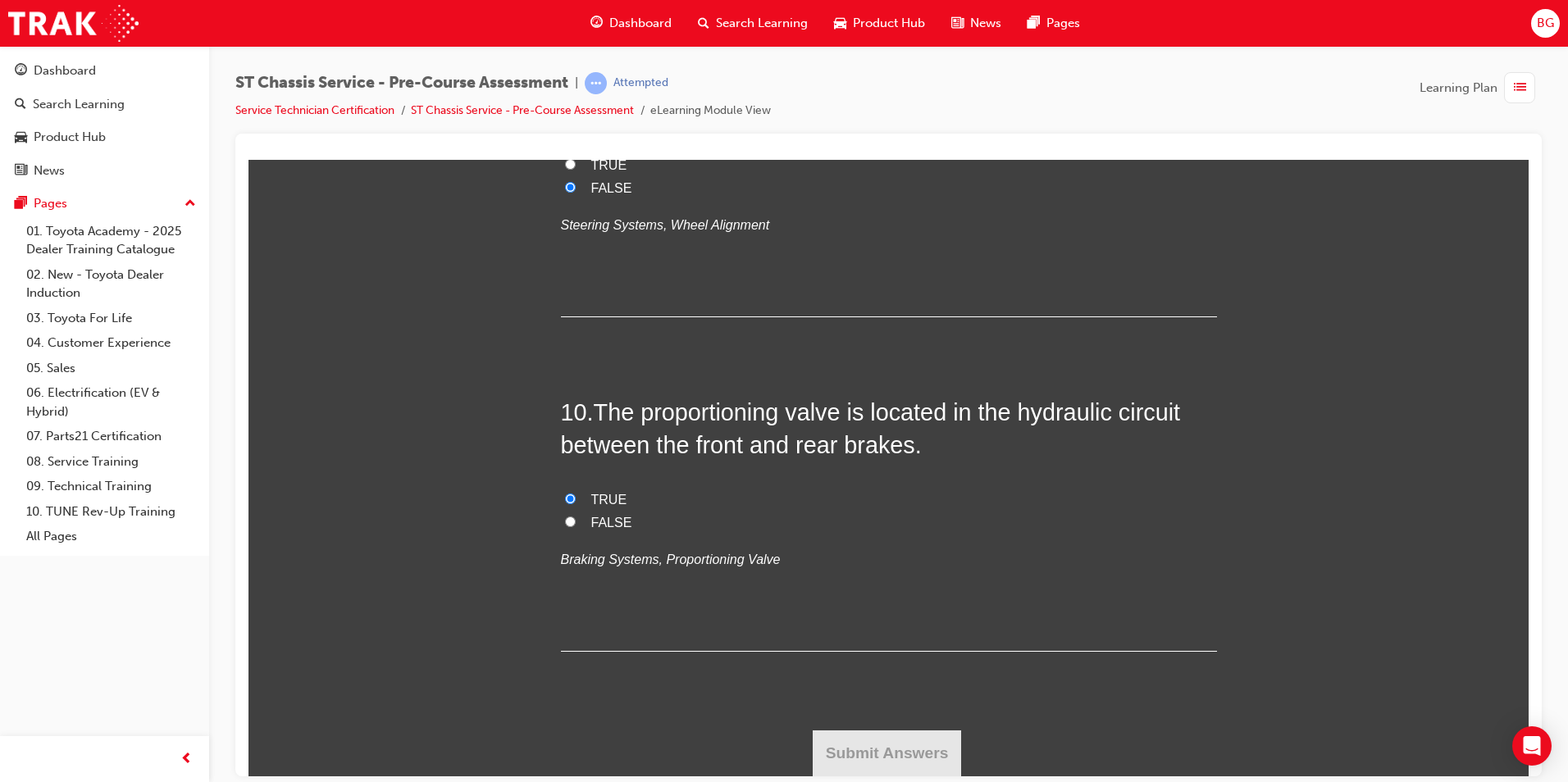
radio input "true"
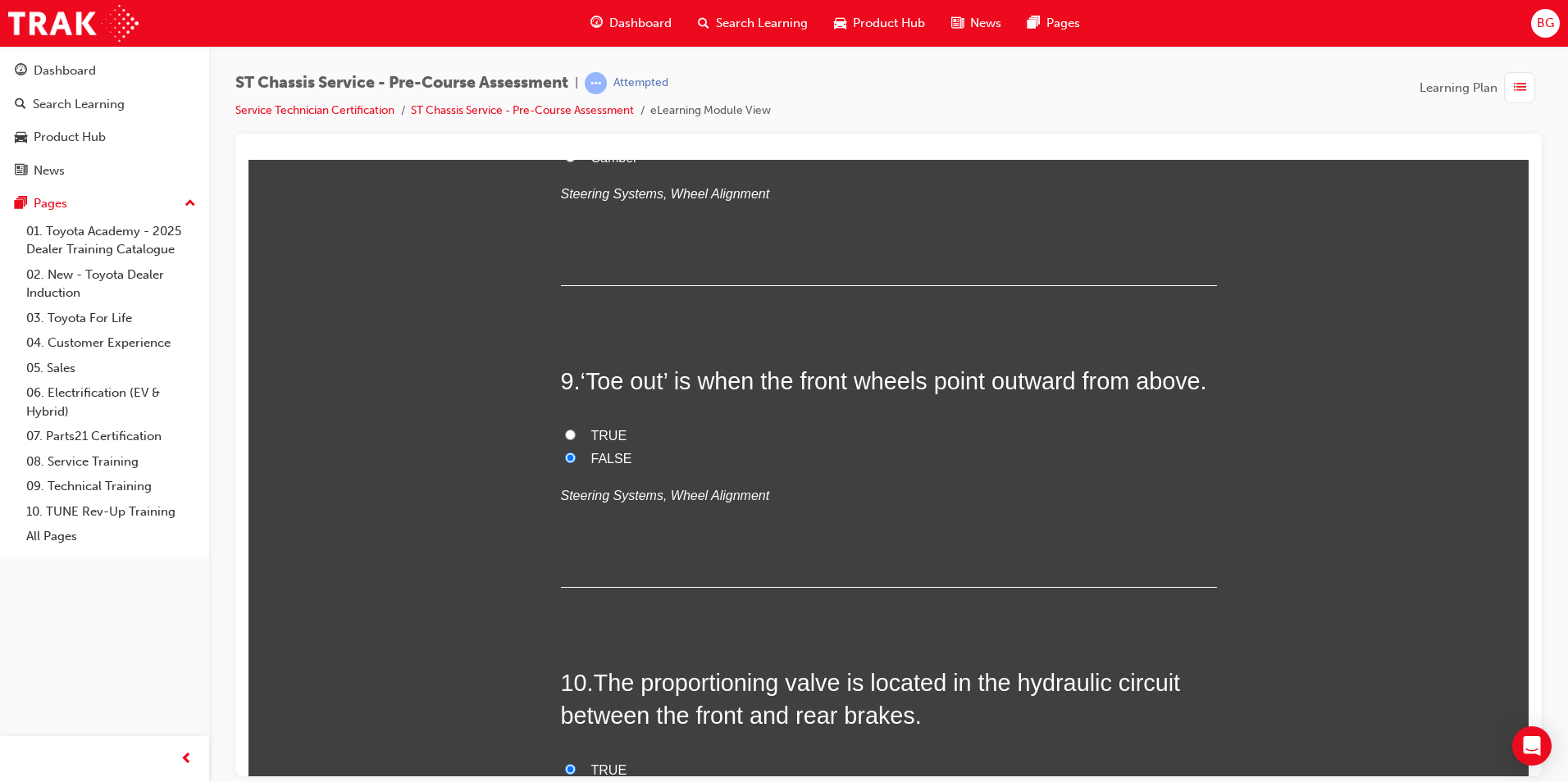
scroll to position [2788, 0]
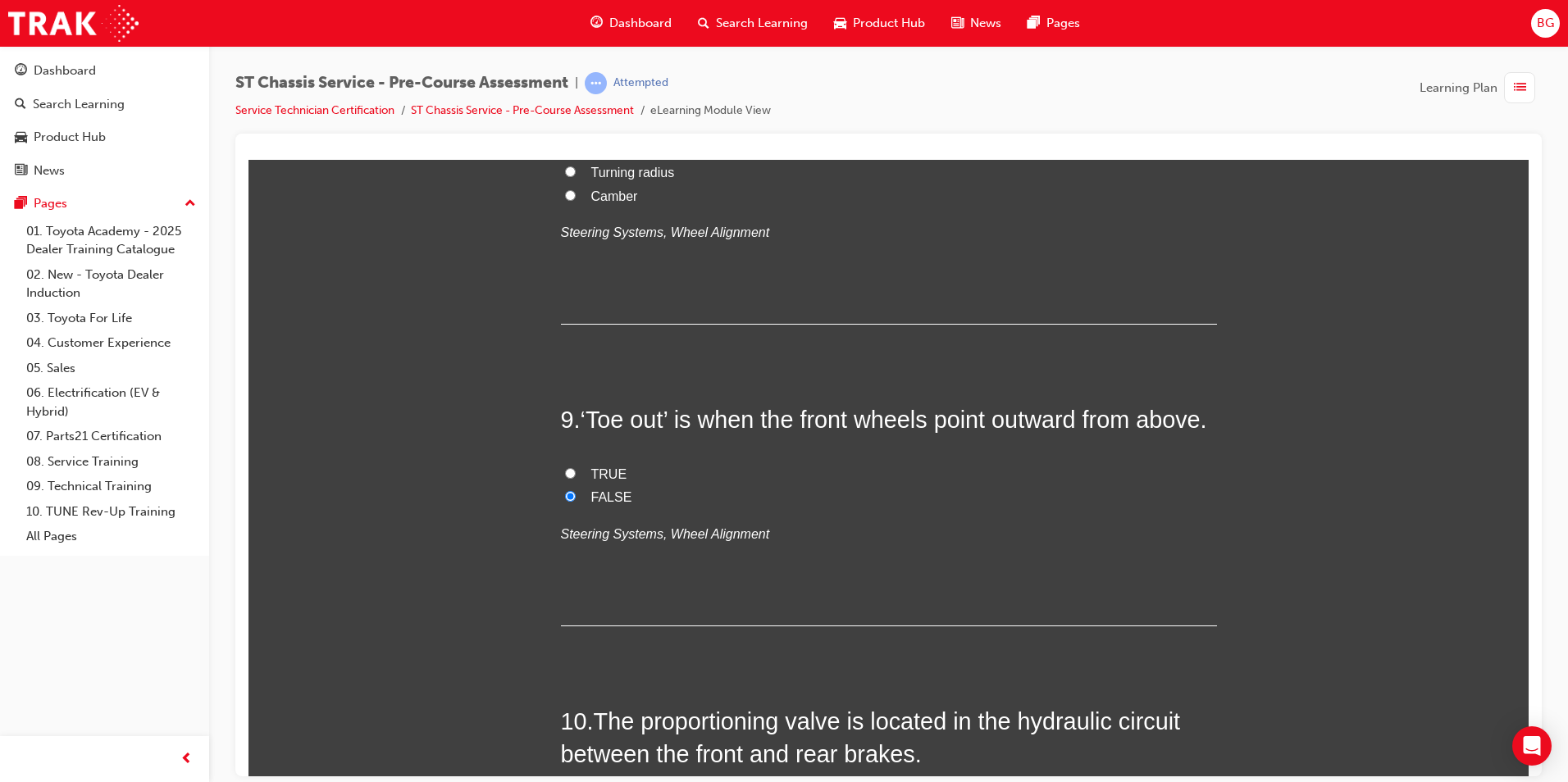
radio input "true"
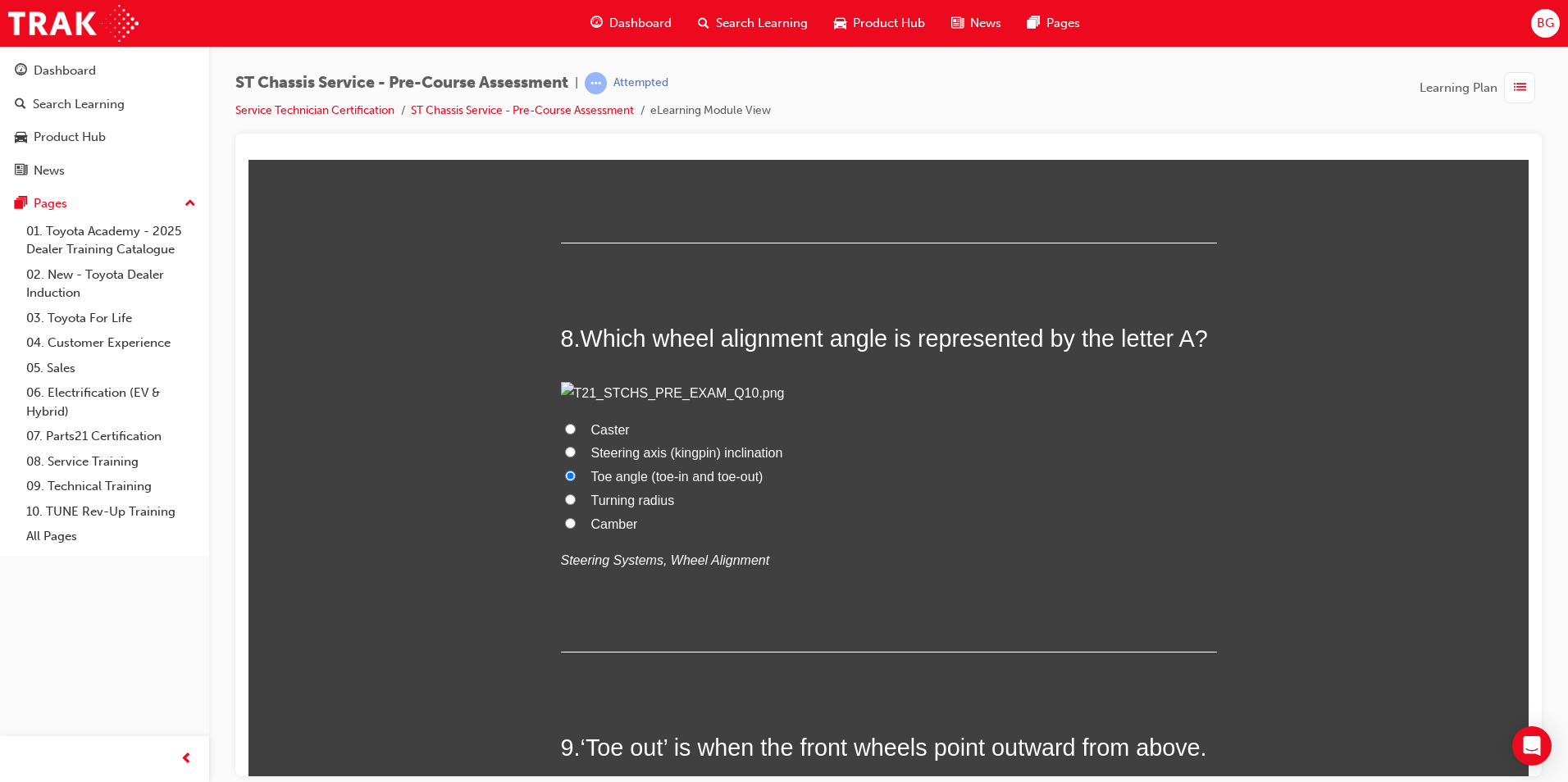
scroll to position [2379, 0]
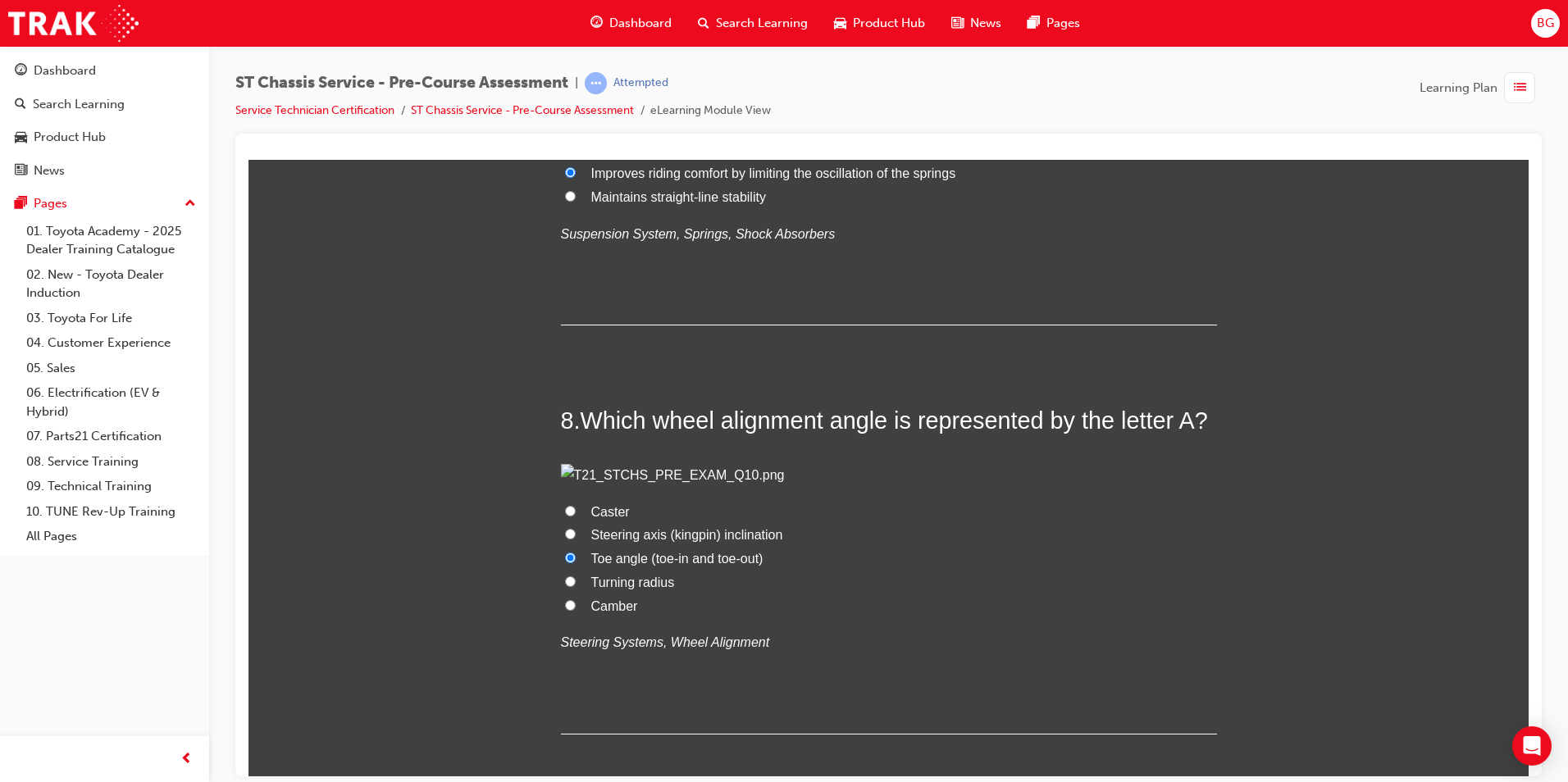
radio input "true"
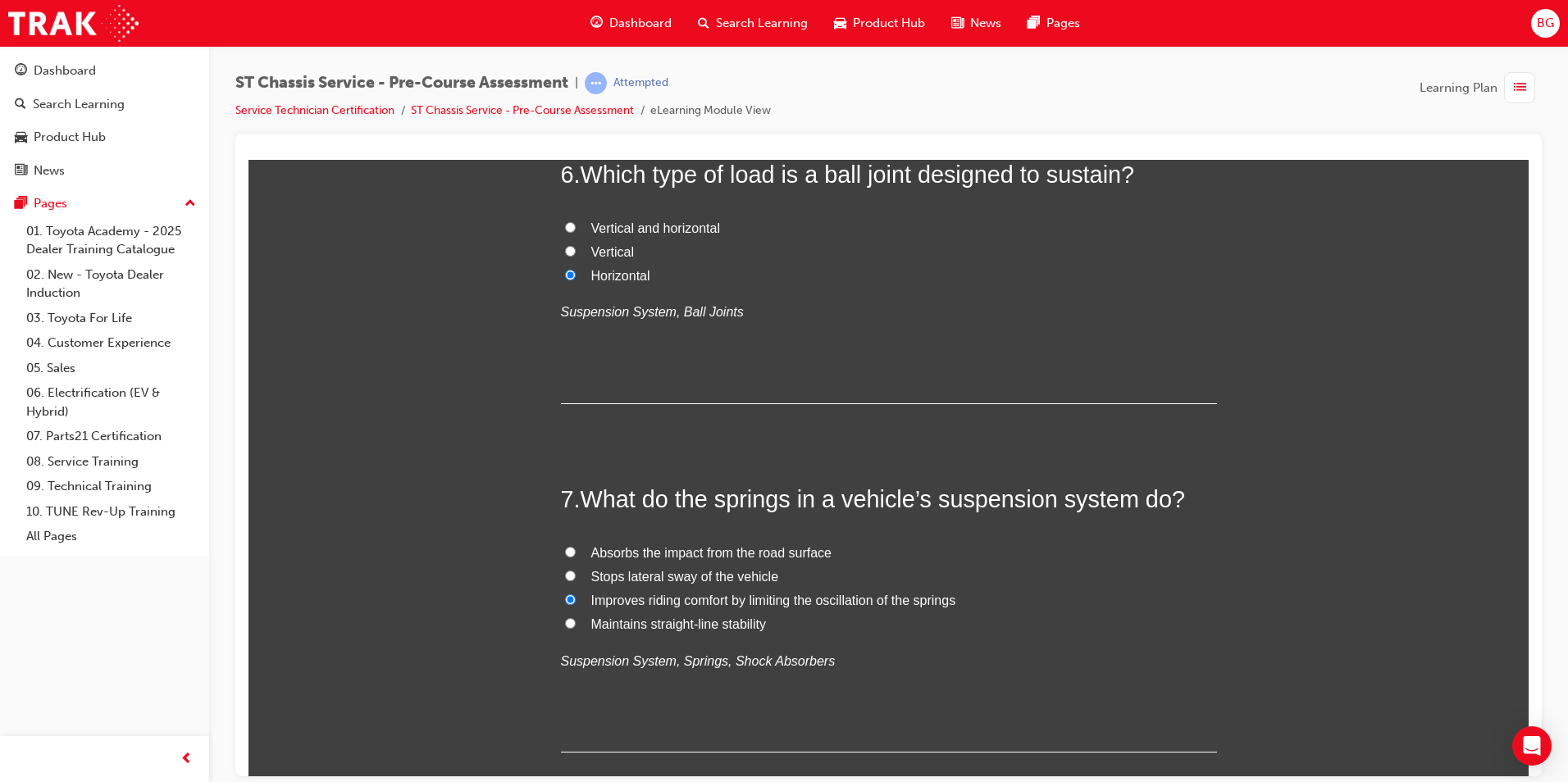
scroll to position [2050, 0]
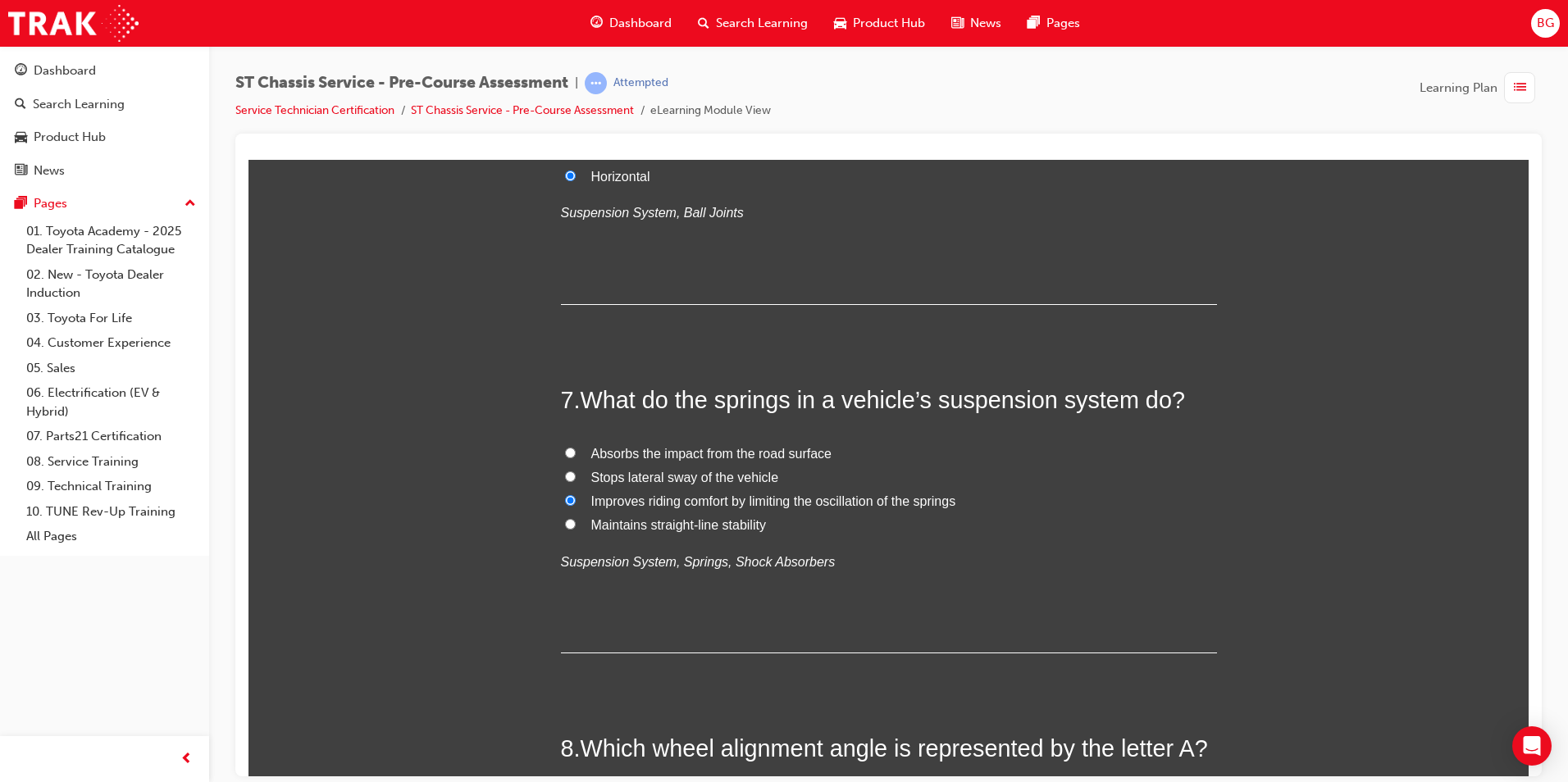
radio input "true"
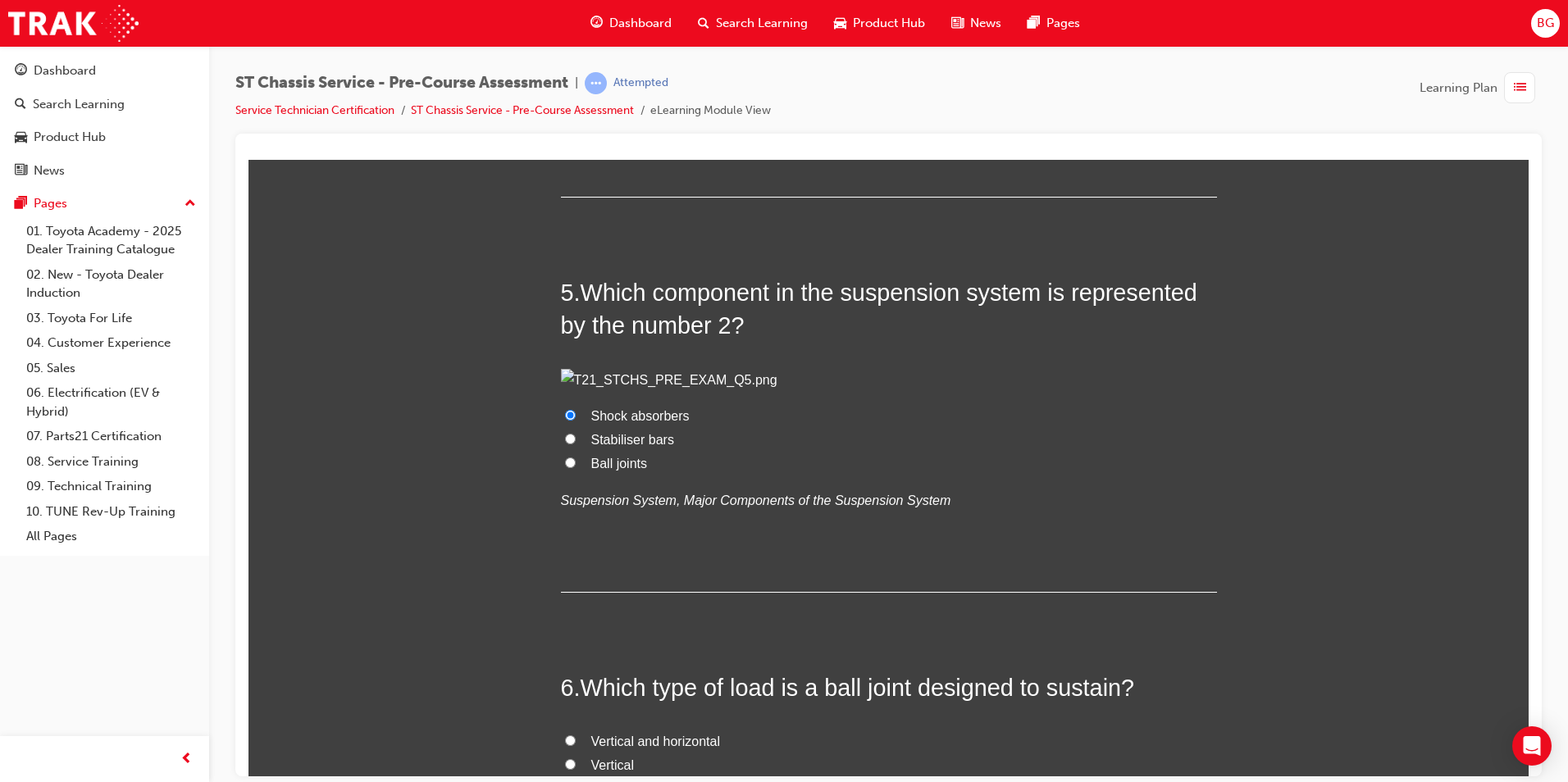
scroll to position [1312, 0]
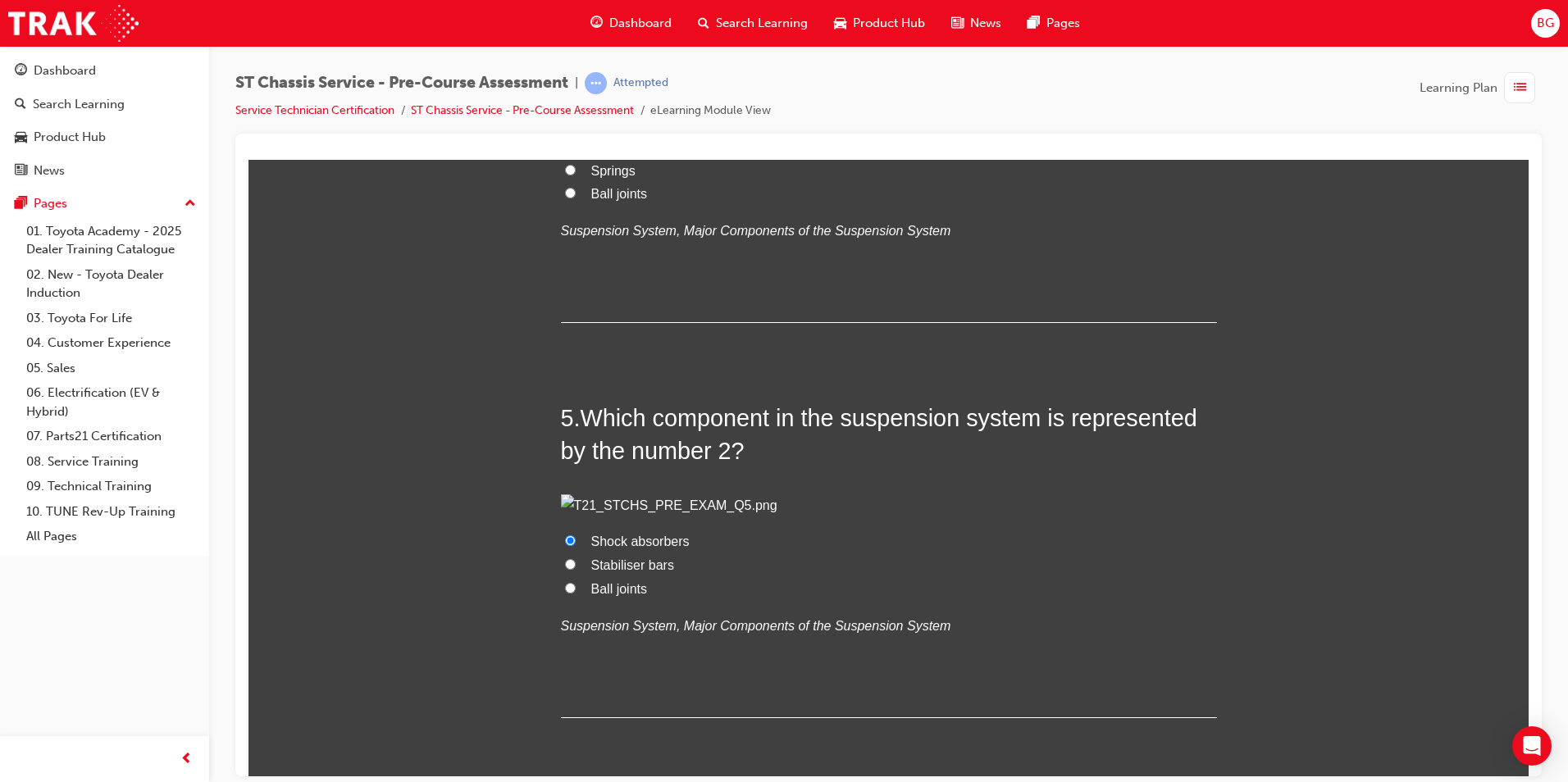
click at [565, 174] on input "Springs" at bounding box center [570, 169] width 11 height 11
radio input "true"
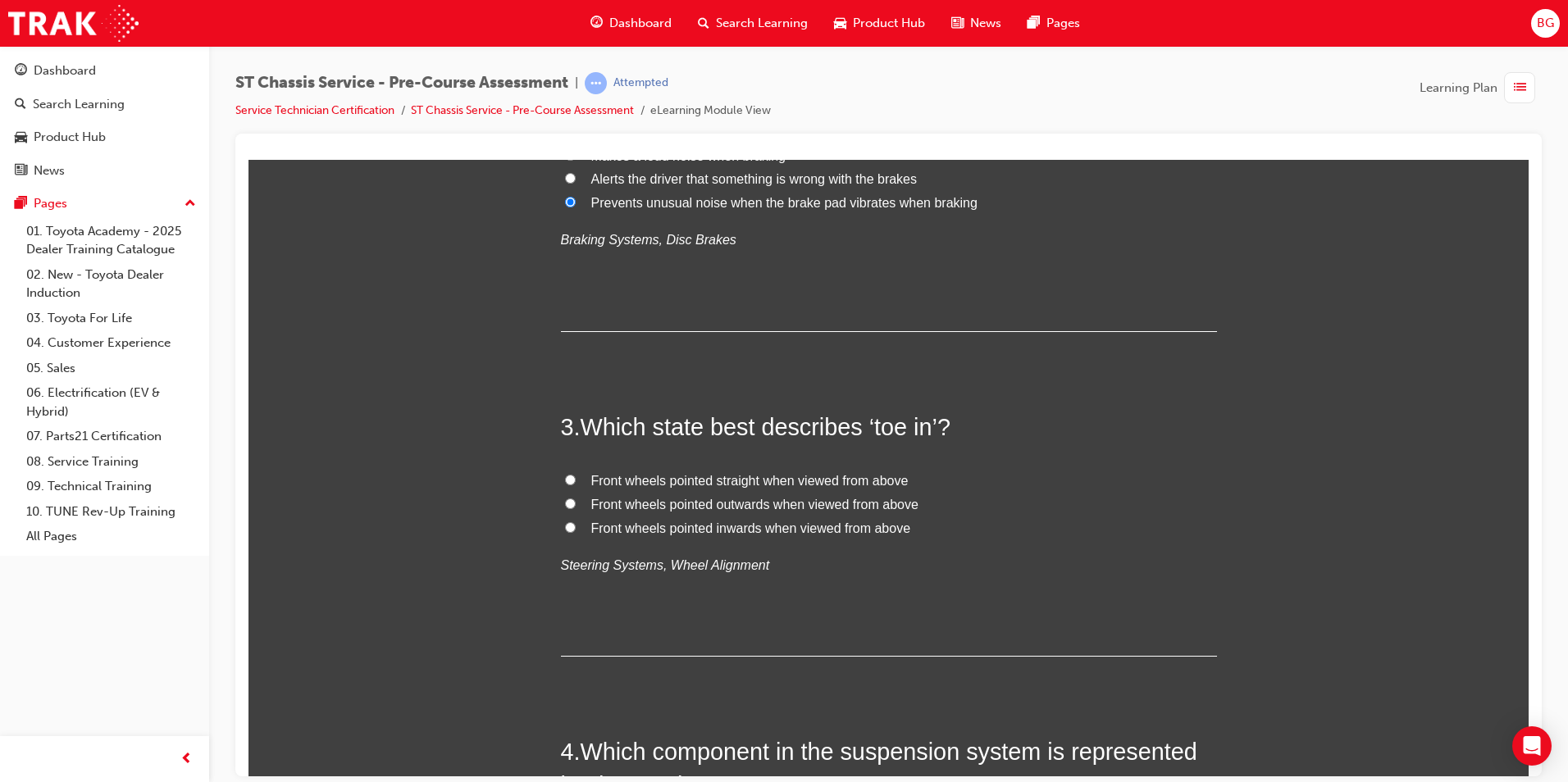
scroll to position [574, 0]
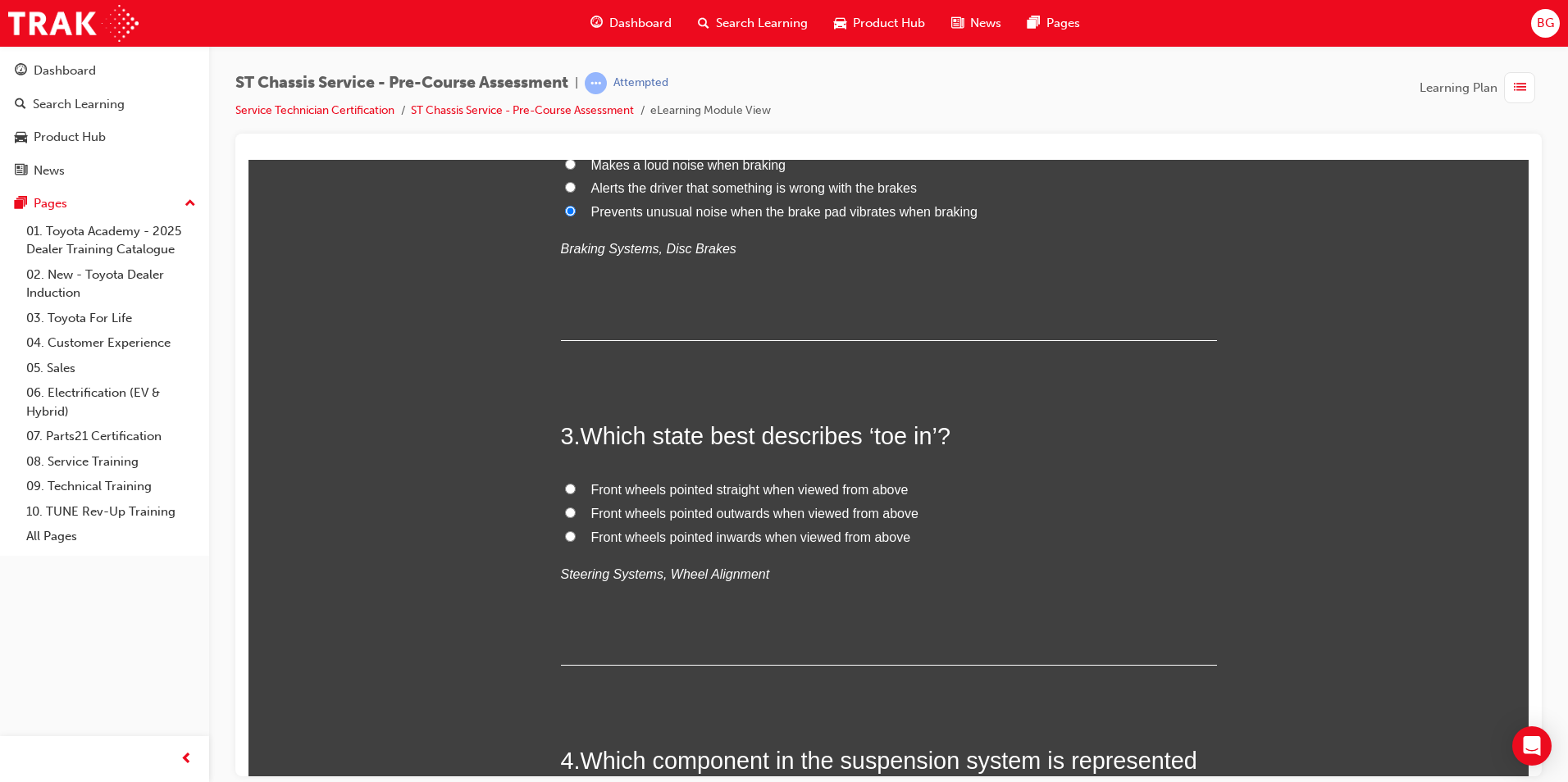
click at [567, 510] on input "Front wheels pointed outwards when viewed from above" at bounding box center [570, 512] width 11 height 11
radio input "true"
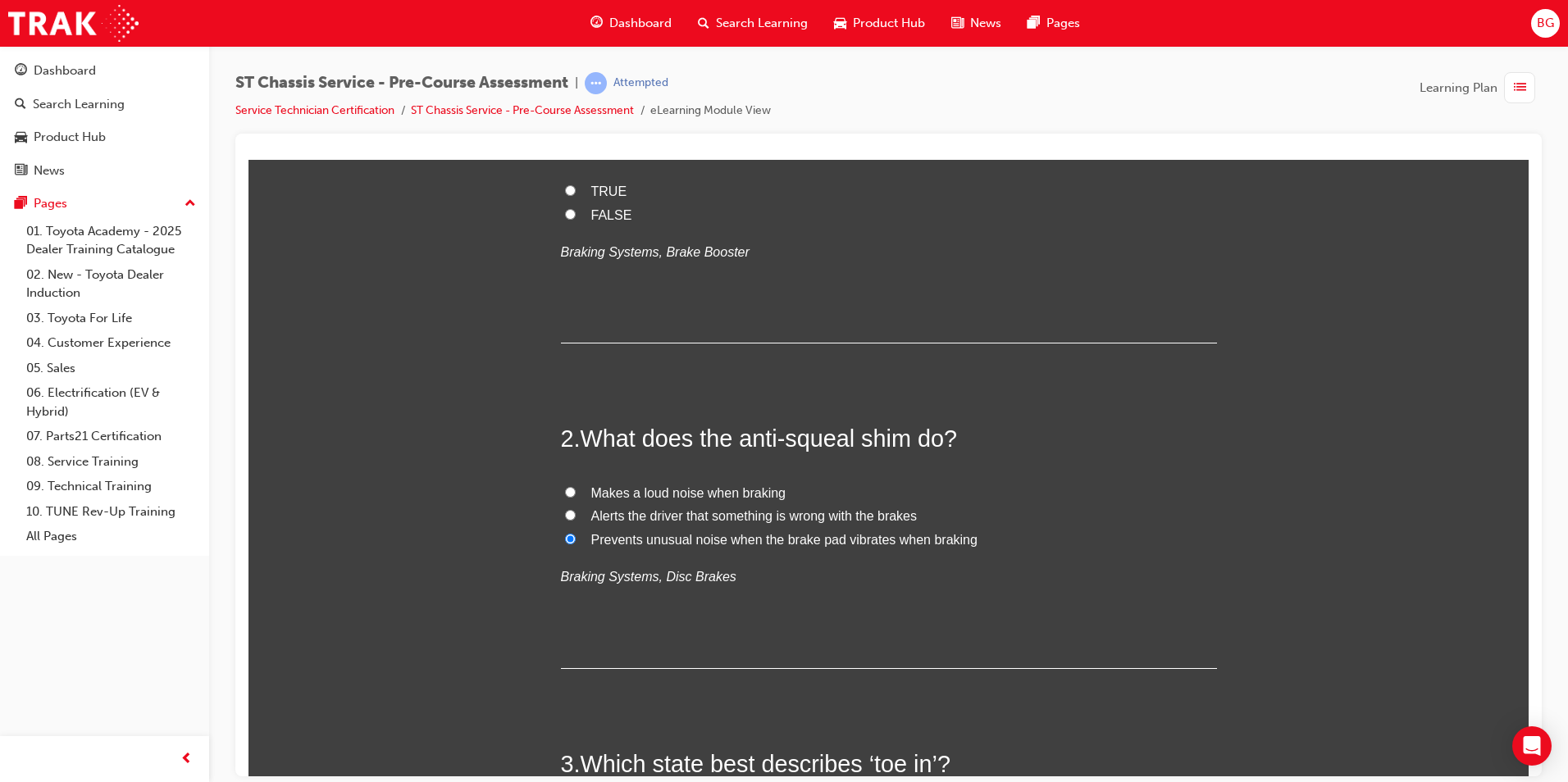
scroll to position [164, 0]
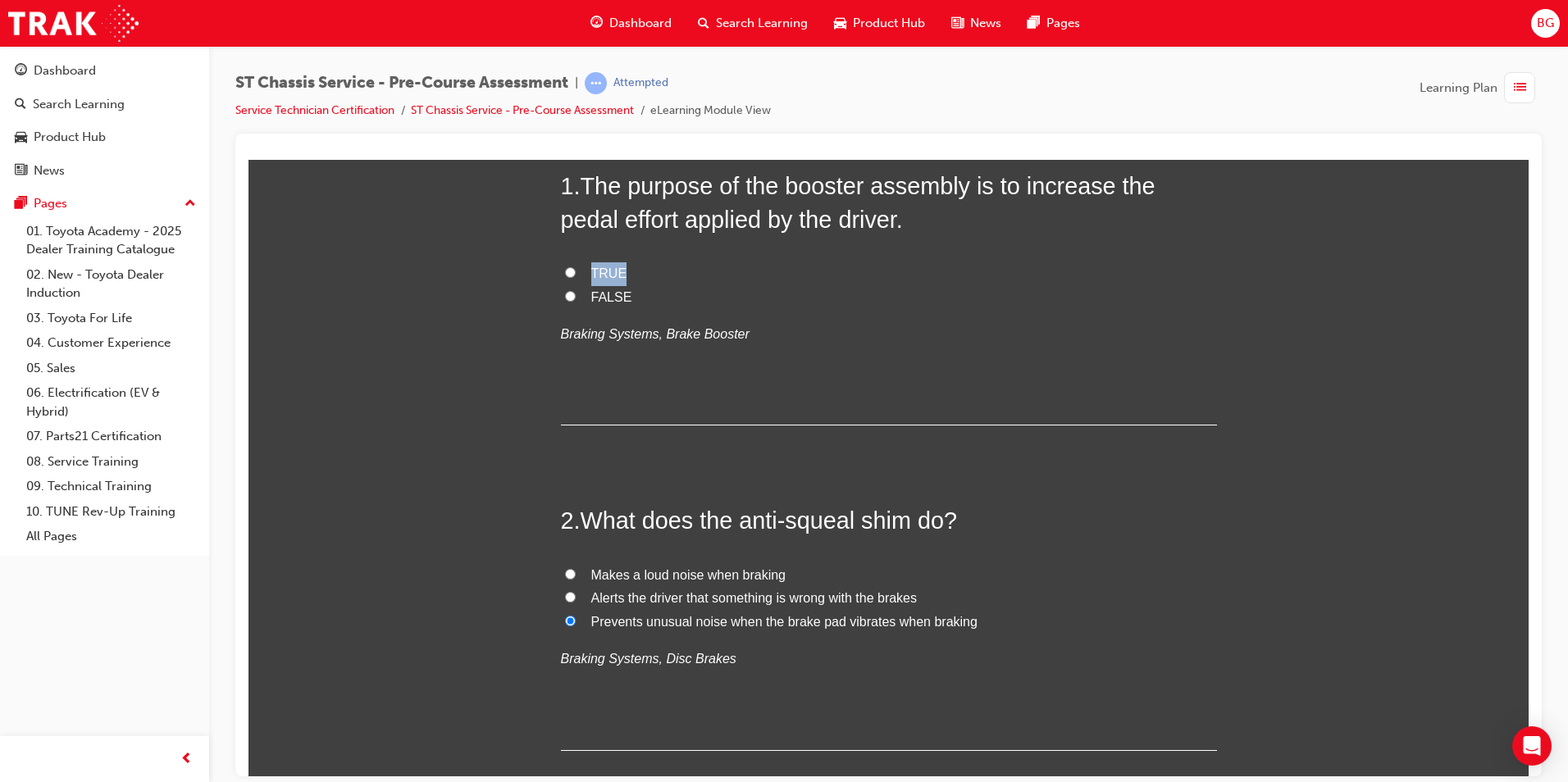
drag, startPoint x: 562, startPoint y: 282, endPoint x: 561, endPoint y: 295, distance: 13.0
click at [561, 295] on div "TRUE FALSE Braking Systems, Brake Booster" at bounding box center [889, 303] width 656 height 83
click at [565, 296] on input "FALSE" at bounding box center [570, 295] width 11 height 11
radio input "true"
click at [565, 268] on input "TRUE" at bounding box center [570, 271] width 11 height 11
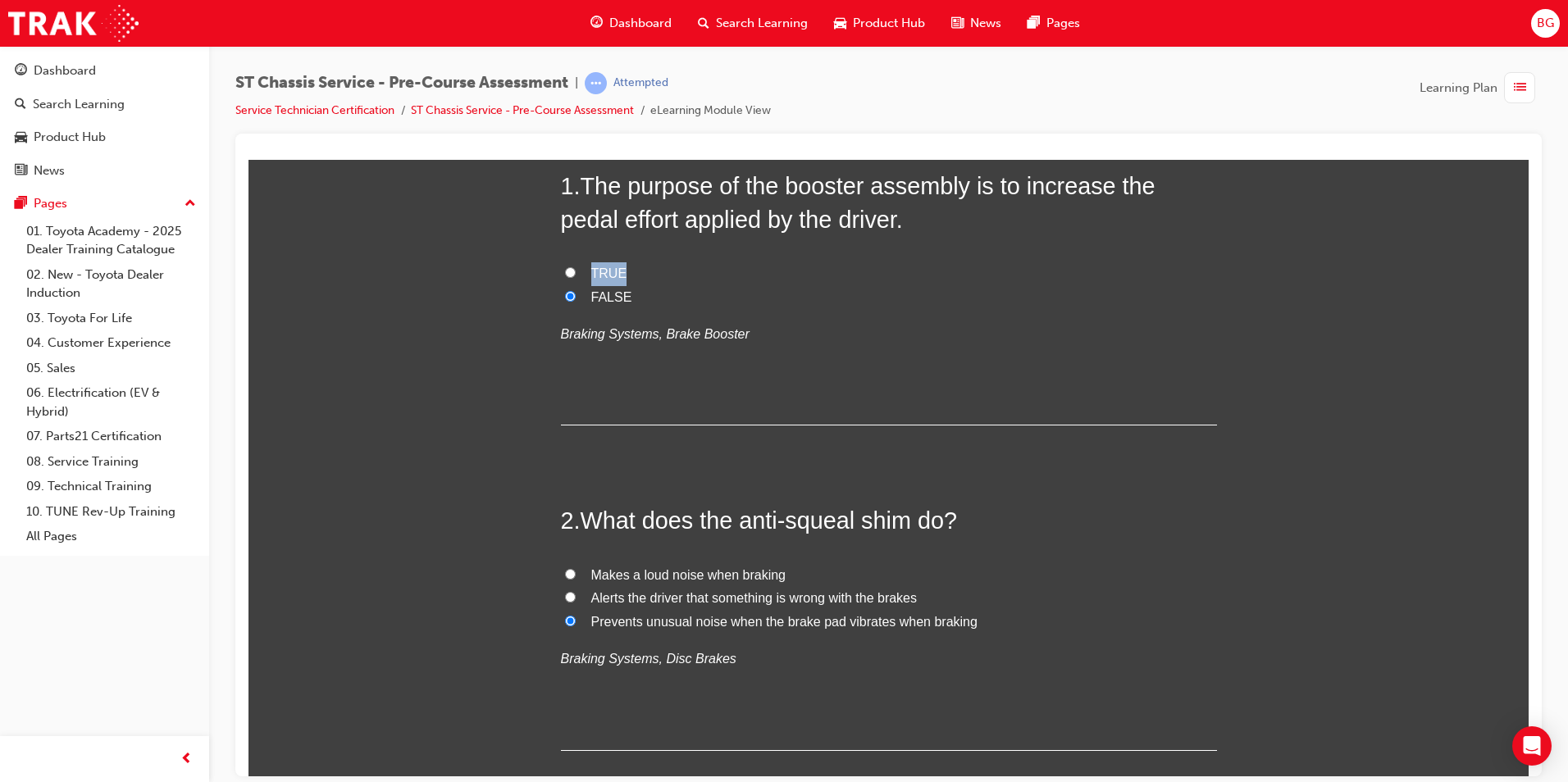
radio input "true"
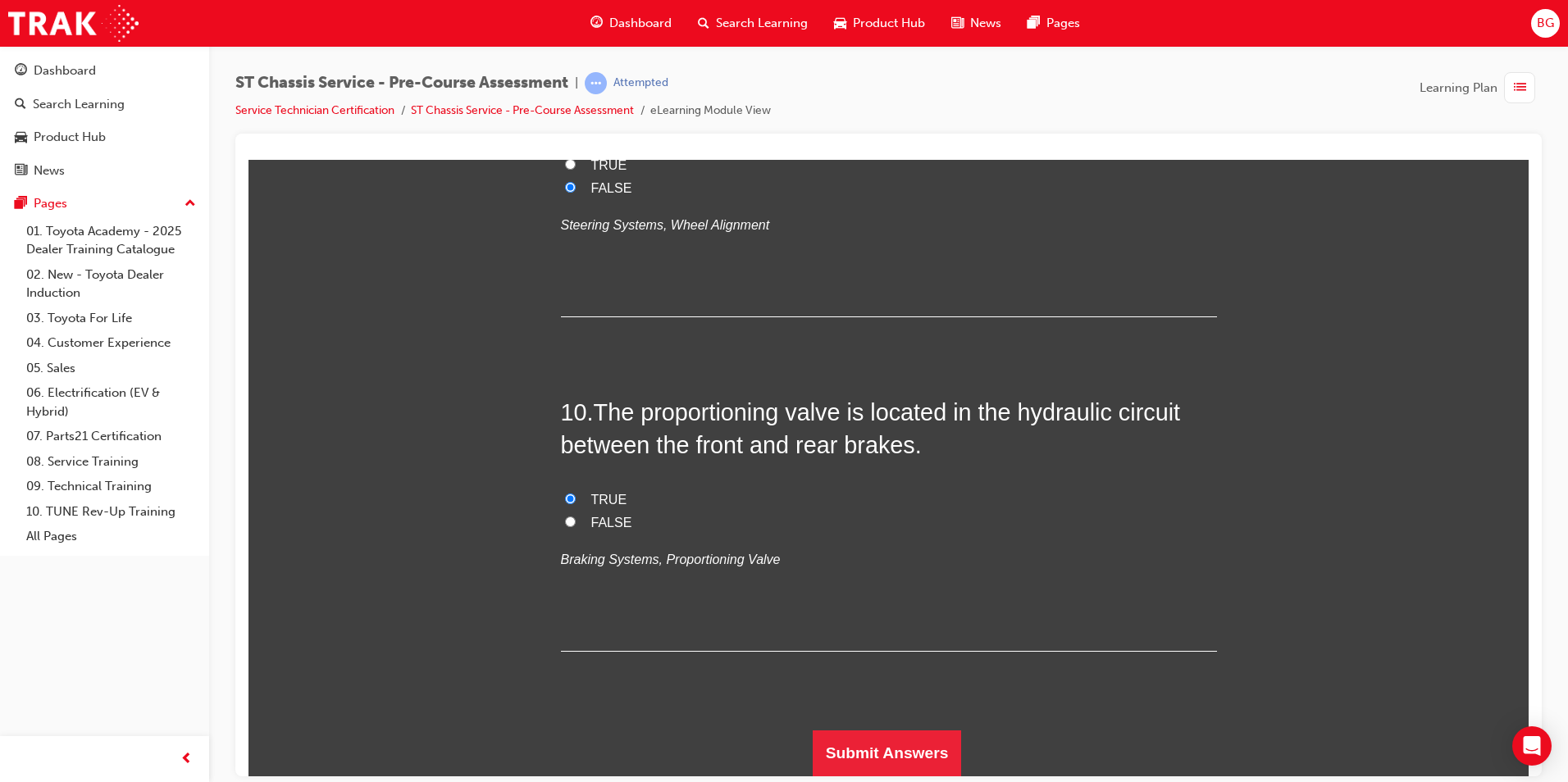
scroll to position [4377, 0]
click at [900, 761] on button "Submit Answers" at bounding box center [887, 753] width 149 height 46
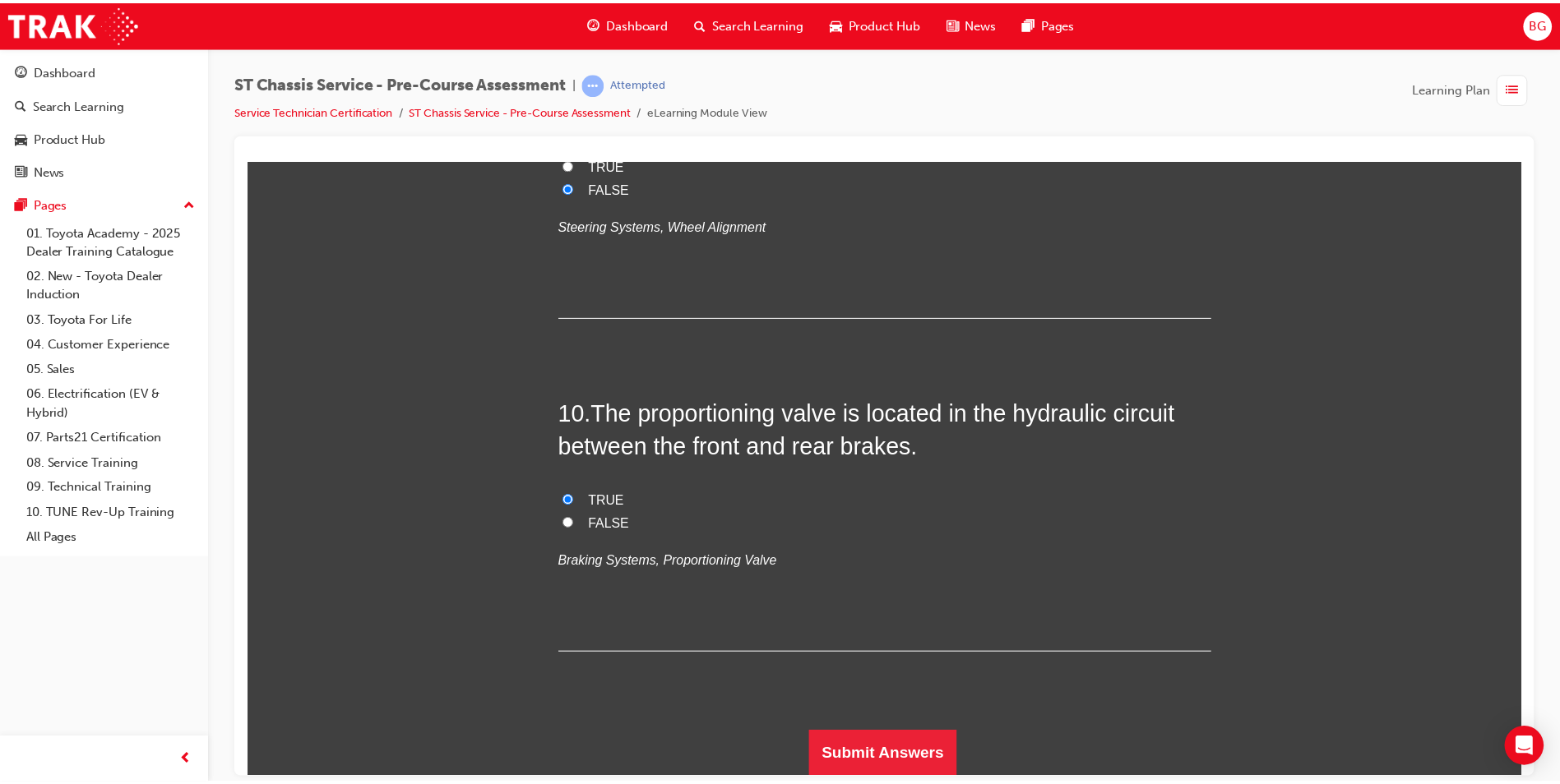
scroll to position [0, 0]
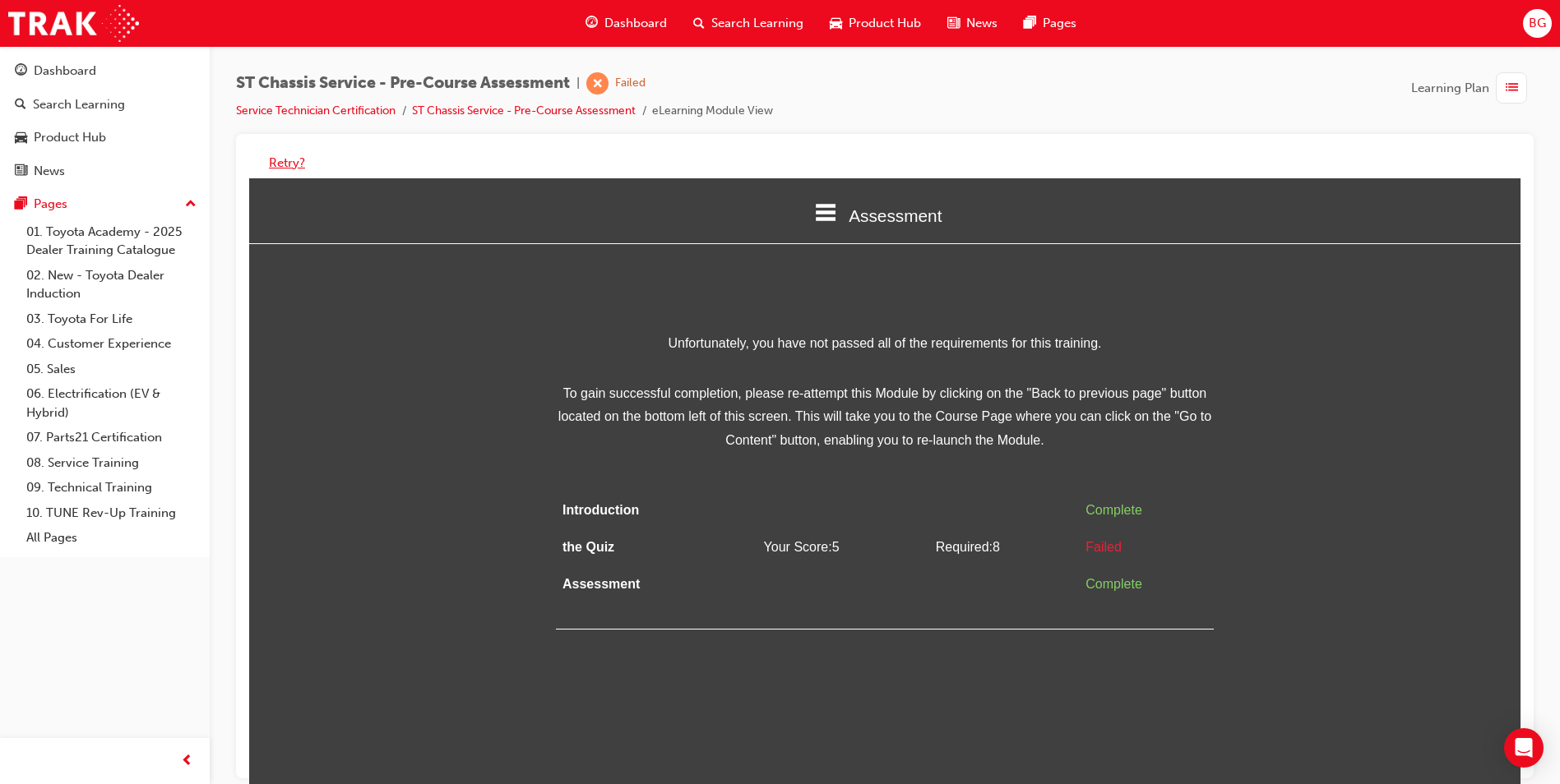
click at [272, 170] on button "Retry?" at bounding box center [286, 163] width 36 height 19
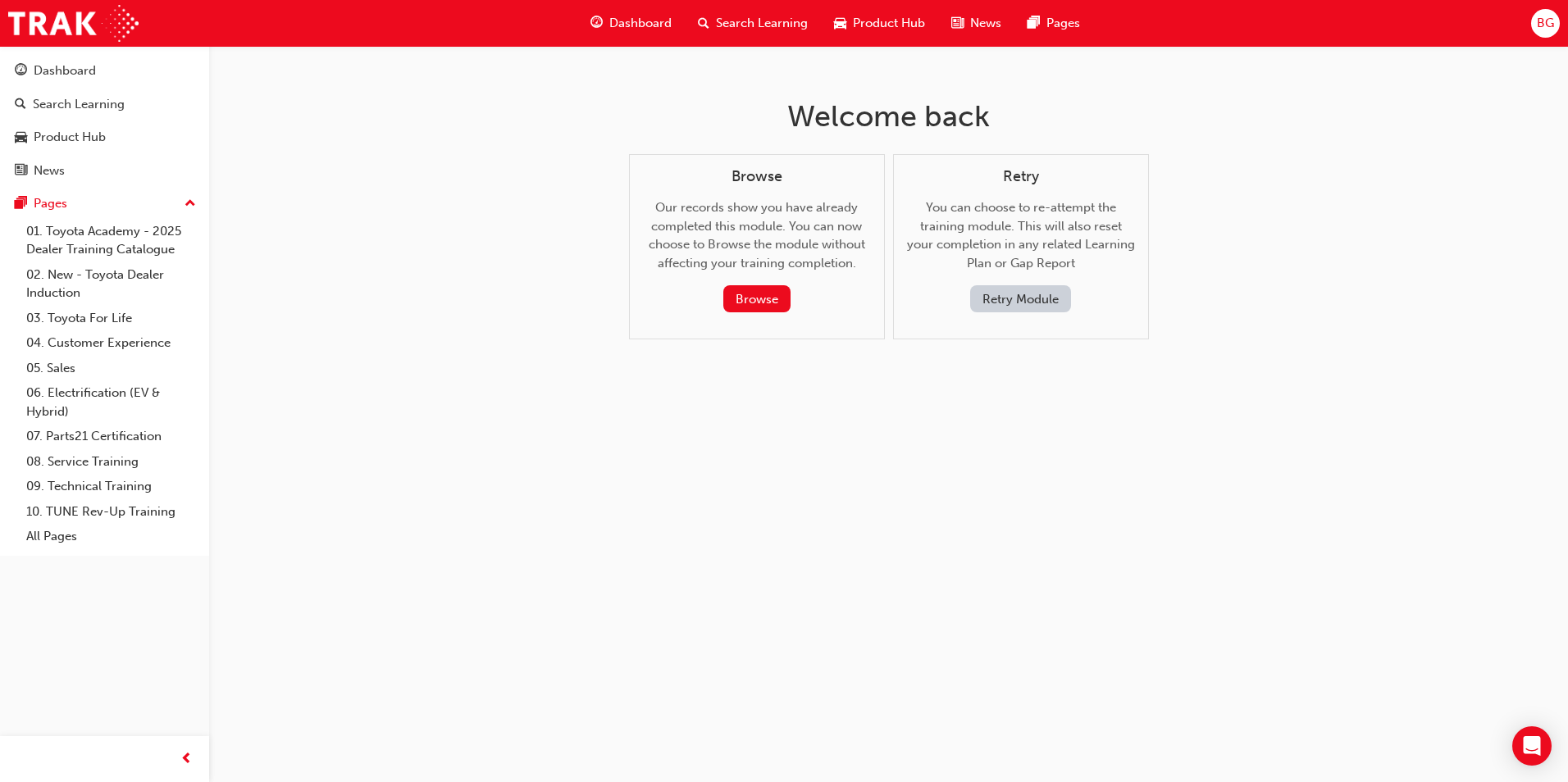
click at [1018, 290] on button "Retry Module" at bounding box center [1020, 299] width 101 height 27
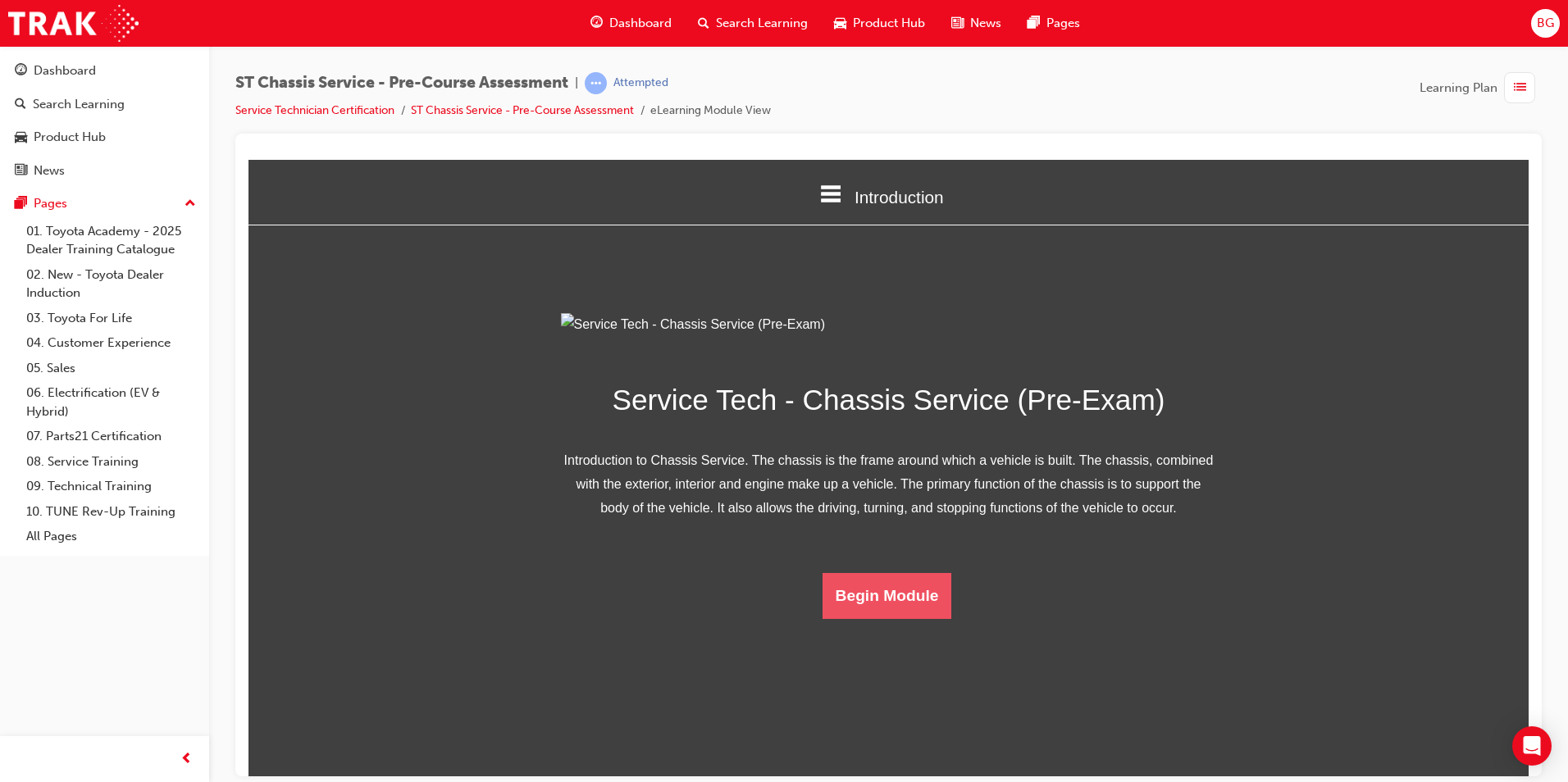
click at [890, 618] on button "Begin Module" at bounding box center [887, 595] width 129 height 46
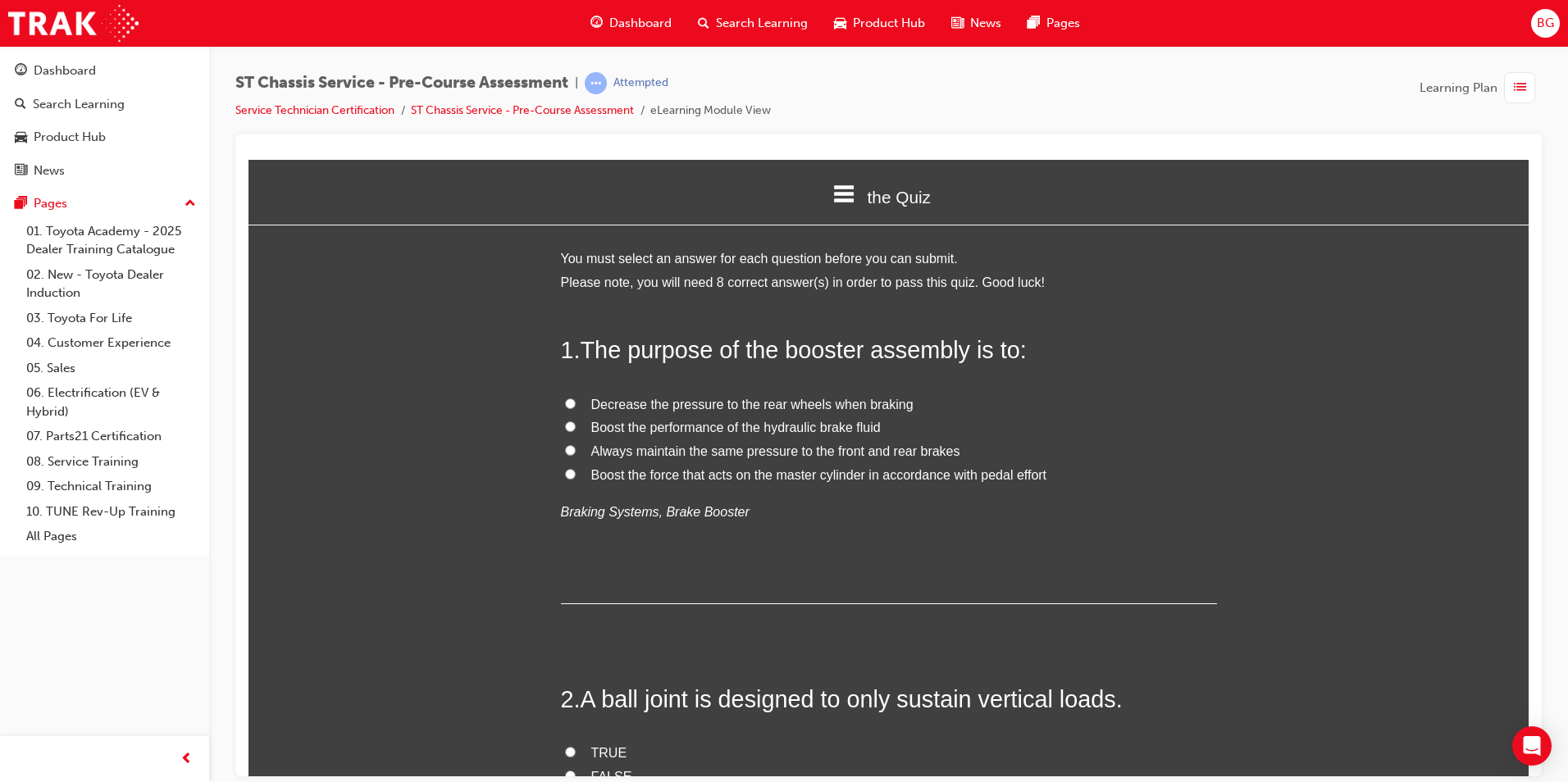
scroll to position [82, 0]
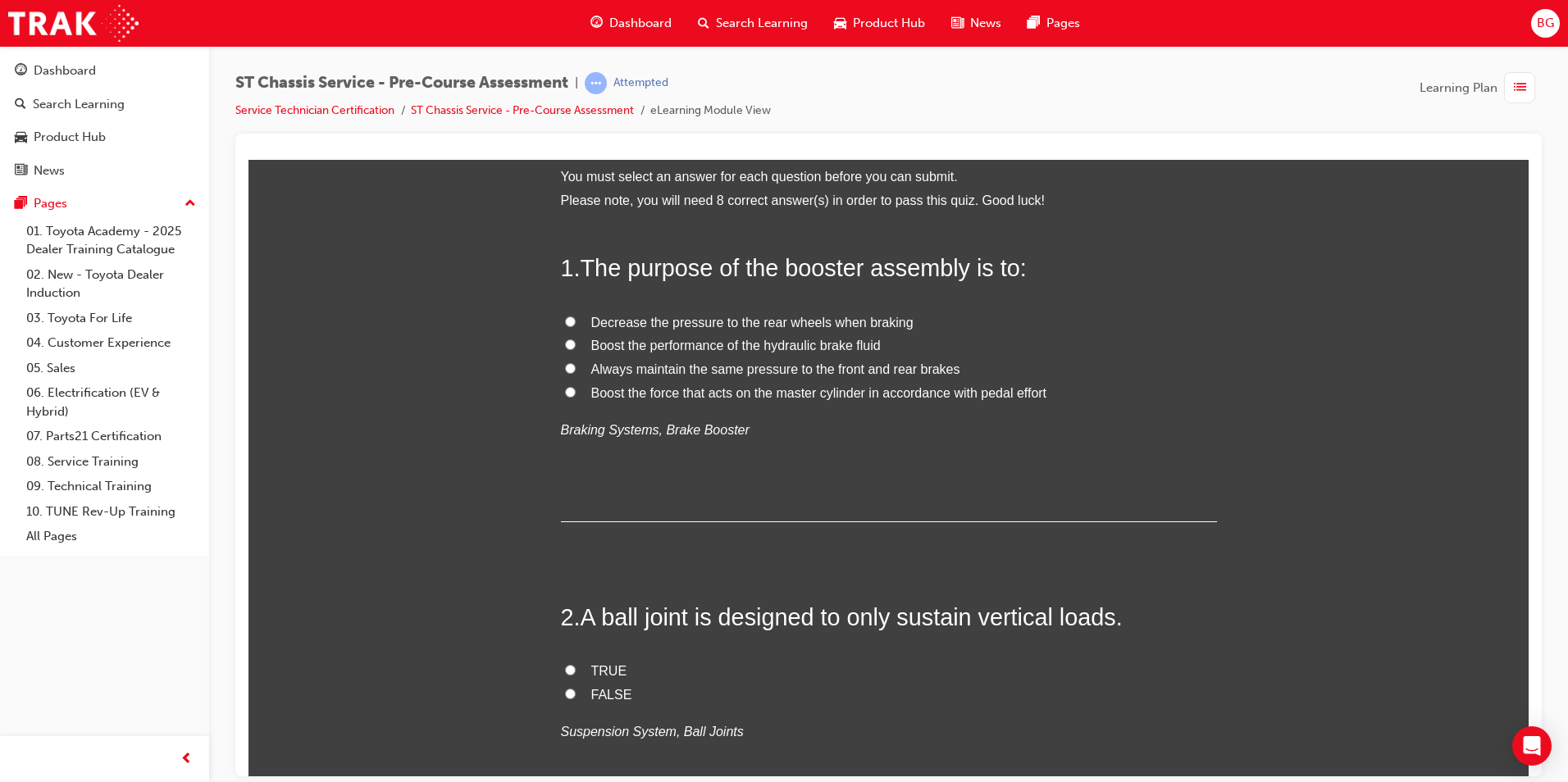
click at [565, 689] on input "FALSE" at bounding box center [570, 693] width 11 height 11
radio input "true"
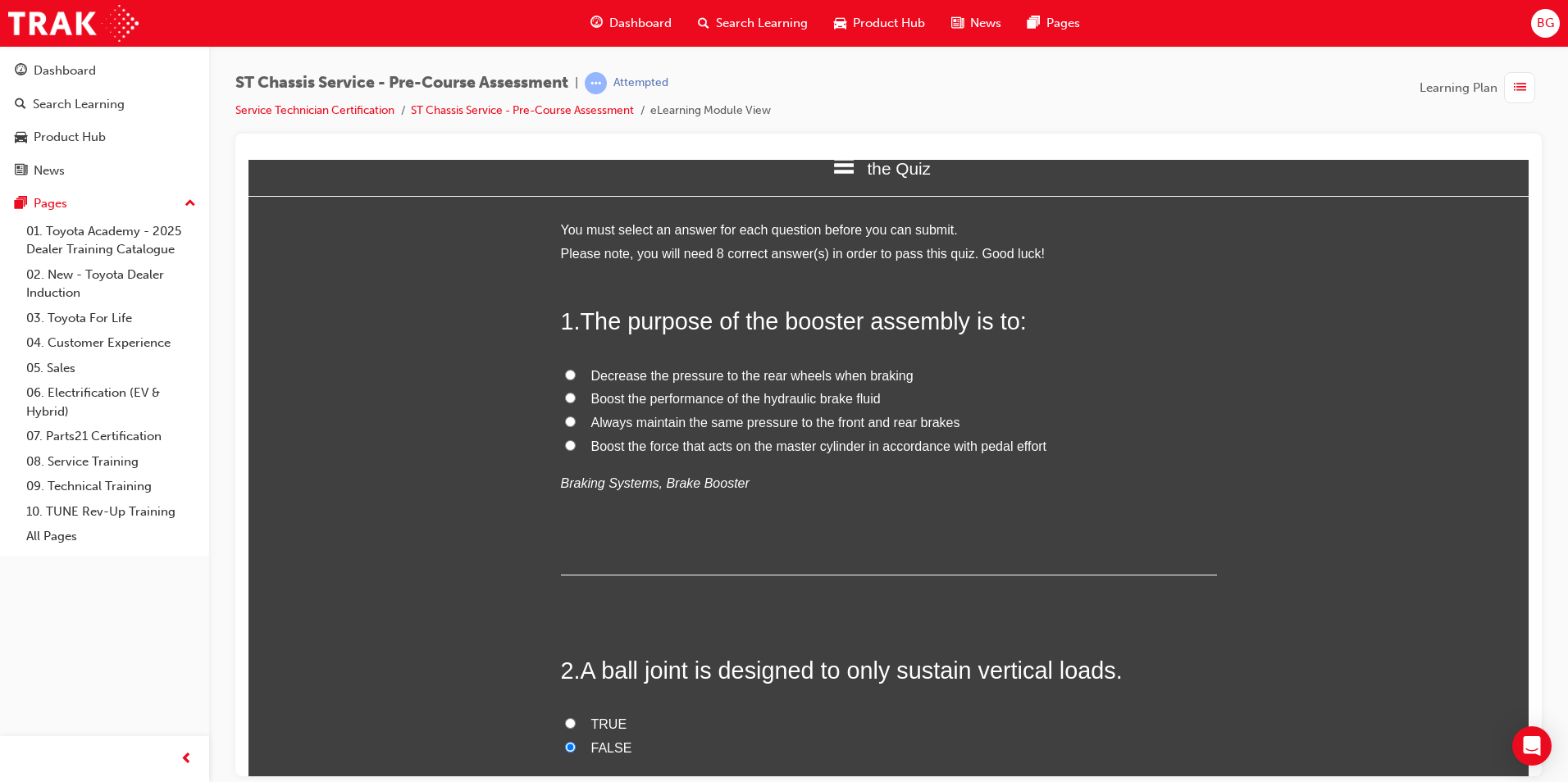
scroll to position [0, 0]
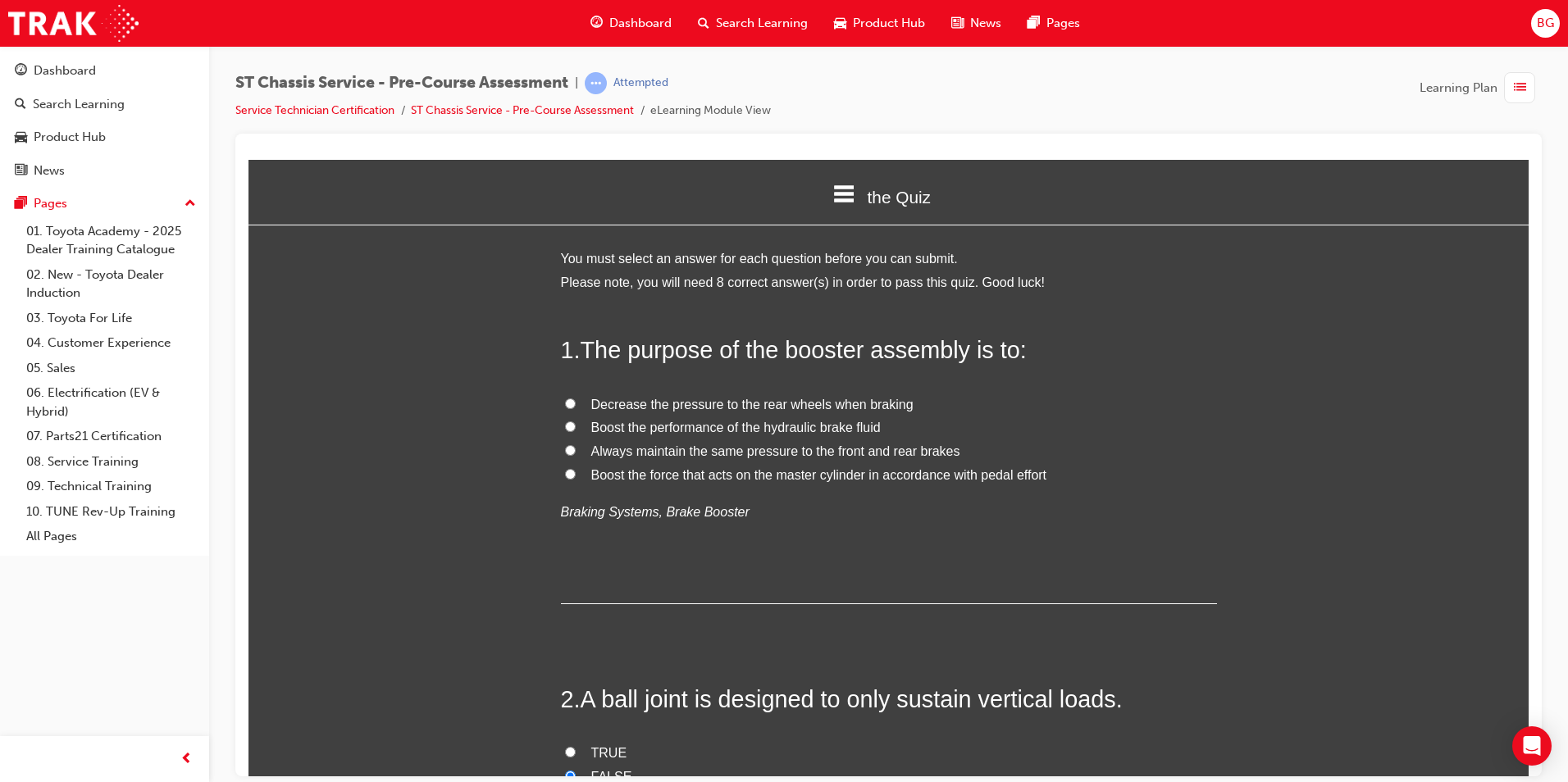
click at [572, 447] on label "Always maintain the same pressure to the front and rear brakes" at bounding box center [889, 452] width 656 height 23
click at [572, 447] on input "Always maintain the same pressure to the front and rear brakes" at bounding box center [570, 450] width 11 height 11
radio input "true"
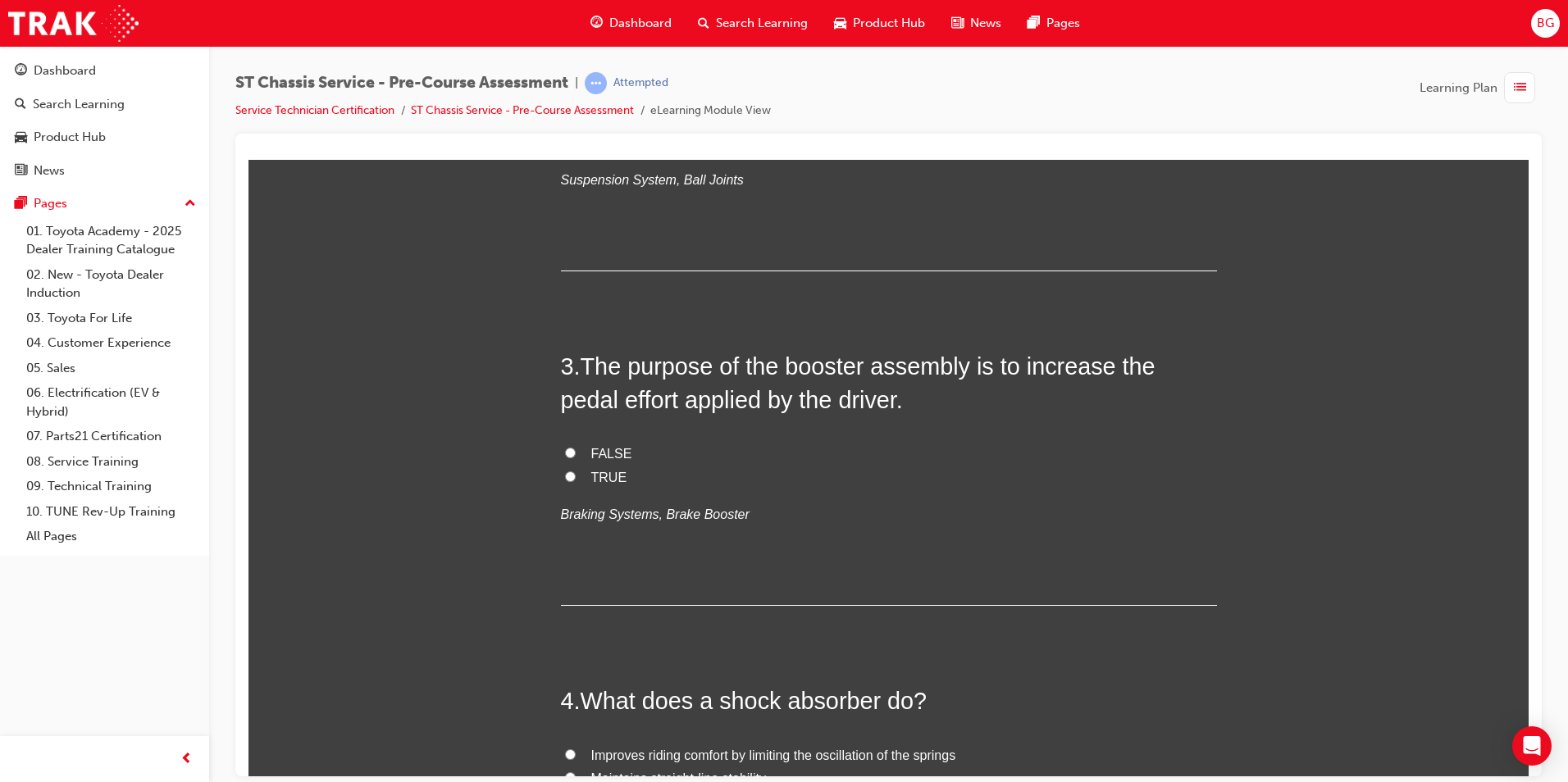
scroll to position [656, 0]
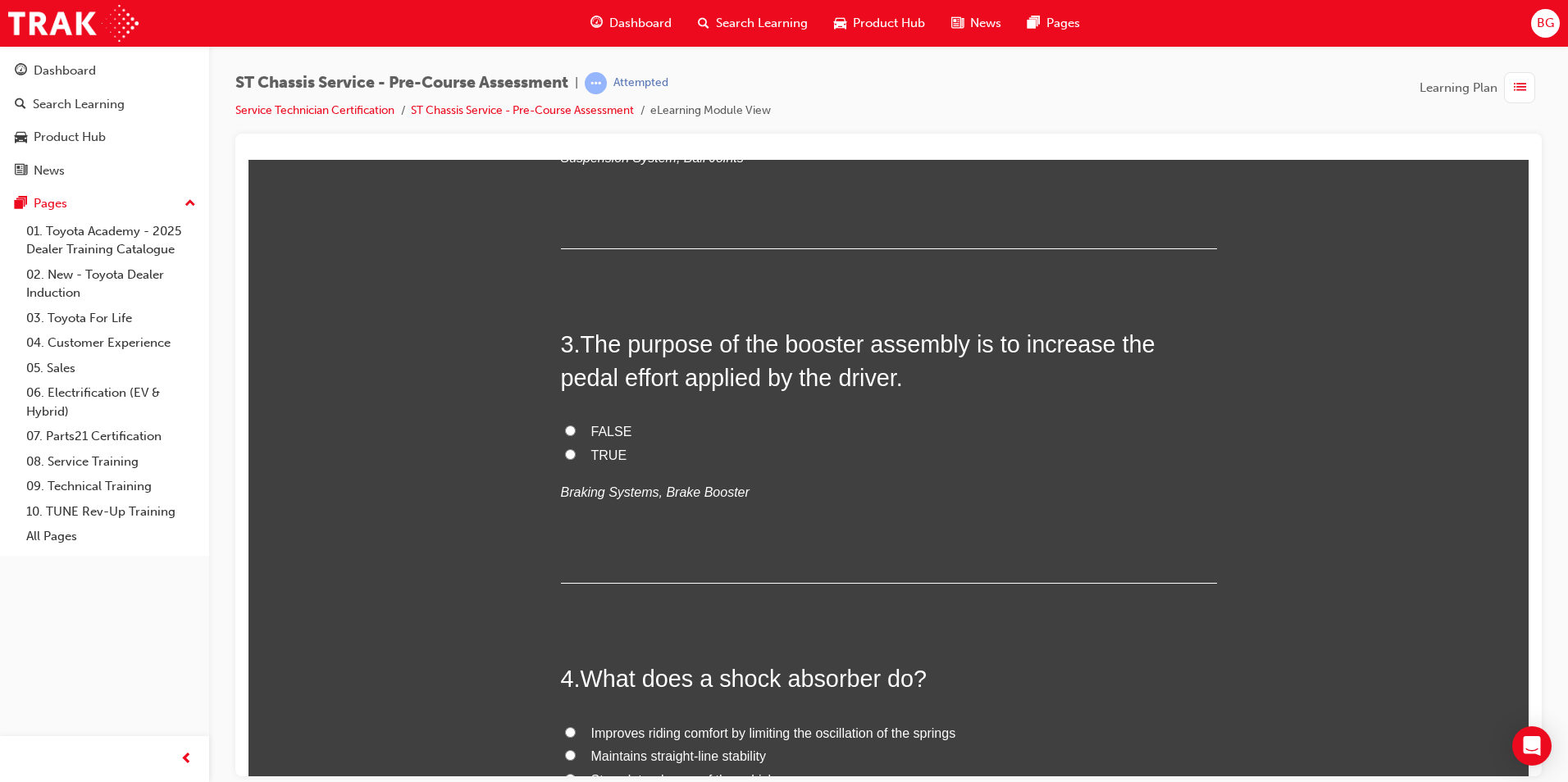
click at [567, 432] on input "FALSE" at bounding box center [570, 430] width 11 height 11
radio input "true"
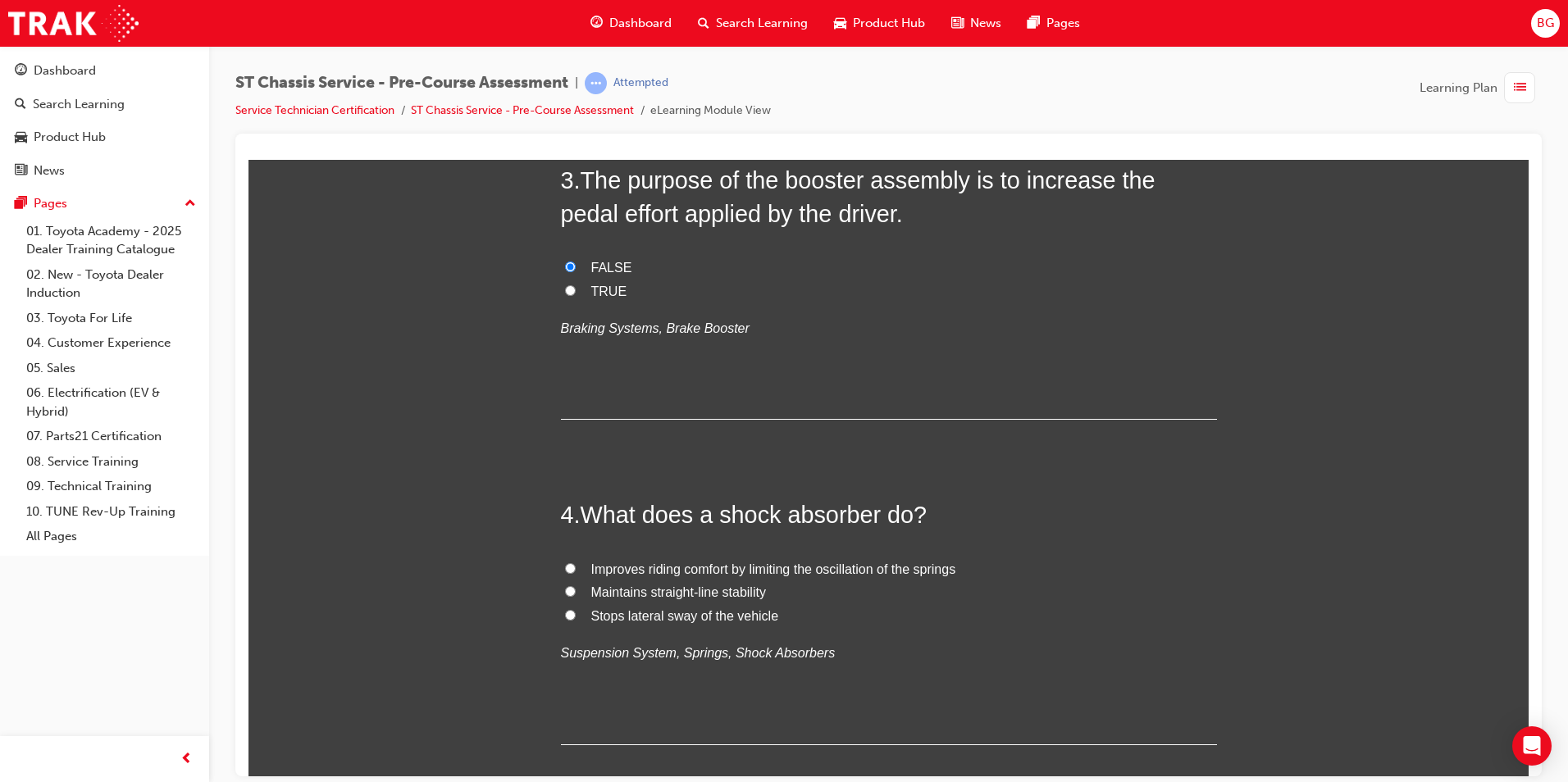
scroll to position [902, 0]
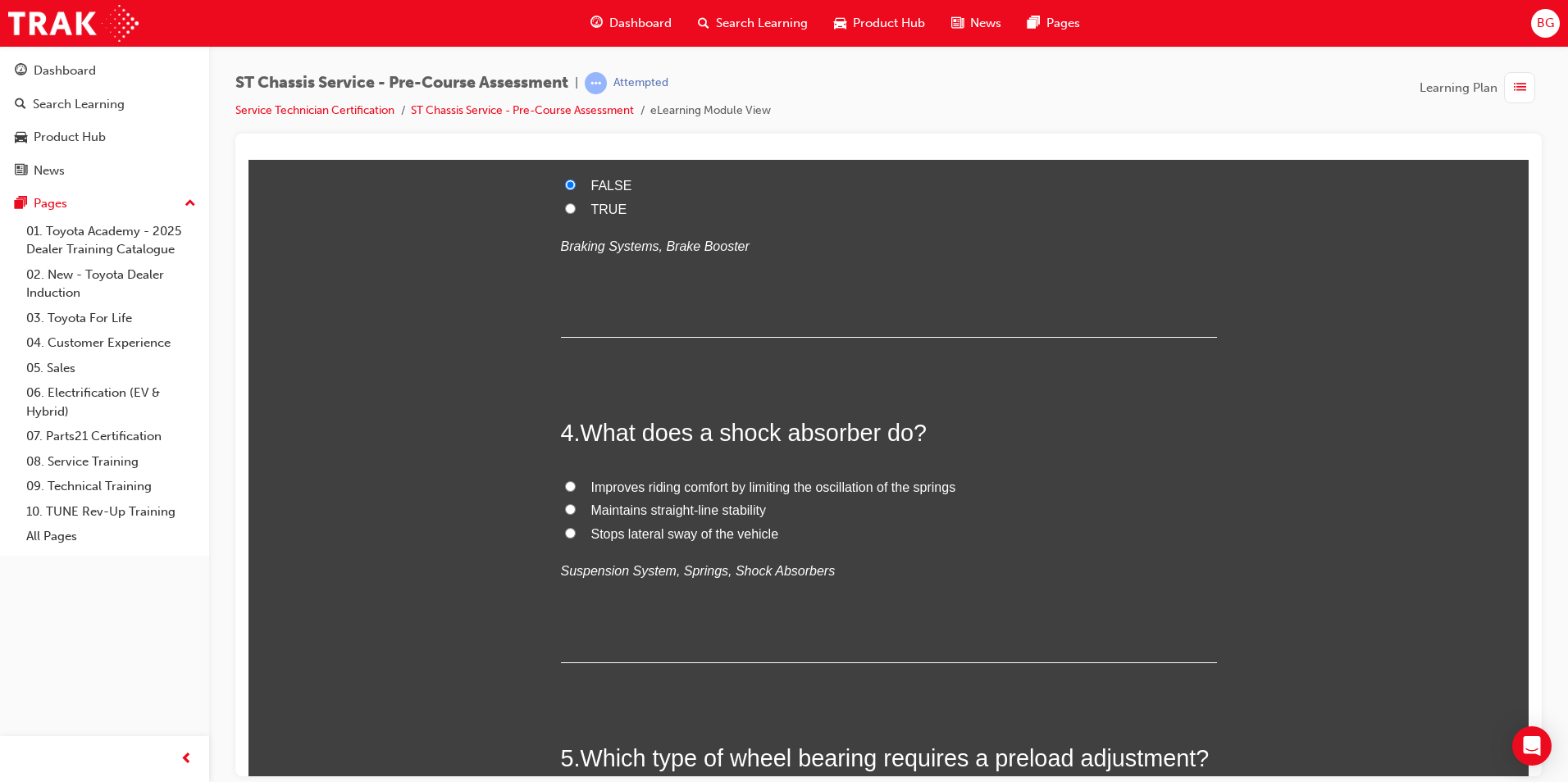
click at [561, 478] on label "Improves riding comfort by limiting the oscillation of the springs" at bounding box center [889, 487] width 656 height 23
click at [565, 481] on input "Improves riding comfort by limiting the oscillation of the springs" at bounding box center [570, 486] width 11 height 11
radio input "true"
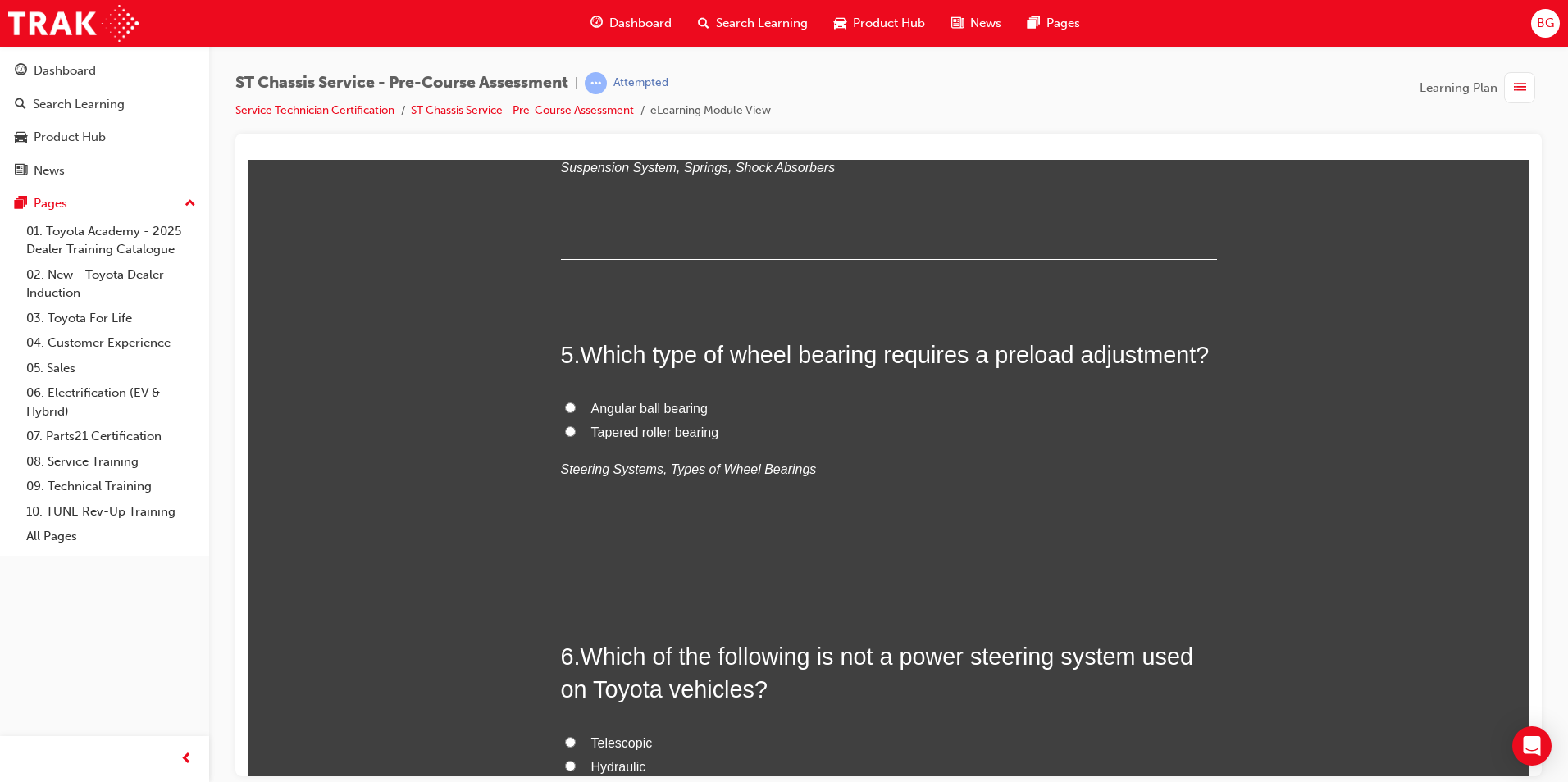
scroll to position [1312, 0]
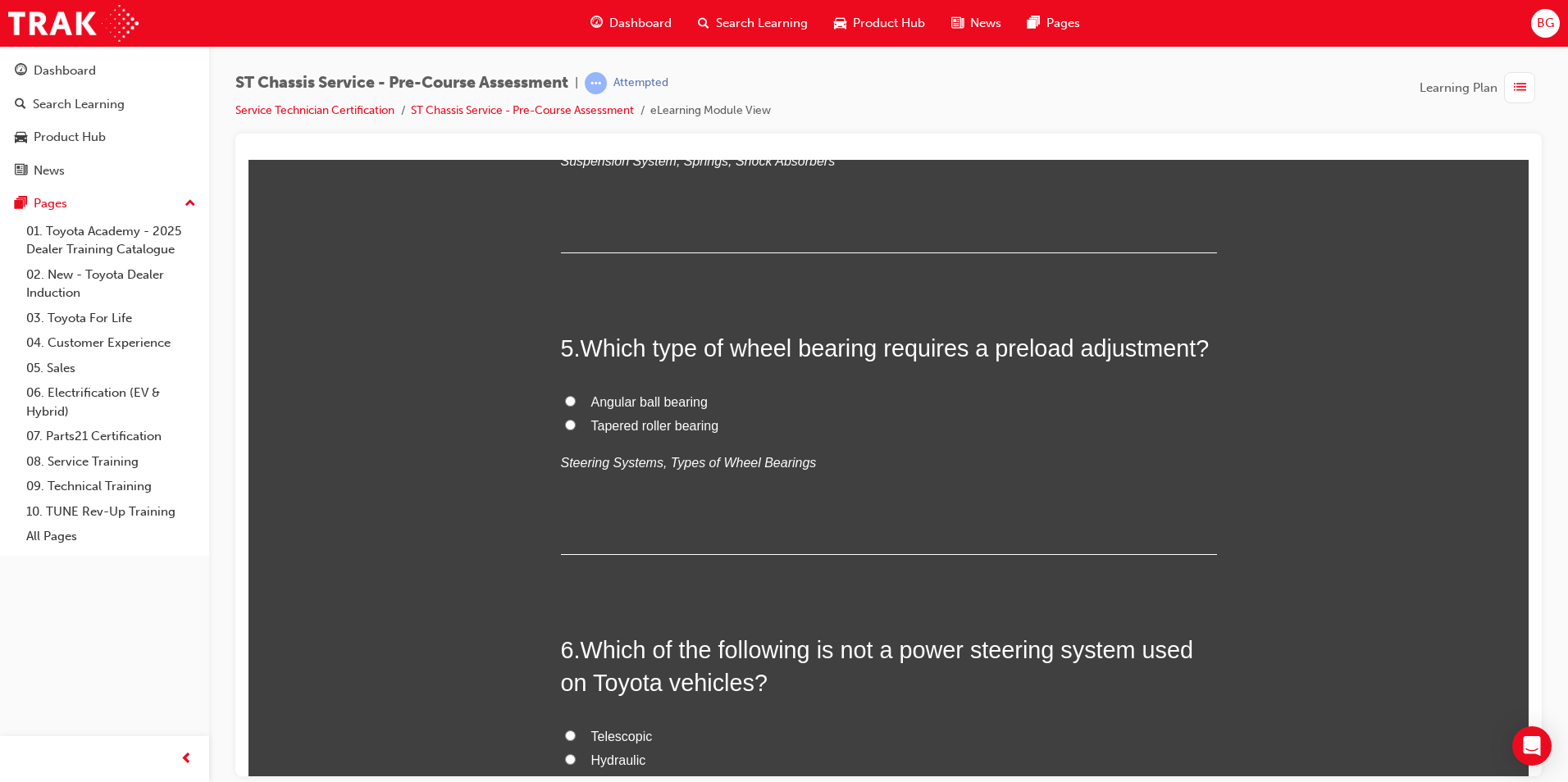
click at [568, 425] on input "Tapered roller bearing" at bounding box center [570, 424] width 11 height 11
radio input "true"
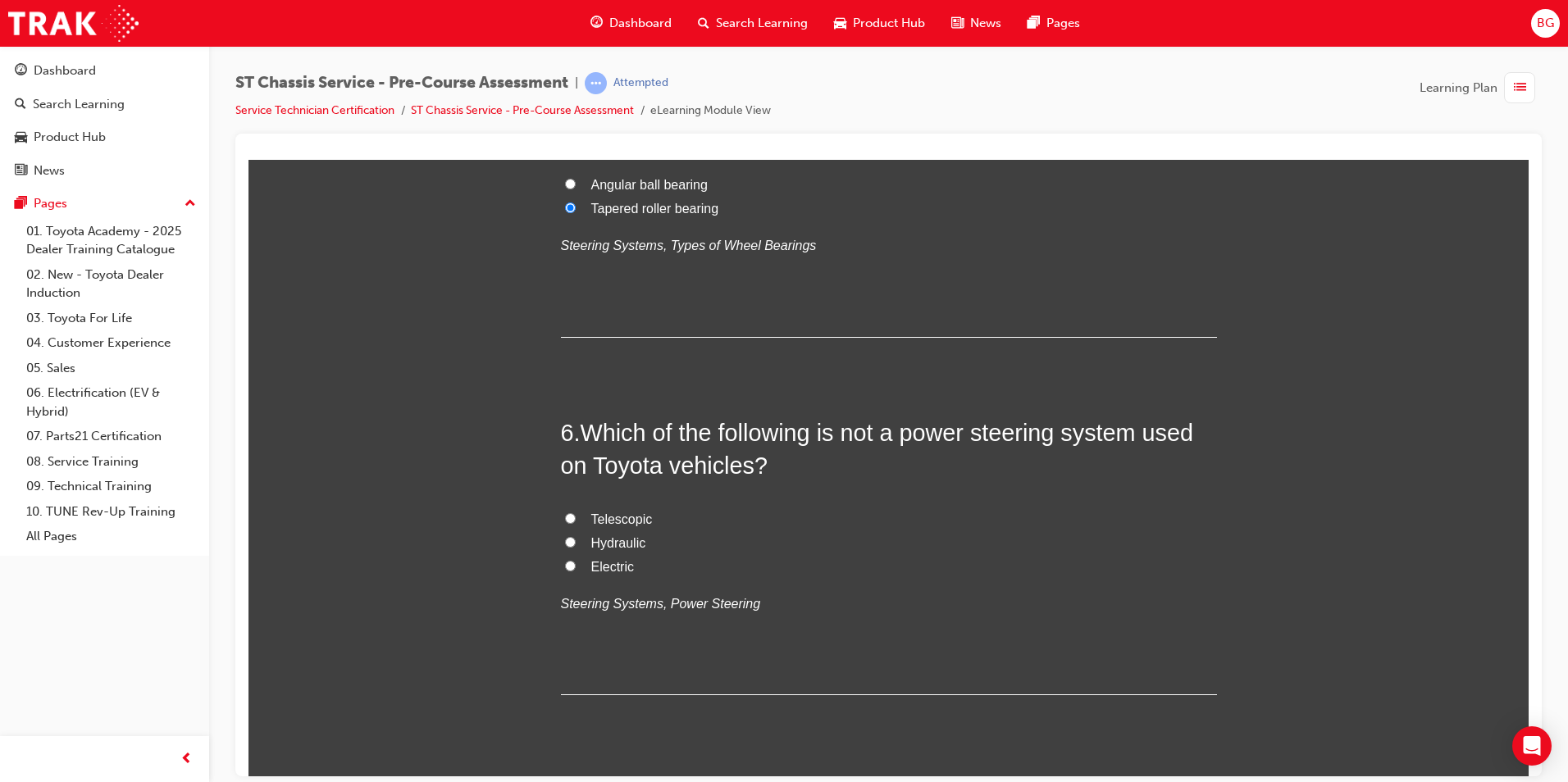
scroll to position [1558, 0]
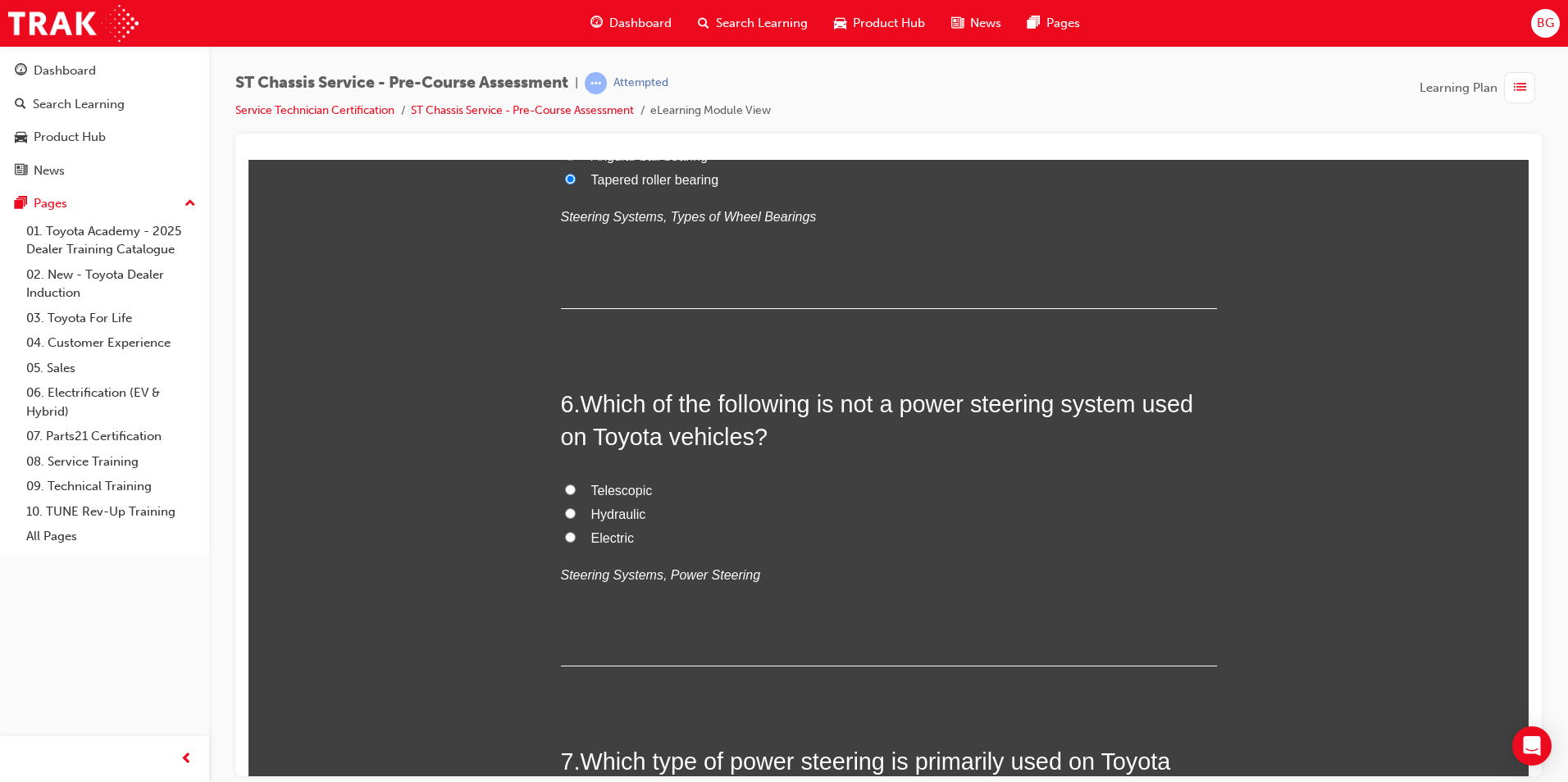
click at [566, 486] on input "Telescopic" at bounding box center [570, 489] width 11 height 11
radio input "true"
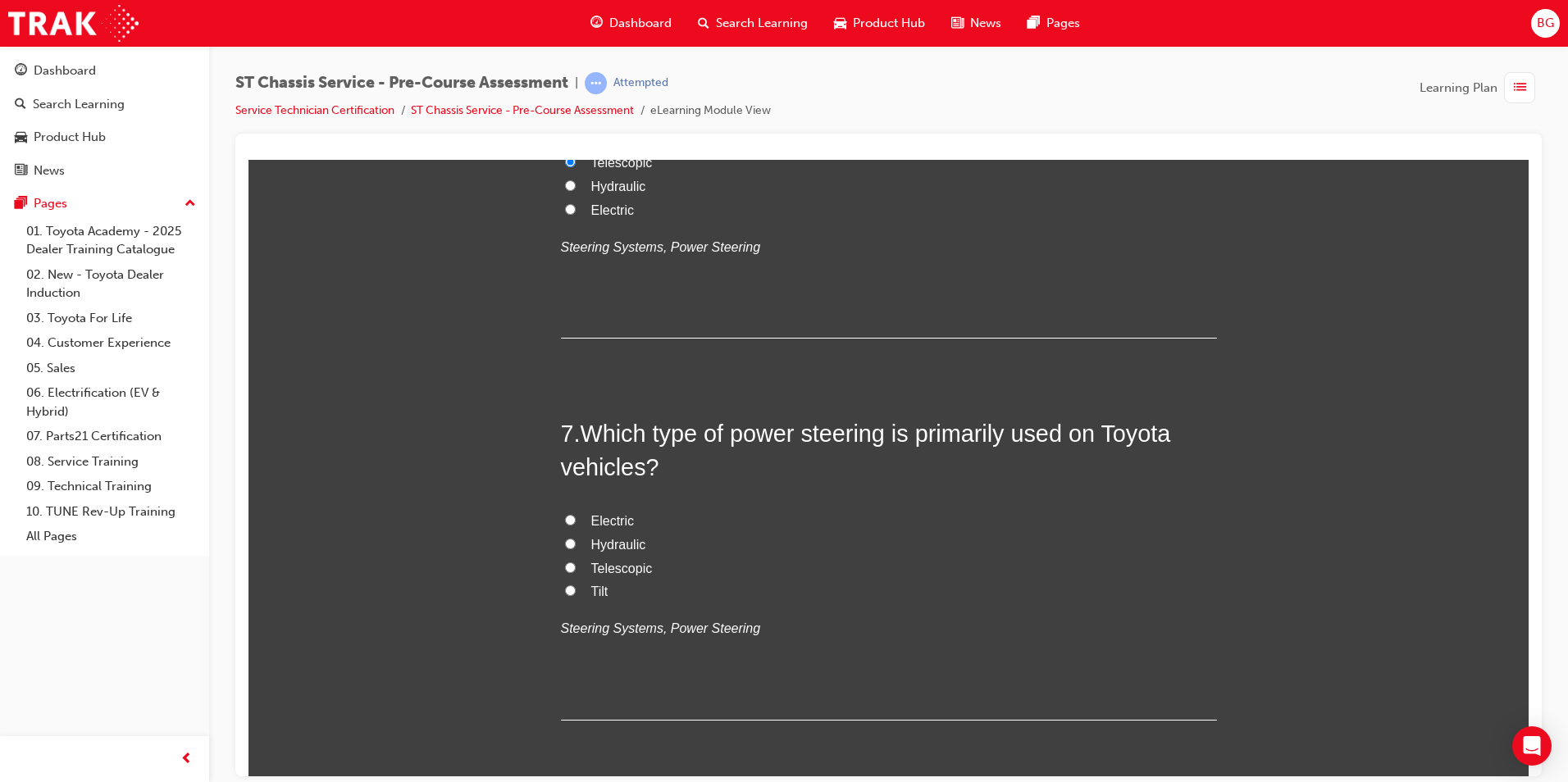
scroll to position [1968, 0]
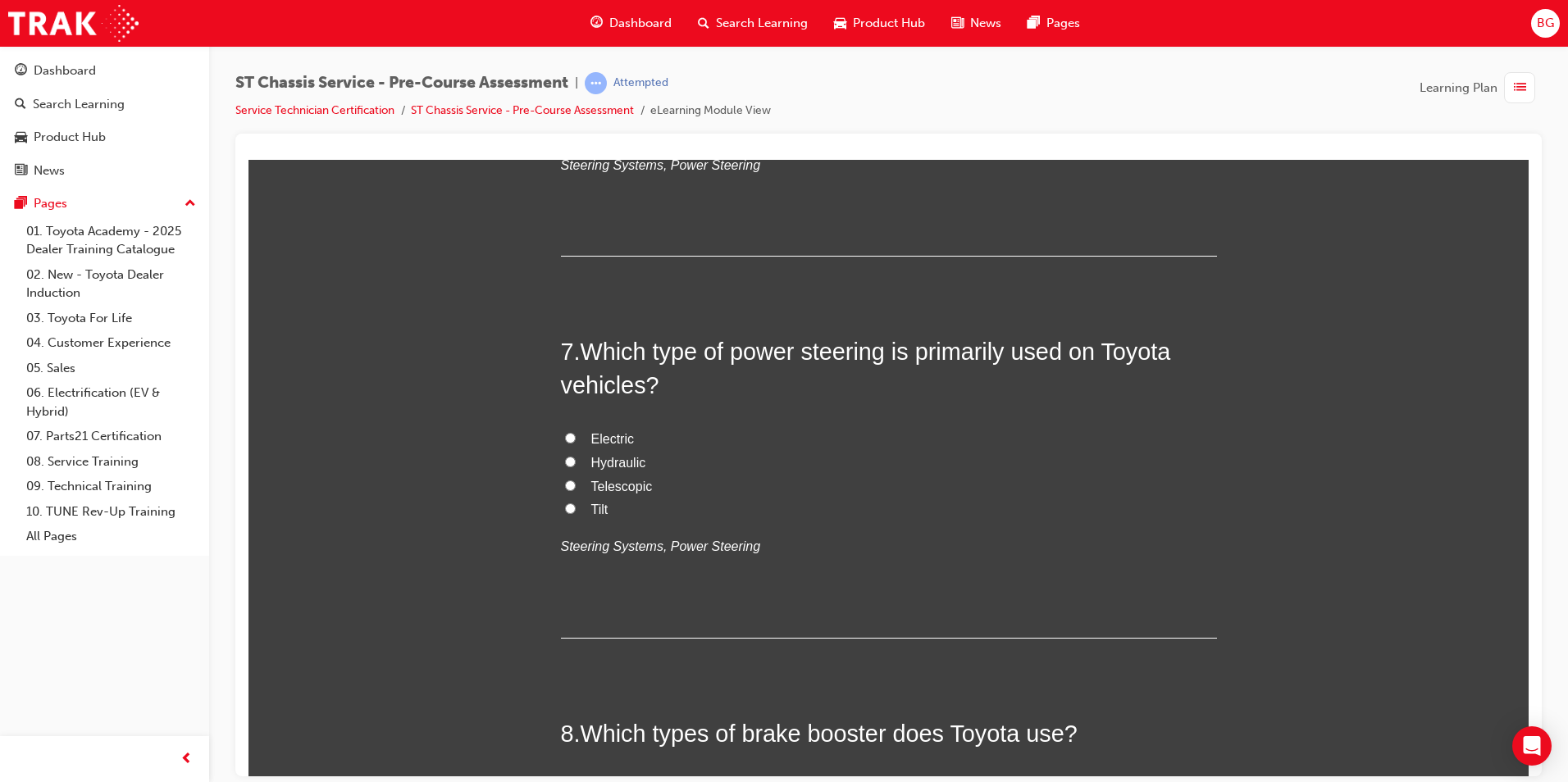
click at [567, 458] on input "Hydraulic" at bounding box center [570, 461] width 11 height 11
radio input "true"
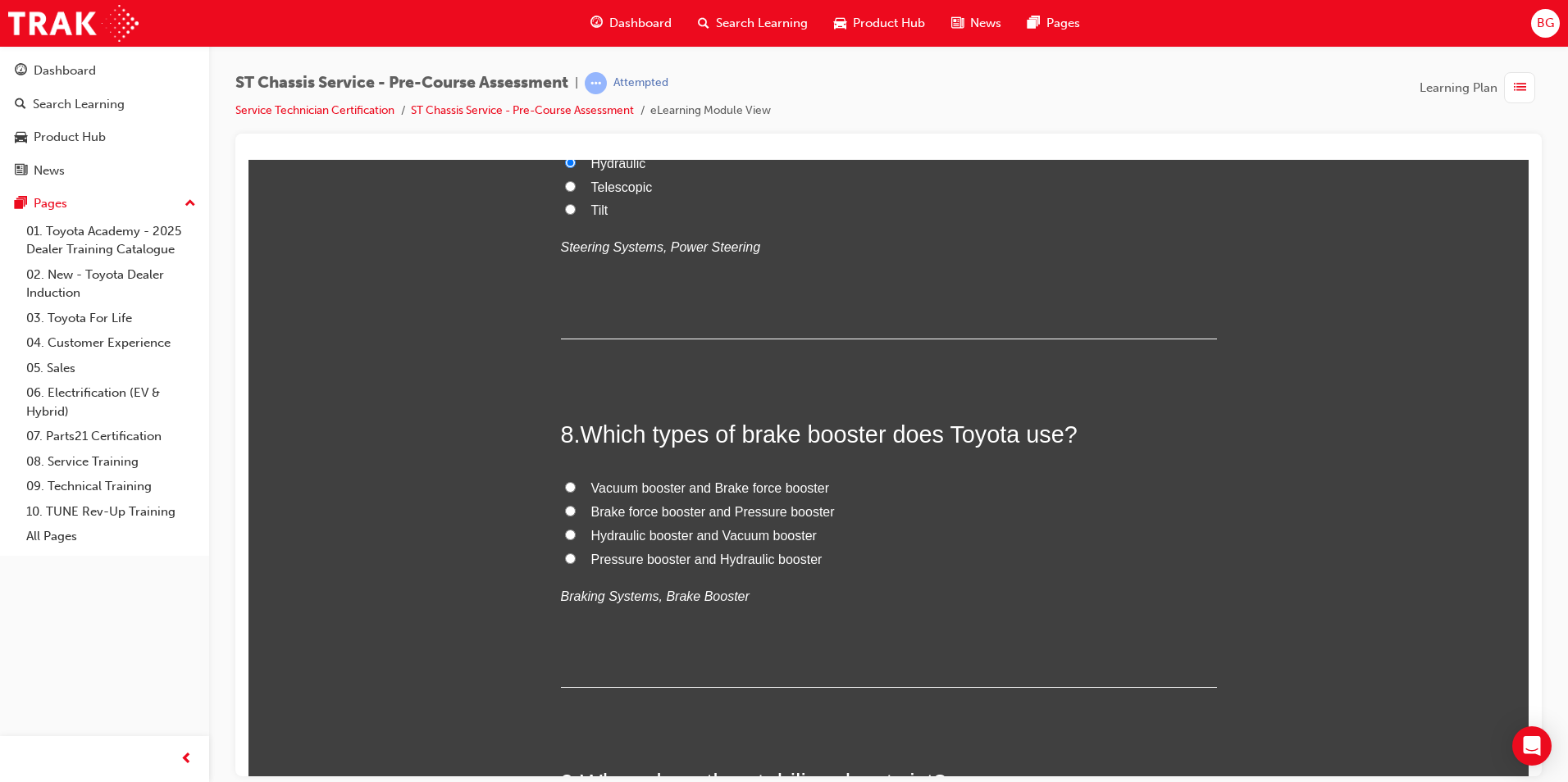
scroll to position [2296, 0]
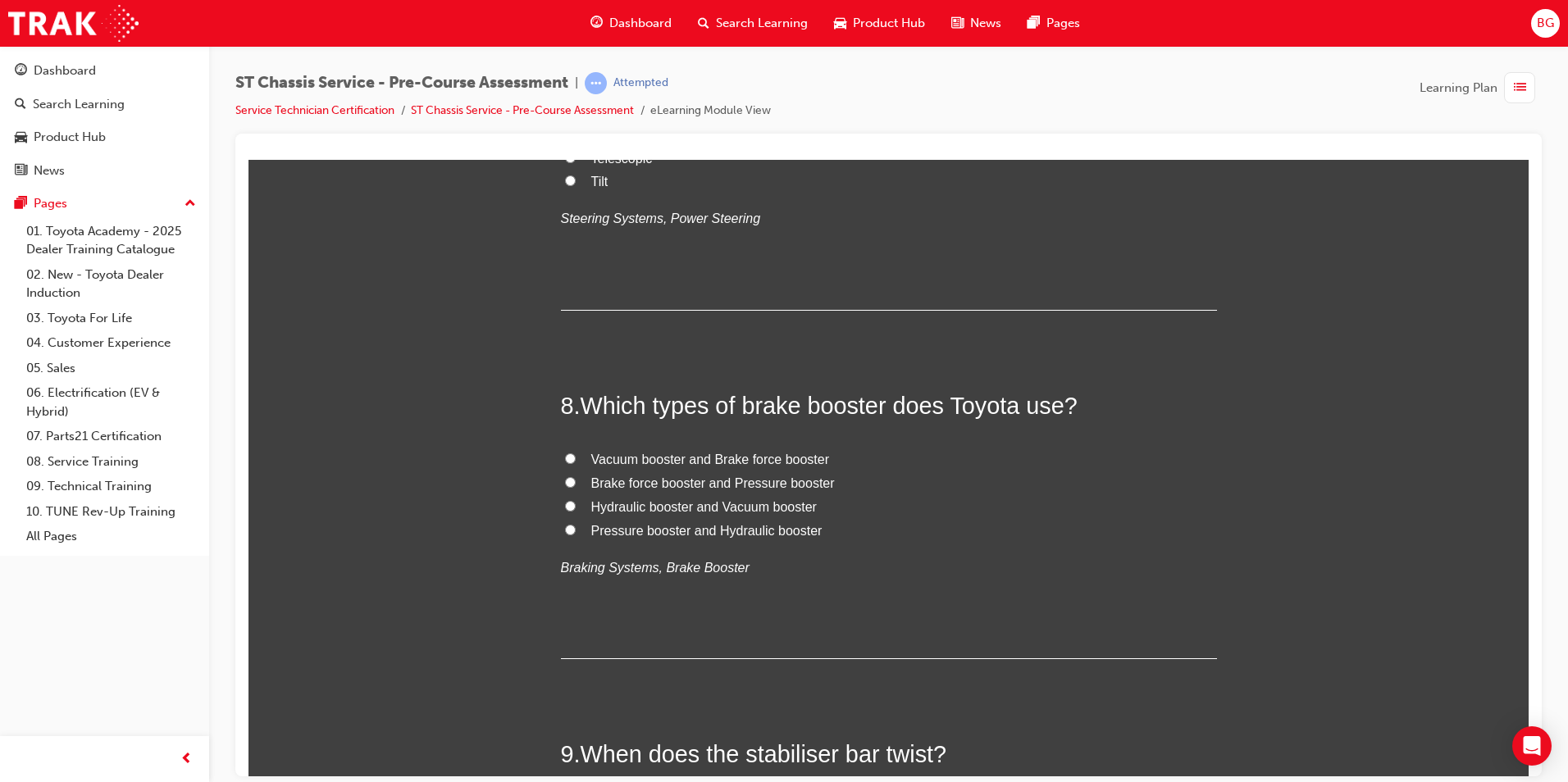
click at [565, 507] on input "Hydraulic booster and Vacuum booster" at bounding box center [570, 505] width 11 height 11
radio input "true"
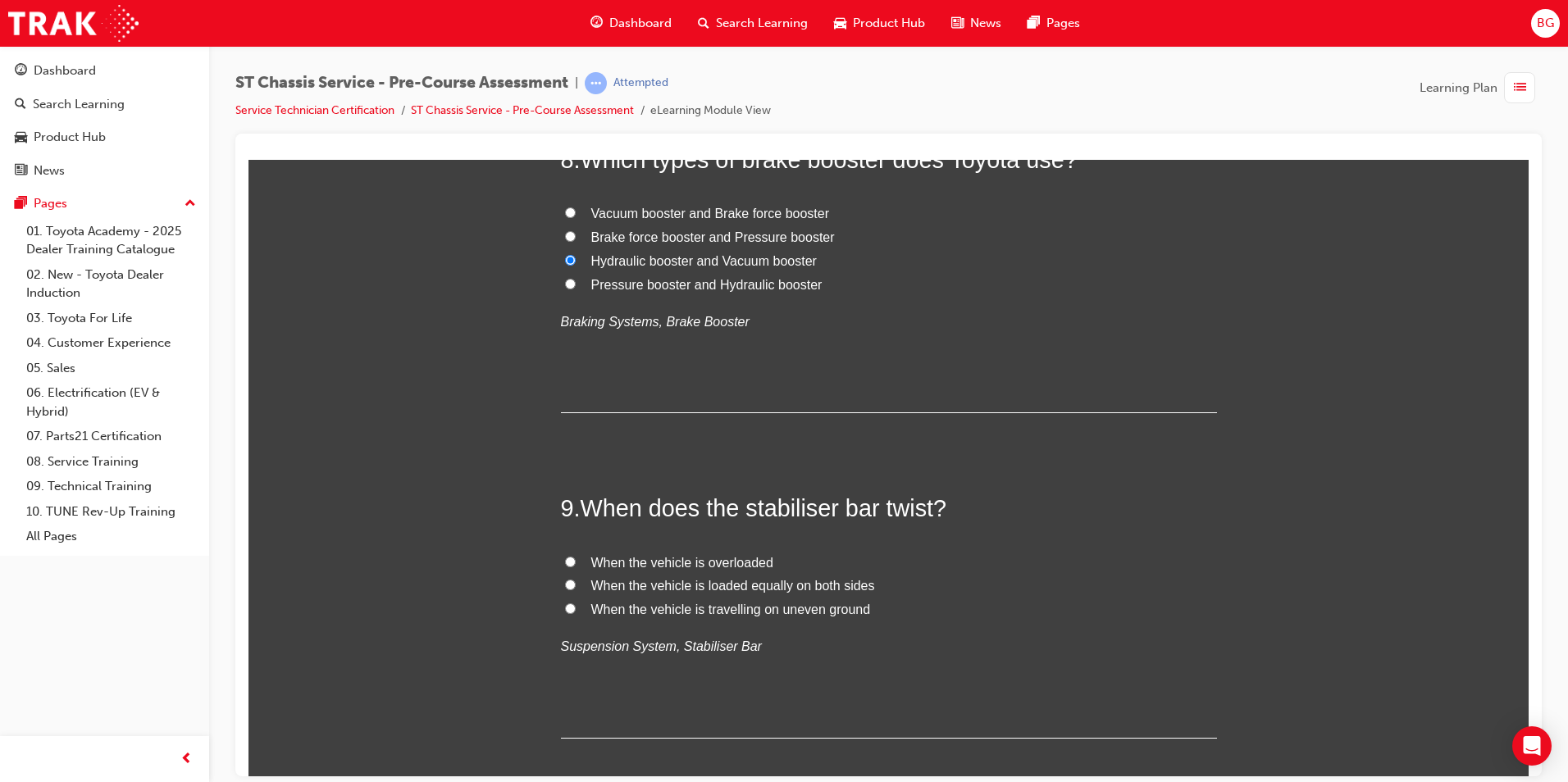
scroll to position [2624, 0]
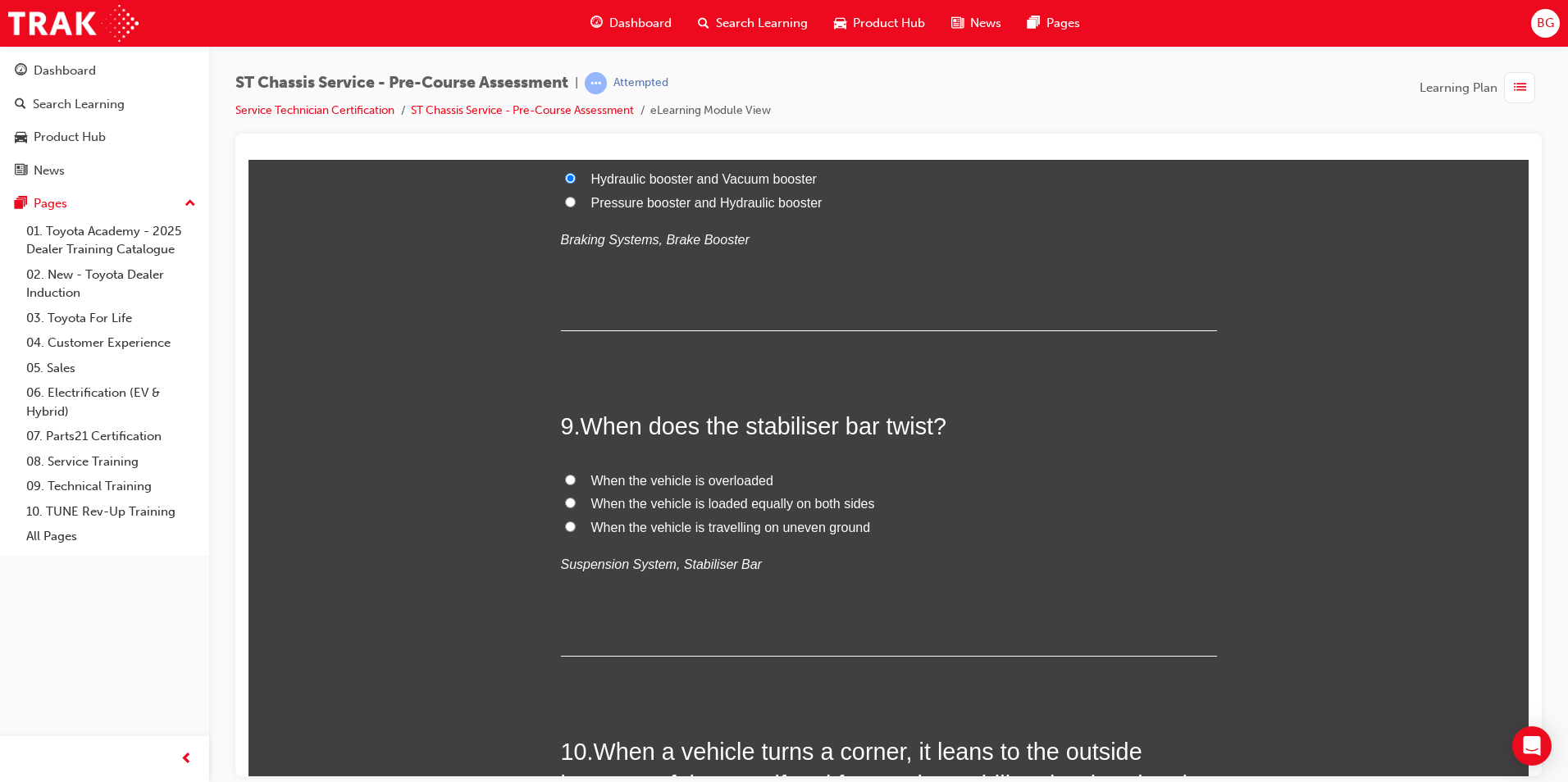
click at [565, 529] on input "When the vehicle is travelling on uneven ground" at bounding box center [570, 526] width 11 height 11
radio input "true"
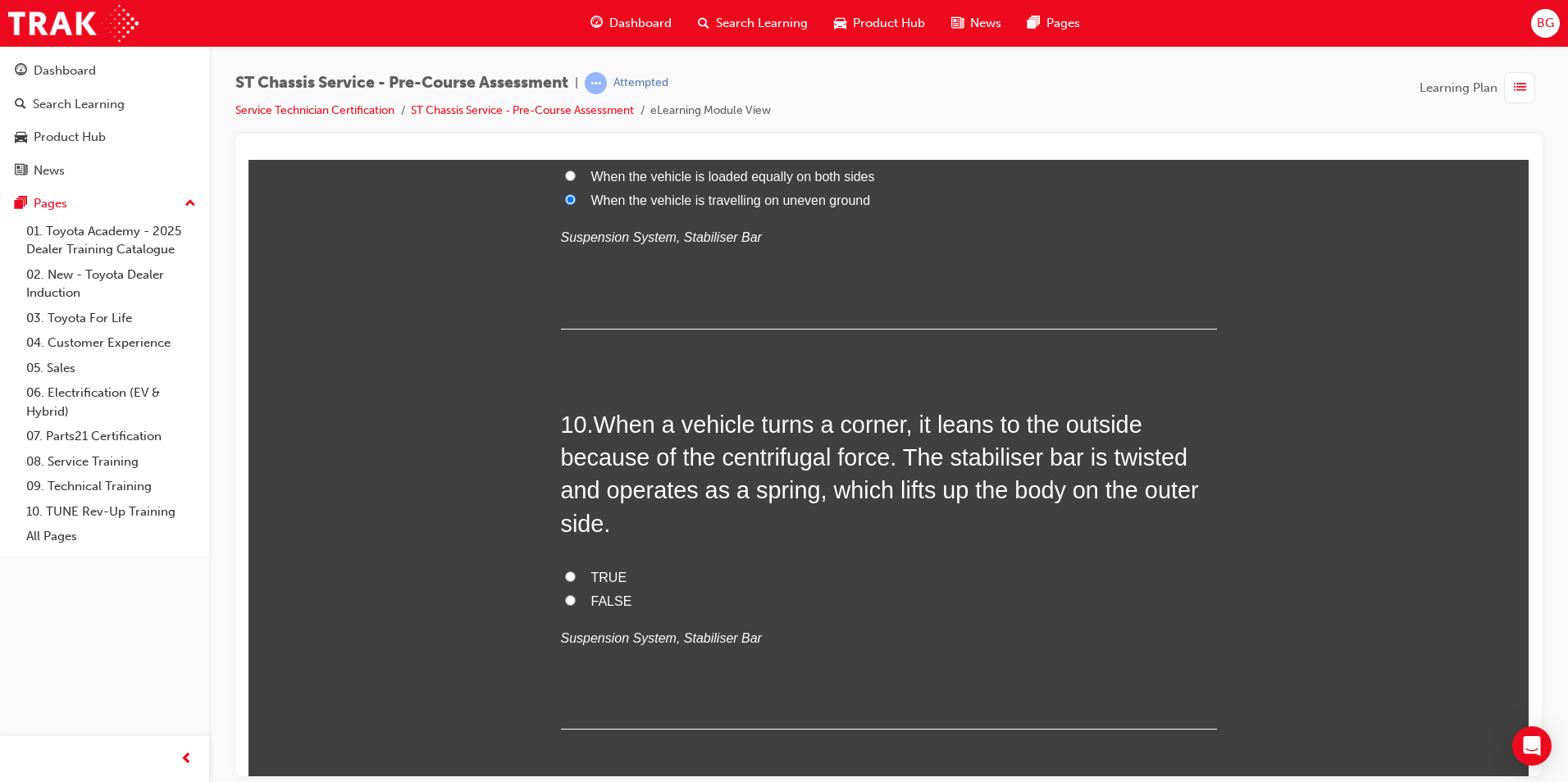
scroll to position [2952, 0]
click at [565, 575] on input "TRUE" at bounding box center [570, 575] width 11 height 11
radio input "true"
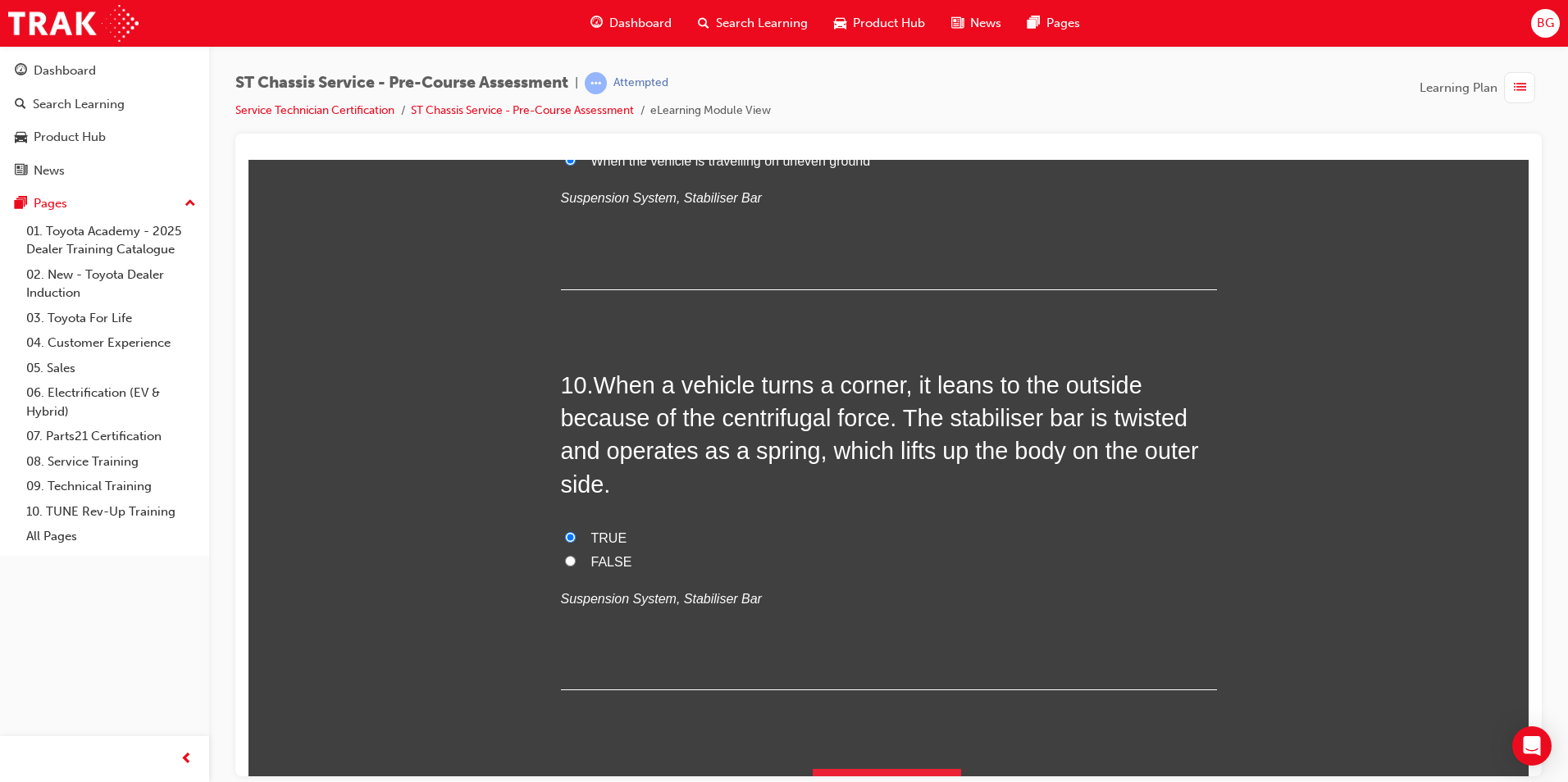
scroll to position [3029, 0]
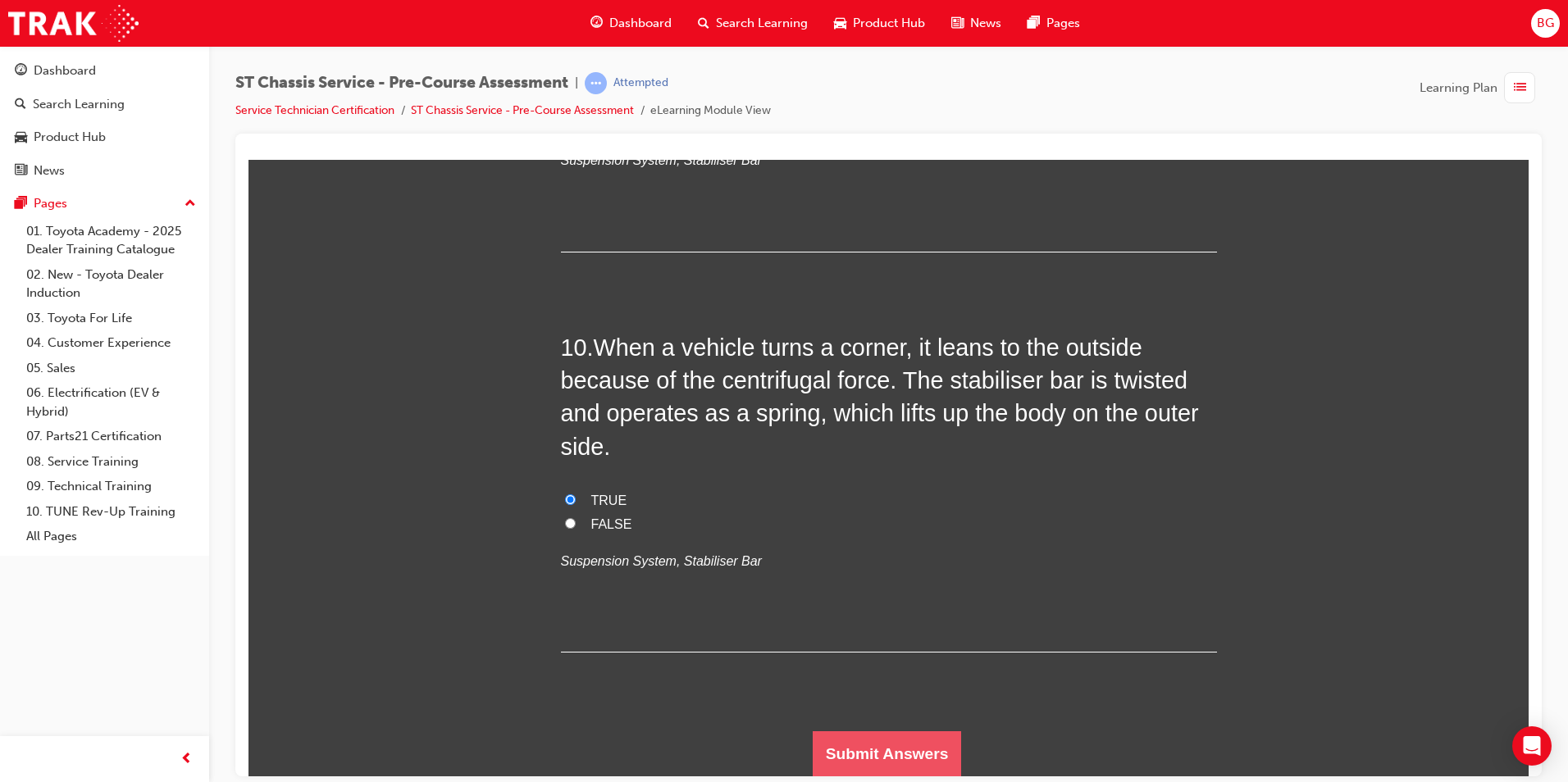
click at [884, 745] on button "Submit Answers" at bounding box center [887, 753] width 149 height 46
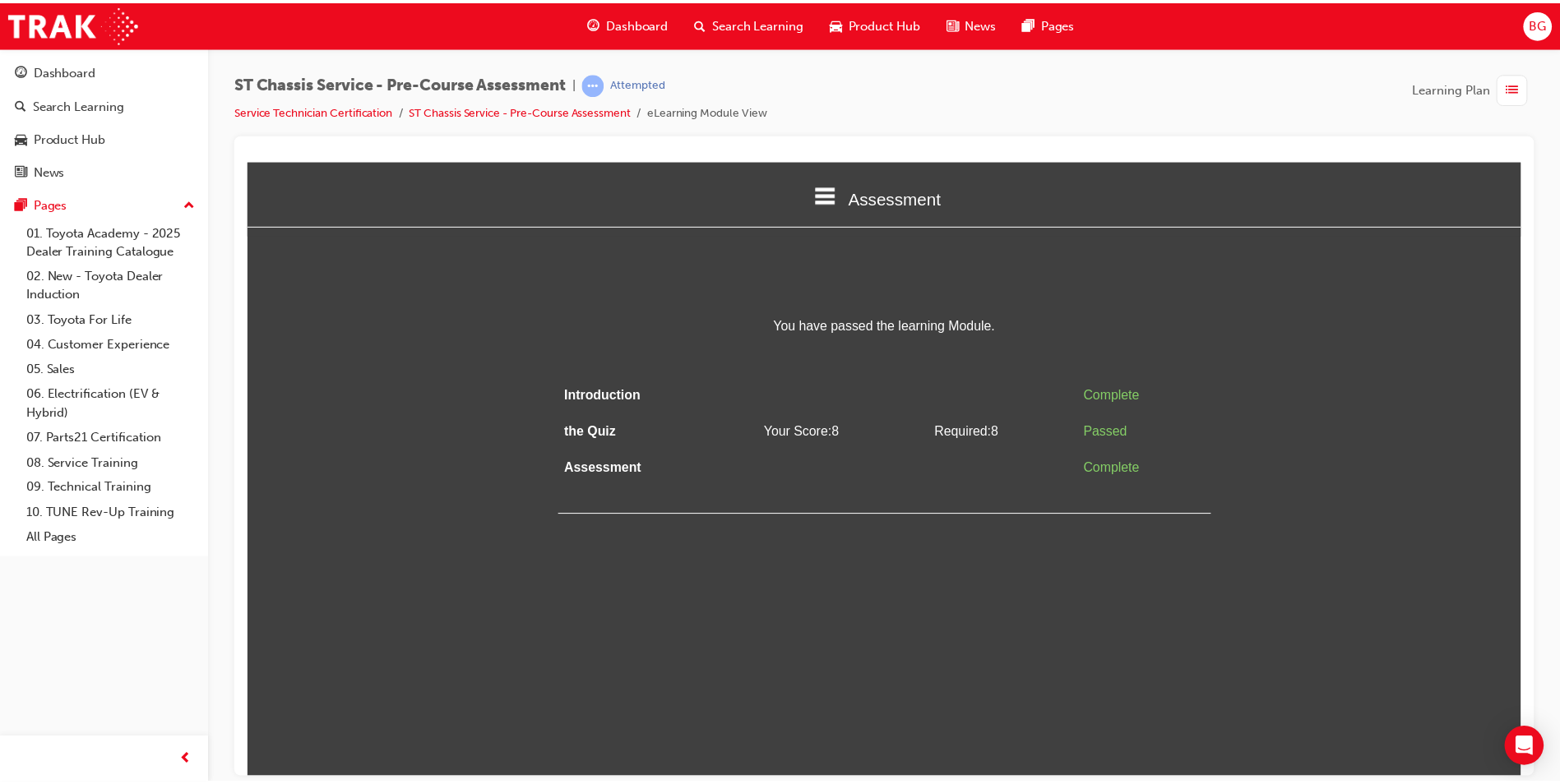
scroll to position [0, 0]
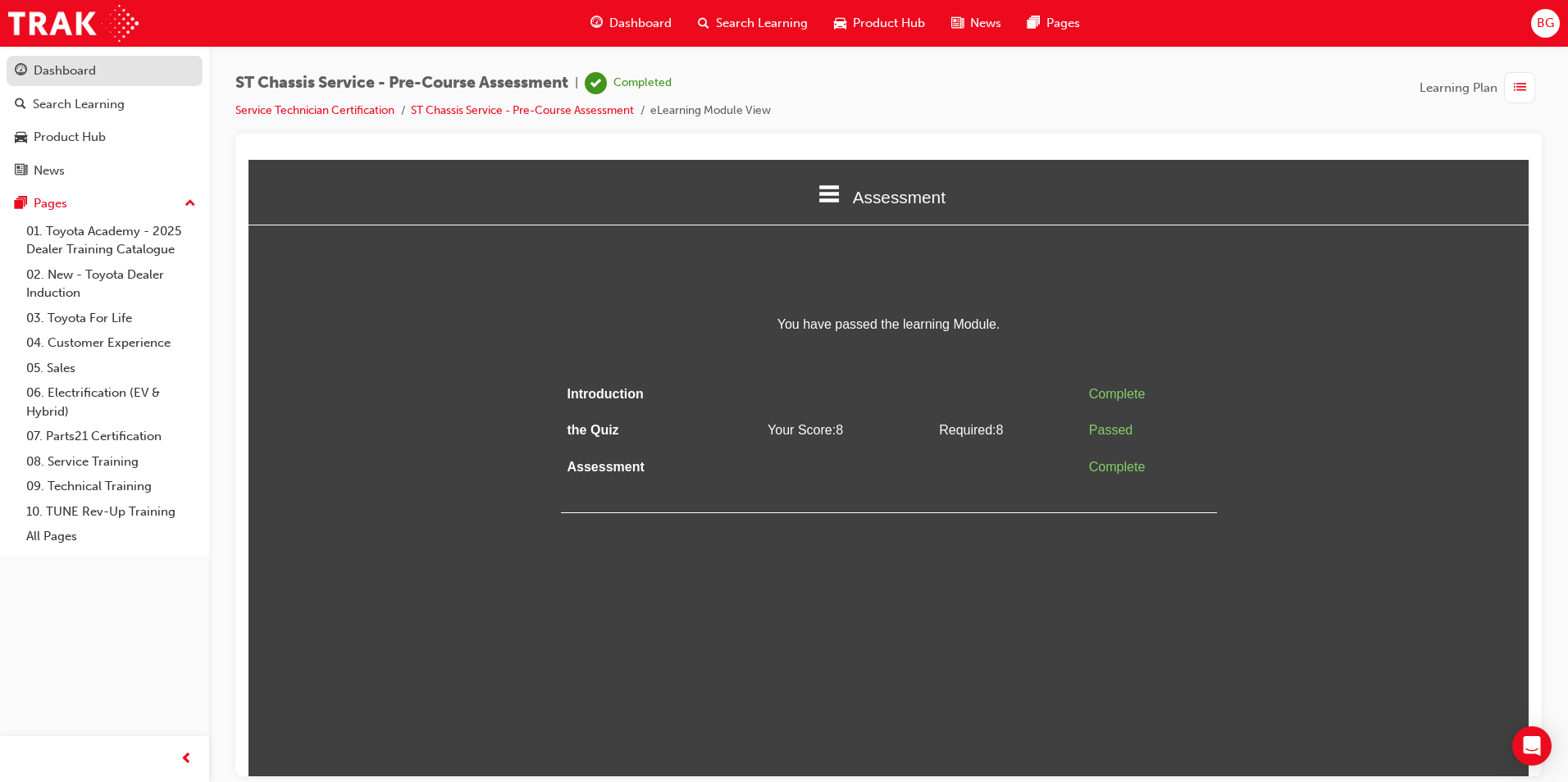
click at [113, 81] on link "Dashboard" at bounding box center [104, 71] width 196 height 30
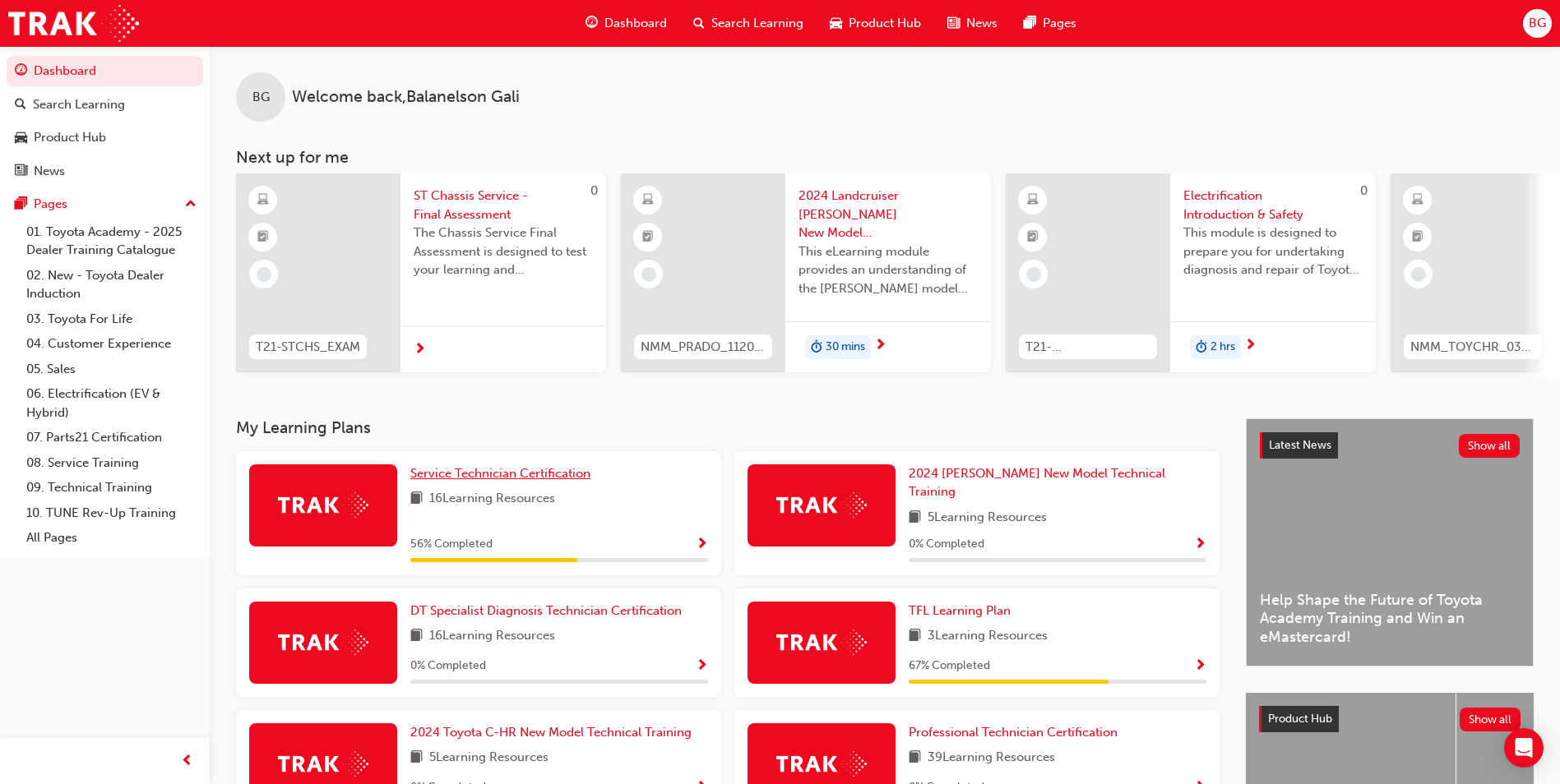
click at [557, 481] on span "Service Technician Certification" at bounding box center [500, 474] width 180 height 15
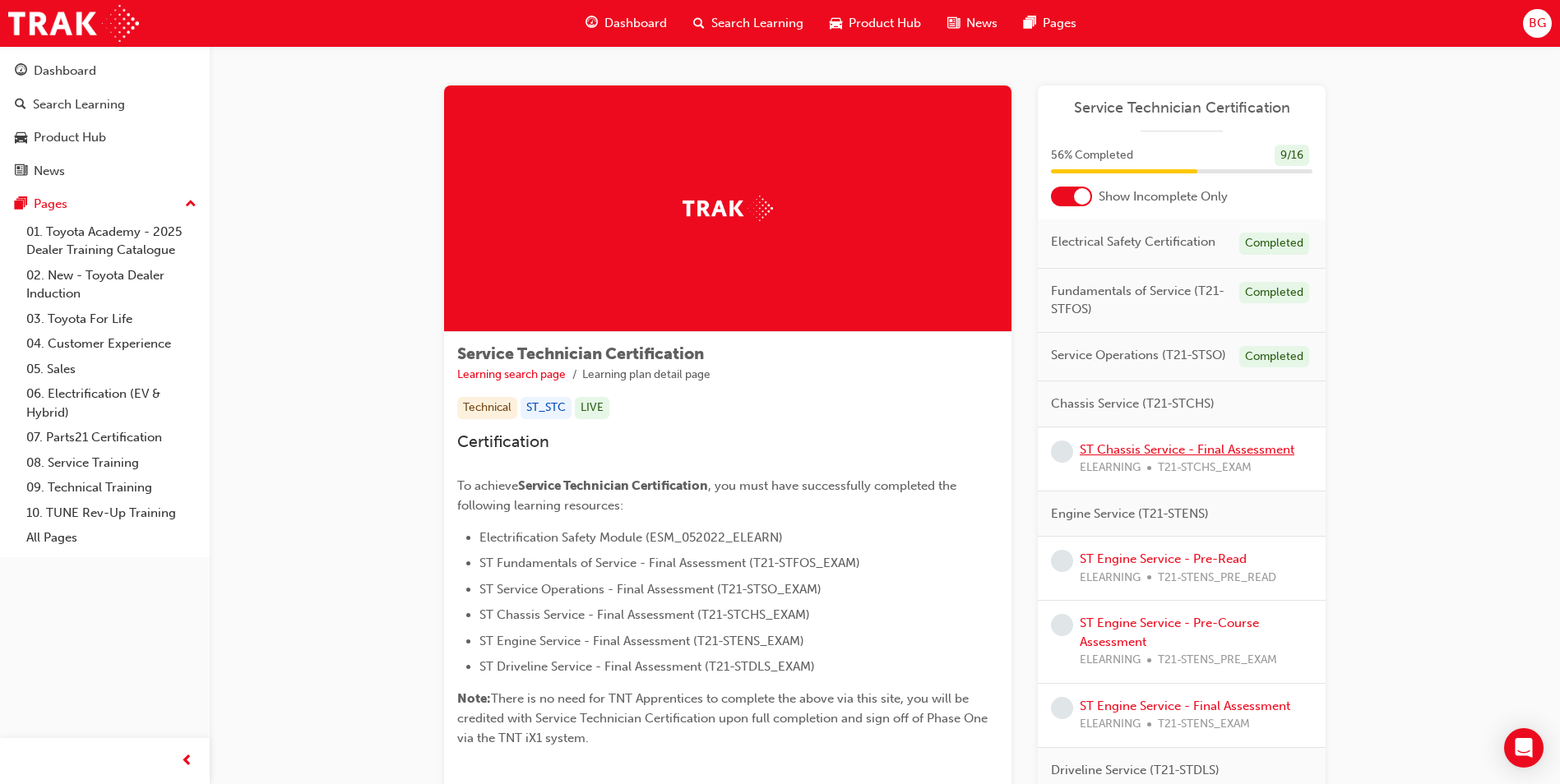
click at [1116, 449] on link "ST Chassis Service - Final Assessment" at bounding box center [1187, 450] width 214 height 15
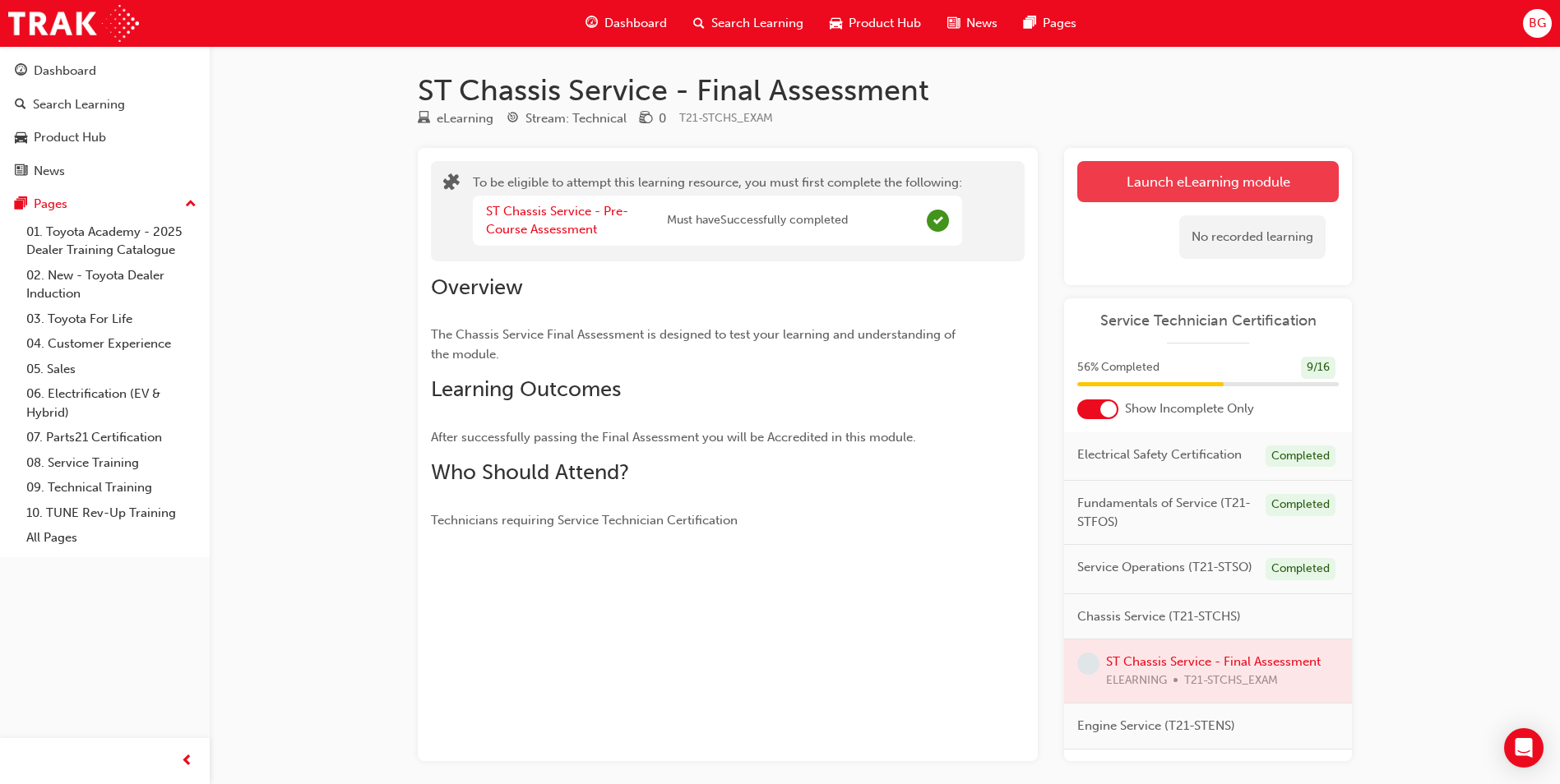
click at [1221, 183] on button "Launch eLearning module" at bounding box center [1208, 182] width 261 height 41
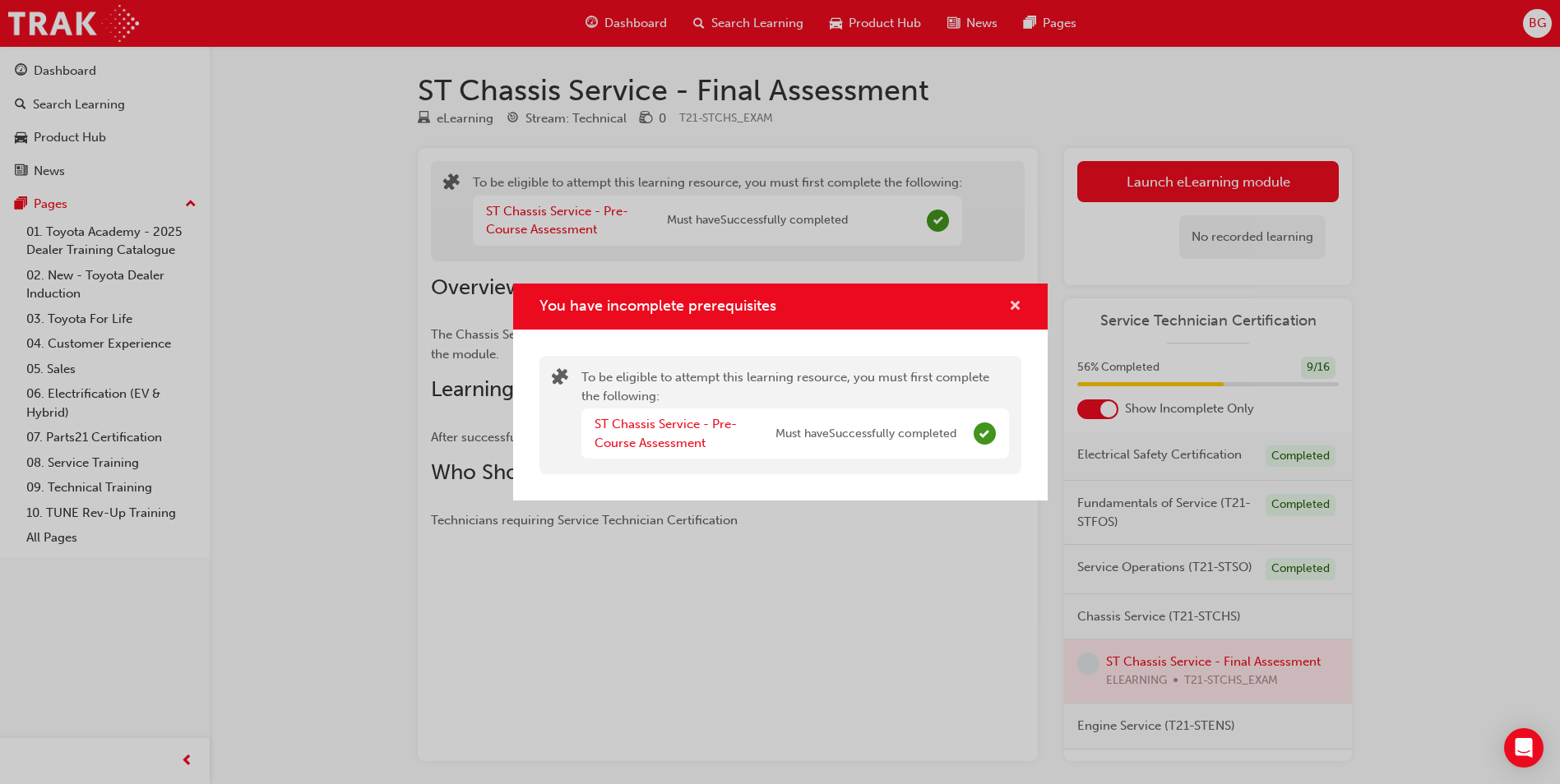
click at [1010, 305] on span "cross-icon" at bounding box center [1015, 308] width 13 height 15
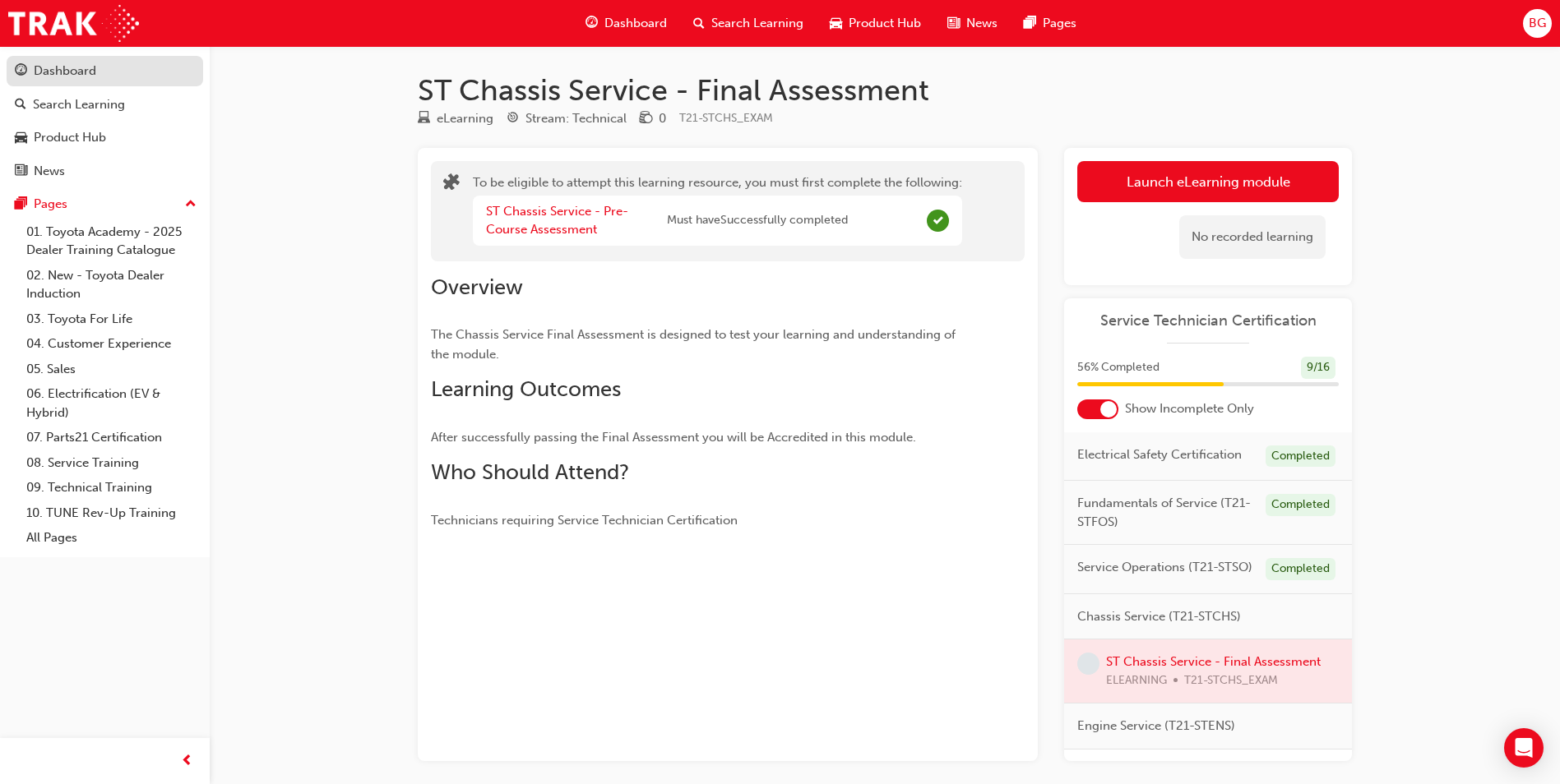
click at [88, 74] on div "Dashboard" at bounding box center [64, 71] width 63 height 19
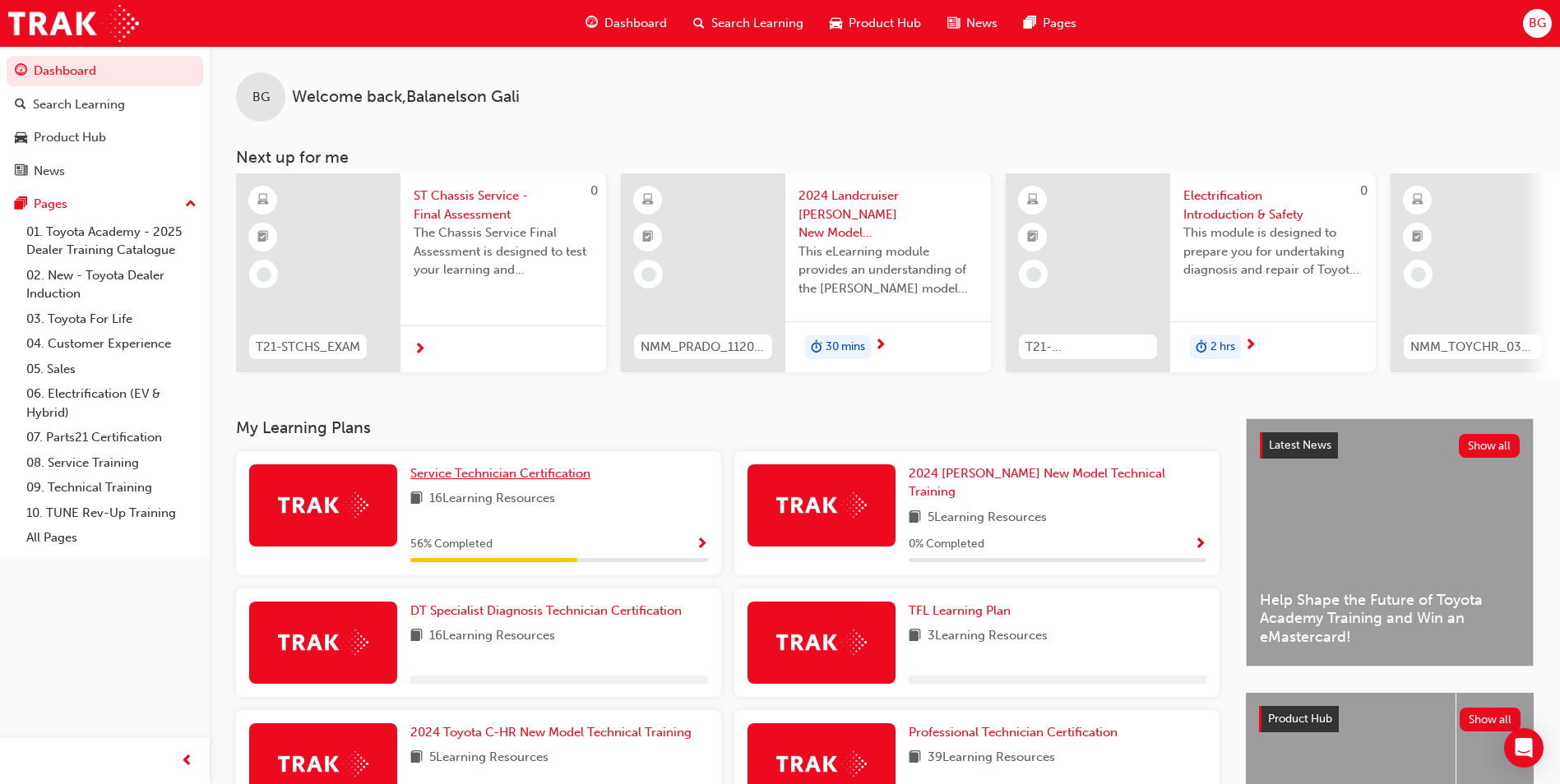
click at [537, 475] on span "Service Technician Certification" at bounding box center [500, 474] width 180 height 15
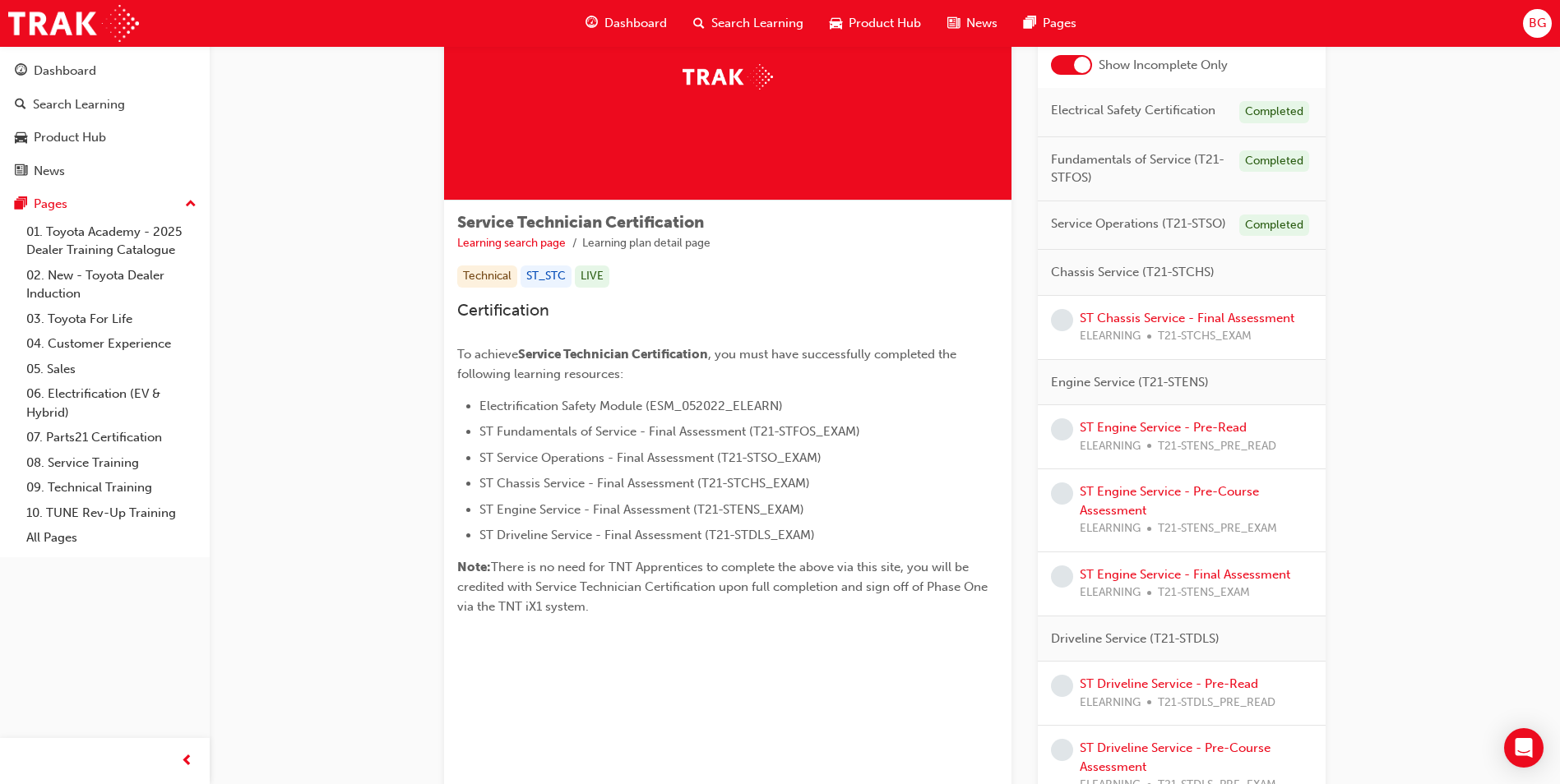
scroll to position [165, 0]
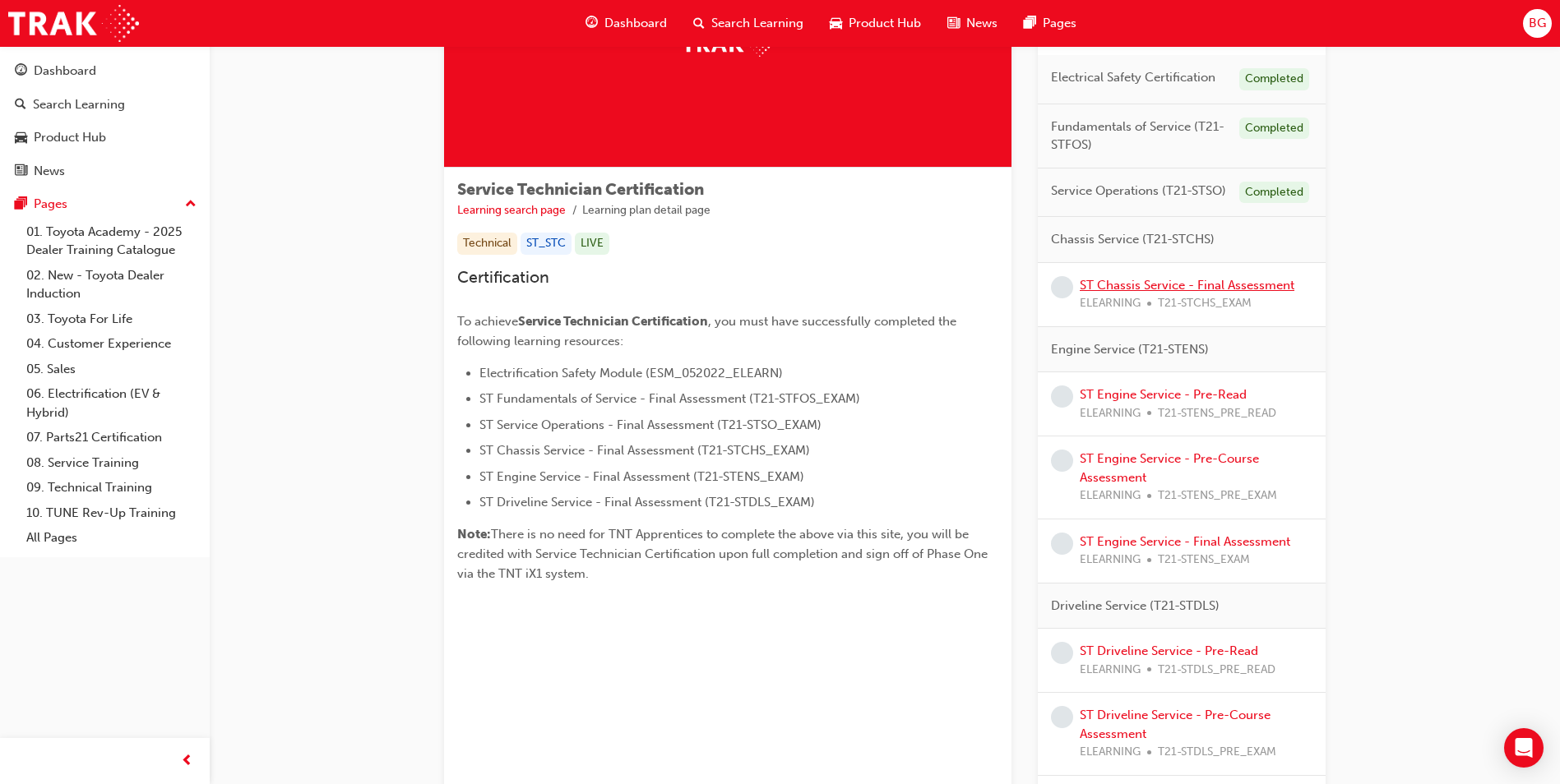
click at [1121, 290] on link "ST Chassis Service - Final Assessment" at bounding box center [1187, 285] width 214 height 15
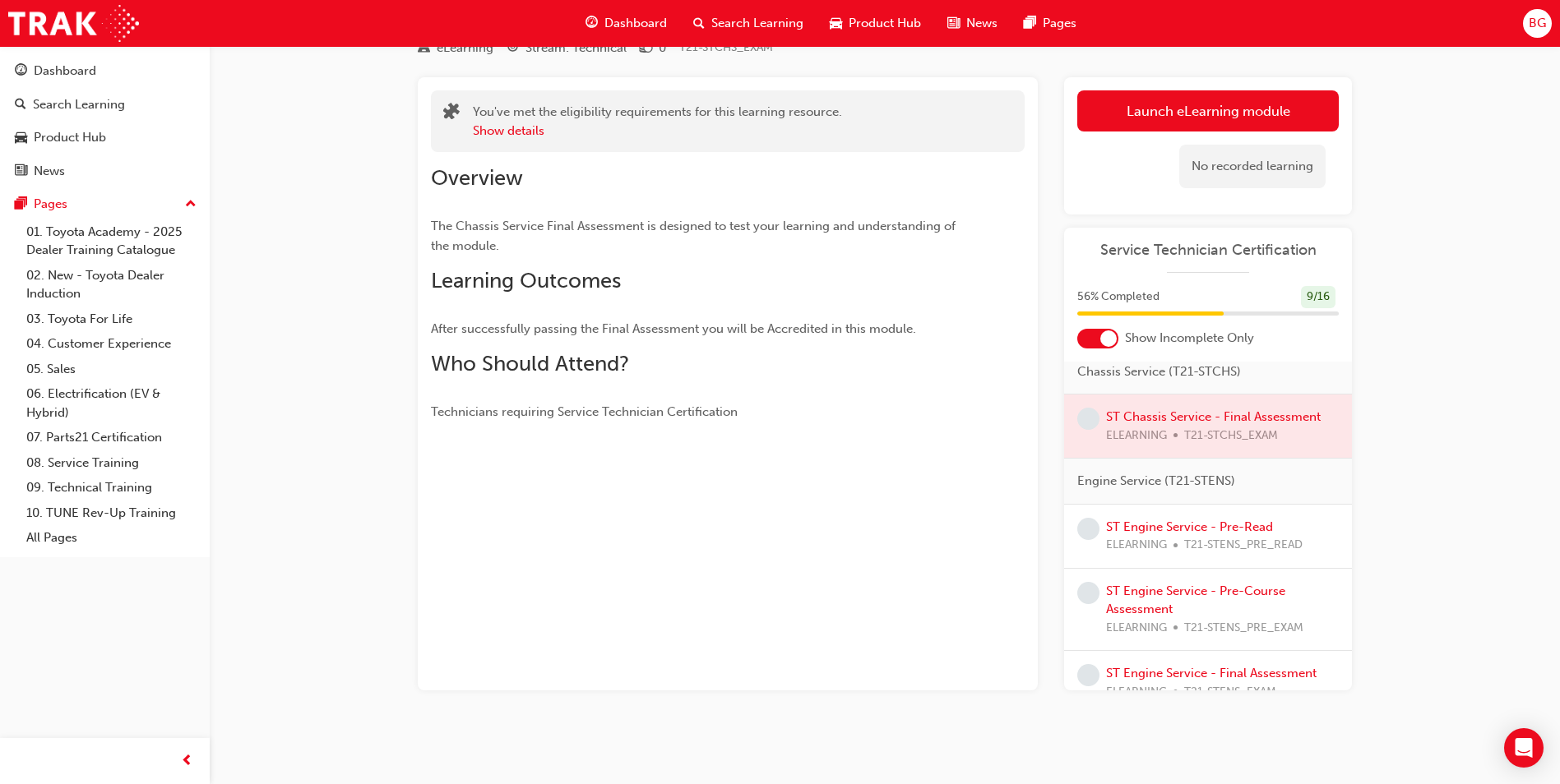
scroll to position [247, 0]
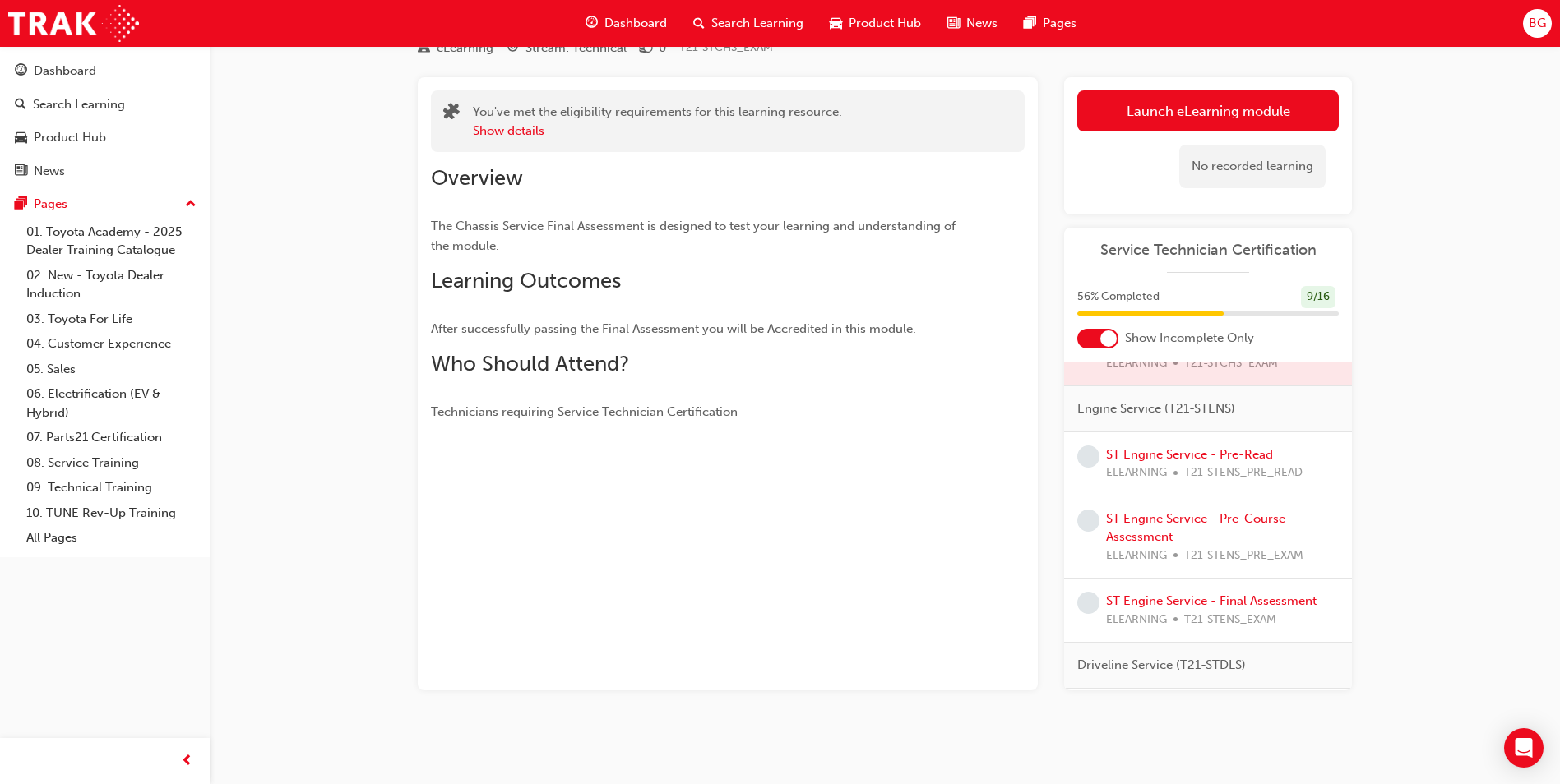
click at [1222, 377] on div at bounding box center [1208, 354] width 288 height 64
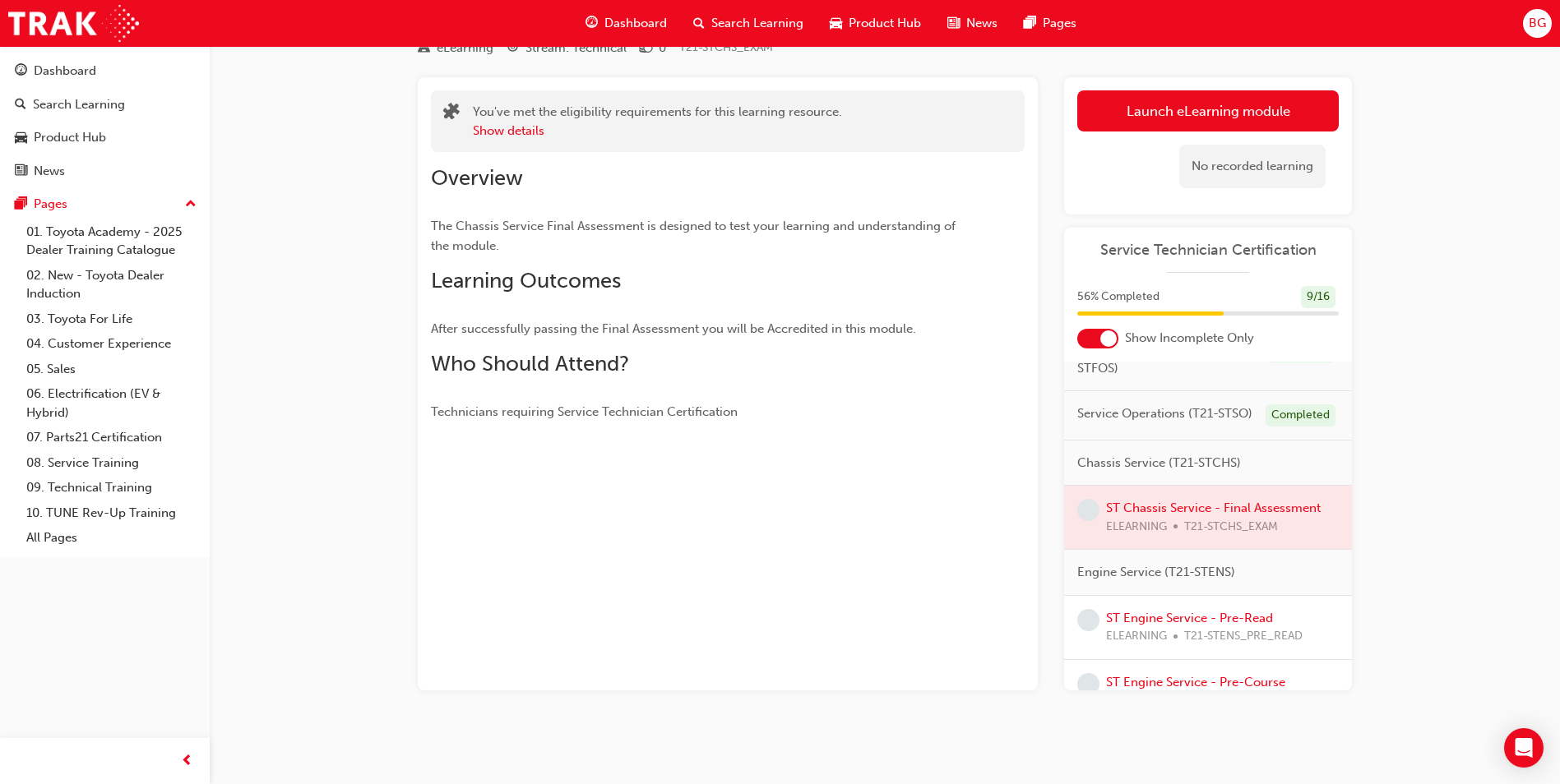
scroll to position [82, 0]
click at [1183, 109] on button "Launch eLearning module" at bounding box center [1208, 110] width 261 height 41
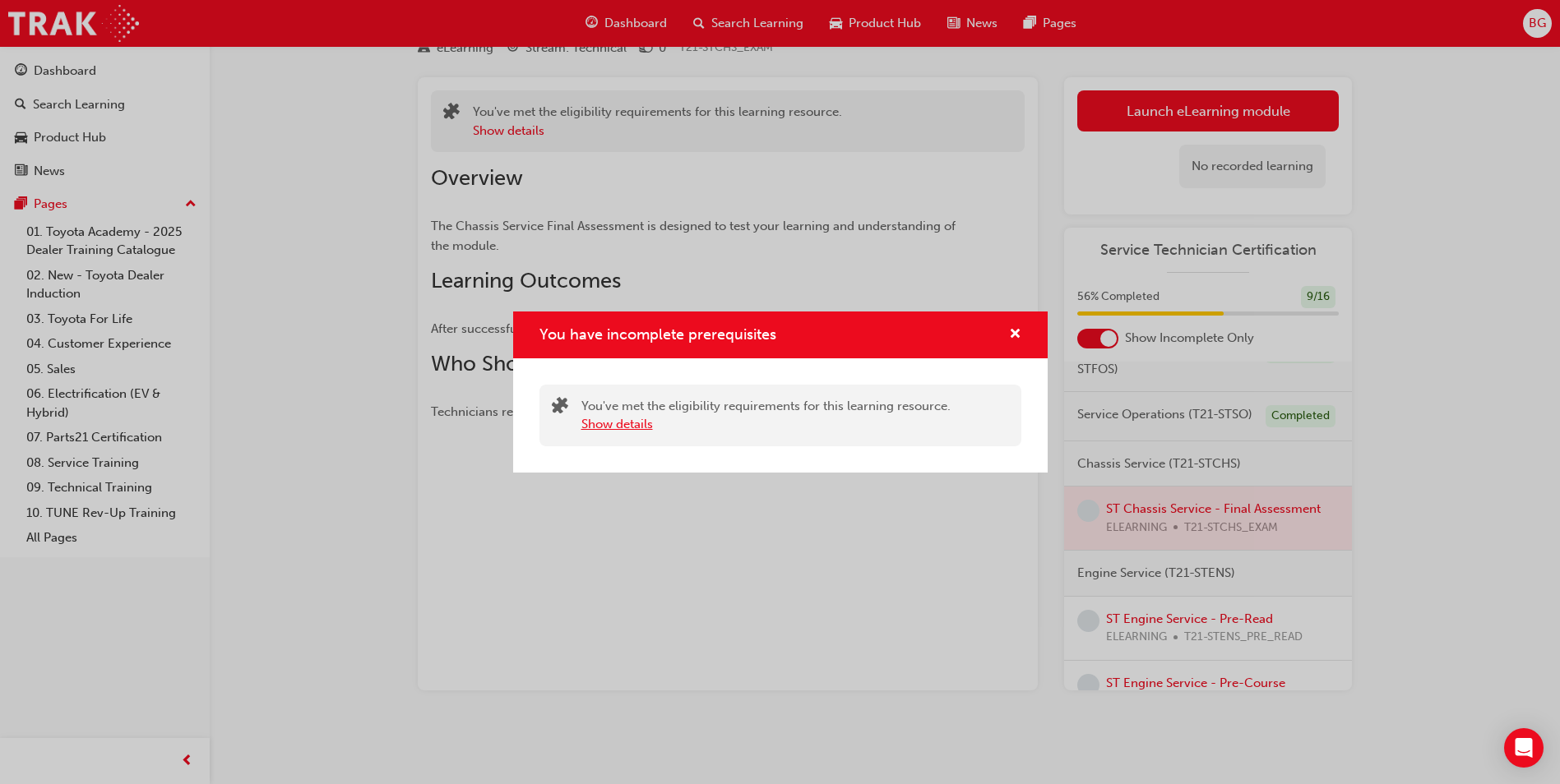
click at [625, 423] on button "Show details" at bounding box center [617, 424] width 71 height 19
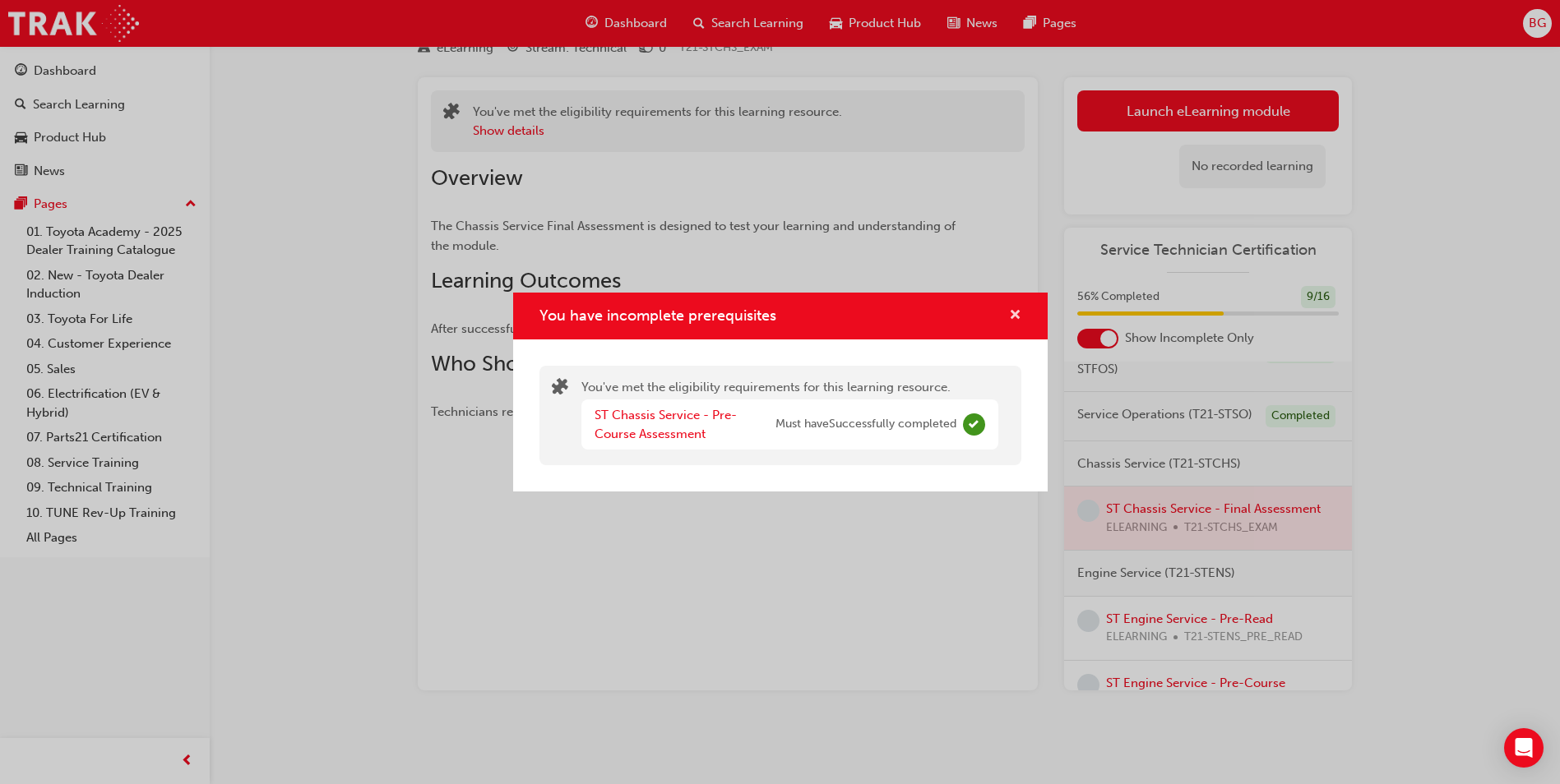
click at [1020, 311] on span "cross-icon" at bounding box center [1015, 316] width 13 height 15
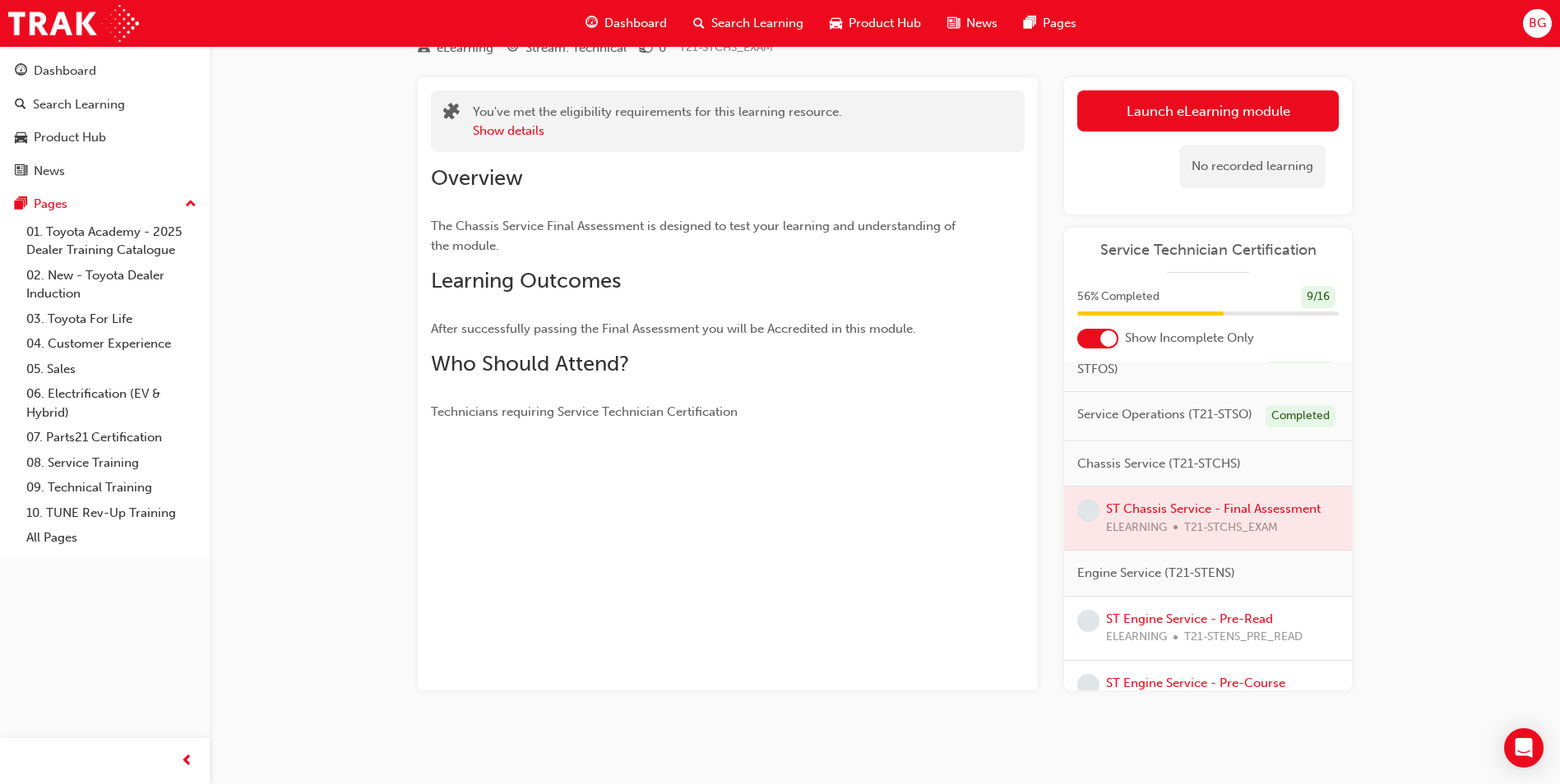
click at [1208, 537] on div at bounding box center [1208, 519] width 288 height 64
click at [1156, 535] on div at bounding box center [1208, 519] width 288 height 64
click at [1082, 522] on span "learningRecordVerb_NONE-icon" at bounding box center [1088, 510] width 23 height 23
click at [1201, 124] on button "Launch eLearning module" at bounding box center [1208, 110] width 261 height 41
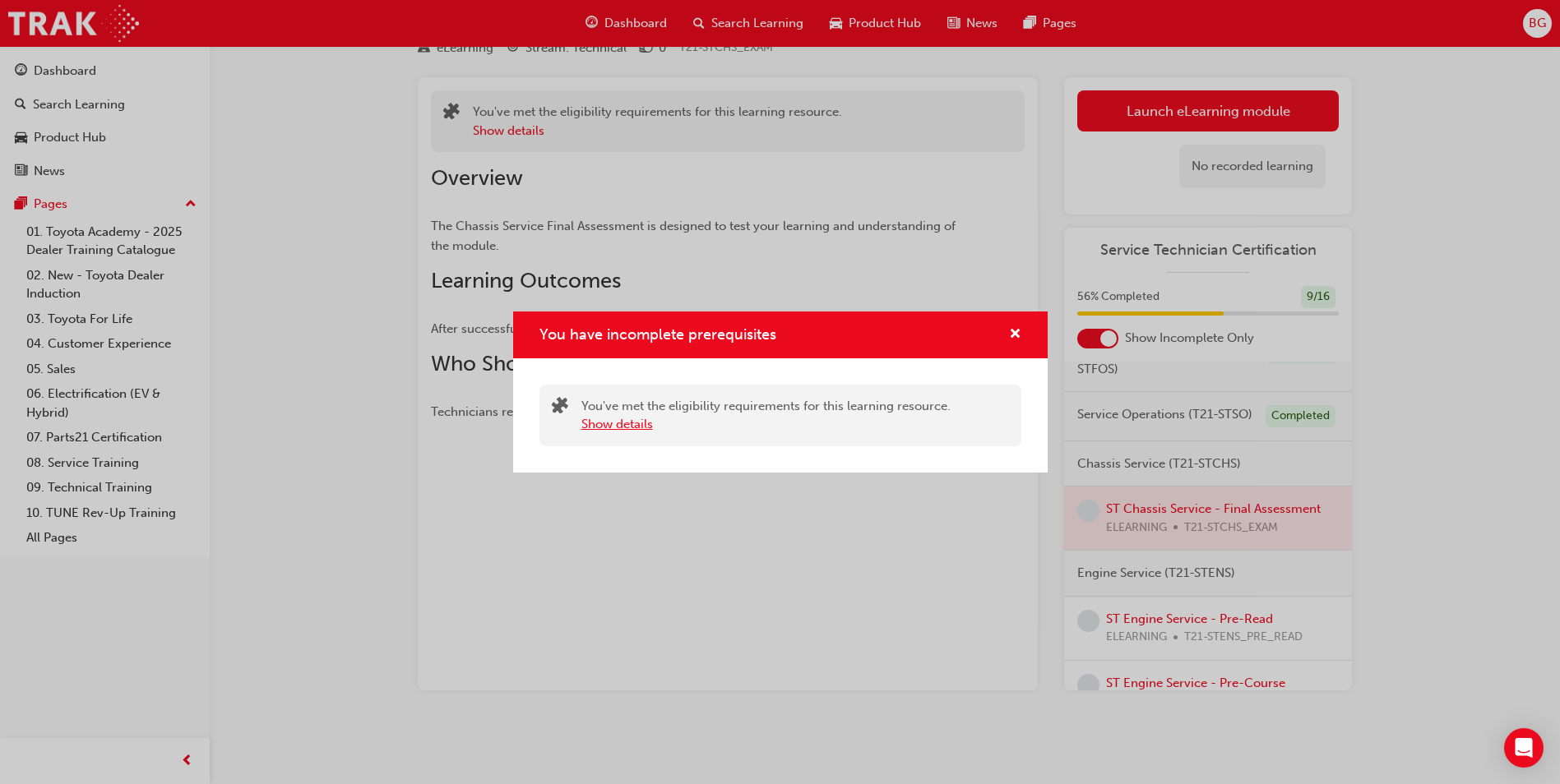
click at [627, 431] on button "Show details" at bounding box center [617, 424] width 71 height 19
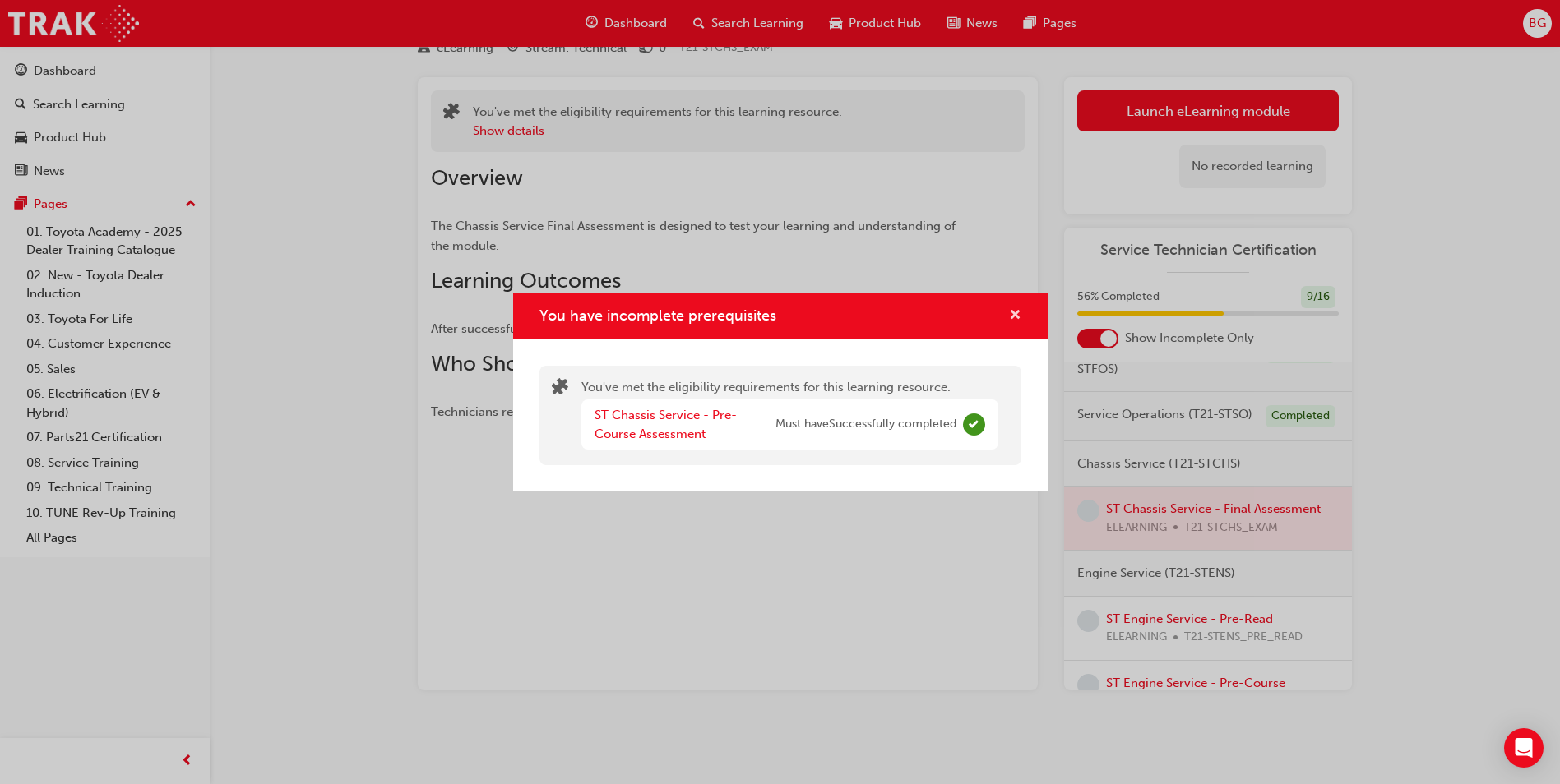
click at [1020, 313] on span "cross-icon" at bounding box center [1015, 316] width 13 height 15
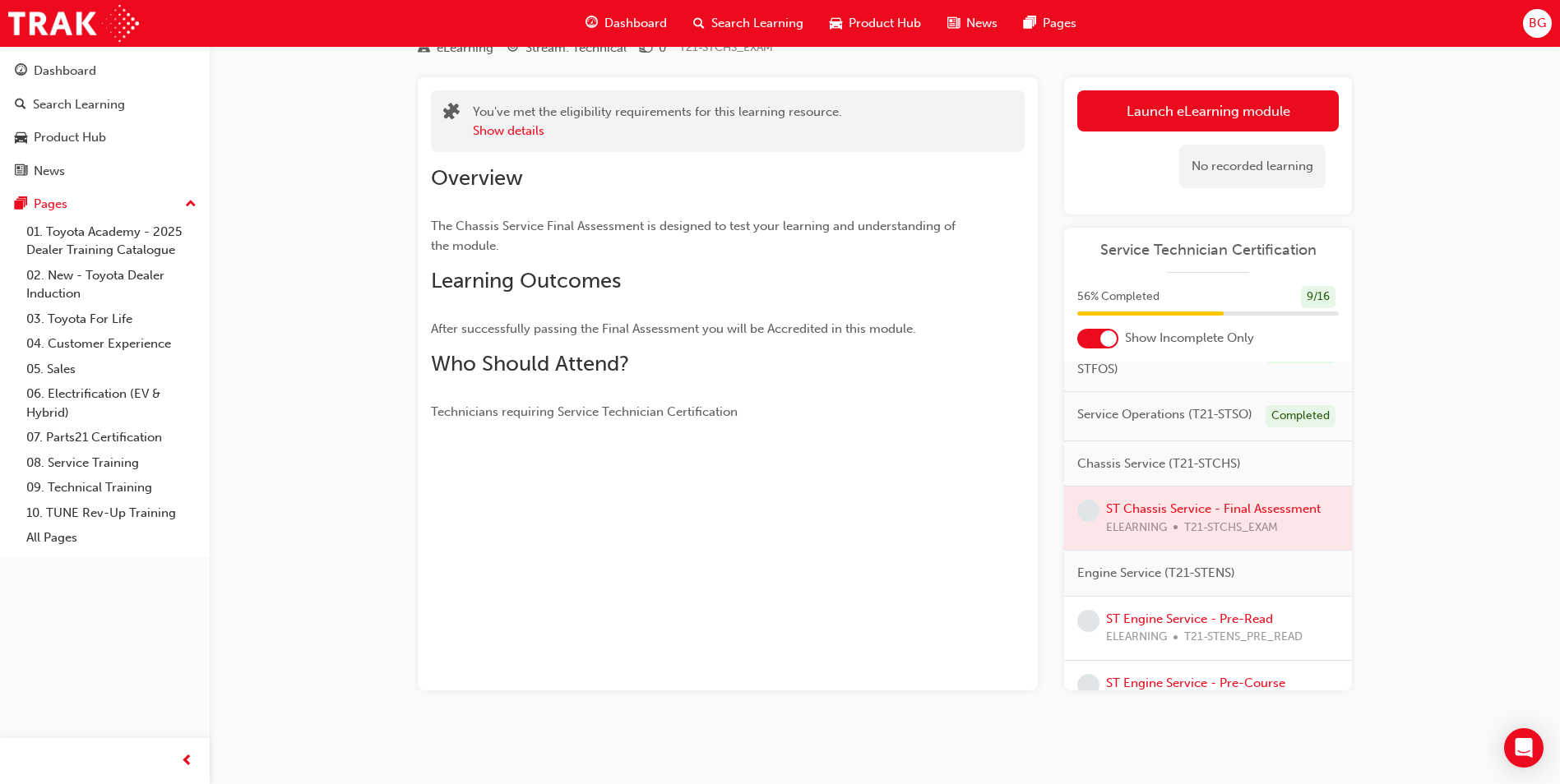
click at [1121, 542] on div at bounding box center [1208, 519] width 288 height 64
click at [1093, 522] on span "learningRecordVerb_NONE-icon" at bounding box center [1088, 510] width 23 height 23
click at [1252, 95] on button "Launch eLearning module" at bounding box center [1208, 110] width 261 height 41
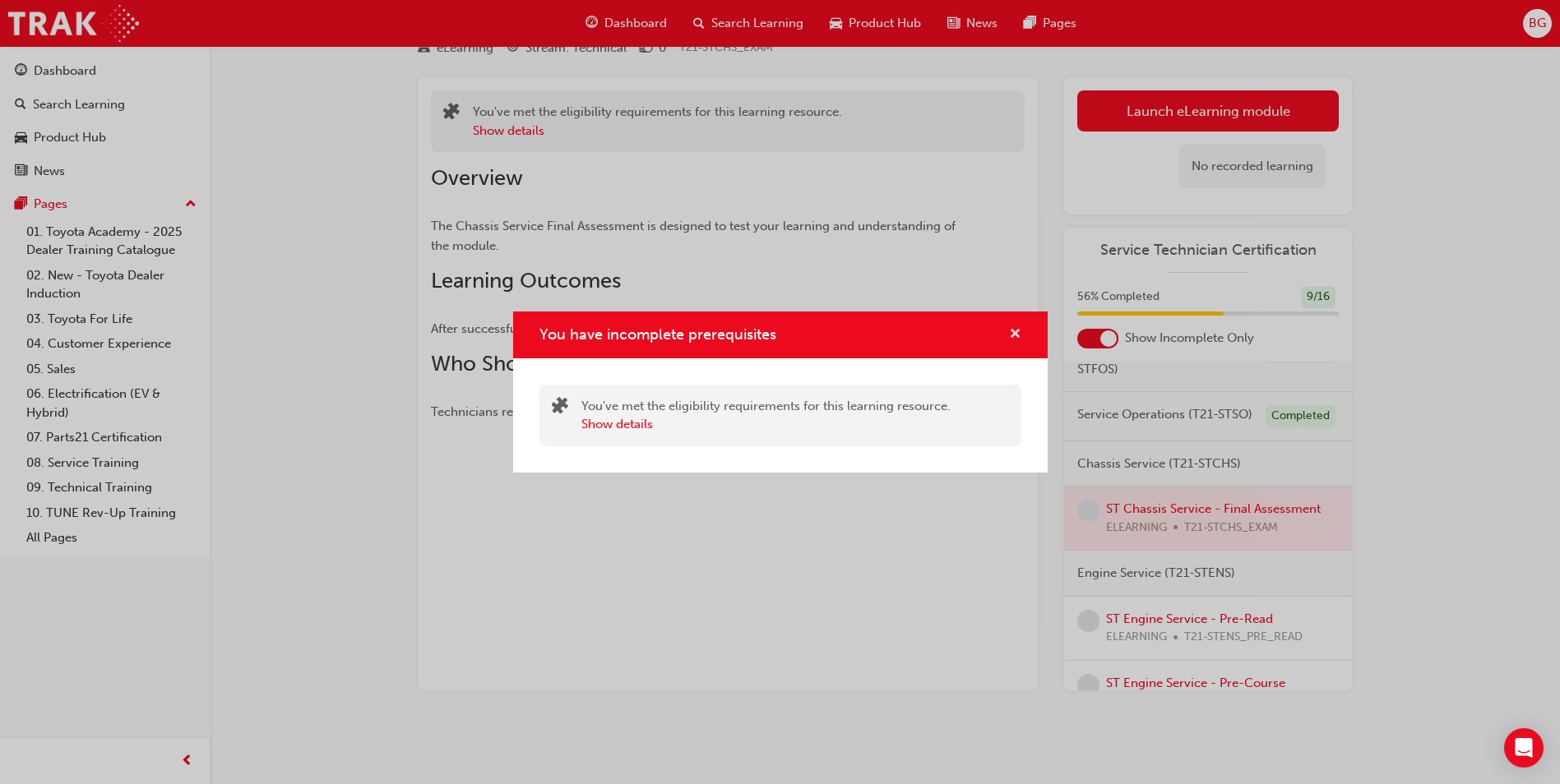
click at [1013, 328] on span "cross-icon" at bounding box center [1015, 336] width 13 height 15
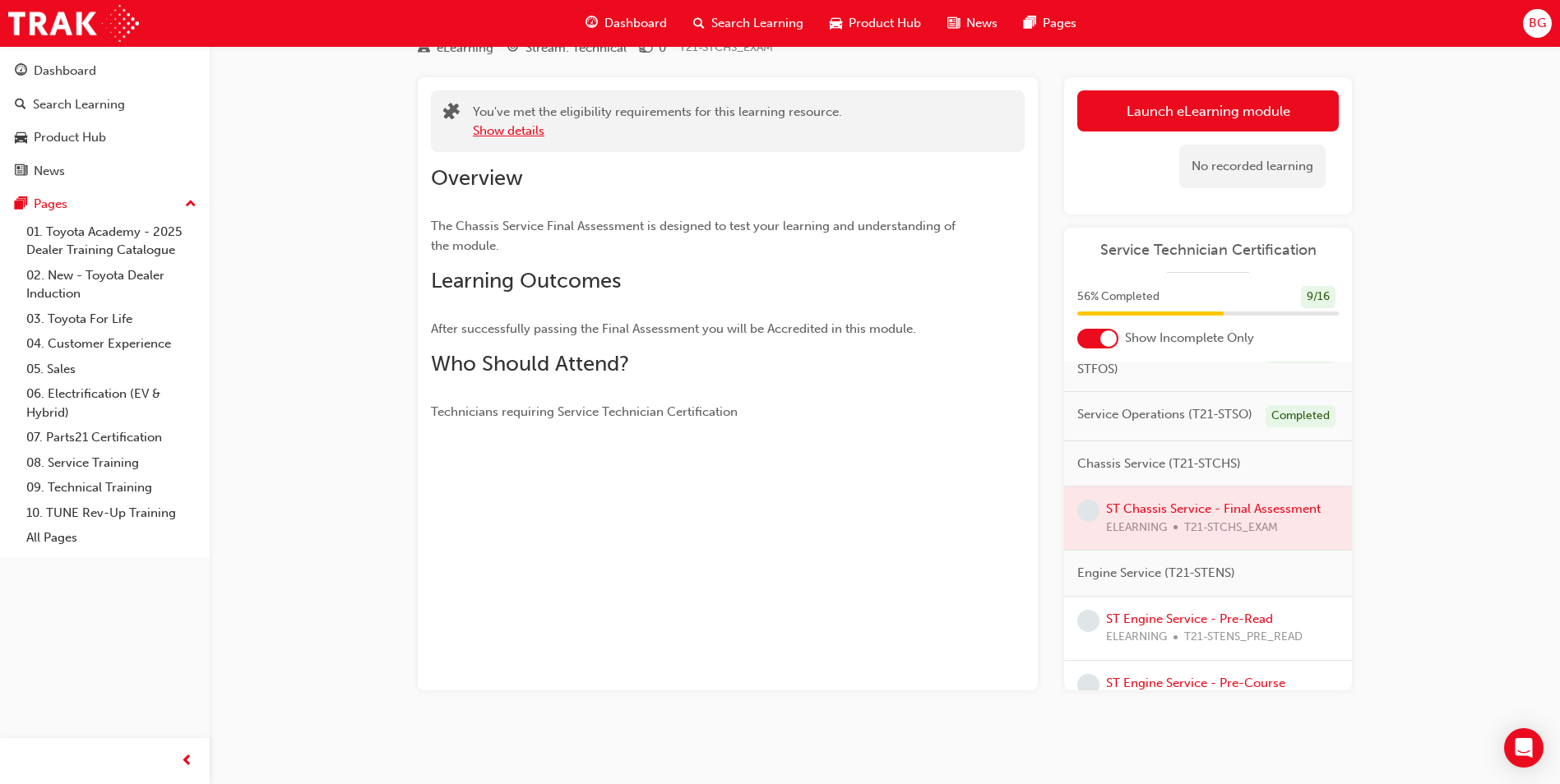
click at [522, 132] on button "Show details" at bounding box center [508, 131] width 71 height 19
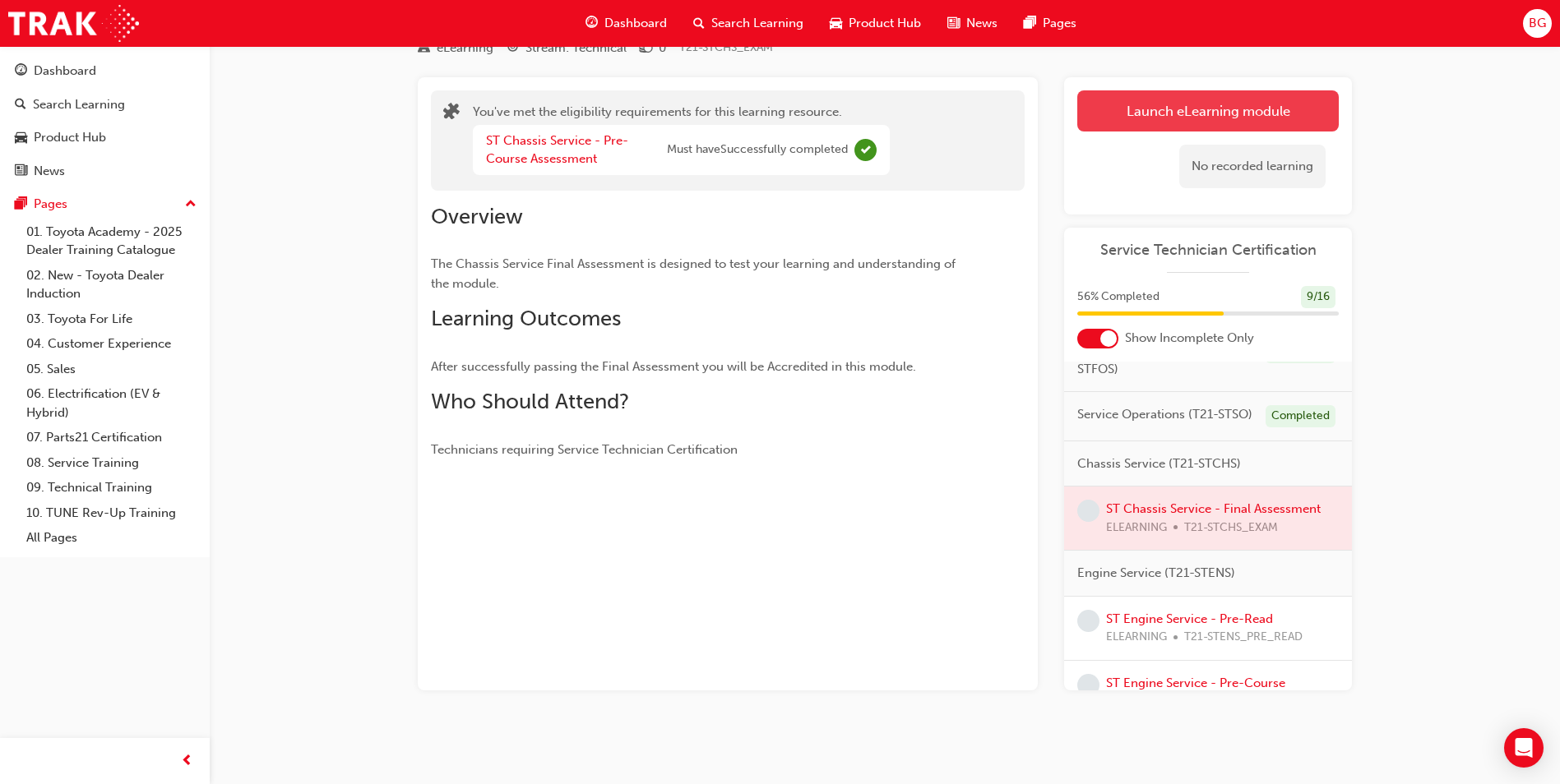
click at [1120, 117] on button "Launch eLearning module" at bounding box center [1208, 110] width 261 height 41
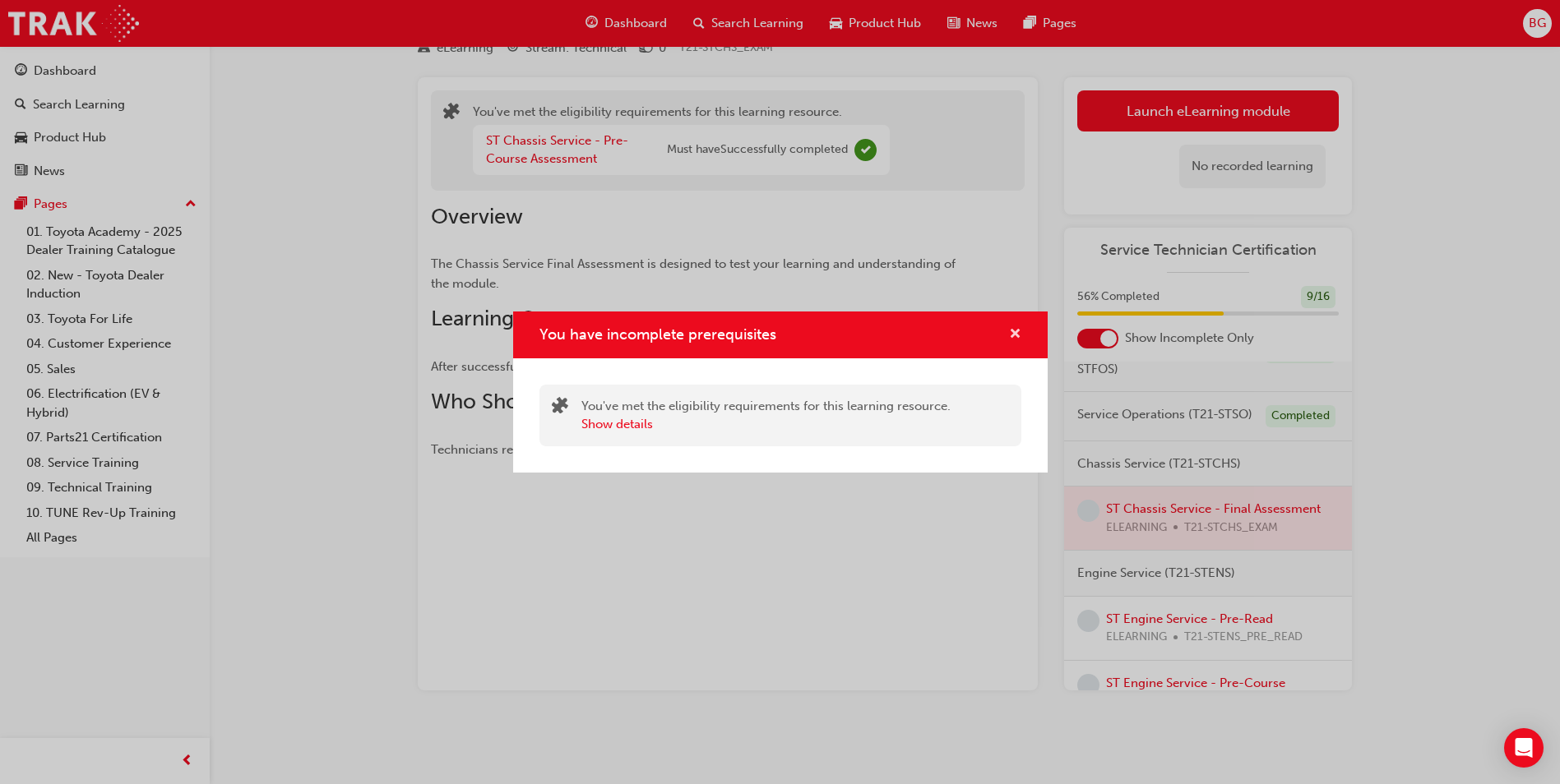
click at [1012, 331] on span "cross-icon" at bounding box center [1015, 336] width 13 height 15
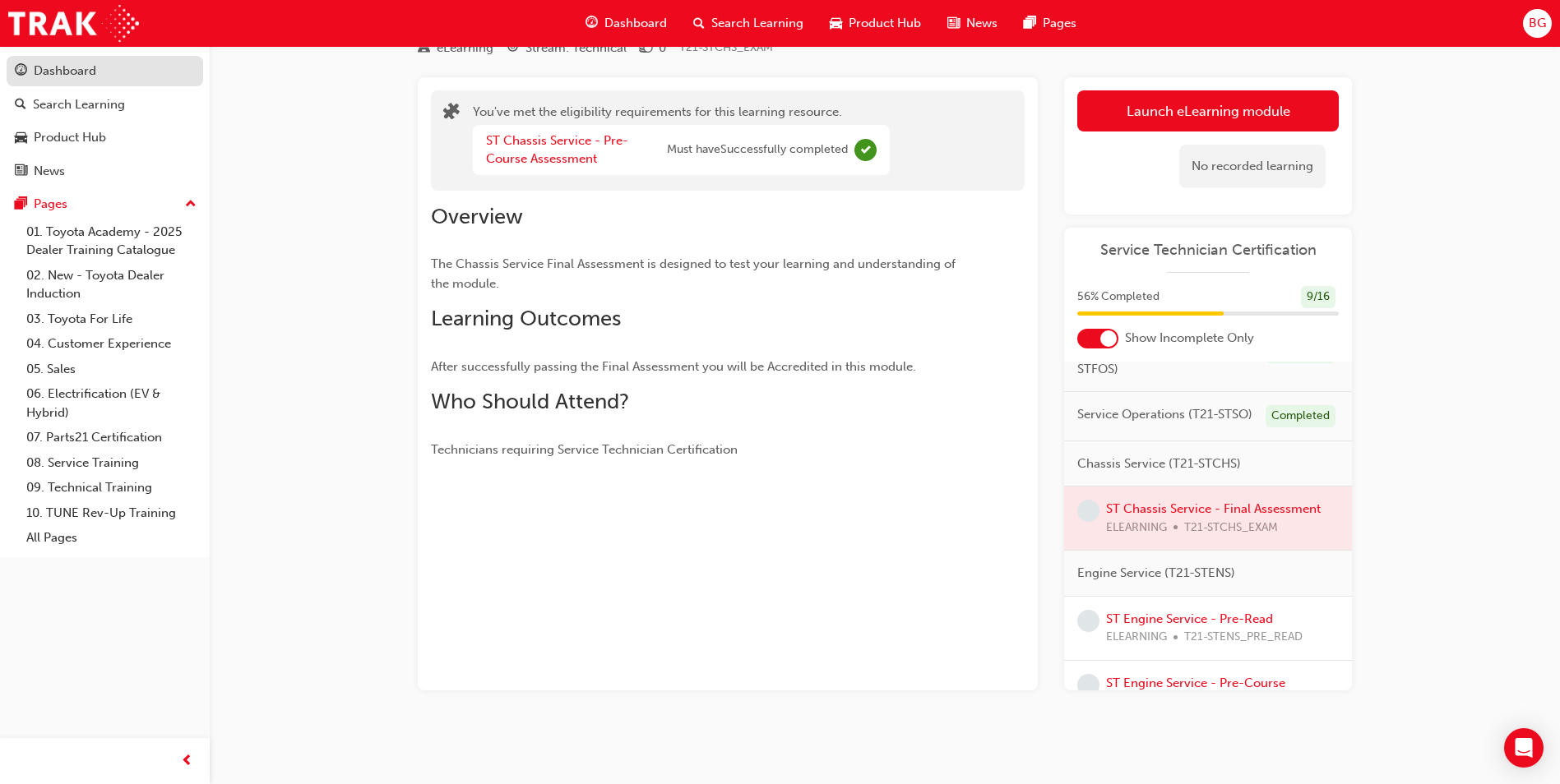
click at [94, 74] on div "Dashboard" at bounding box center [64, 71] width 63 height 19
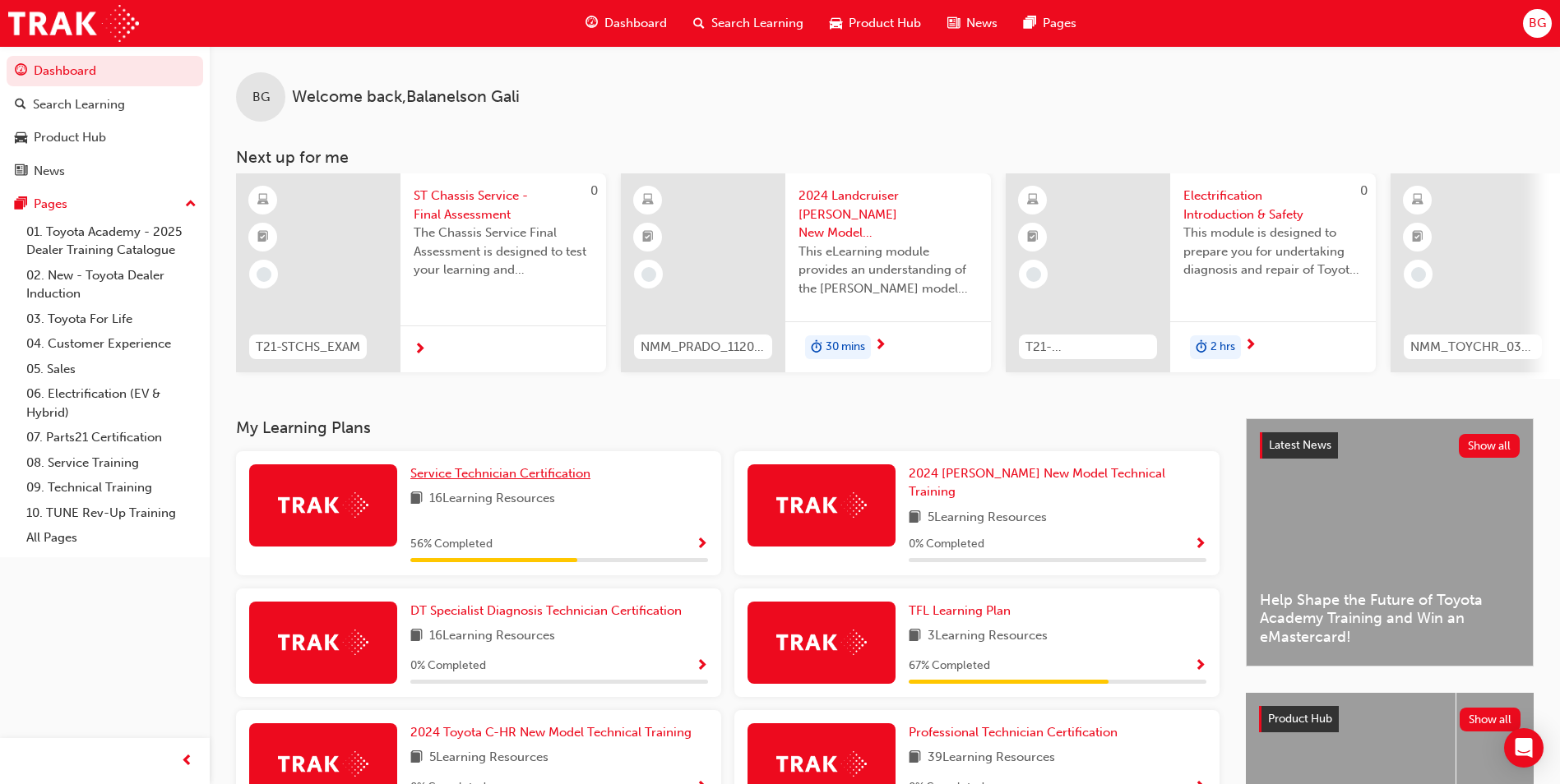
click at [566, 481] on span "Service Technician Certification" at bounding box center [500, 474] width 180 height 15
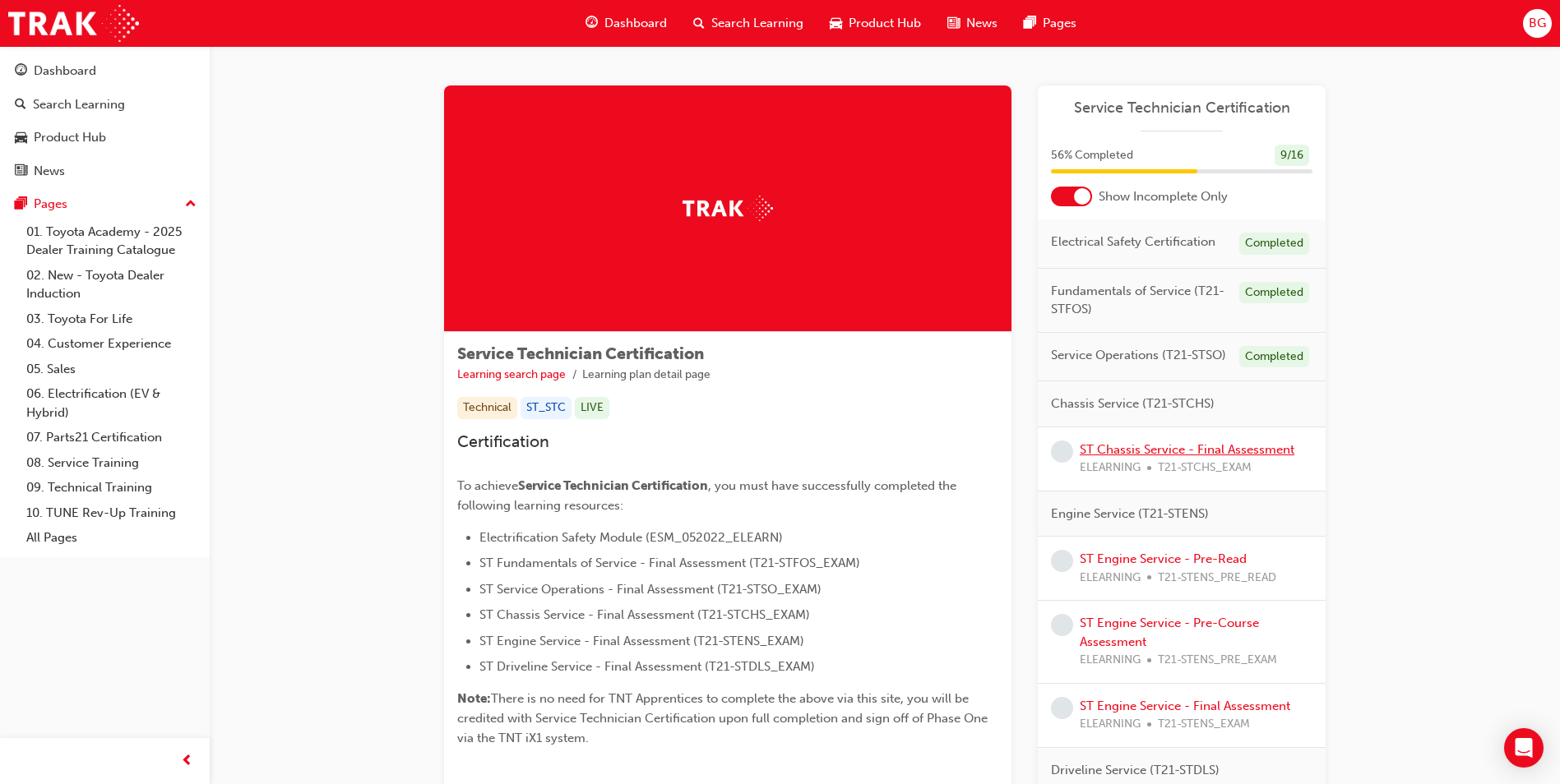
click at [1116, 451] on link "ST Chassis Service - Final Assessment" at bounding box center [1187, 450] width 214 height 15
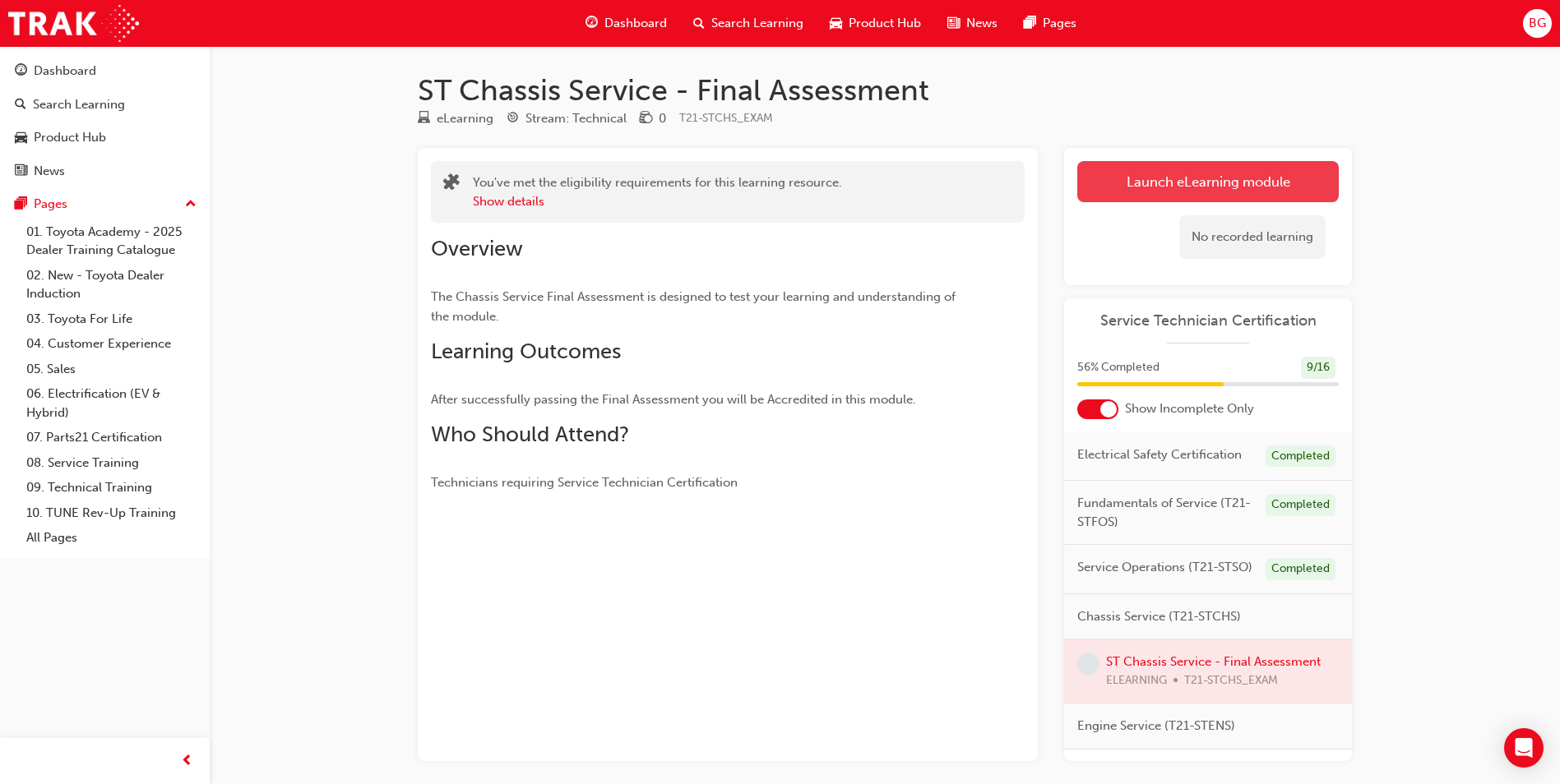
click at [1144, 183] on link "Launch eLearning module" at bounding box center [1208, 182] width 261 height 41
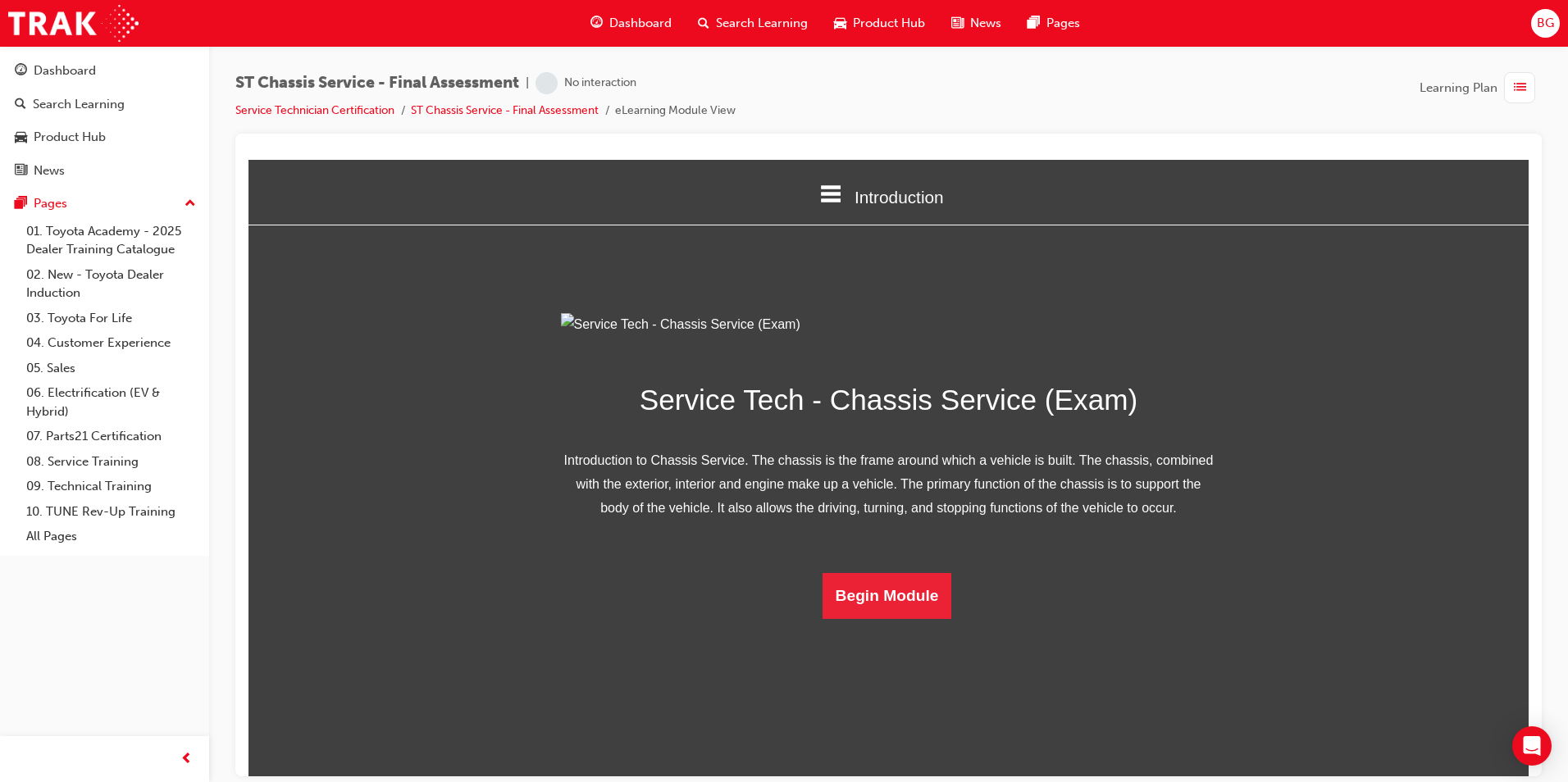
scroll to position [23, 0]
click at [1548, 25] on span "BG" at bounding box center [1545, 23] width 18 height 19
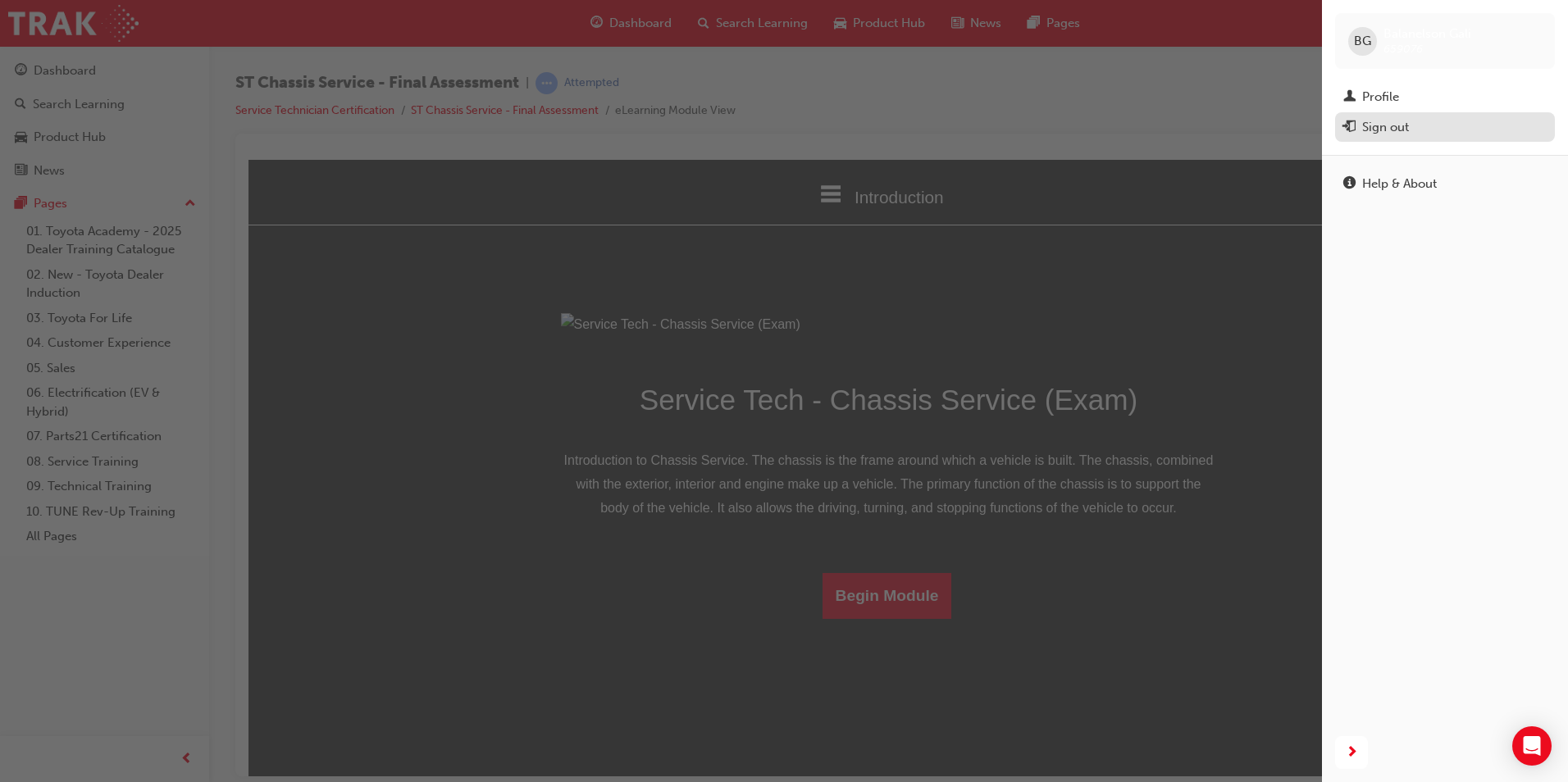
click at [1379, 120] on div "Sign out" at bounding box center [1385, 127] width 47 height 19
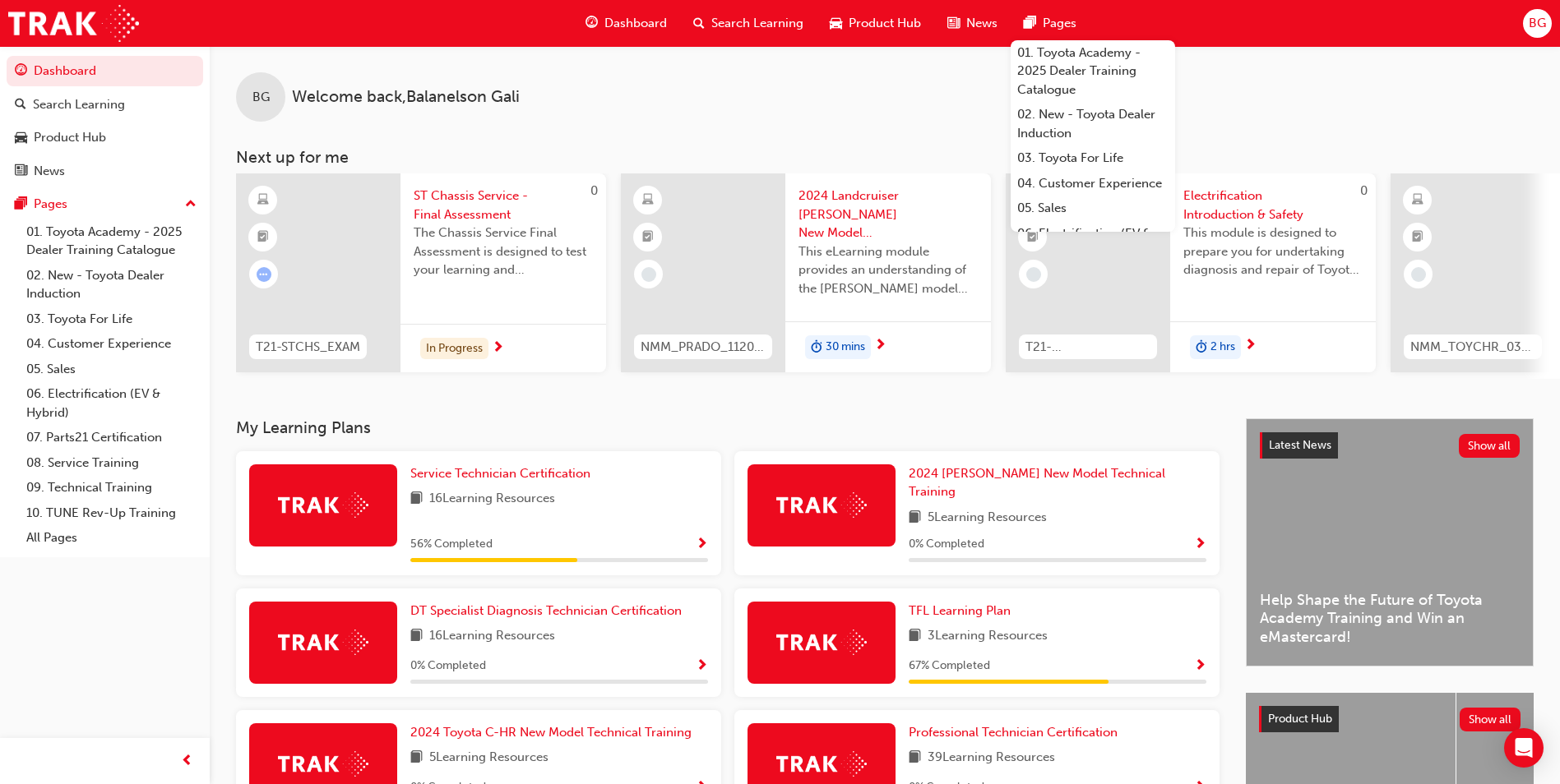
click at [1545, 30] on span "BG" at bounding box center [1537, 23] width 18 height 19
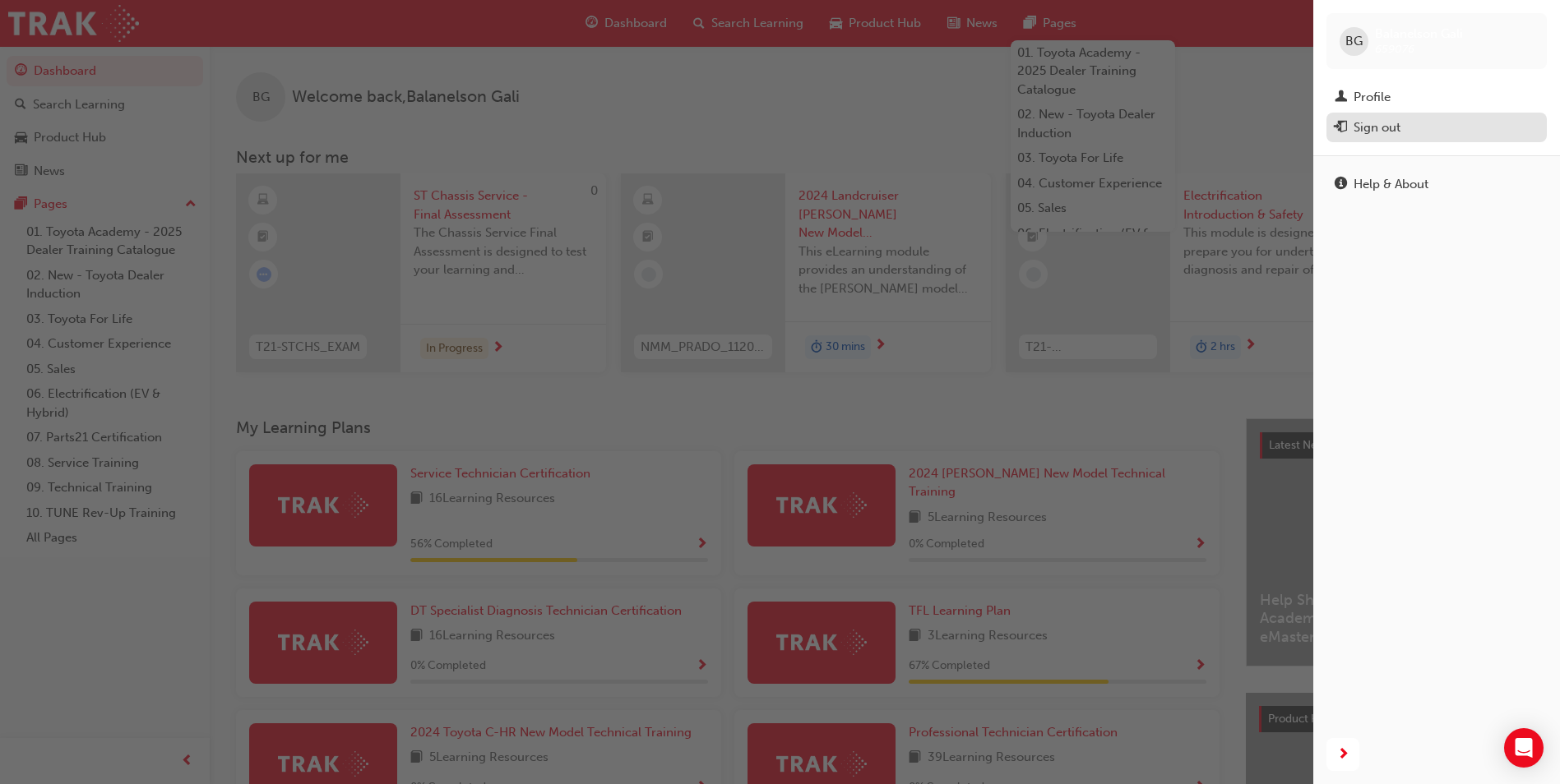
click at [1388, 130] on div "Sign out" at bounding box center [1377, 127] width 47 height 19
